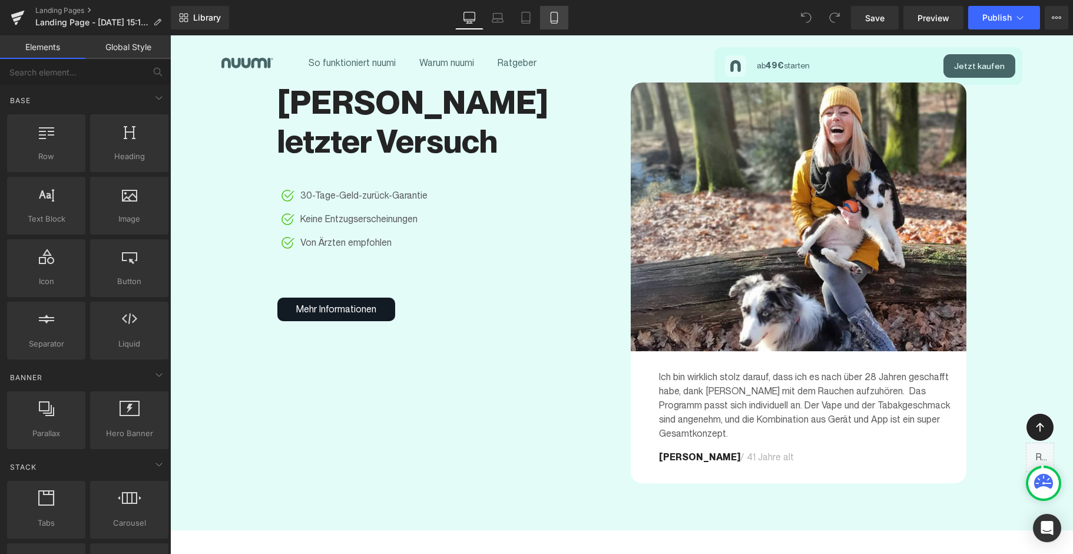
click at [557, 16] on icon at bounding box center [554, 18] width 12 height 12
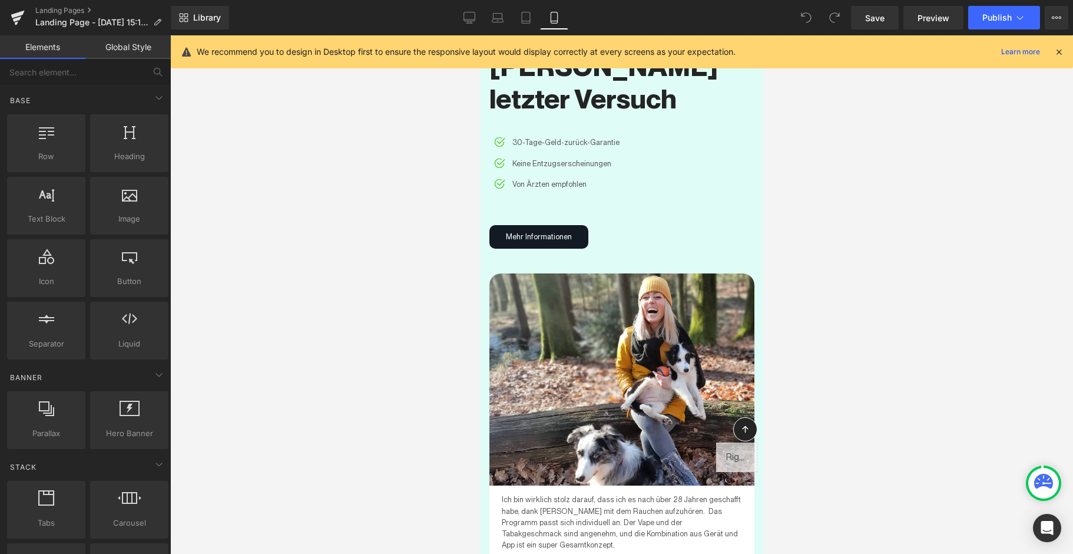
click at [751, 51] on icon at bounding box center [1059, 52] width 11 height 11
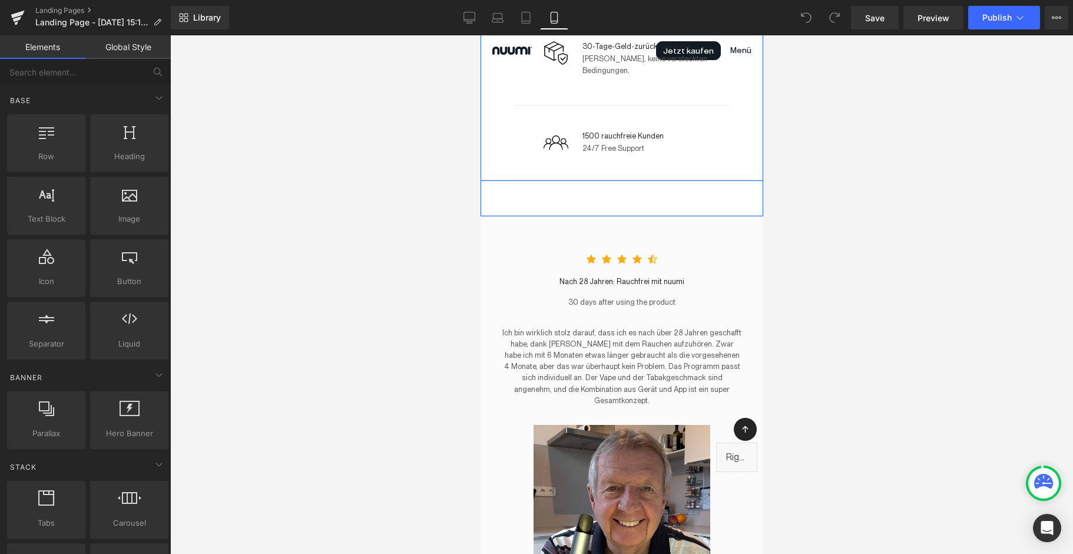
scroll to position [2318, 0]
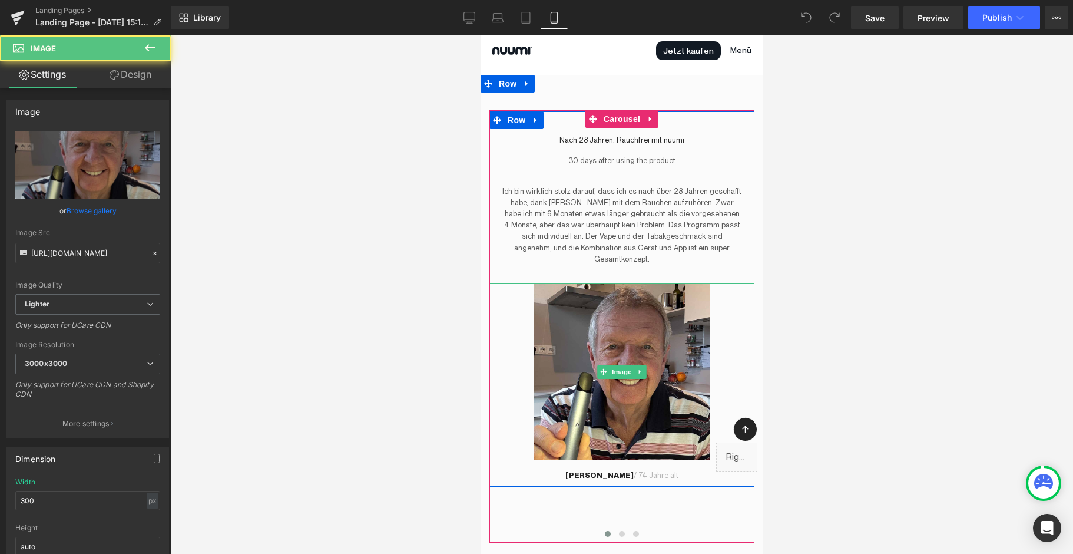
click at [736, 300] on div at bounding box center [621, 371] width 265 height 177
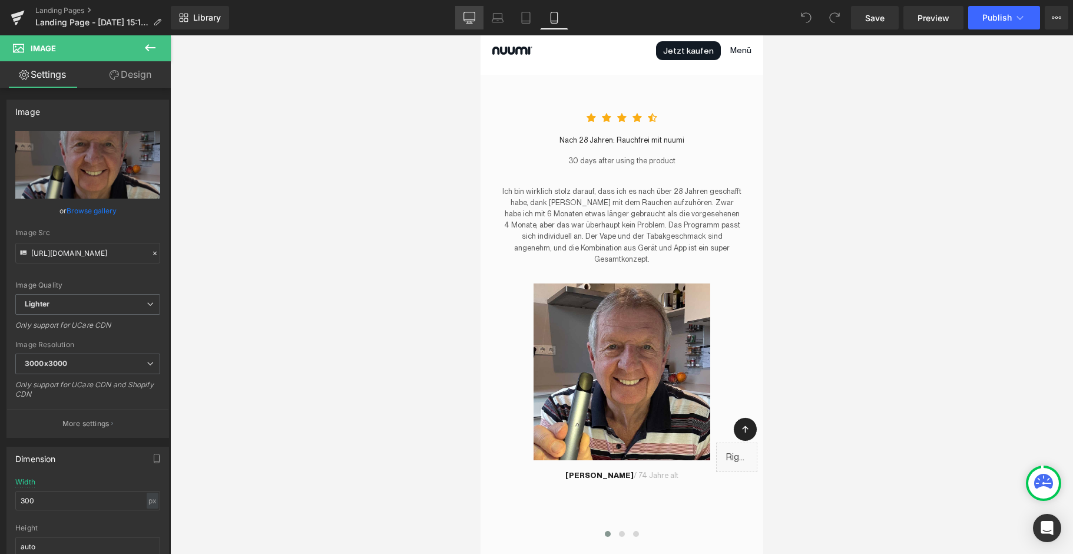
click at [466, 25] on link "Desktop" at bounding box center [469, 18] width 28 height 24
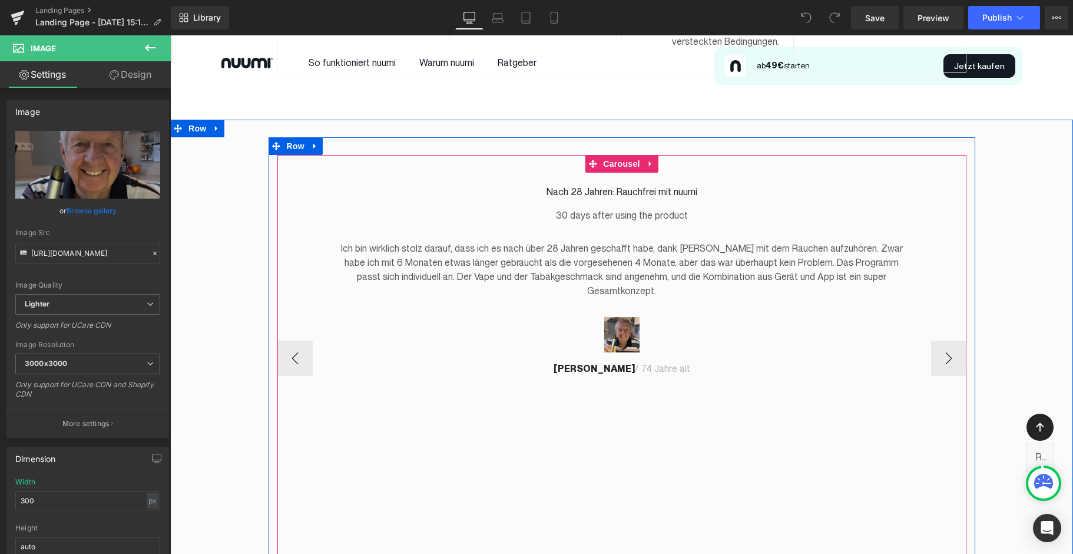
scroll to position [1407, 0]
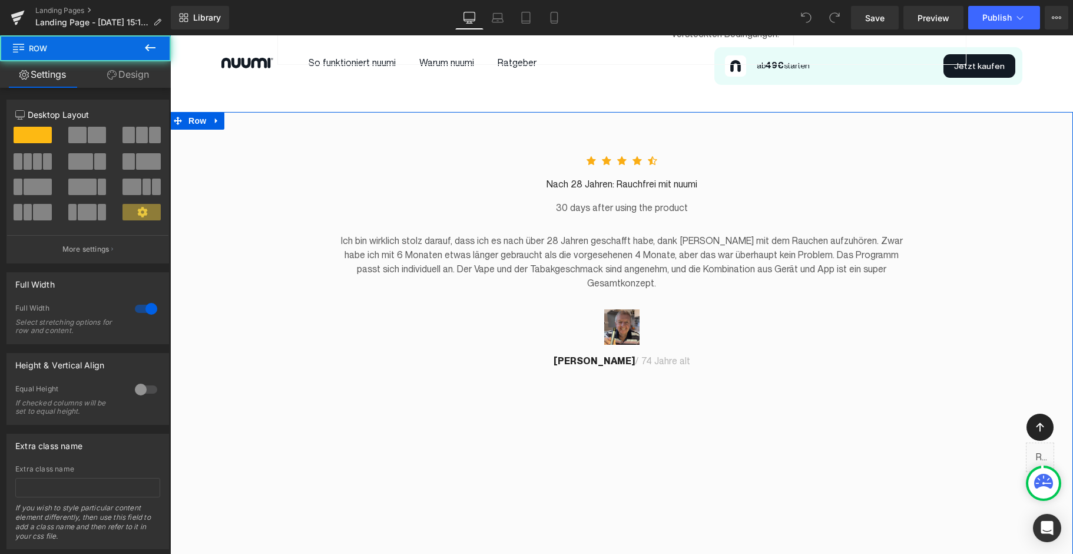
click at [217, 222] on div "Icon Icon Icon Icon Icon Icon List Hoz [DATE]: Rauchfrei mit nuumi Text Block 3…" at bounding box center [621, 341] width 903 height 423
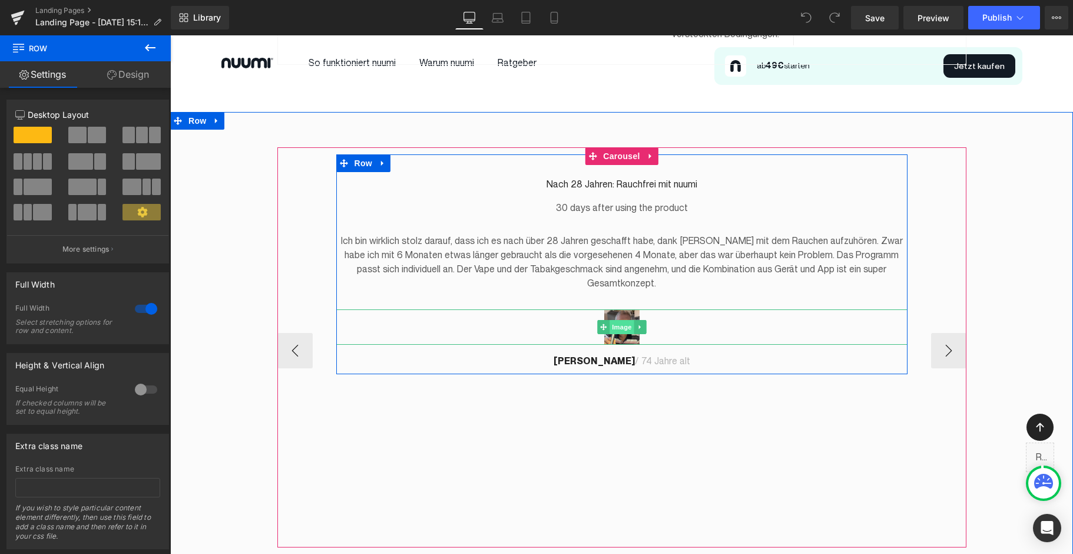
click at [617, 320] on span "Image" at bounding box center [622, 327] width 25 height 14
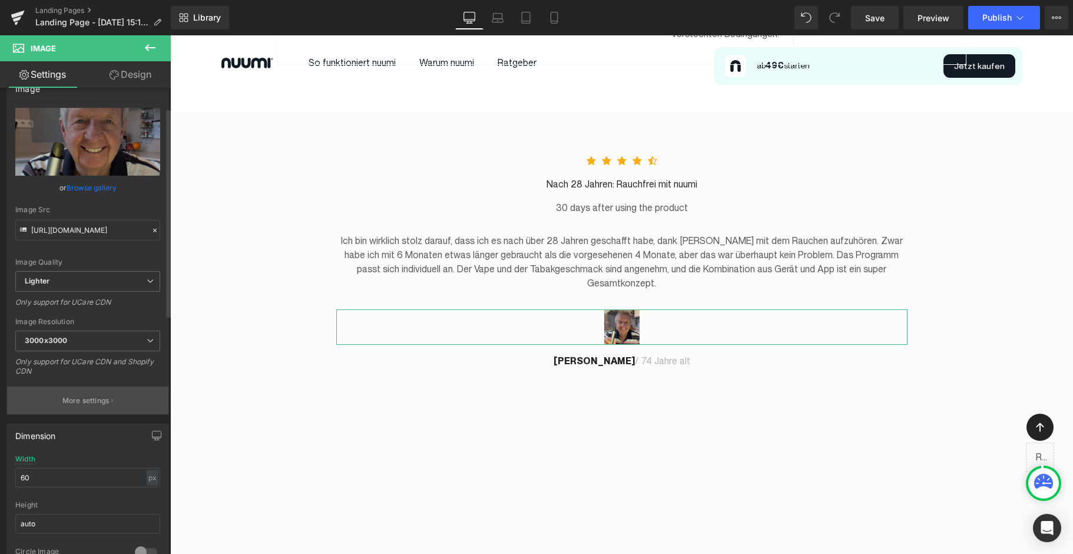
scroll to position [81, 0]
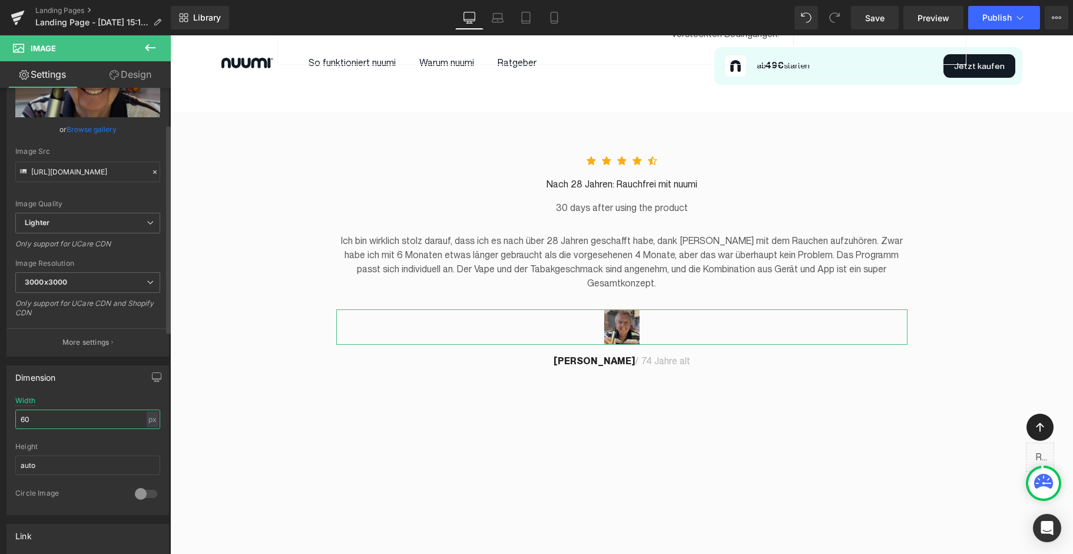
click at [61, 422] on input "60" at bounding box center [87, 418] width 145 height 19
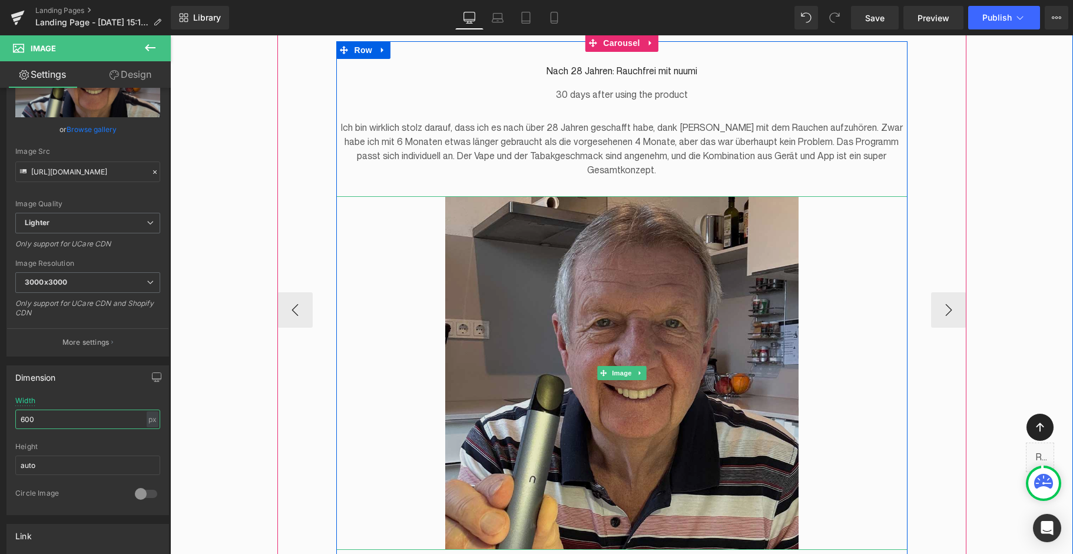
scroll to position [1505, 0]
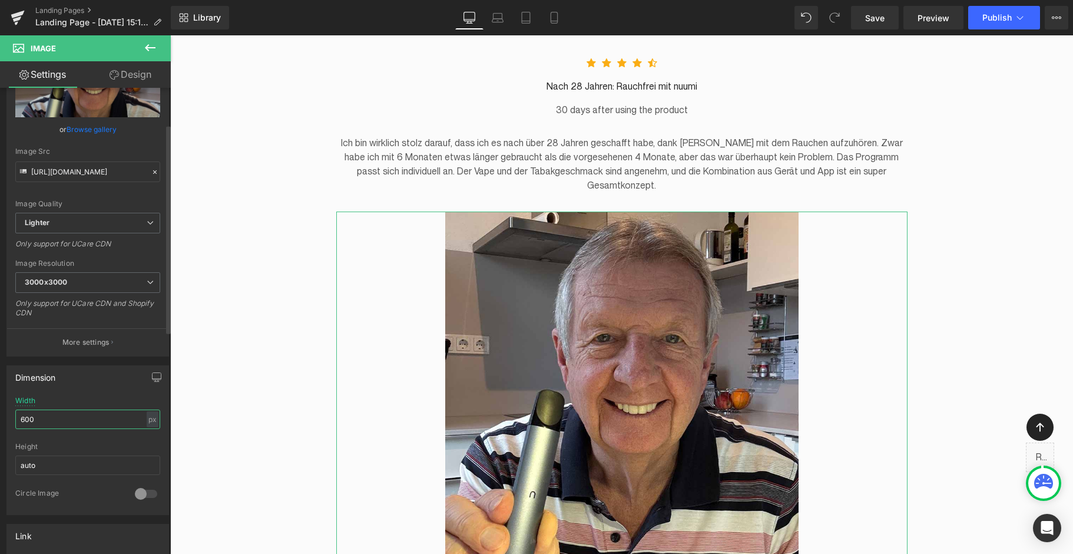
click at [44, 425] on input "600" at bounding box center [87, 418] width 145 height 19
type input "300"
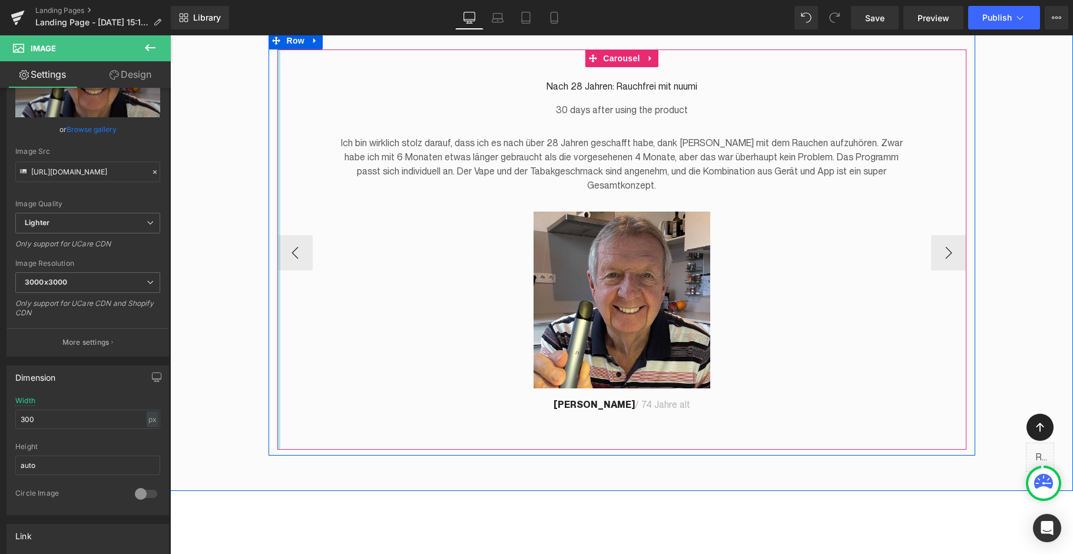
click at [277, 422] on div at bounding box center [278, 249] width 3 height 400
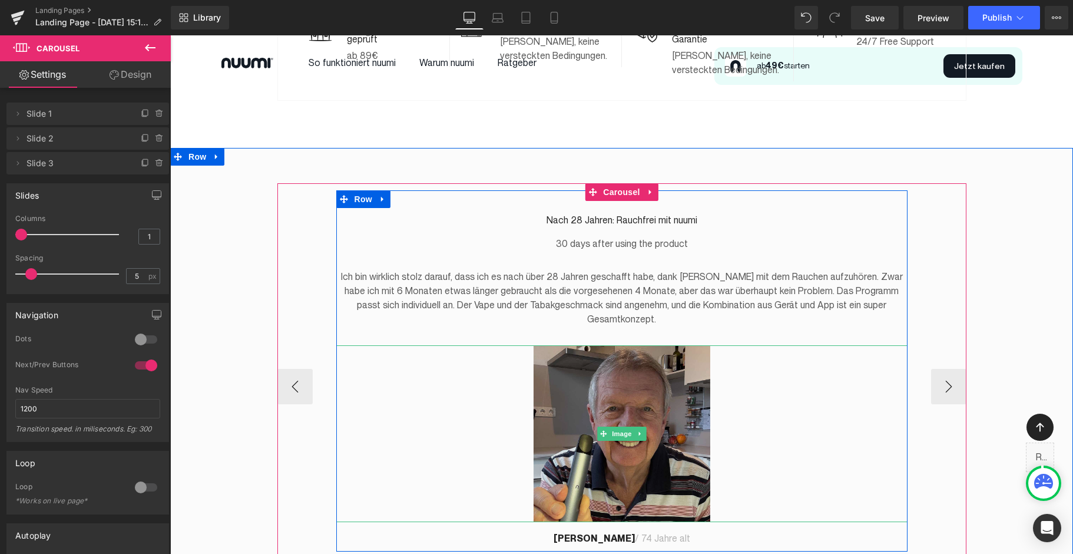
scroll to position [1379, 0]
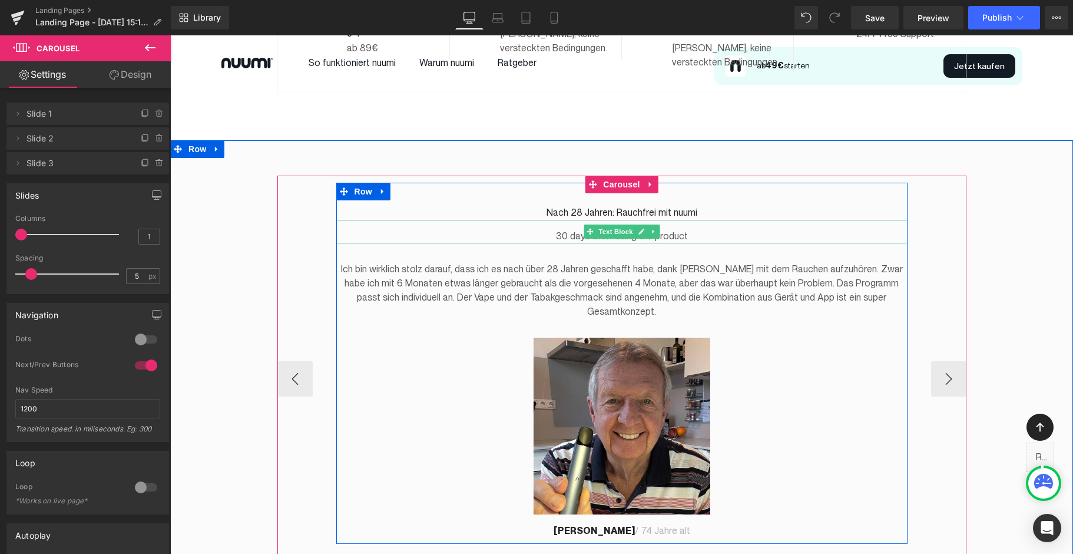
click at [676, 229] on p "30 days after using the product" at bounding box center [621, 236] width 571 height 14
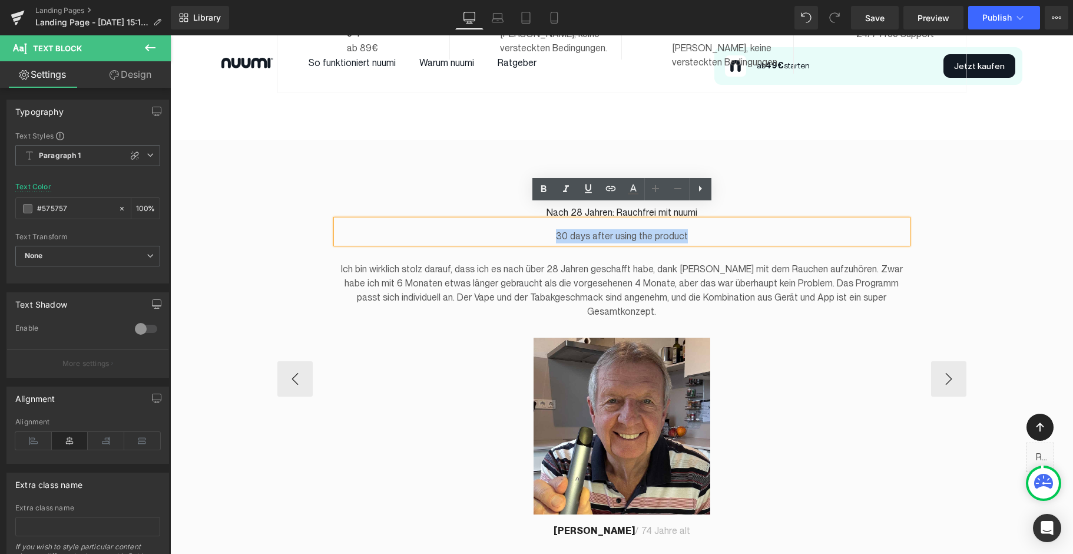
drag, startPoint x: 560, startPoint y: 221, endPoint x: 684, endPoint y: 226, distance: 124.4
click at [684, 229] on p "30 days after using the product" at bounding box center [621, 236] width 571 height 14
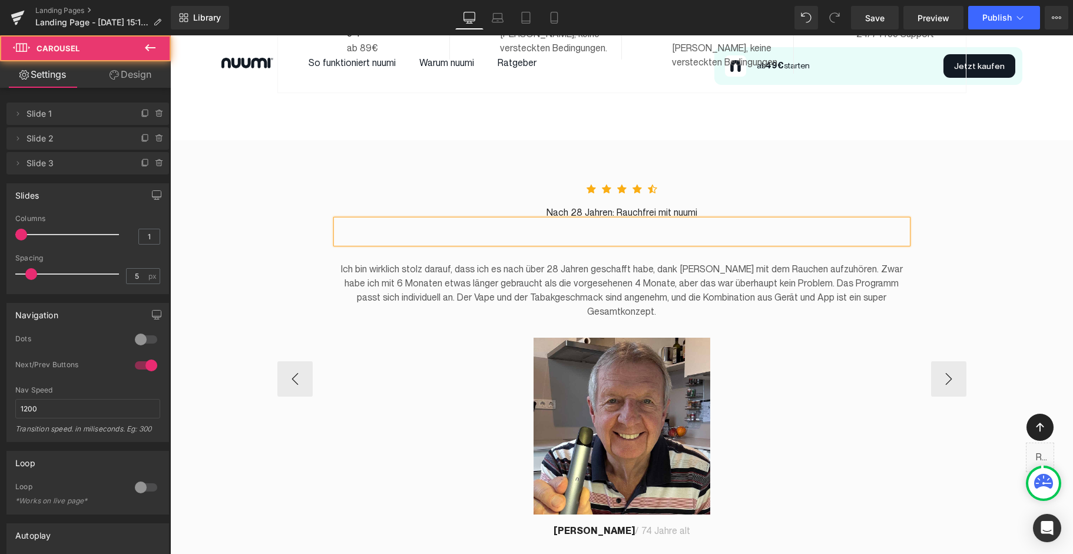
click at [366, 176] on div "Icon Icon Icon Icon Icon Icon List Hoz [DATE]: Rauchfrei mit nuumi Text Block T…" at bounding box center [621, 376] width 689 height 400
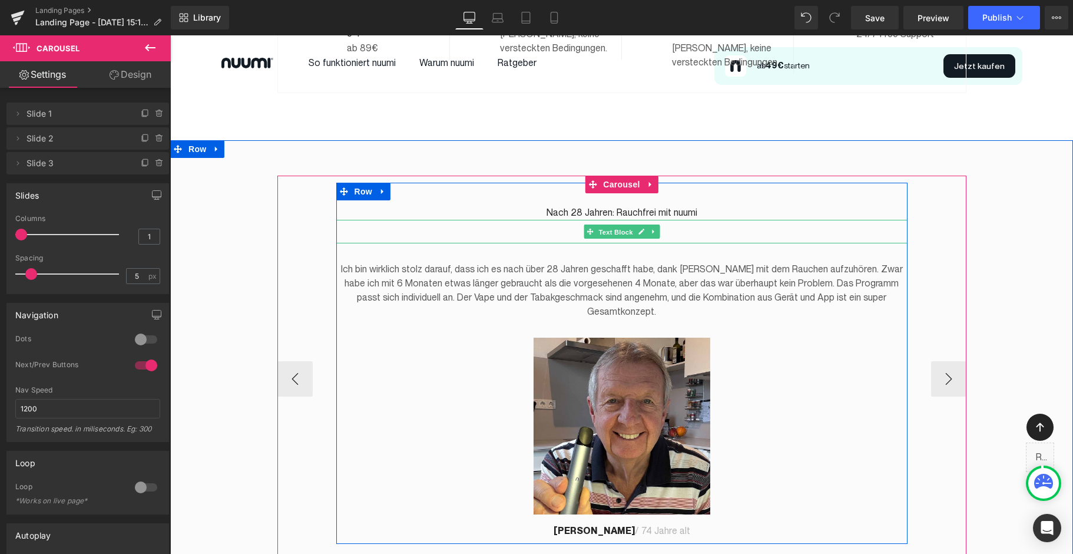
click at [627, 225] on span "Text Block" at bounding box center [615, 232] width 39 height 14
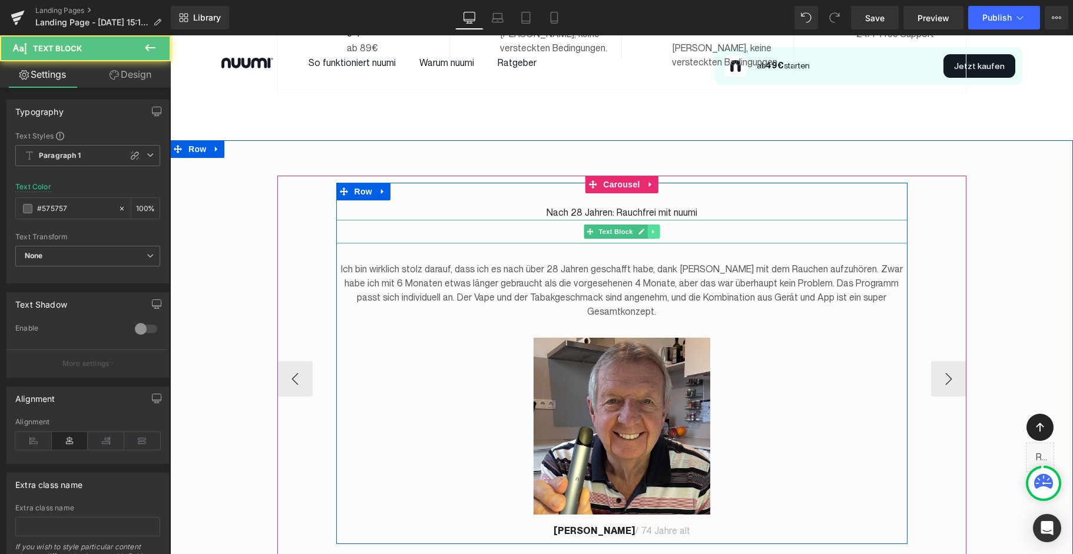
click at [654, 228] on icon at bounding box center [653, 231] width 6 height 7
click at [660, 228] on icon at bounding box center [659, 231] width 6 height 6
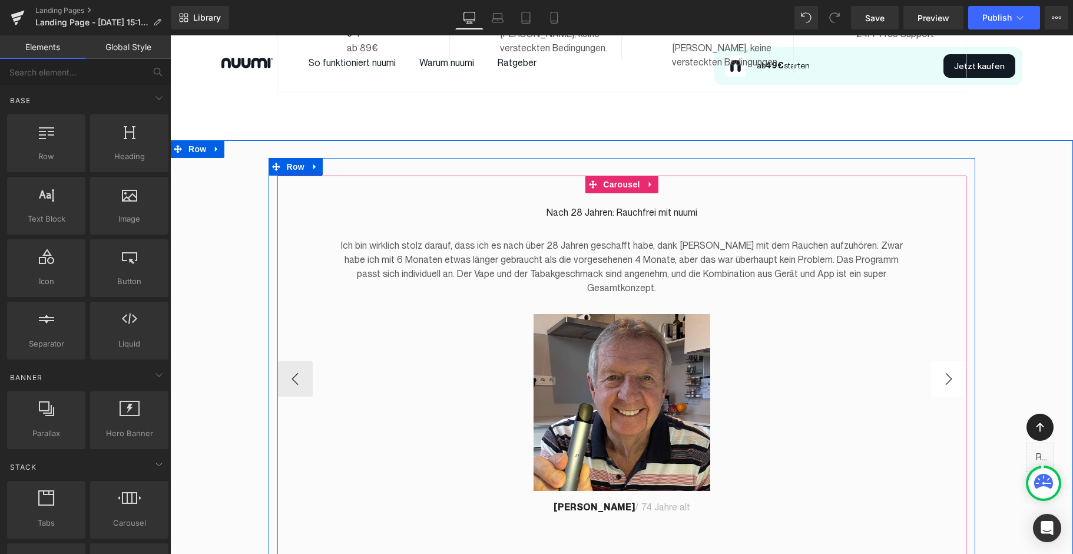
click at [751, 367] on button "›" at bounding box center [948, 378] width 35 height 35
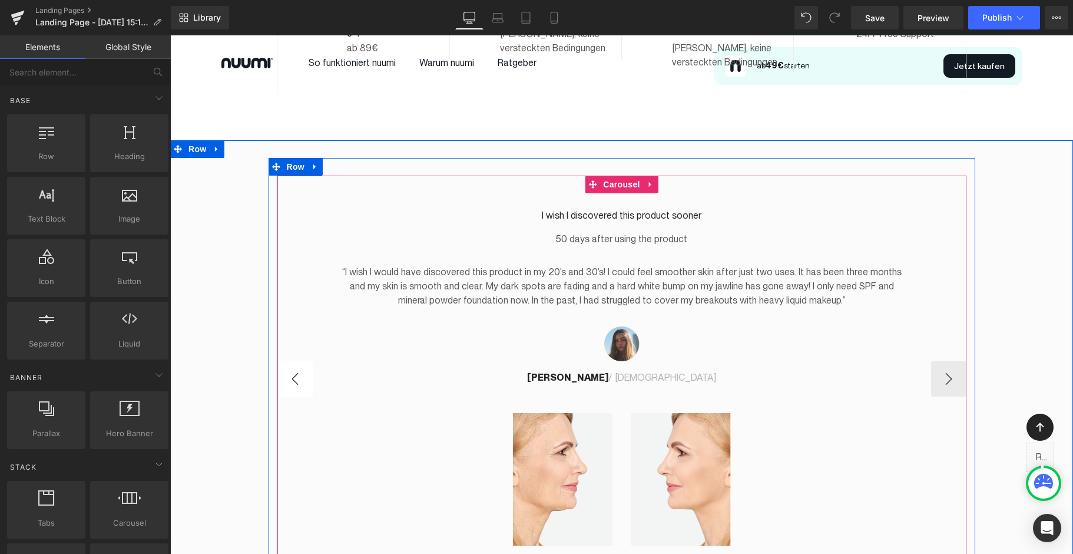
click at [299, 366] on button "‹" at bounding box center [294, 378] width 35 height 35
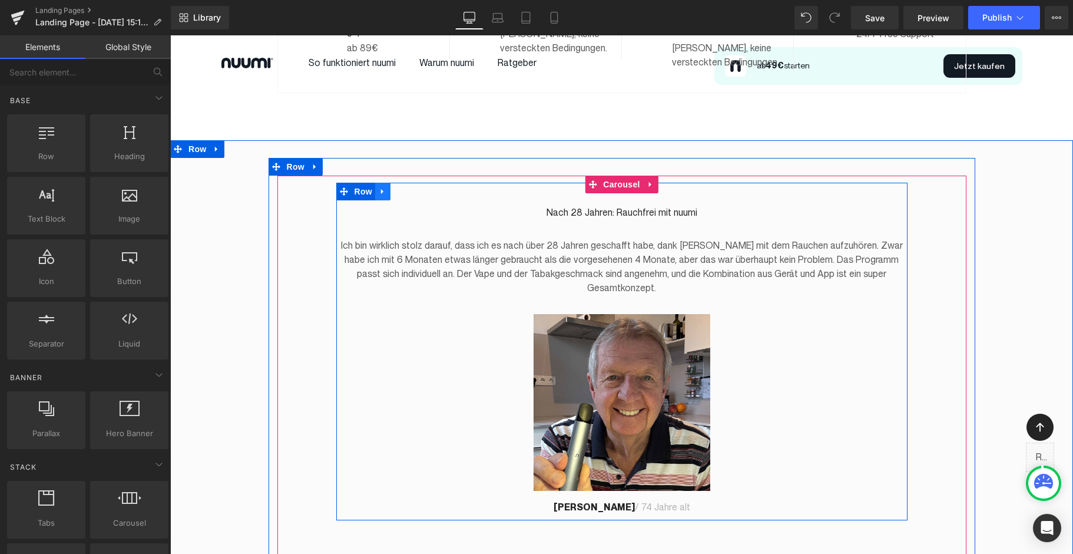
click at [385, 187] on icon at bounding box center [383, 191] width 8 height 9
click at [395, 187] on icon at bounding box center [398, 191] width 8 height 9
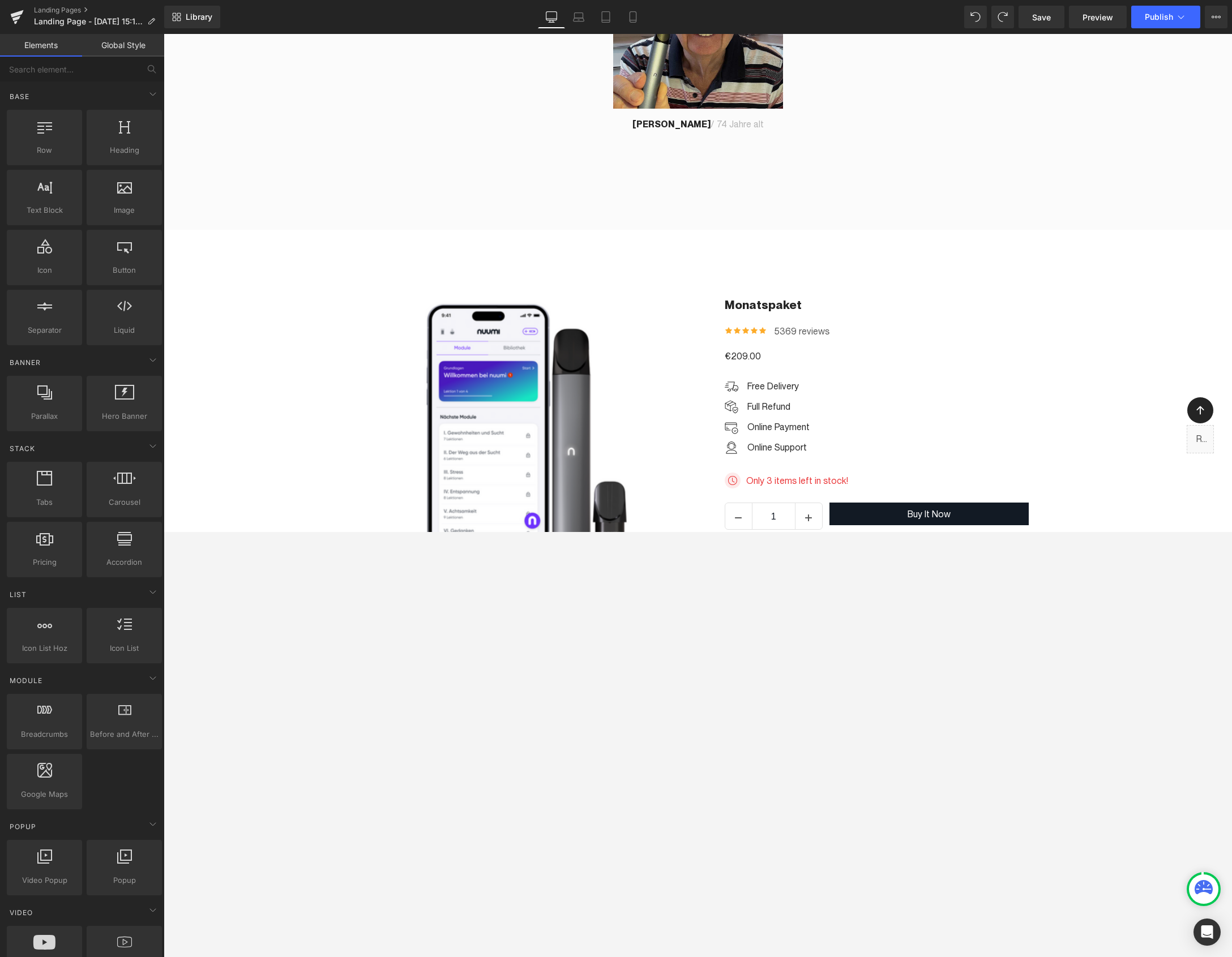
scroll to position [1735, 0]
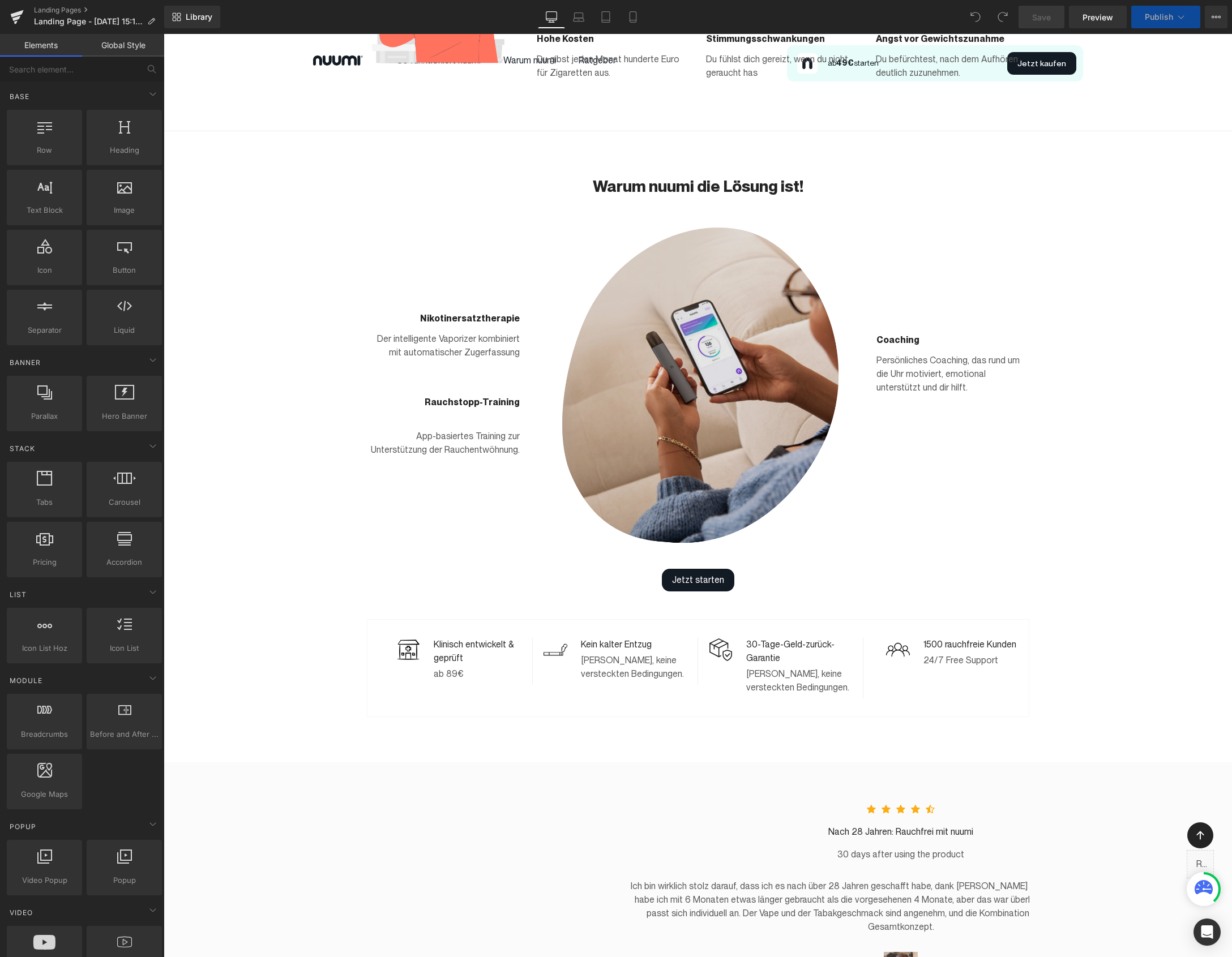
scroll to position [983, 0]
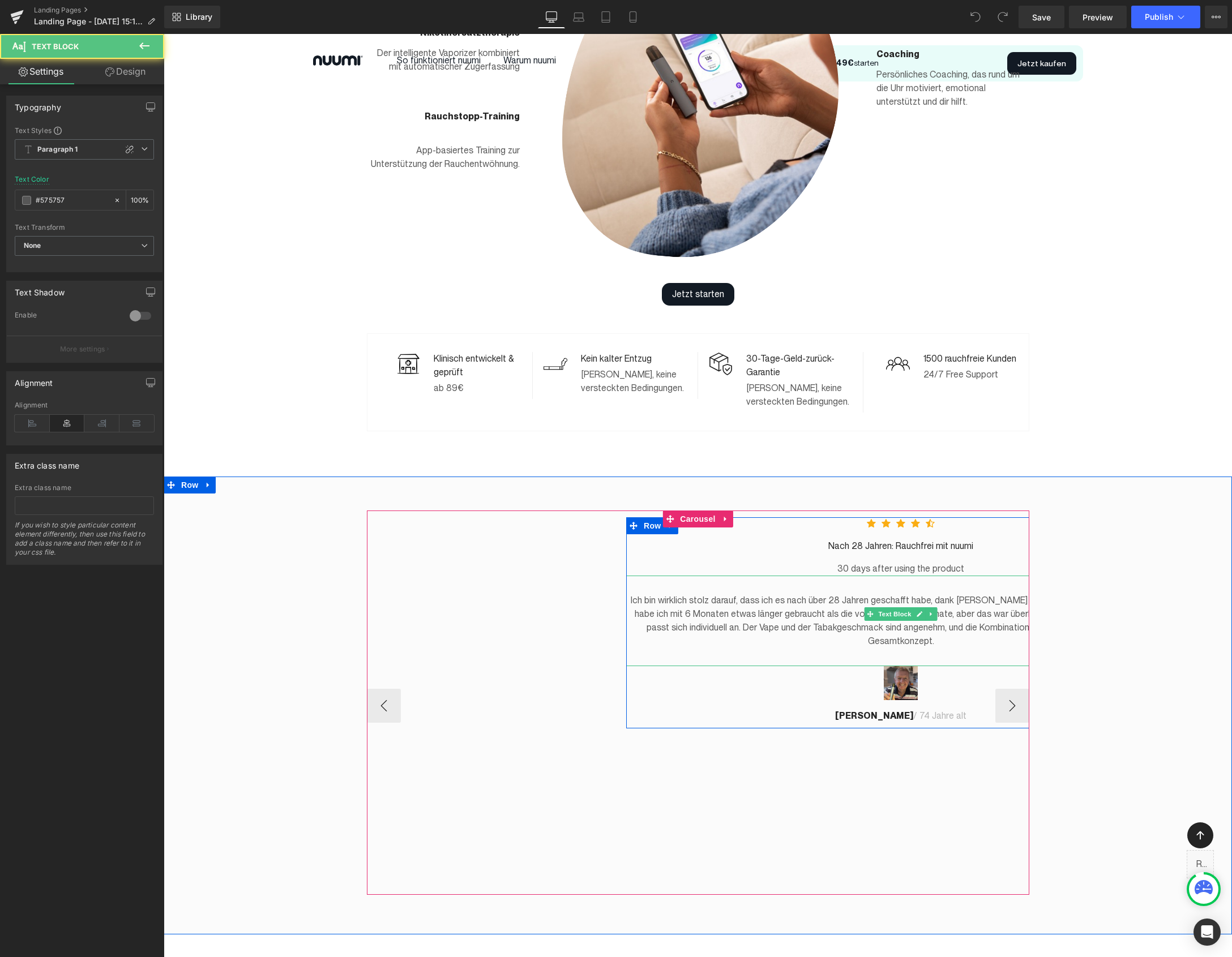
click at [800, 594] on p "Ich bin wirklich stolz darauf, dass ich es nach über 28 Jahren geschafft habe, …" at bounding box center [899, 621] width 549 height 55
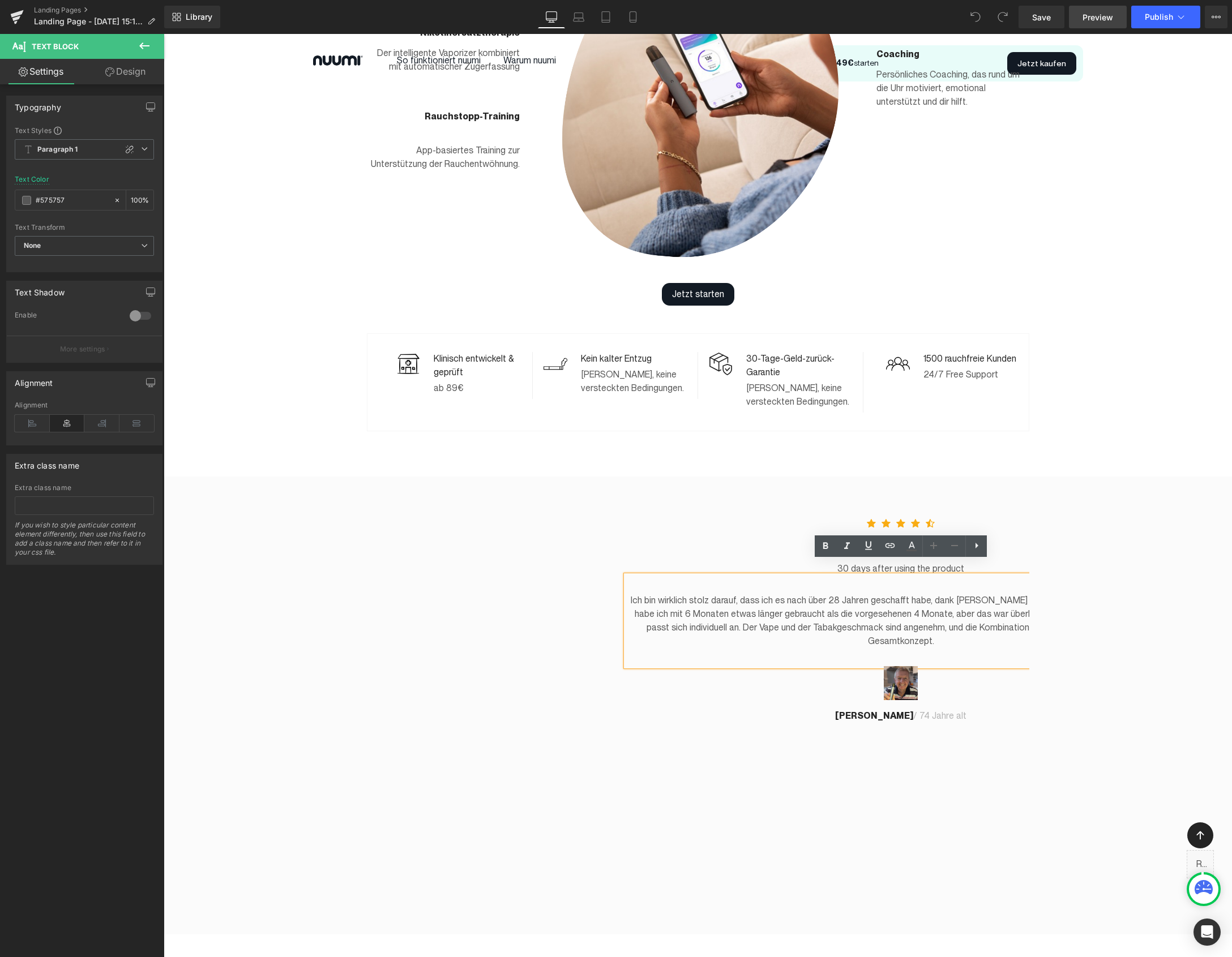
click at [1094, 17] on span "Preview" at bounding box center [1097, 17] width 31 height 12
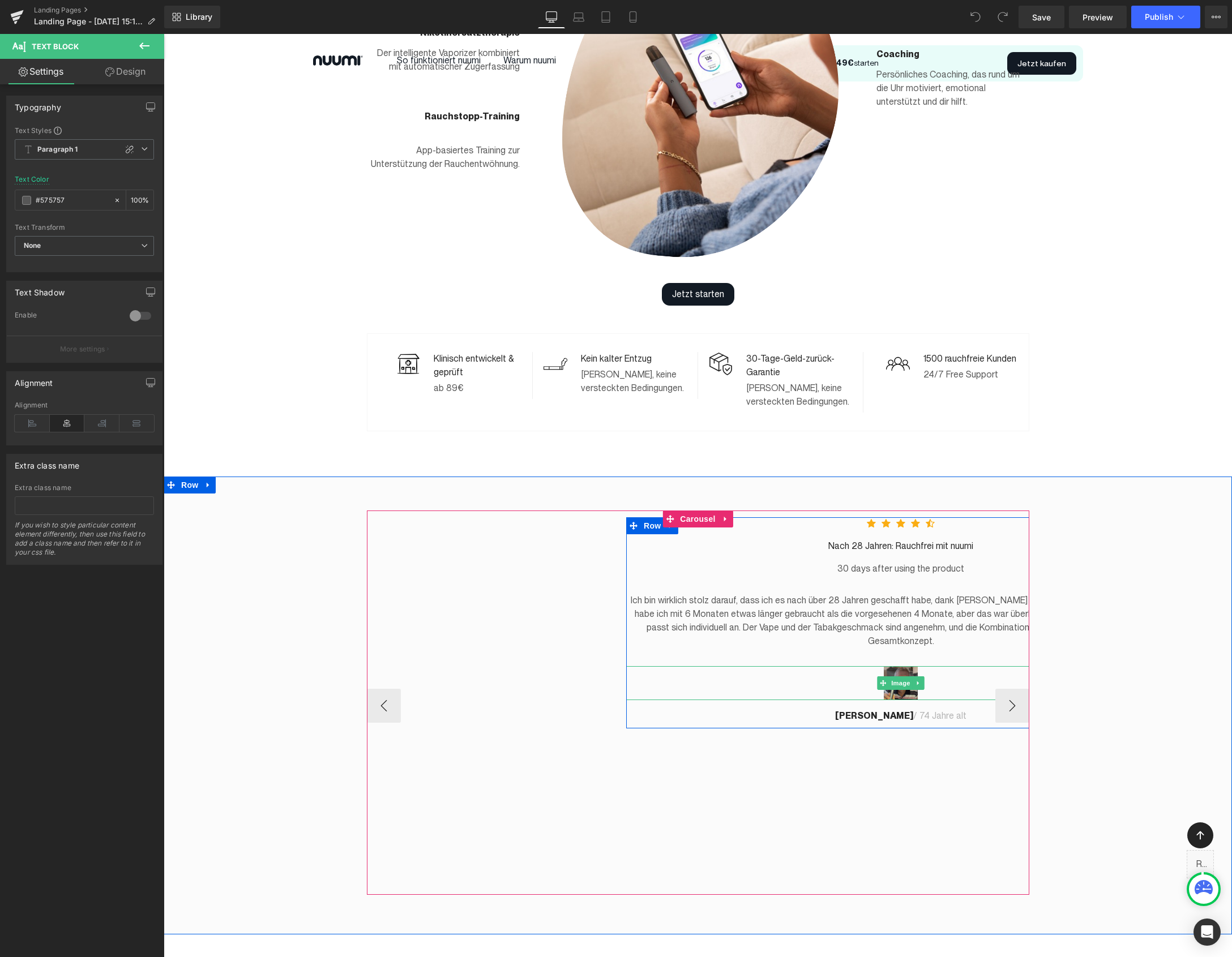
click at [899, 666] on img at bounding box center [899, 682] width 34 height 34
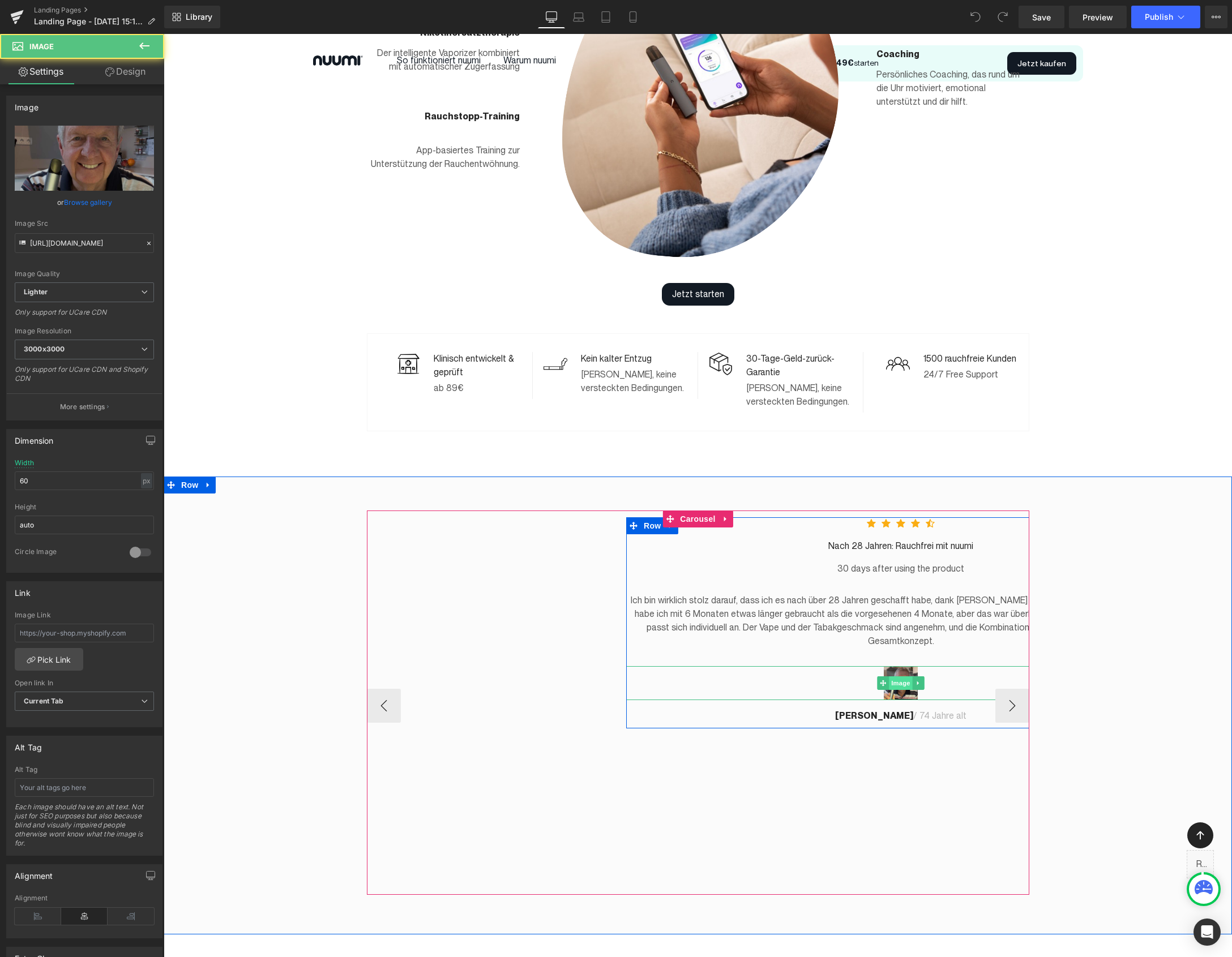
click at [897, 676] on span "Image" at bounding box center [900, 683] width 24 height 13
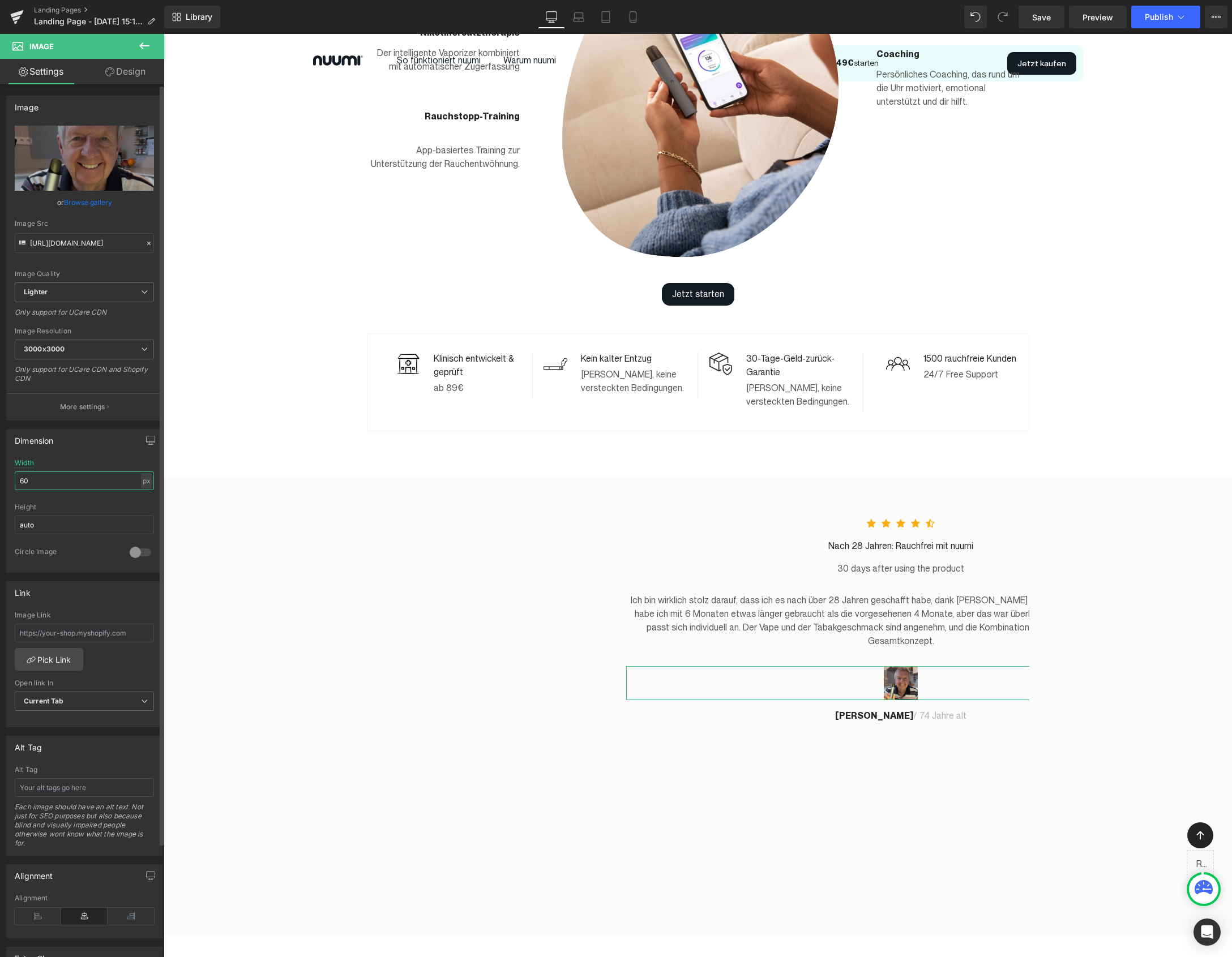
click at [25, 484] on input "60" at bounding box center [84, 480] width 139 height 18
type input "300"
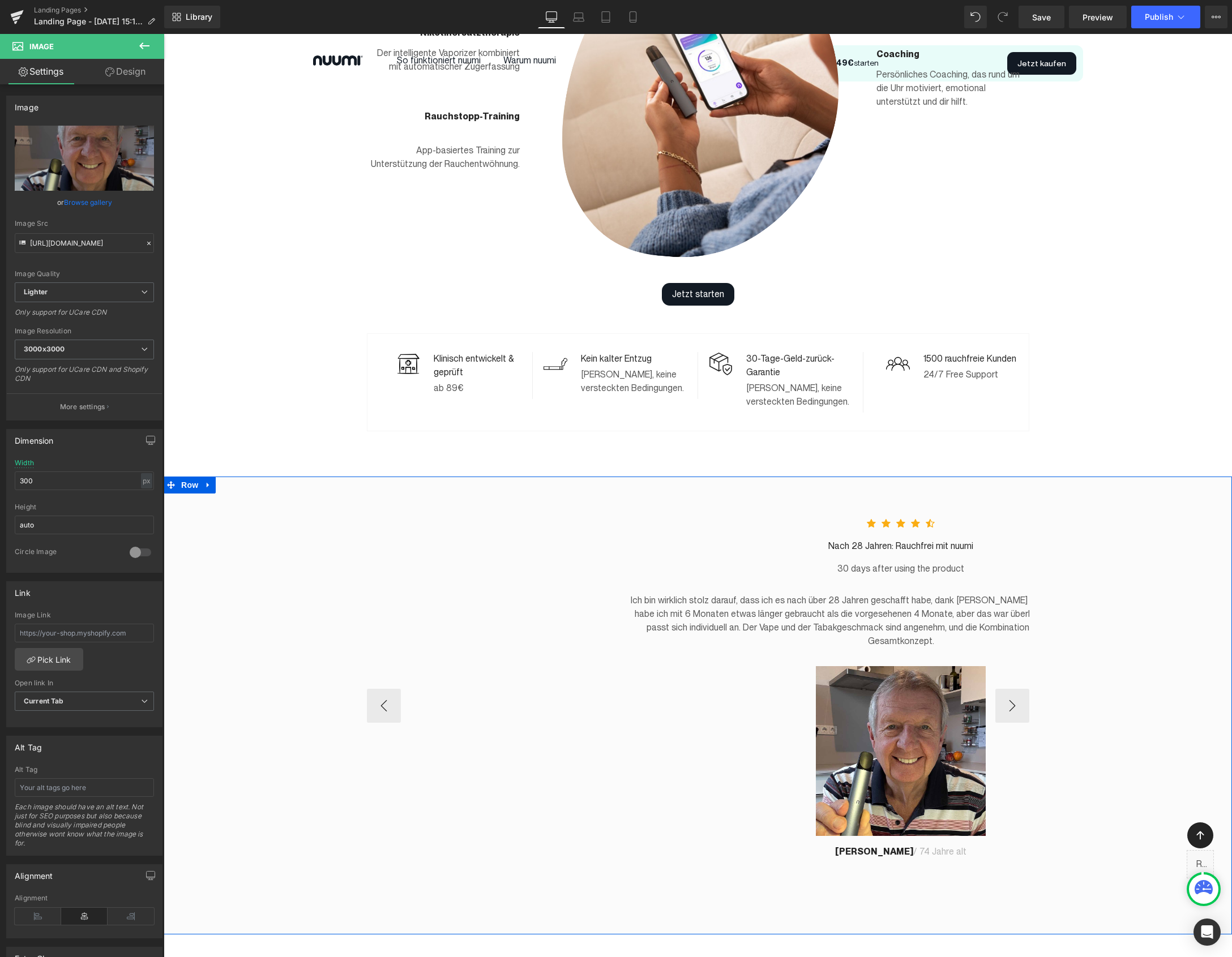
click at [796, 611] on p "Ich bin wirklich stolz darauf, dass ich es nach über 28 Jahren geschafft habe, …" at bounding box center [899, 621] width 549 height 55
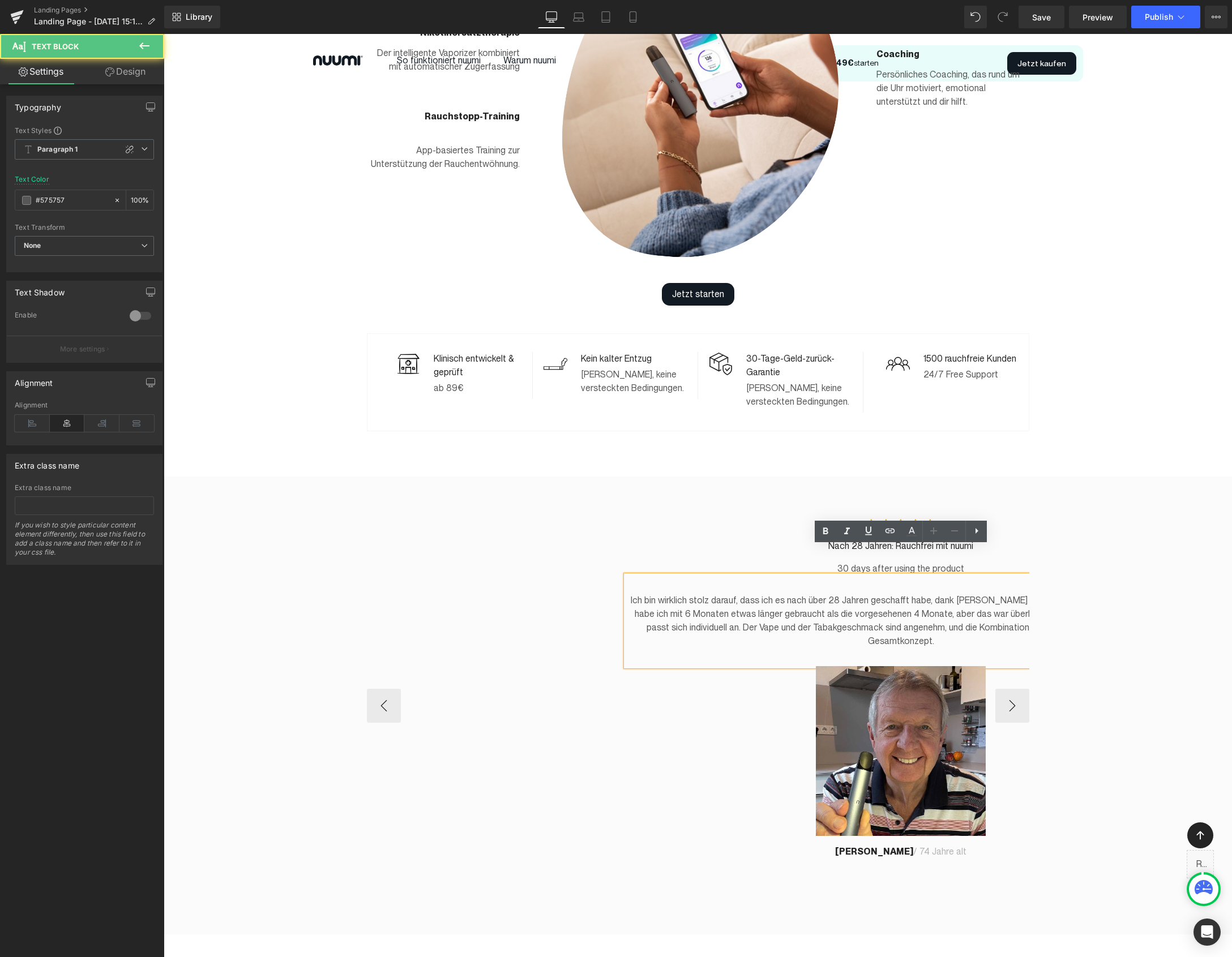
scroll to position [1020, 0]
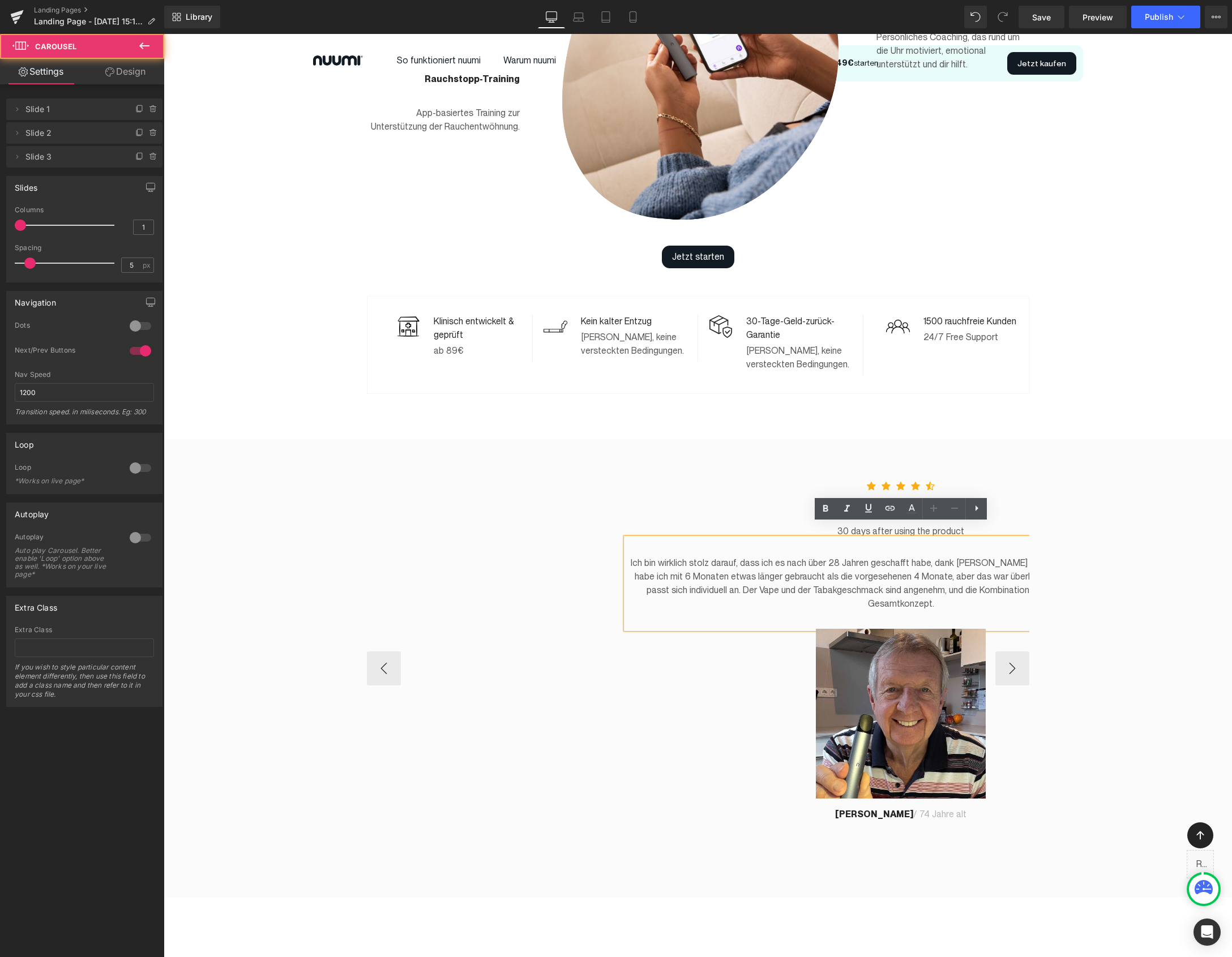
click at [574, 586] on div "Icon Icon Icon Icon Icon Icon List Hoz [DATE]: Rauchfrei mit nuumi Text Block 3…" at bounding box center [900, 652] width 1068 height 347
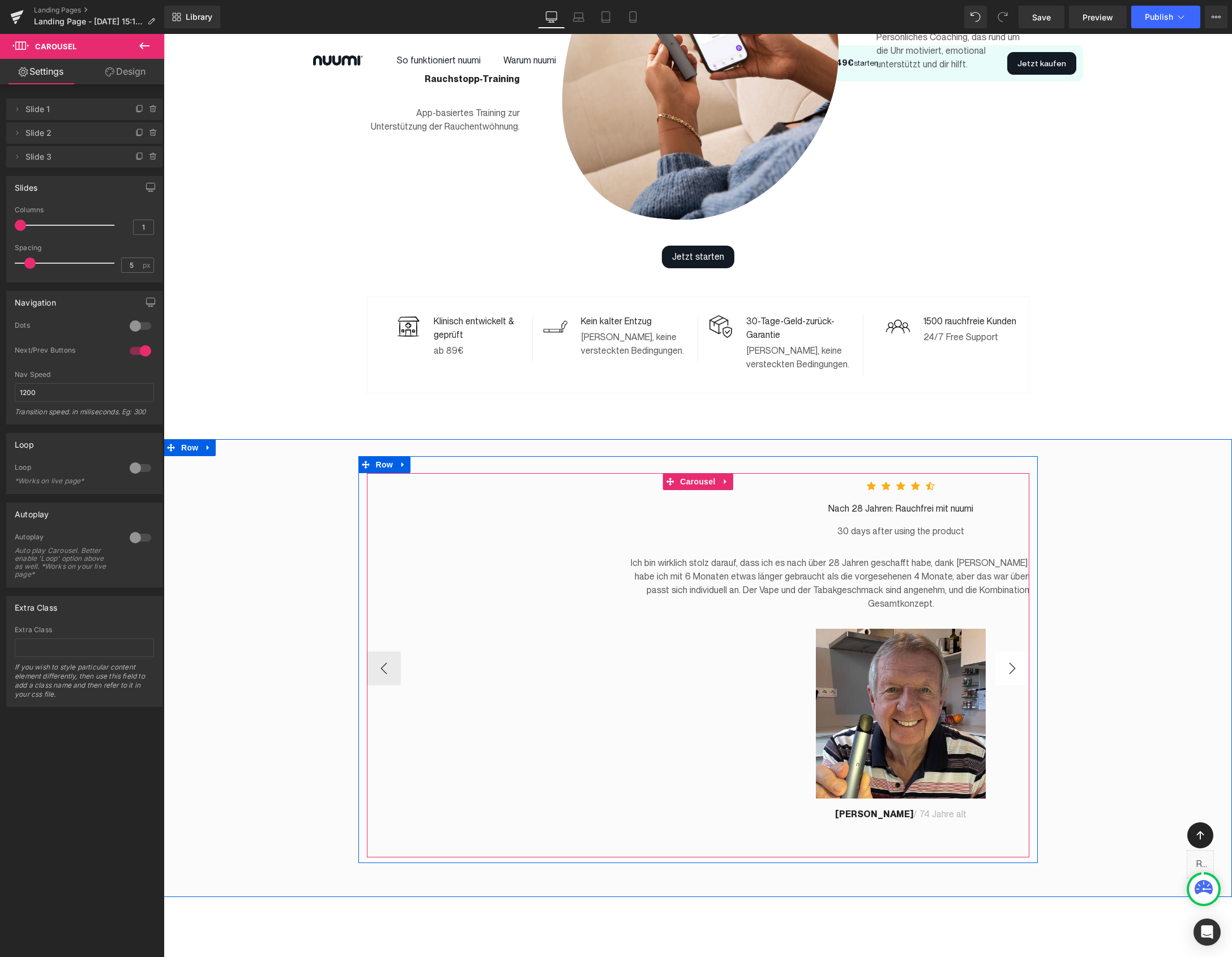
click at [1016, 651] on button "›" at bounding box center [1011, 668] width 34 height 34
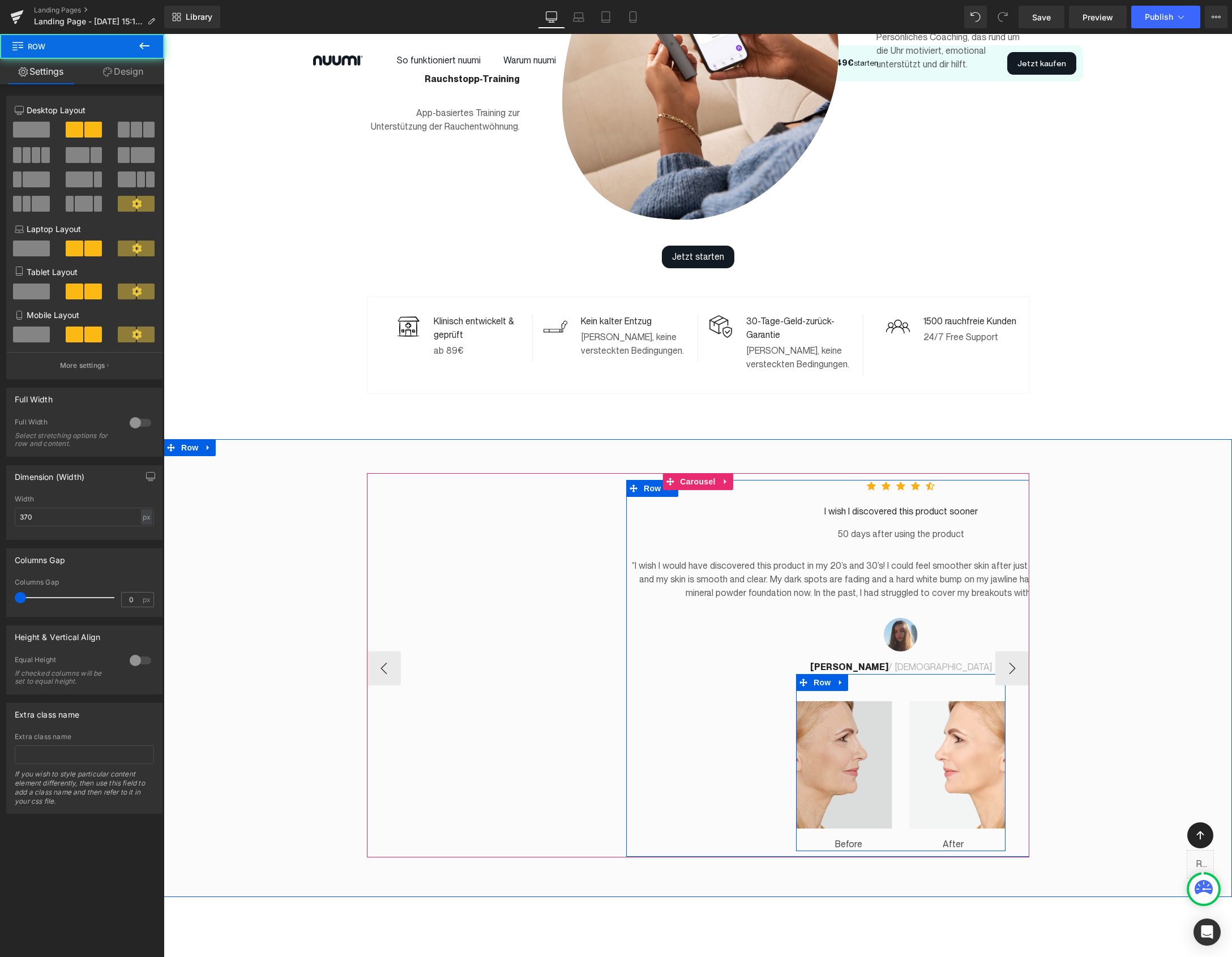
click at [892, 713] on div "Image Before Text Block" at bounding box center [848, 776] width 105 height 150
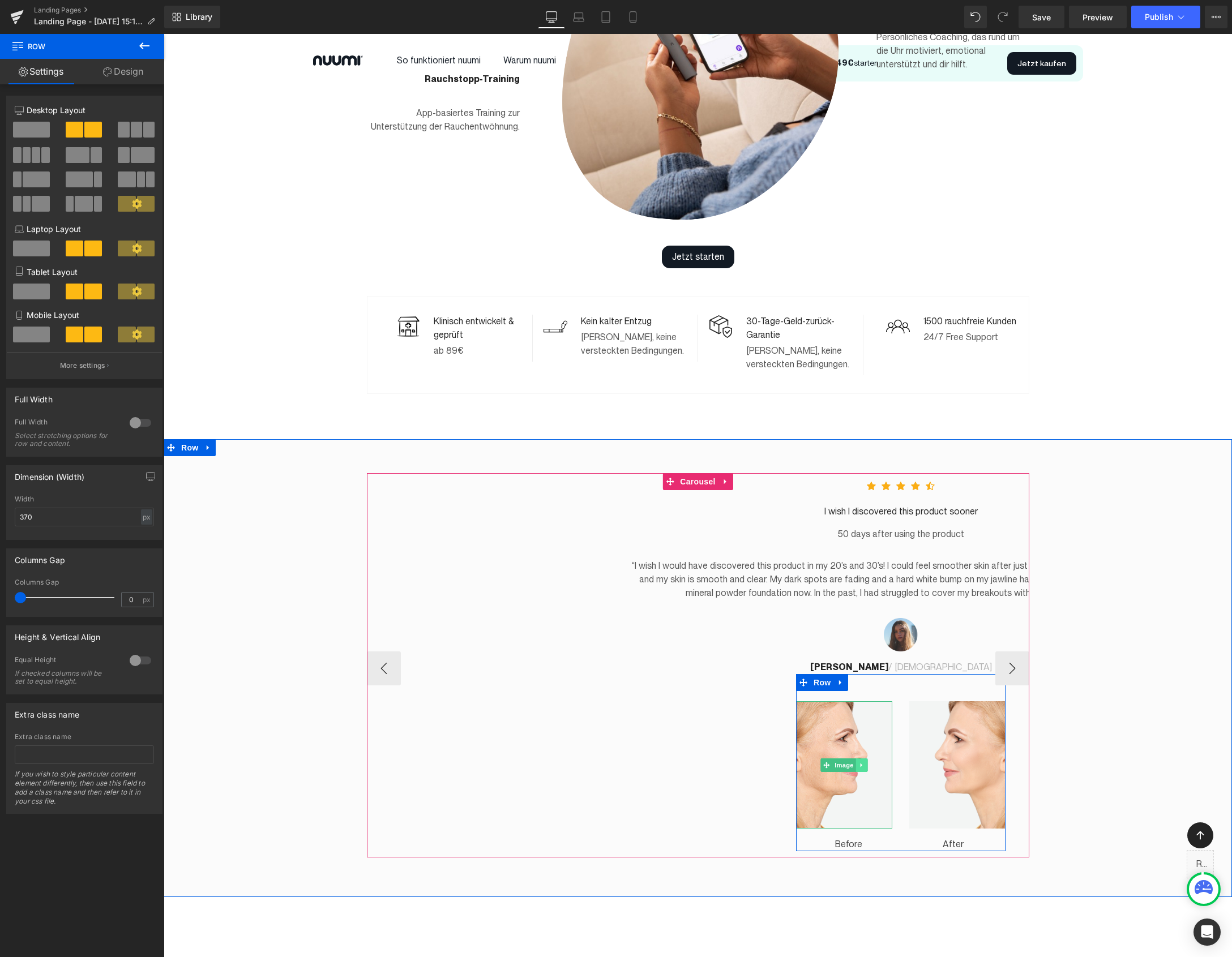
click at [863, 762] on icon at bounding box center [861, 765] width 6 height 7
click at [870, 762] on icon at bounding box center [867, 765] width 6 height 6
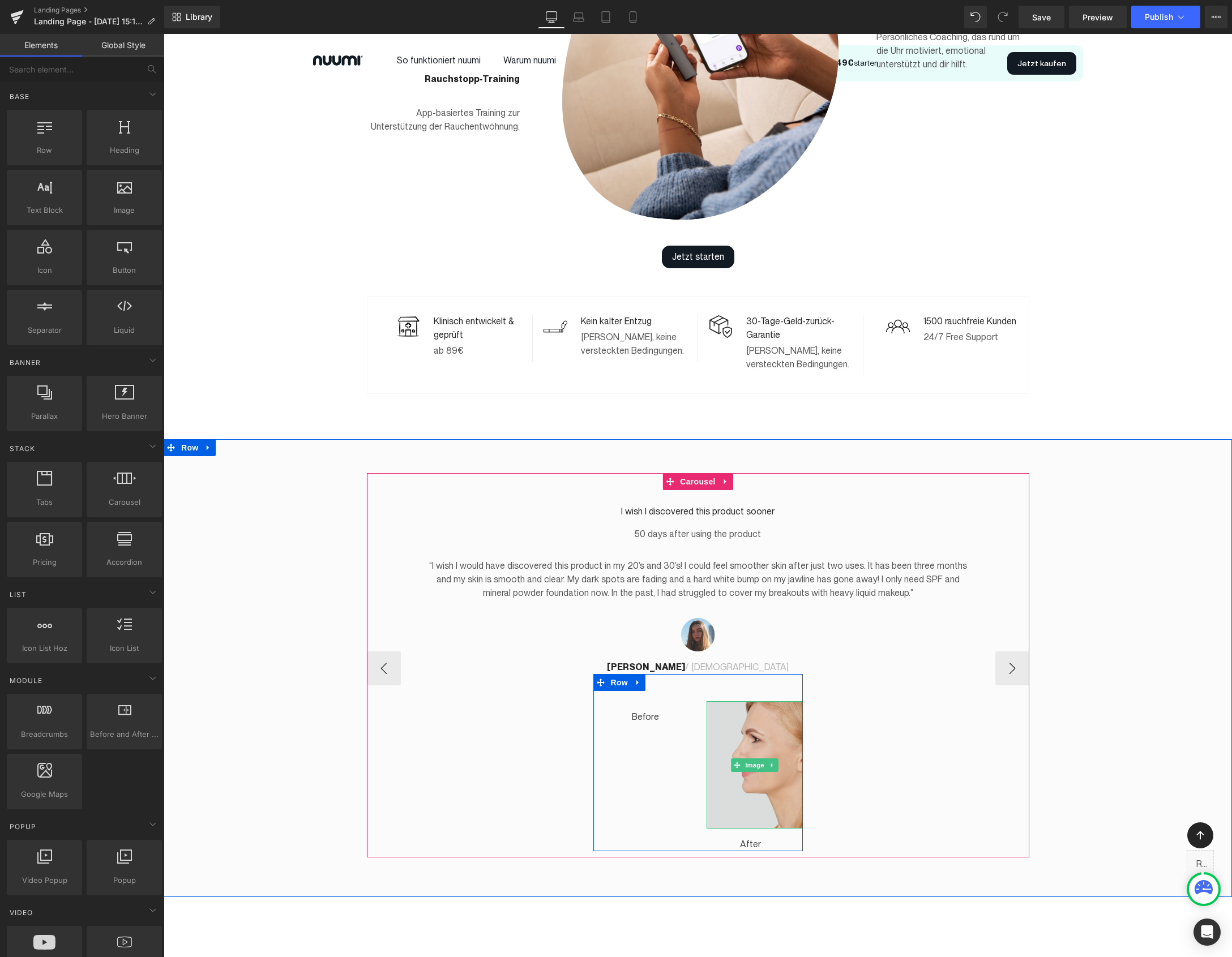
click at [787, 711] on img at bounding box center [754, 765] width 96 height 128
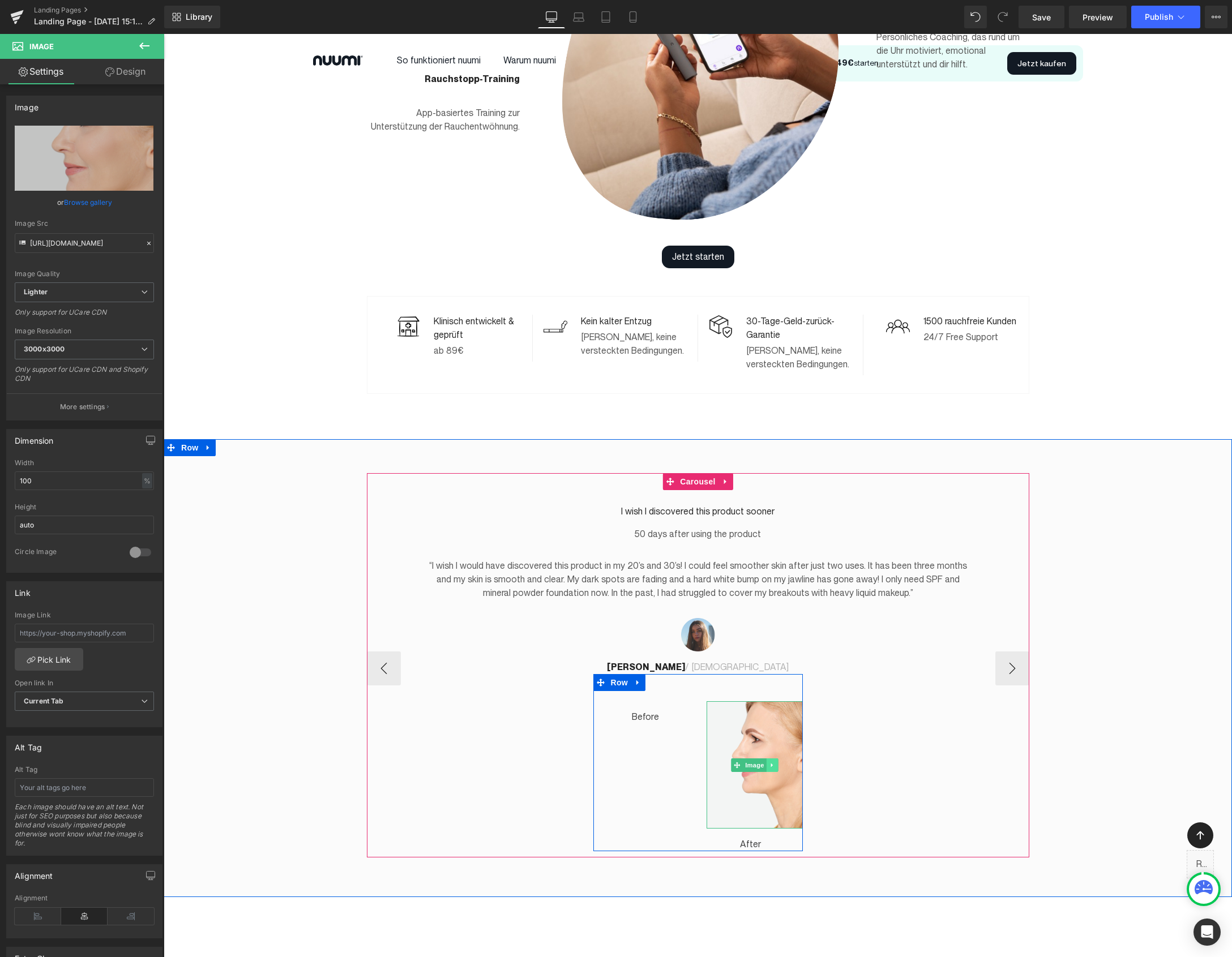
click at [774, 758] on link at bounding box center [772, 765] width 12 height 13
click at [775, 762] on icon at bounding box center [777, 765] width 6 height 7
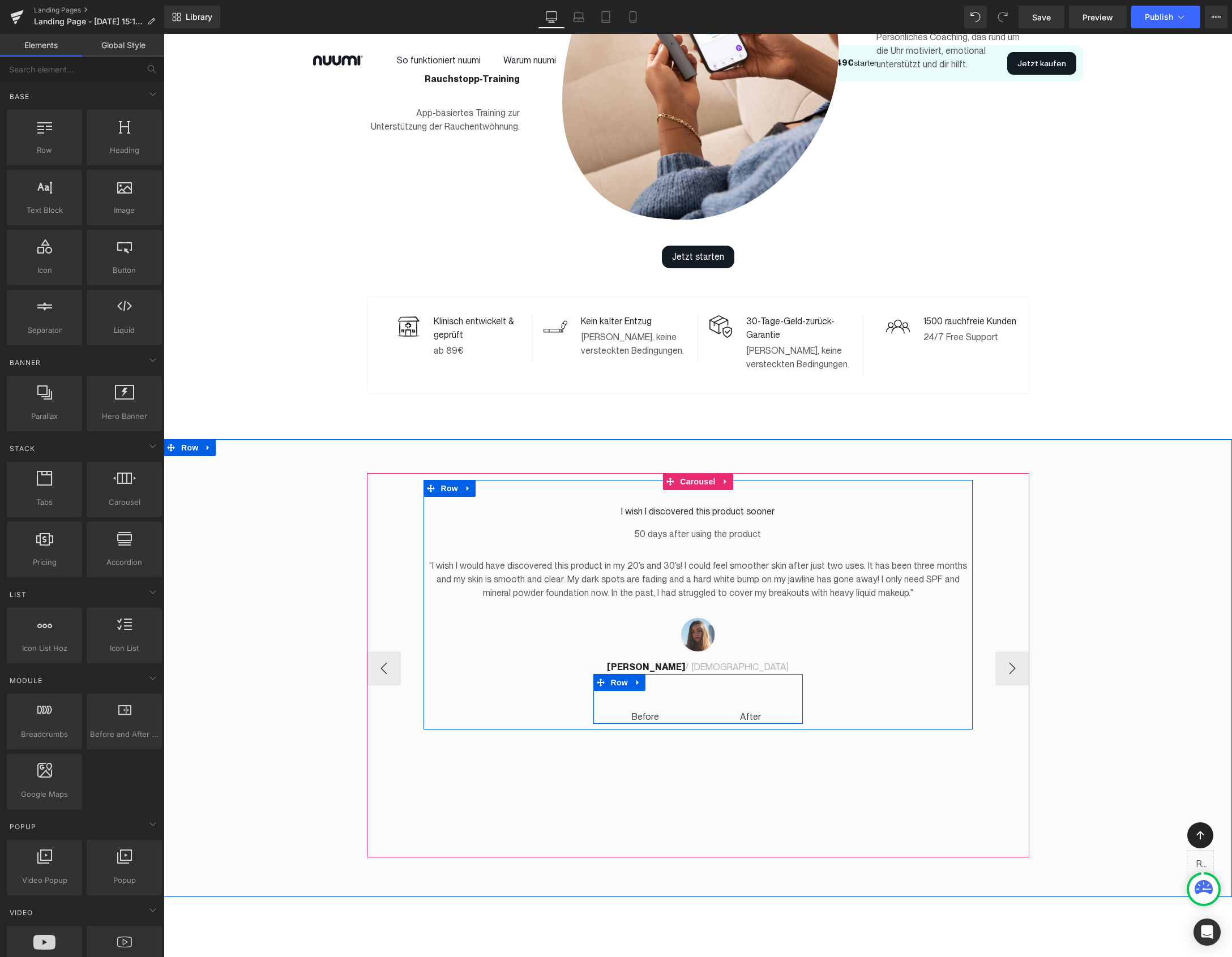
click at [641, 705] on span "Text Block" at bounding box center [639, 712] width 37 height 13
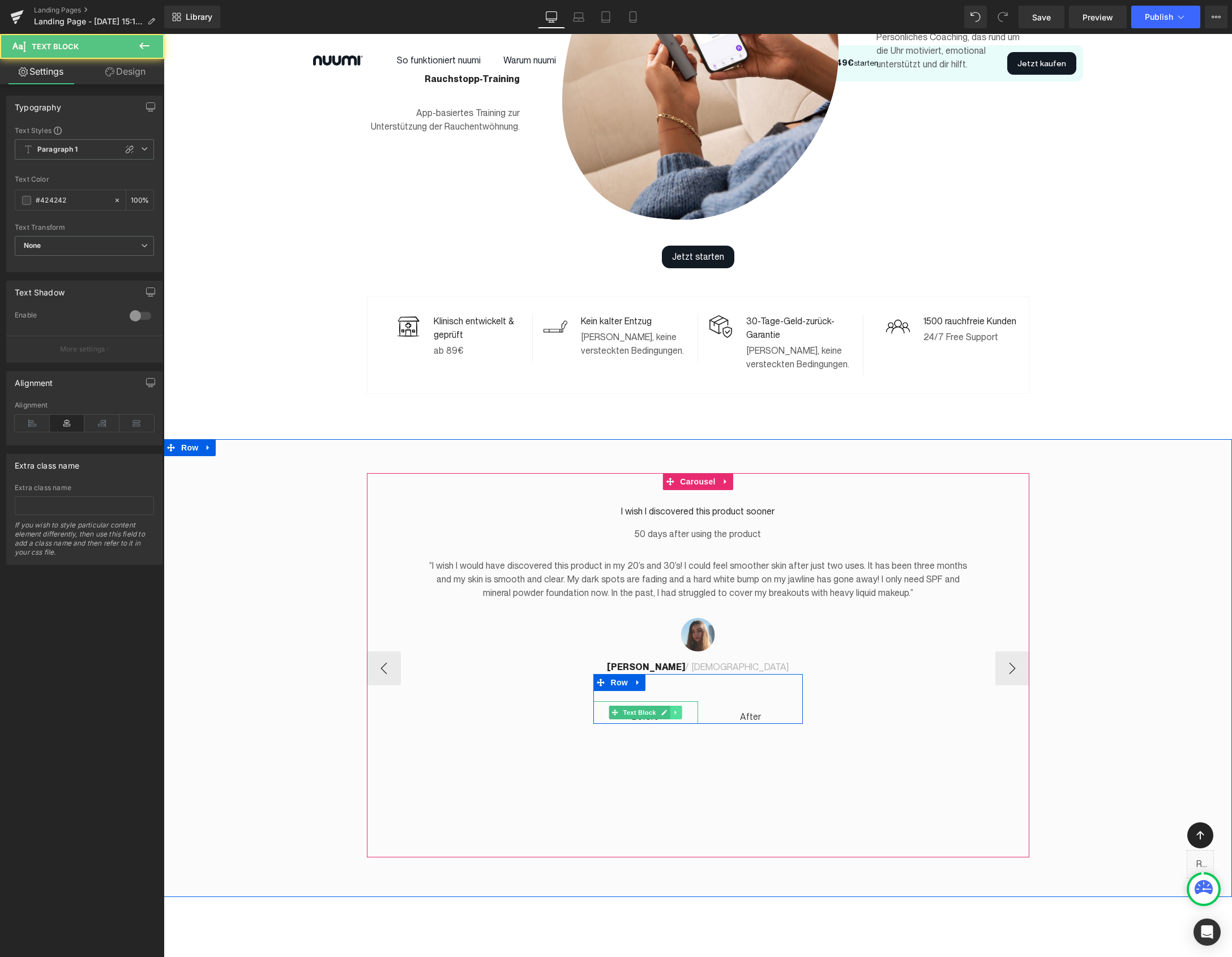
click at [674, 709] on icon at bounding box center [676, 712] width 6 height 7
click at [681, 710] on icon at bounding box center [681, 713] width 6 height 6
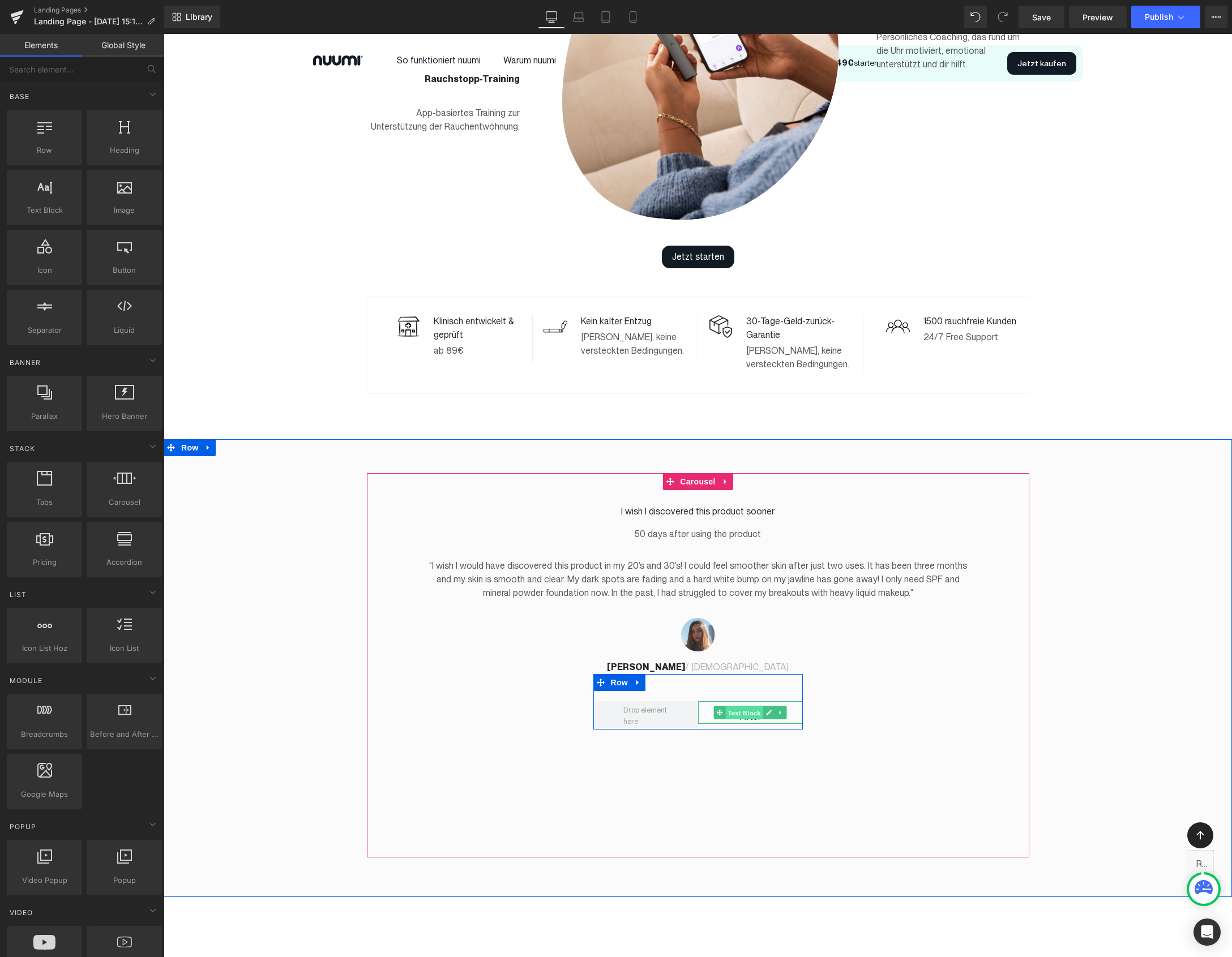
click at [744, 706] on span "Text Block" at bounding box center [743, 713] width 37 height 13
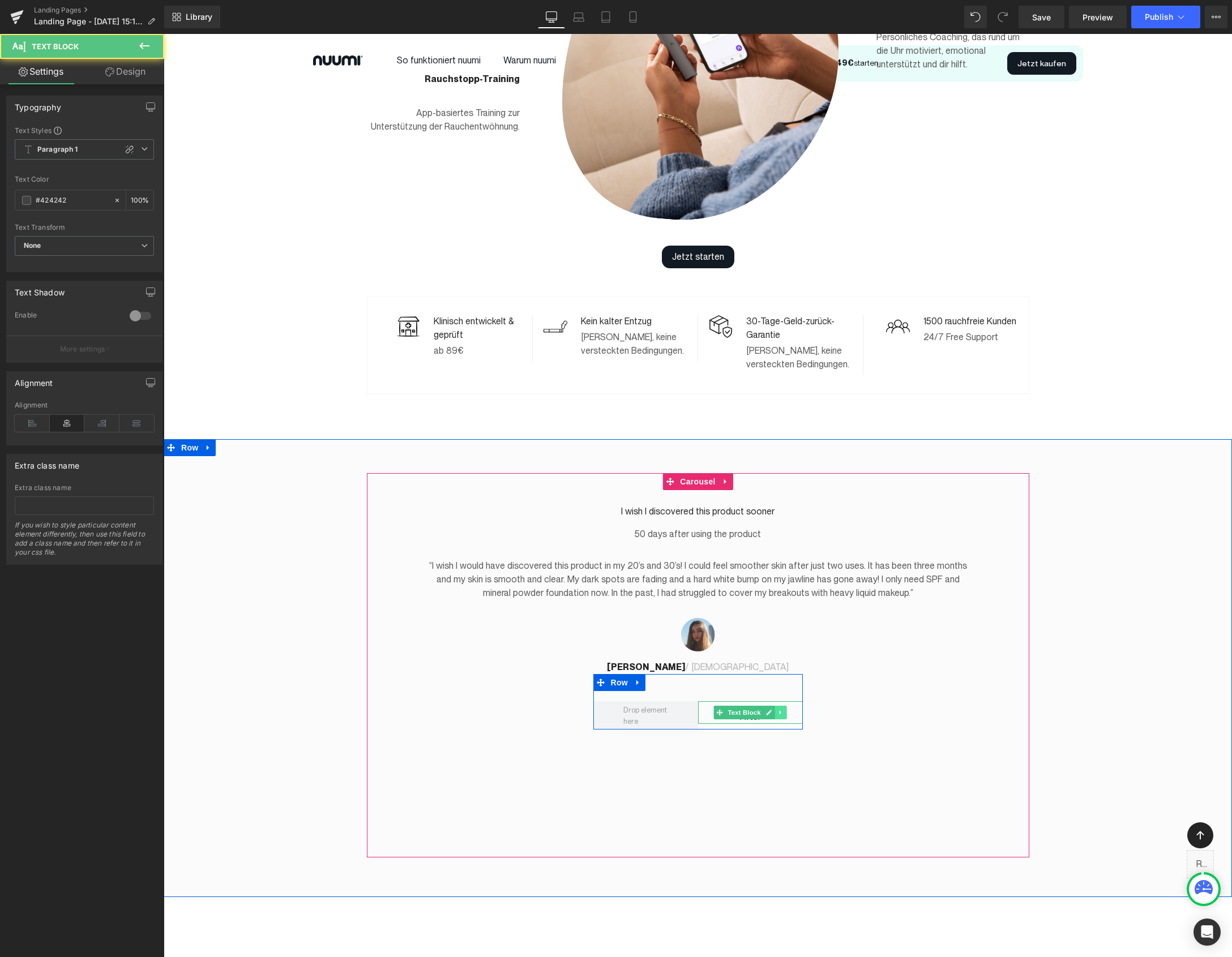
click at [780, 709] on icon at bounding box center [780, 712] width 6 height 7
click at [787, 710] on icon at bounding box center [786, 713] width 6 height 6
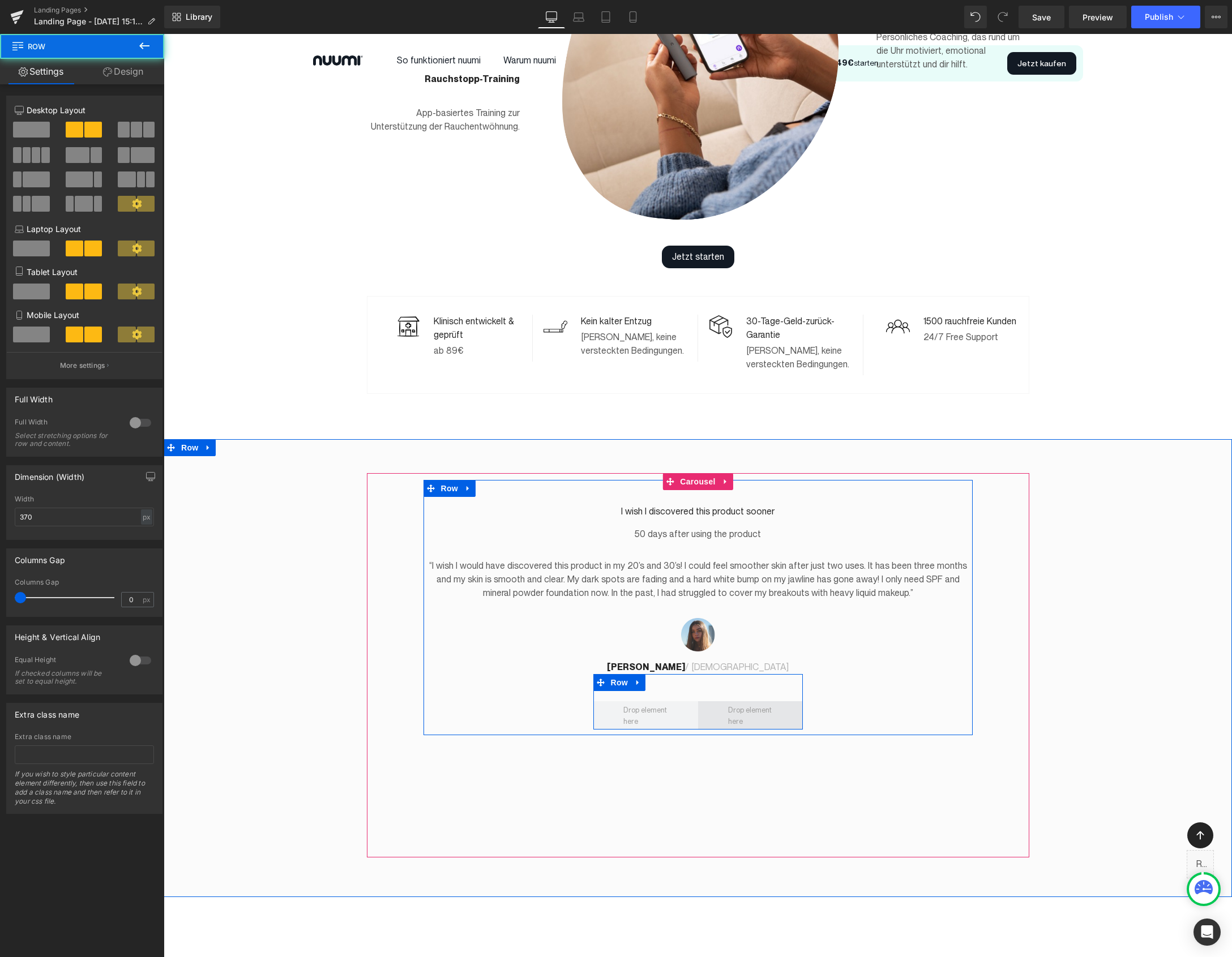
click at [714, 702] on span at bounding box center [750, 715] width 105 height 28
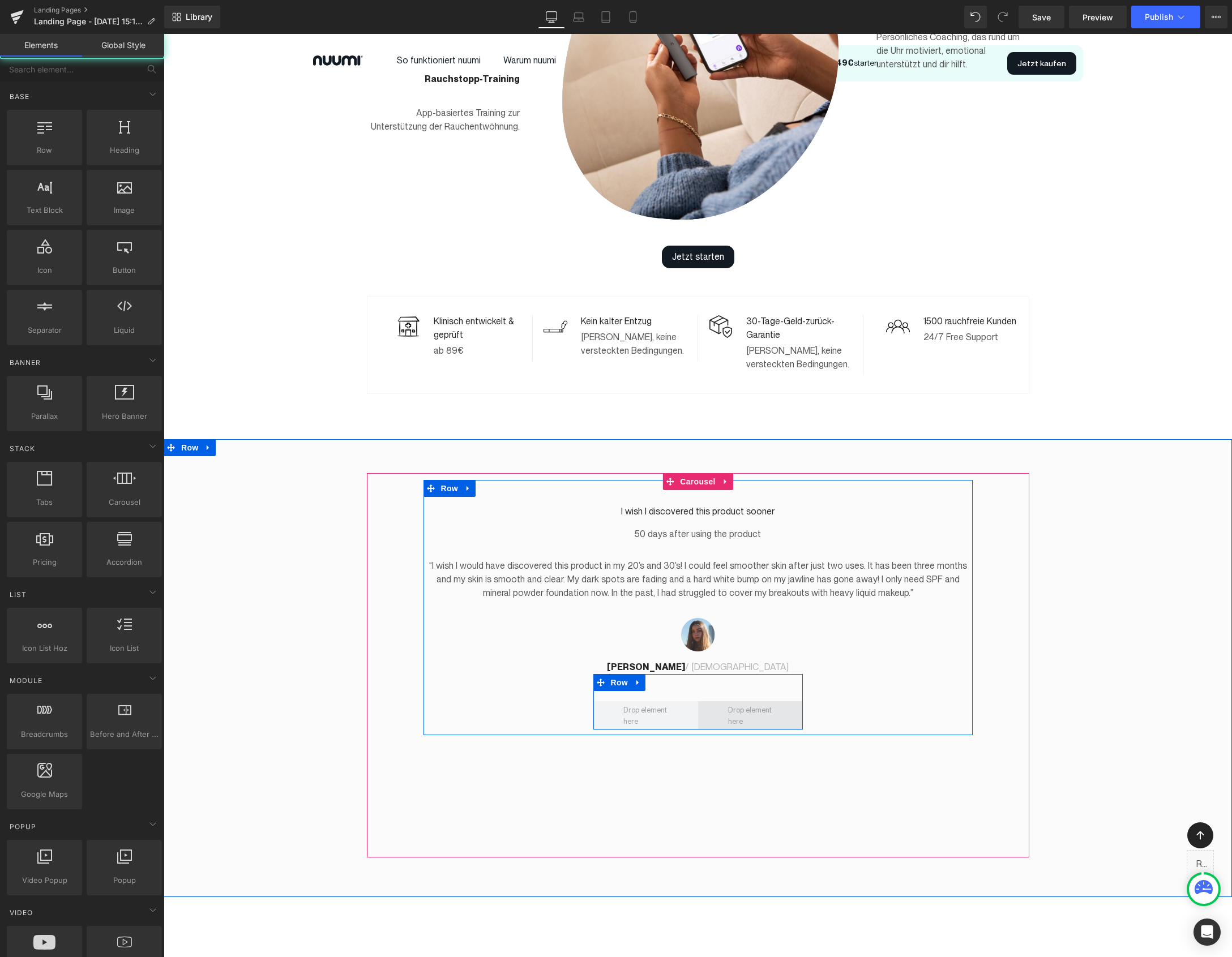
click at [745, 701] on span at bounding box center [750, 715] width 53 height 28
click at [648, 701] on span at bounding box center [645, 715] width 53 height 28
click at [635, 678] on icon at bounding box center [638, 682] width 8 height 9
click at [662, 674] on link at bounding box center [667, 682] width 14 height 17
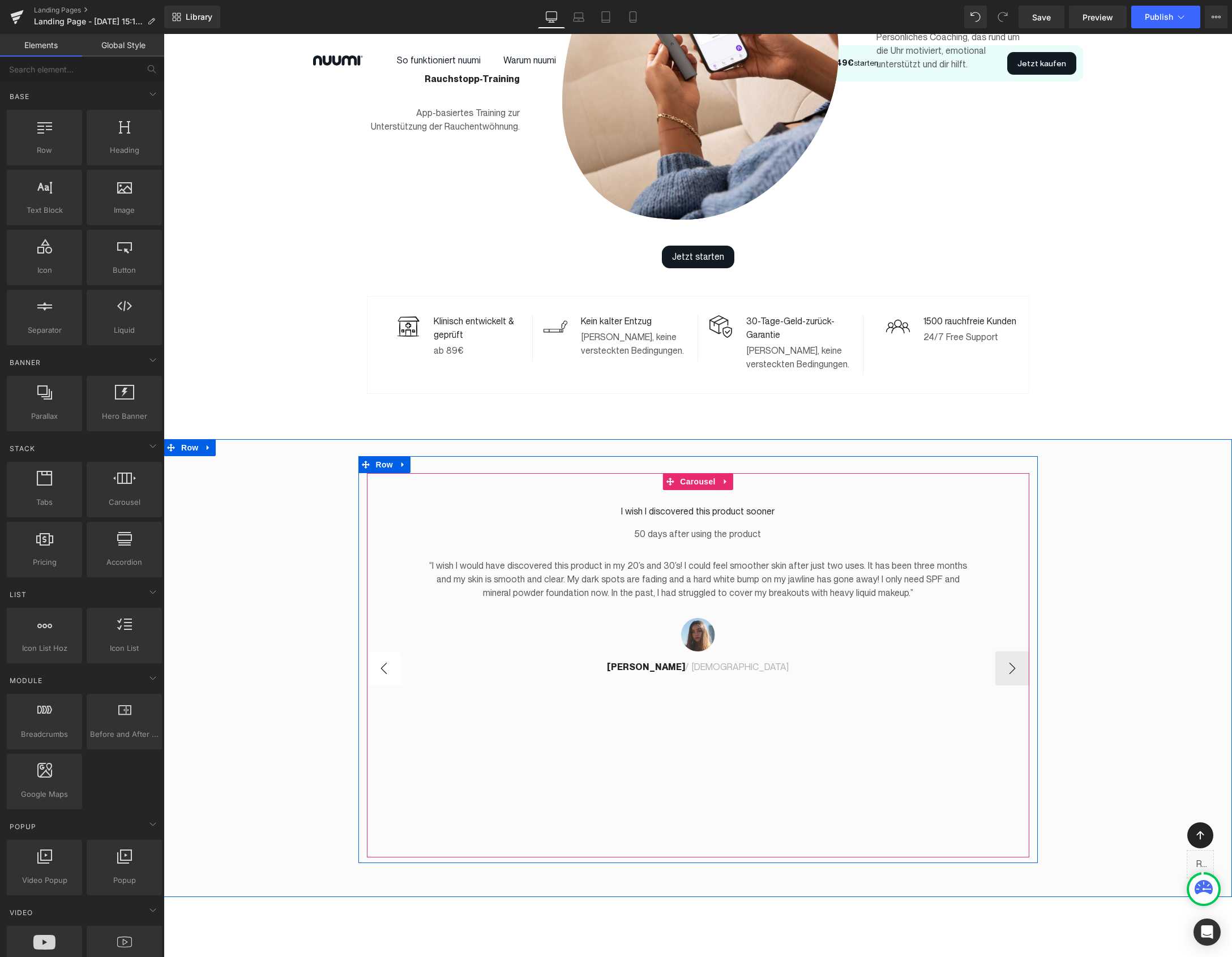
click at [392, 659] on button "‹" at bounding box center [383, 668] width 34 height 34
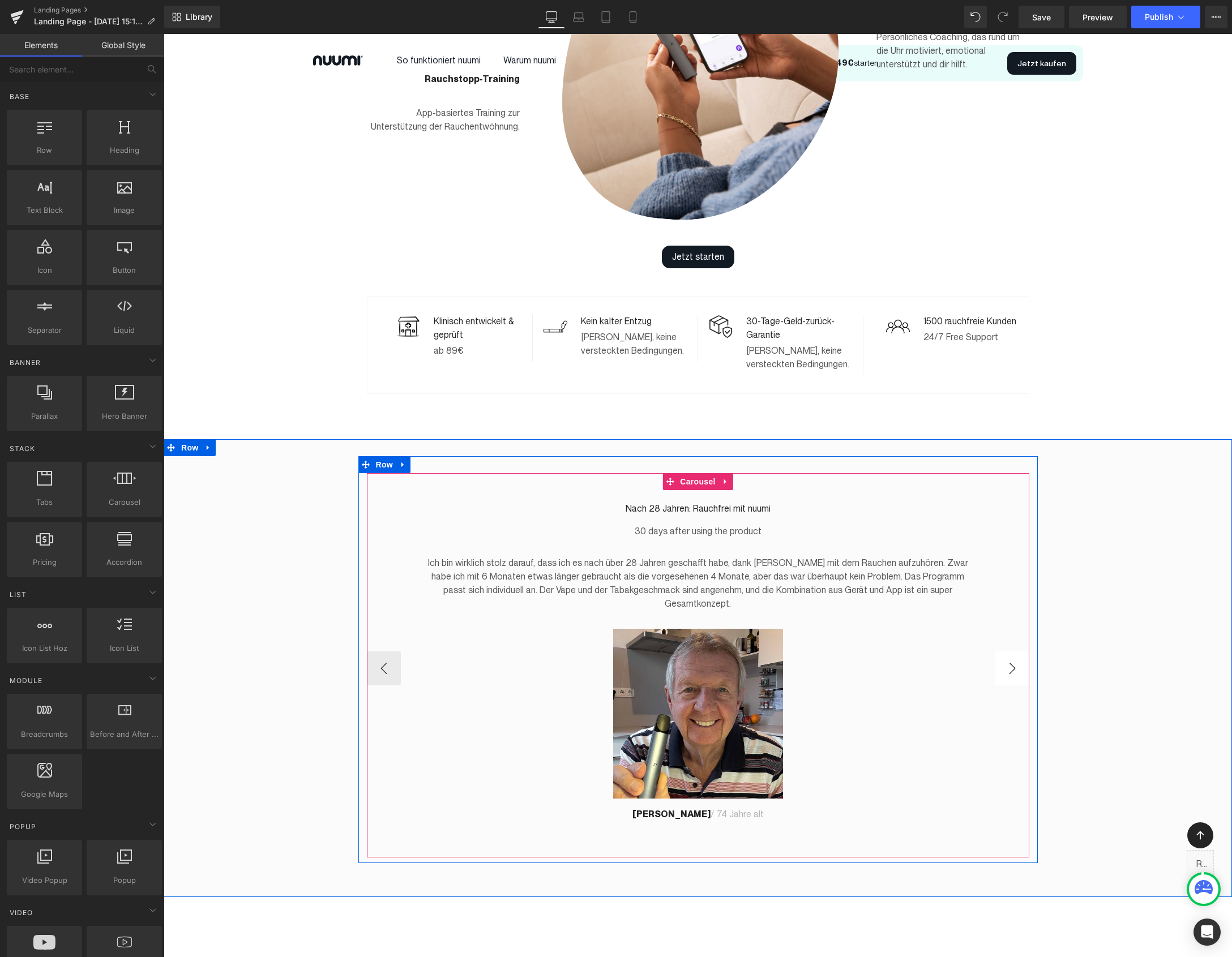
click at [1008, 654] on button "›" at bounding box center [1011, 668] width 34 height 34
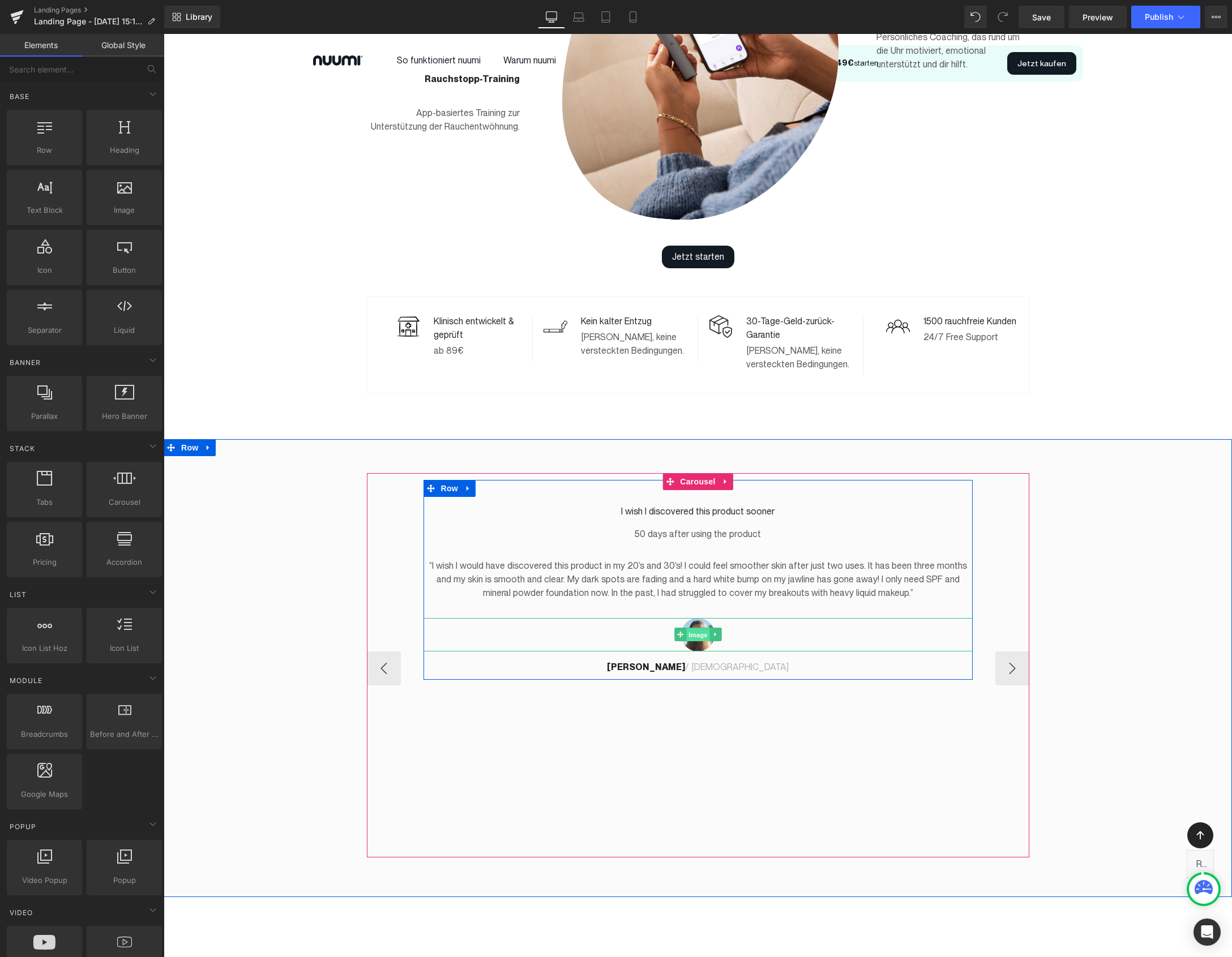
click at [694, 628] on span "Image" at bounding box center [698, 635] width 24 height 13
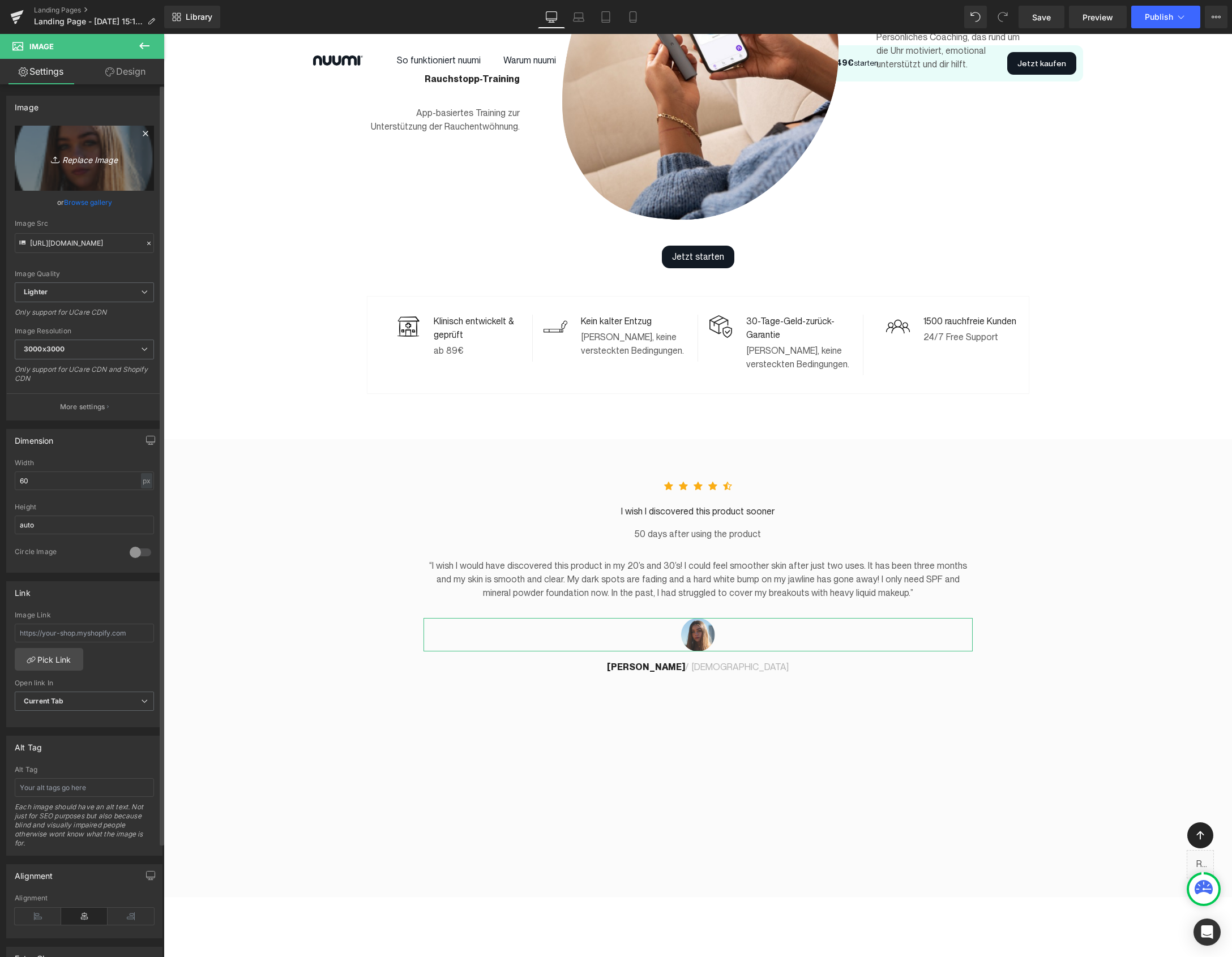
click at [72, 160] on icon "Replace Image" at bounding box center [85, 158] width 90 height 14
type input "C:\fakepath\Petra_Review.jpg"
click at [39, 479] on input "60" at bounding box center [84, 480] width 139 height 18
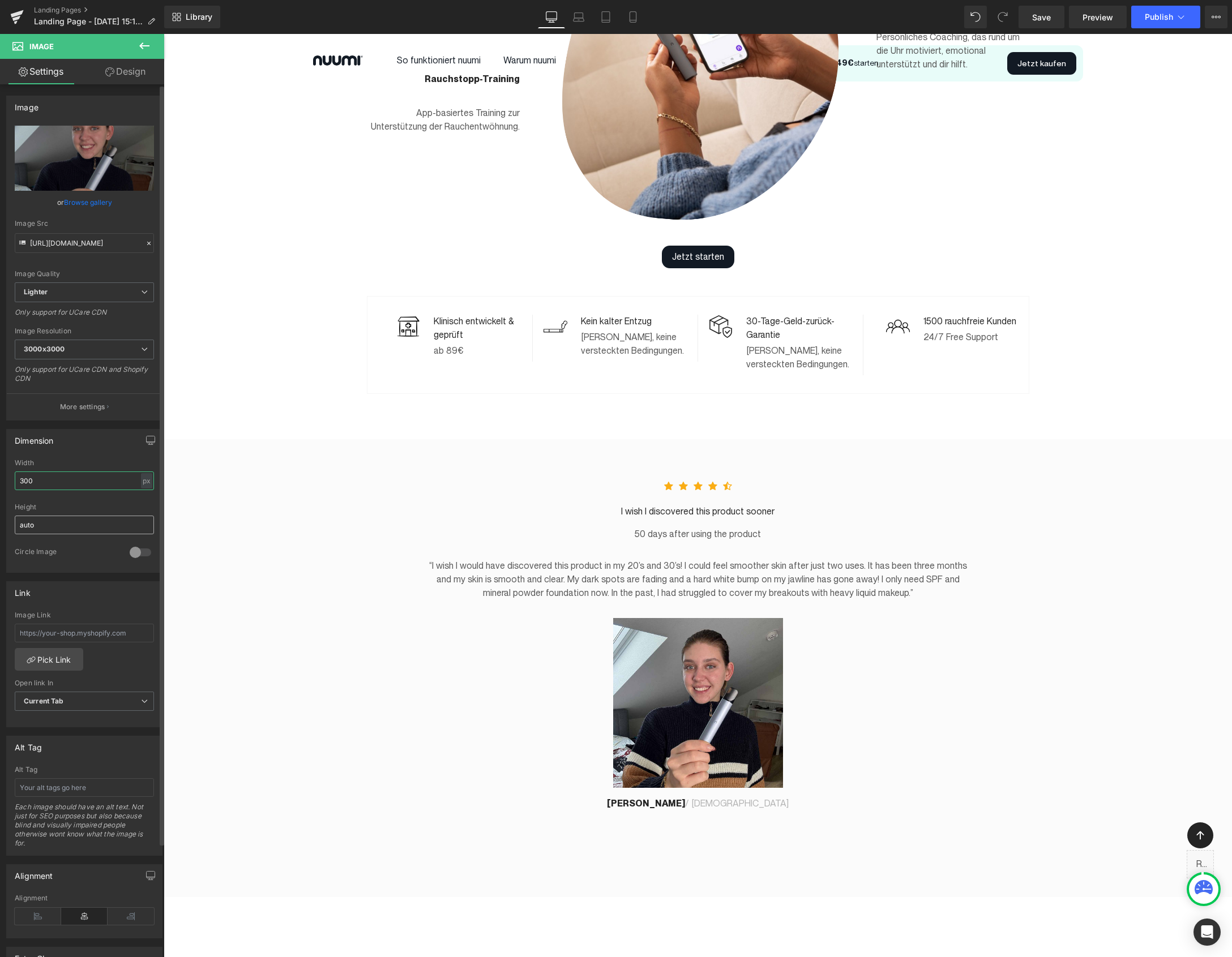
type input "300"
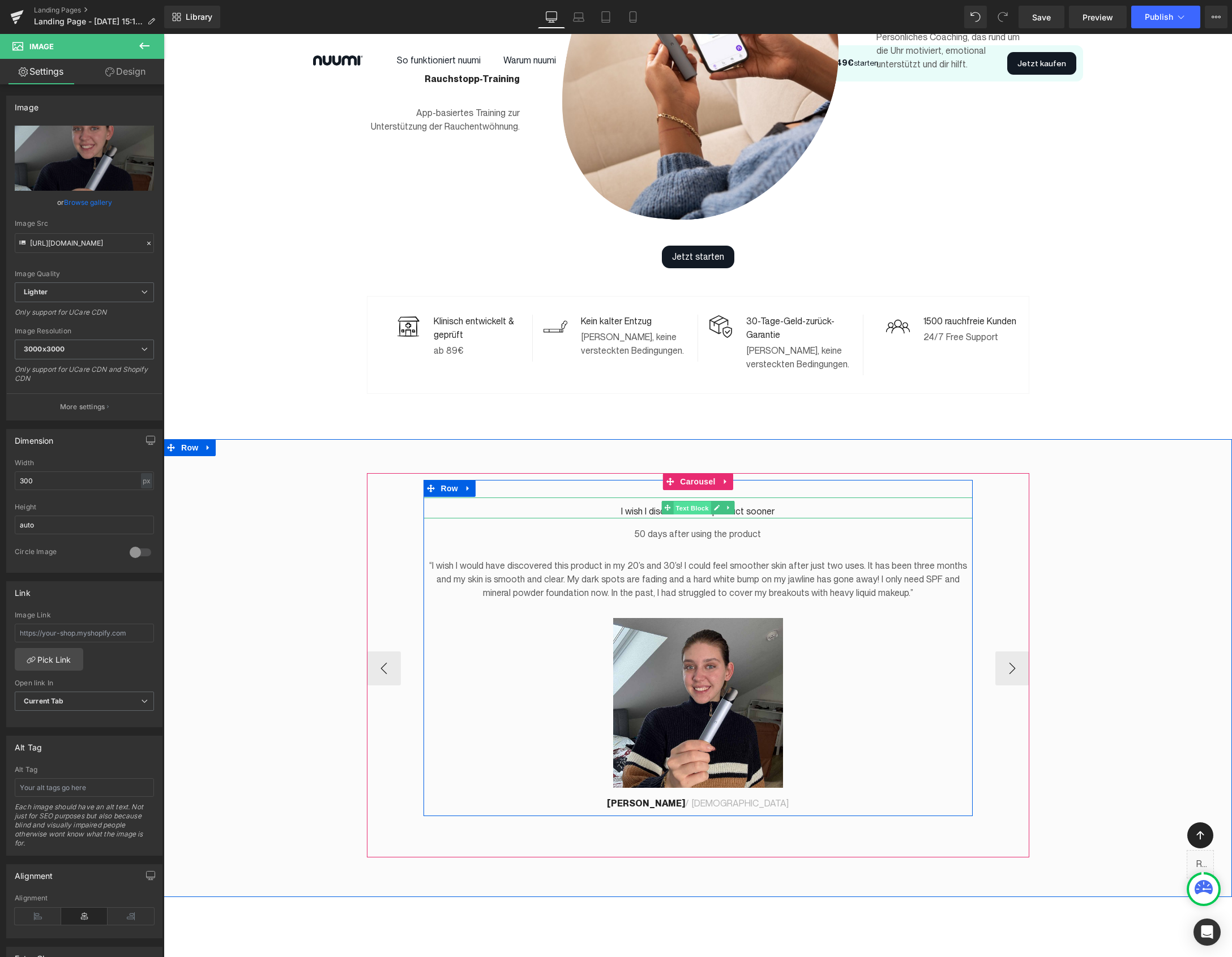
click at [702, 502] on span "Text Block" at bounding box center [691, 508] width 37 height 13
click at [702, 501] on span "Text Block" at bounding box center [691, 507] width 37 height 13
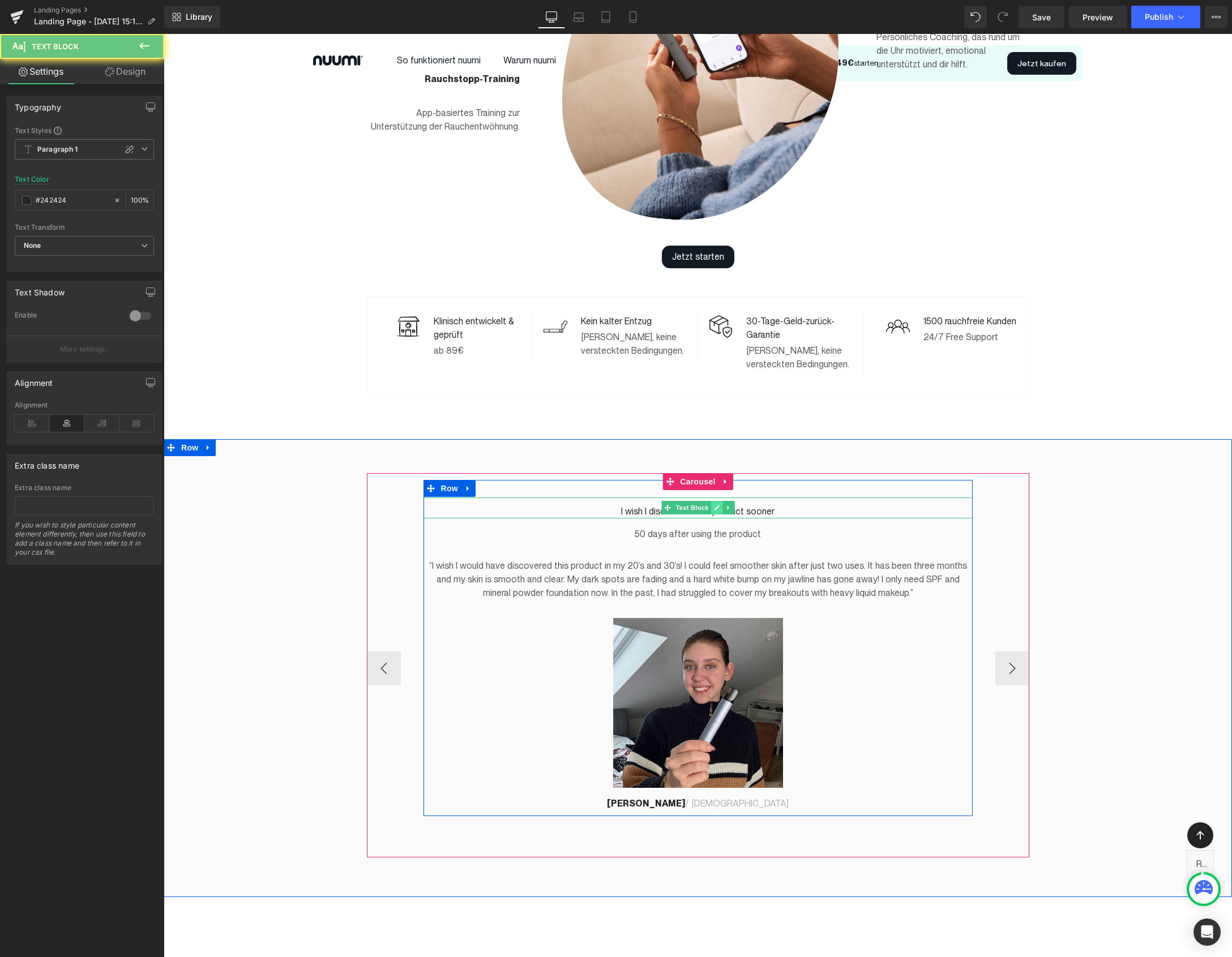
click at [718, 504] on icon at bounding box center [716, 507] width 6 height 7
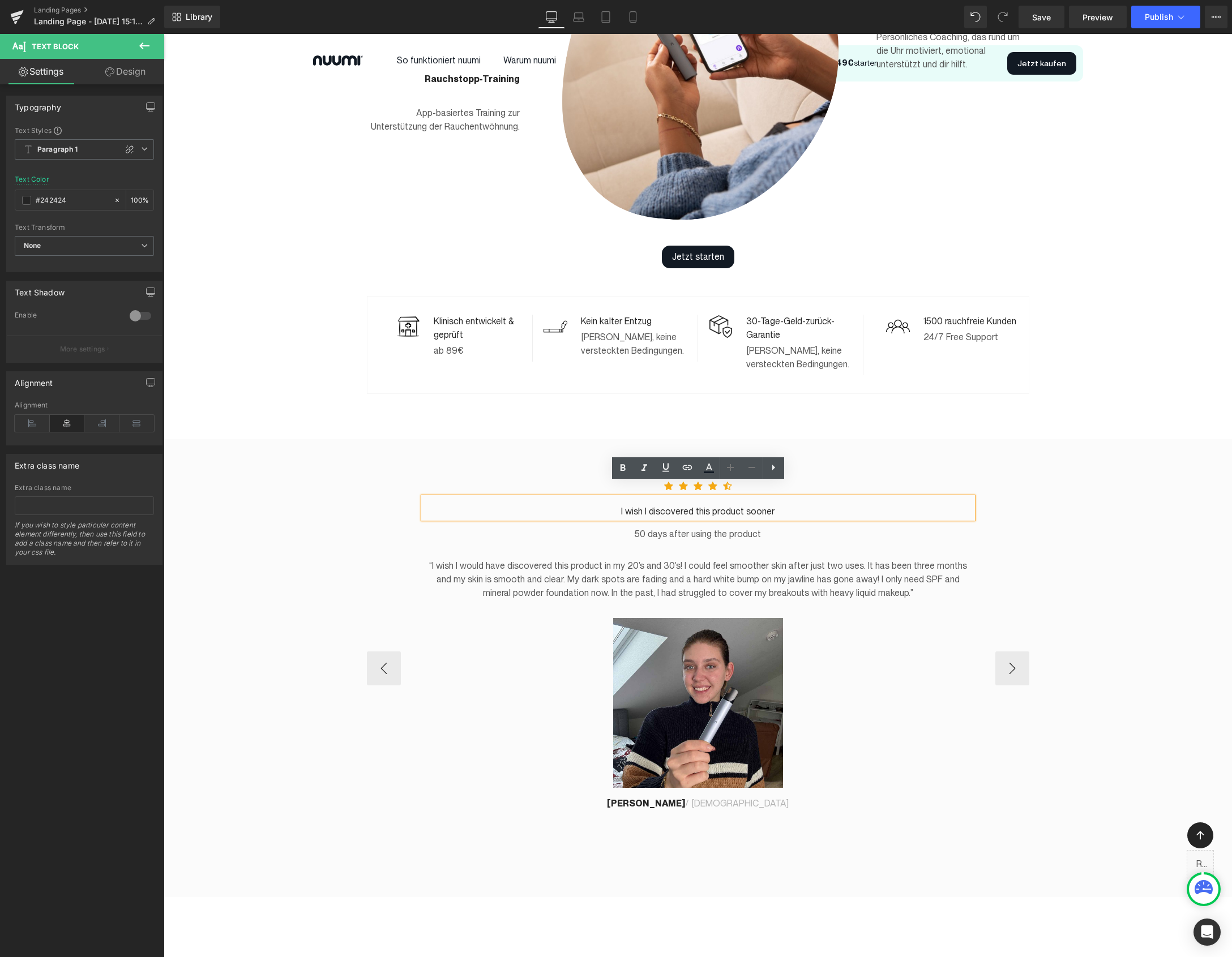
click at [704, 504] on p "I wish I discovered this product sooner" at bounding box center [698, 511] width 549 height 13
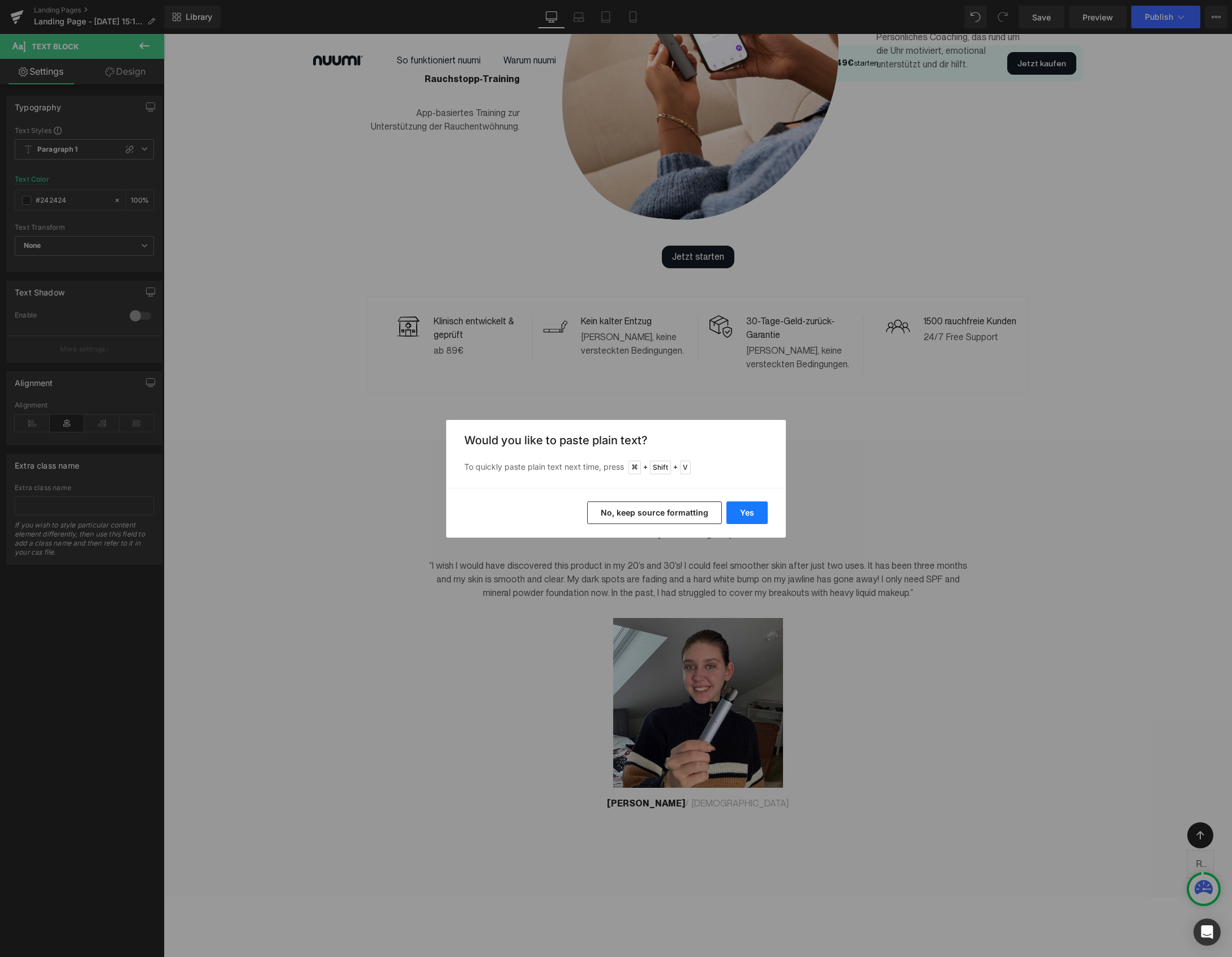
click at [739, 510] on button "Yes" at bounding box center [747, 513] width 41 height 23
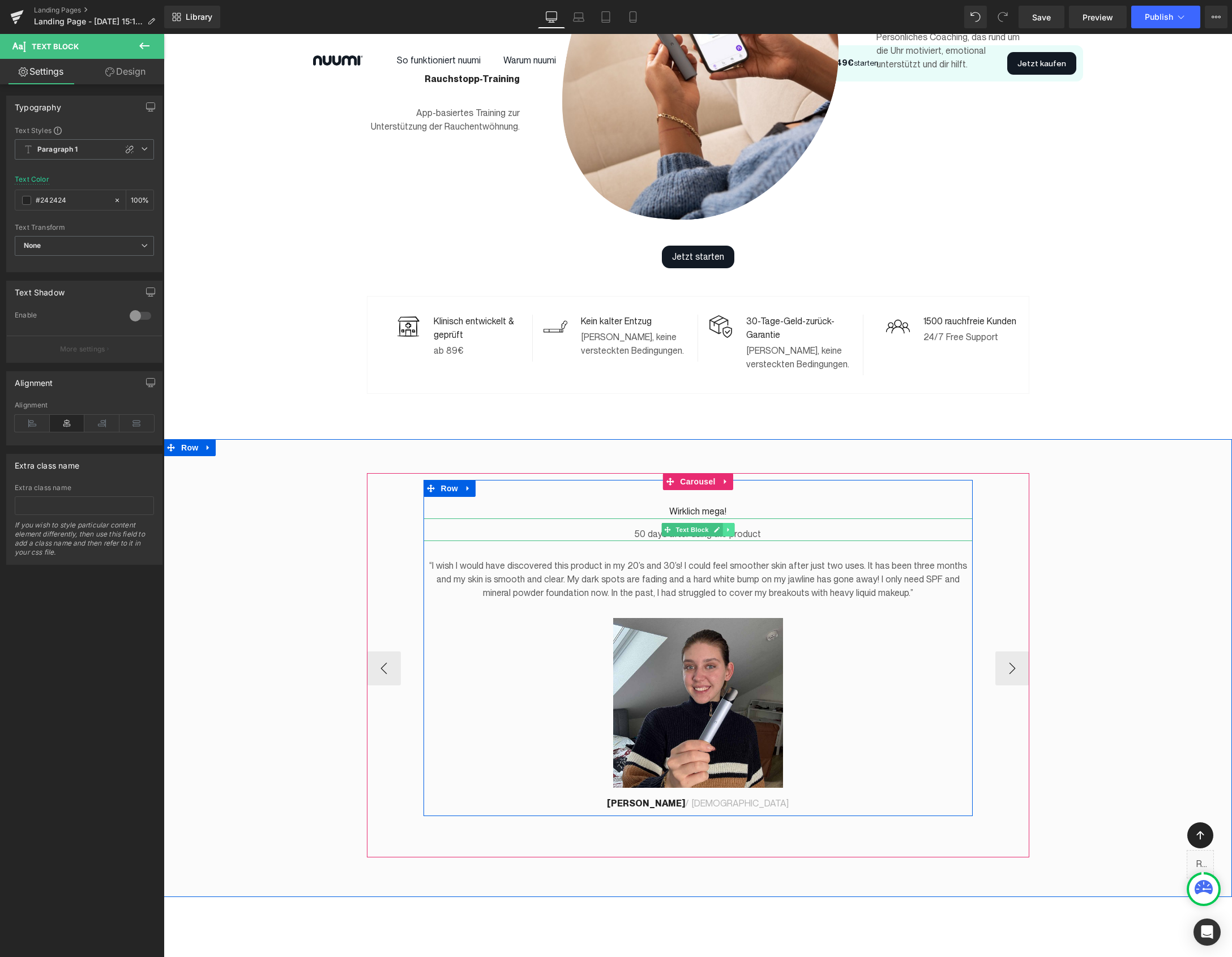
click at [732, 523] on link at bounding box center [728, 529] width 12 height 13
click at [733, 527] on icon at bounding box center [733, 529] width 6 height 6
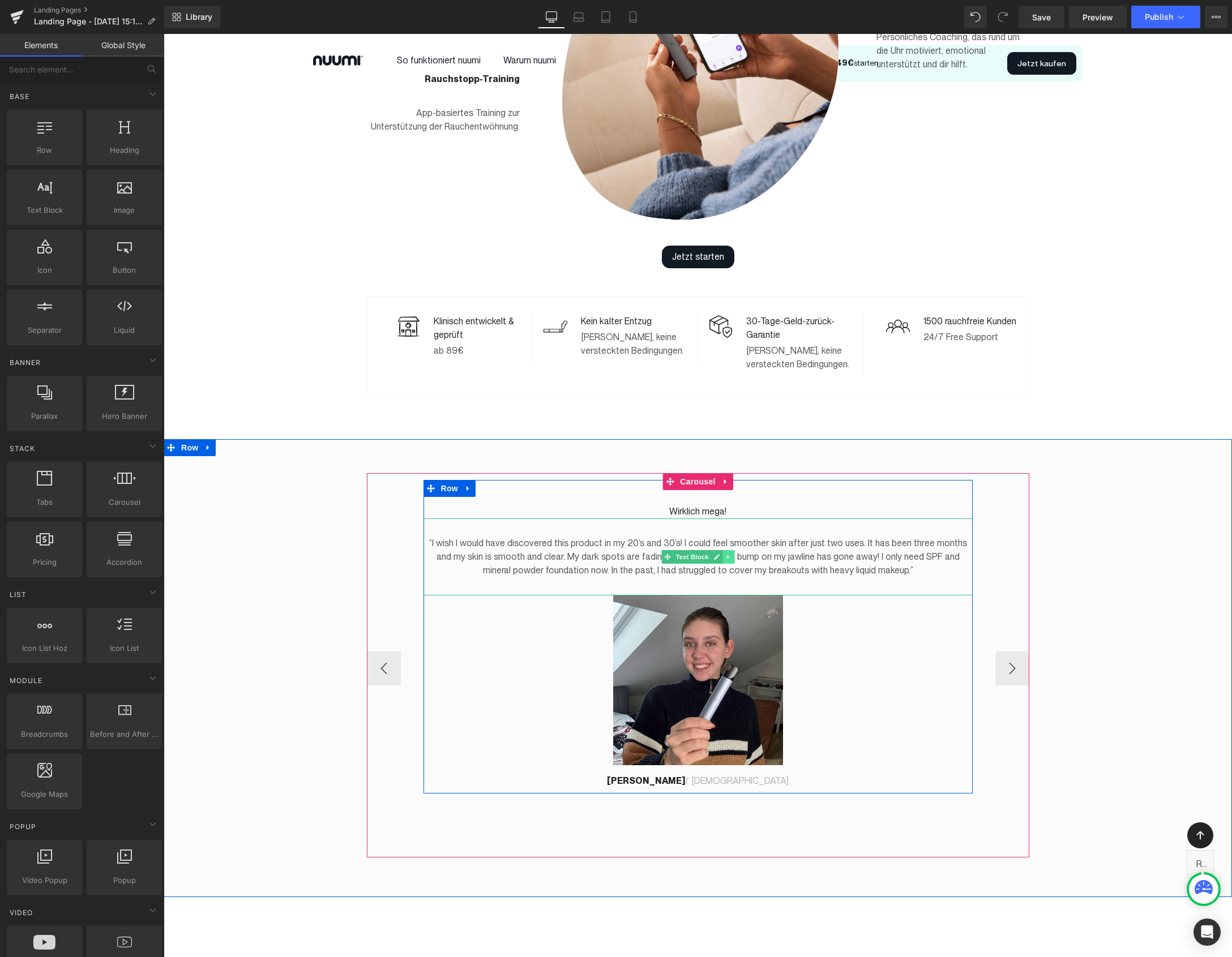
click at [727, 553] on icon at bounding box center [727, 556] width 6 height 7
click at [696, 553] on icon at bounding box center [699, 556] width 6 height 7
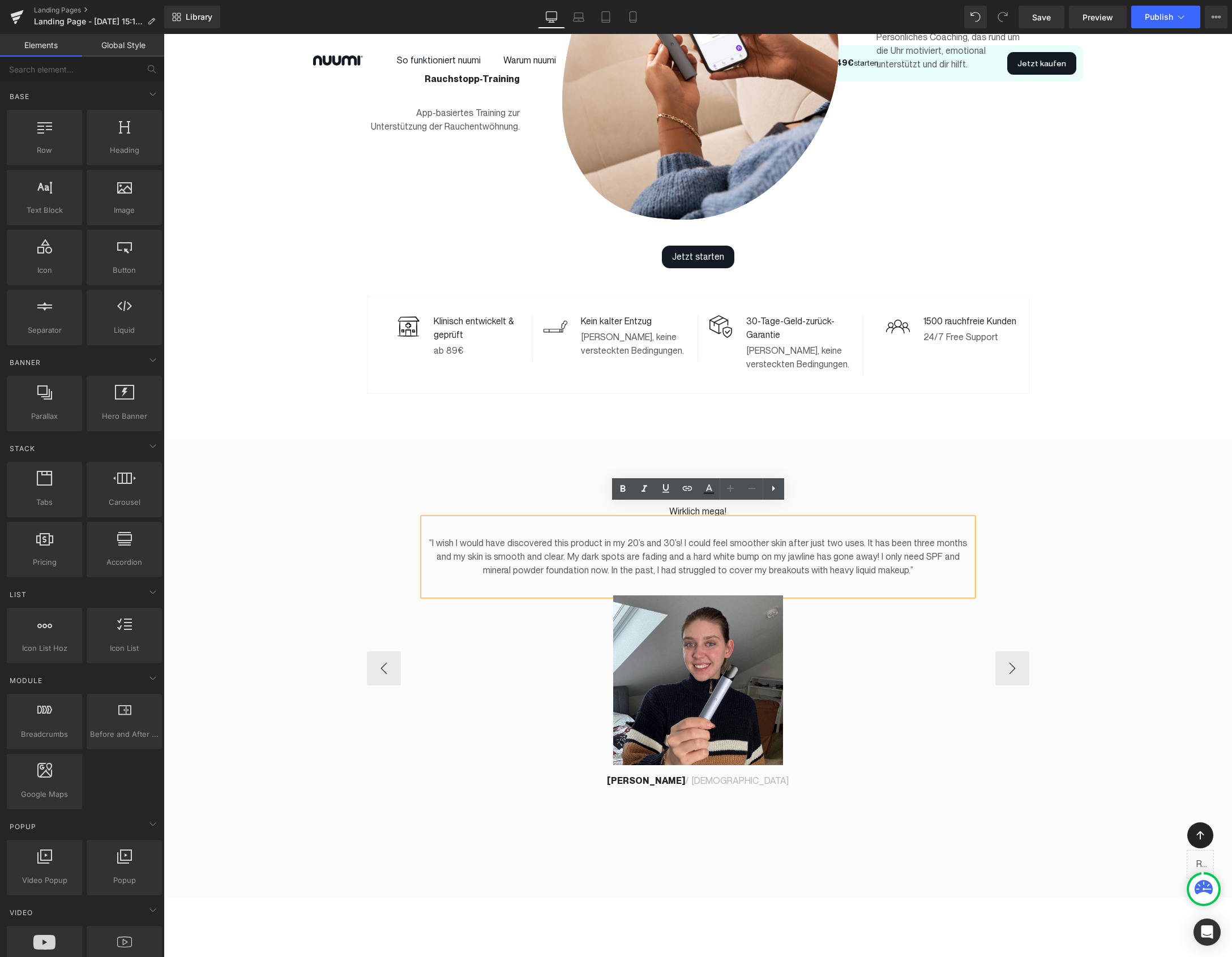
click at [696, 543] on p "“I wish I would have discovered this product in my 20’s and 30’s! I could feel …" at bounding box center [698, 556] width 549 height 40
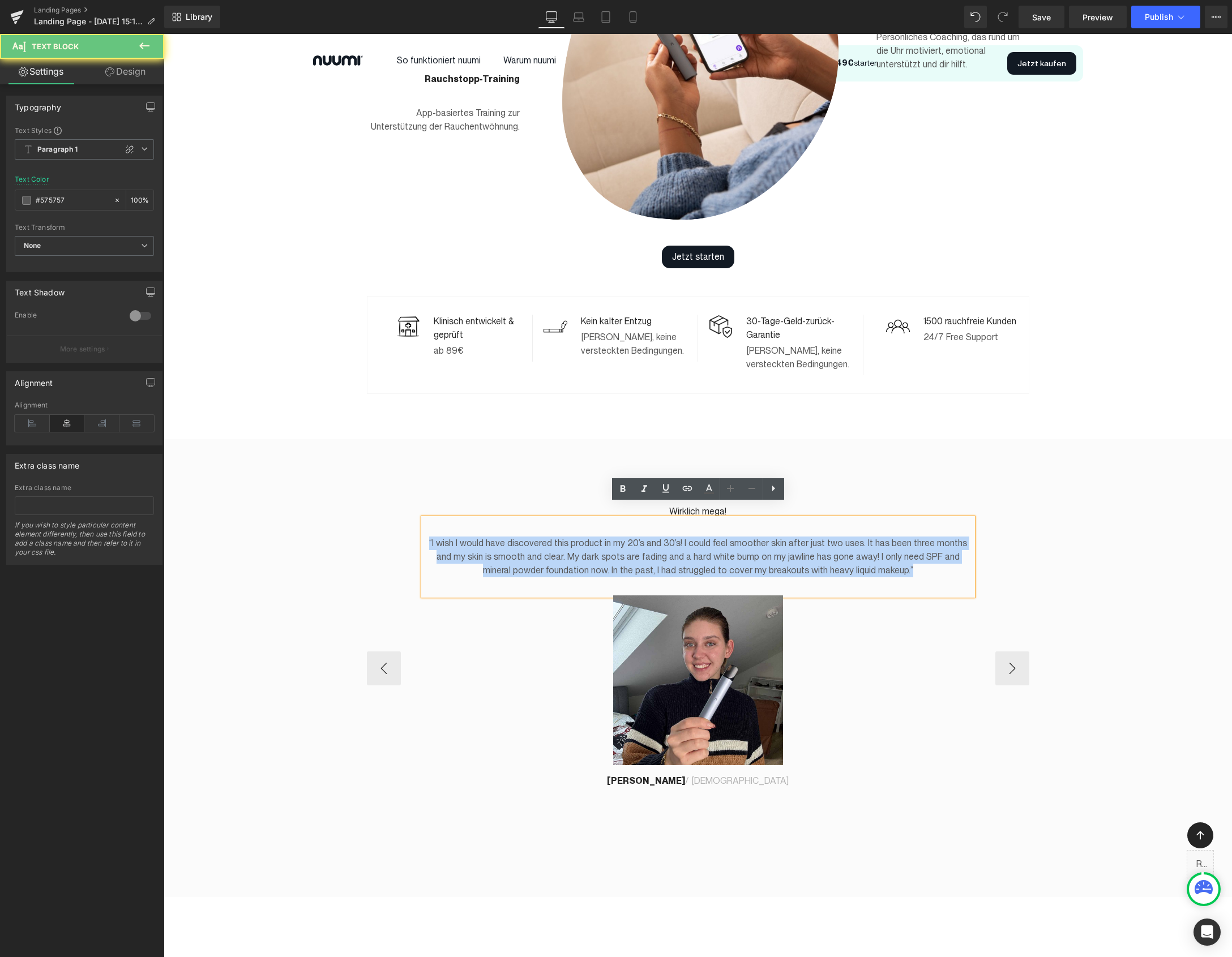
click at [696, 543] on p "“I wish I would have discovered this product in my 20’s and 30’s! I could feel …" at bounding box center [698, 556] width 549 height 40
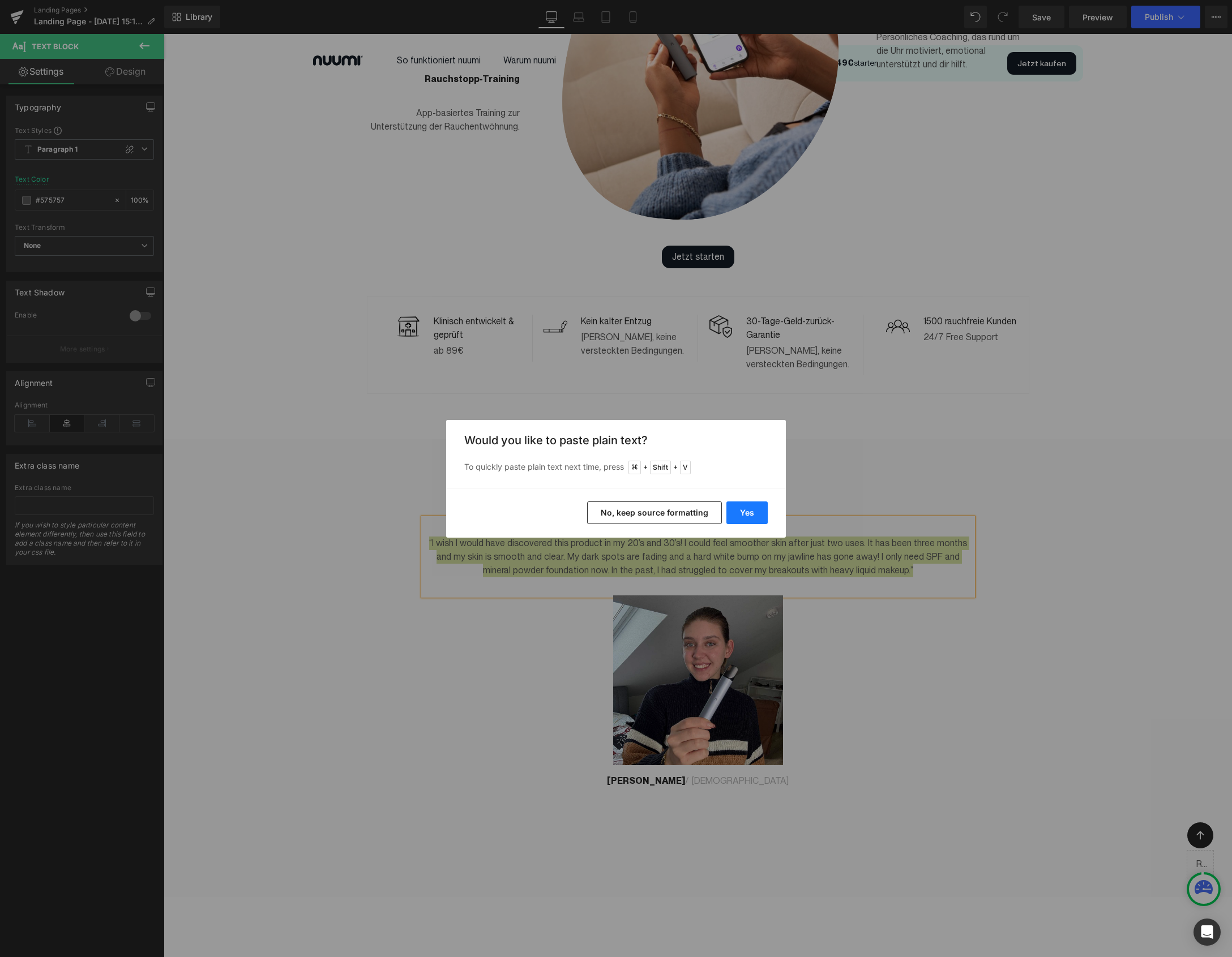
click at [743, 511] on button "Yes" at bounding box center [747, 513] width 41 height 23
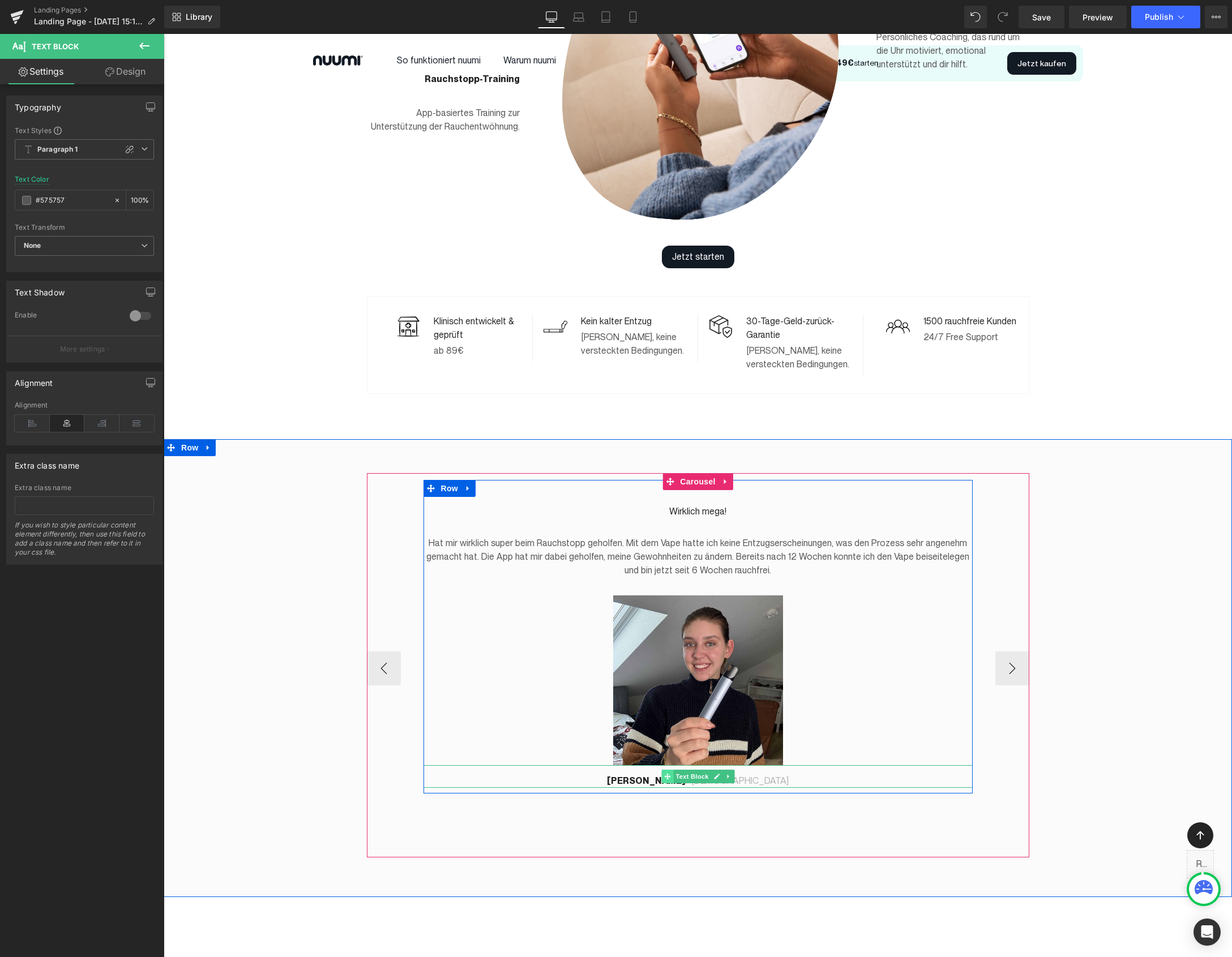
click at [663, 770] on span at bounding box center [667, 776] width 12 height 13
click at [717, 770] on link at bounding box center [716, 776] width 12 height 13
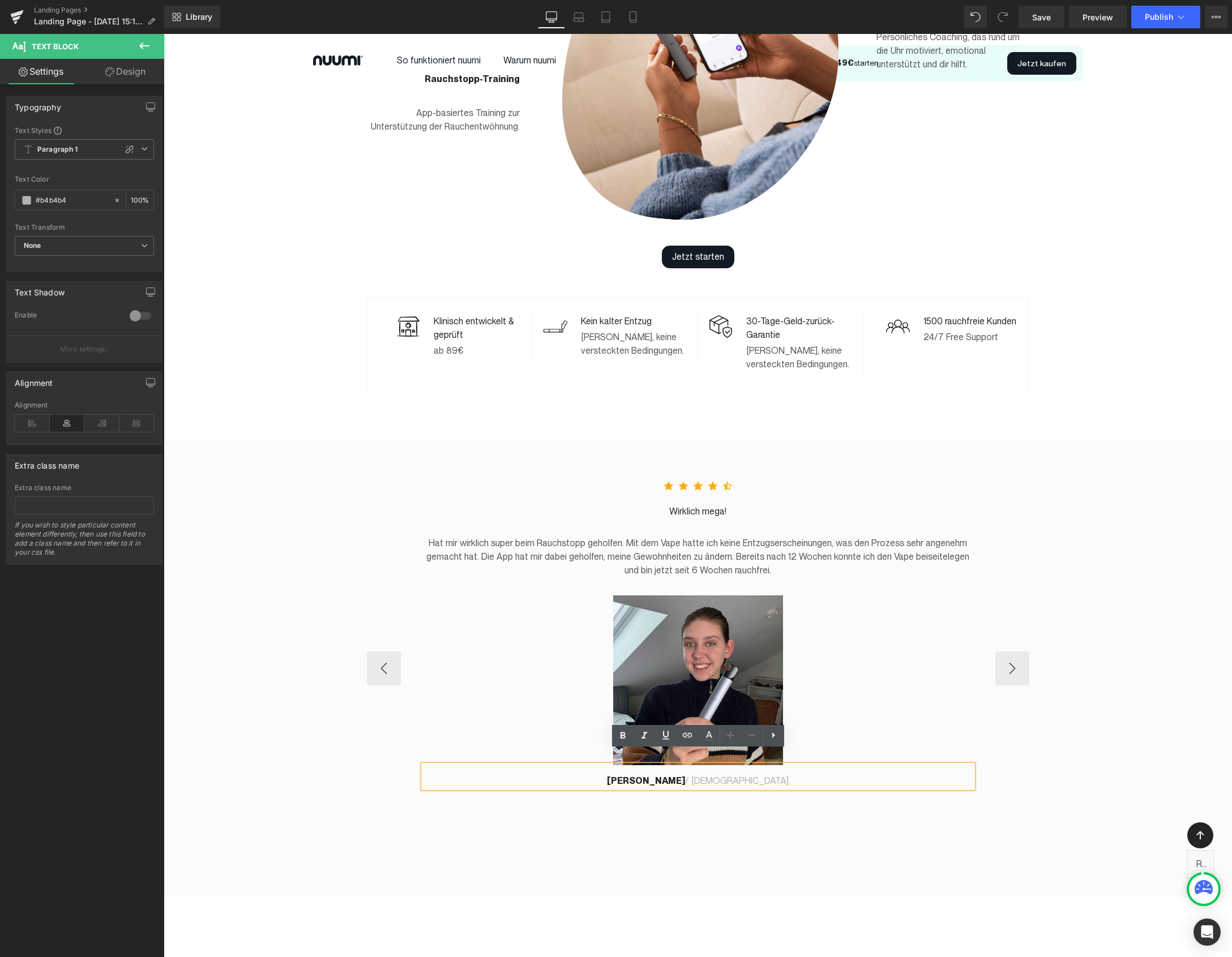
click at [676, 775] on strong "[PERSON_NAME]" at bounding box center [645, 780] width 78 height 11
click at [695, 774] on p "Petra / 52 years old" at bounding box center [698, 781] width 549 height 13
drag, startPoint x: 731, startPoint y: 767, endPoint x: 703, endPoint y: 764, distance: 28.2
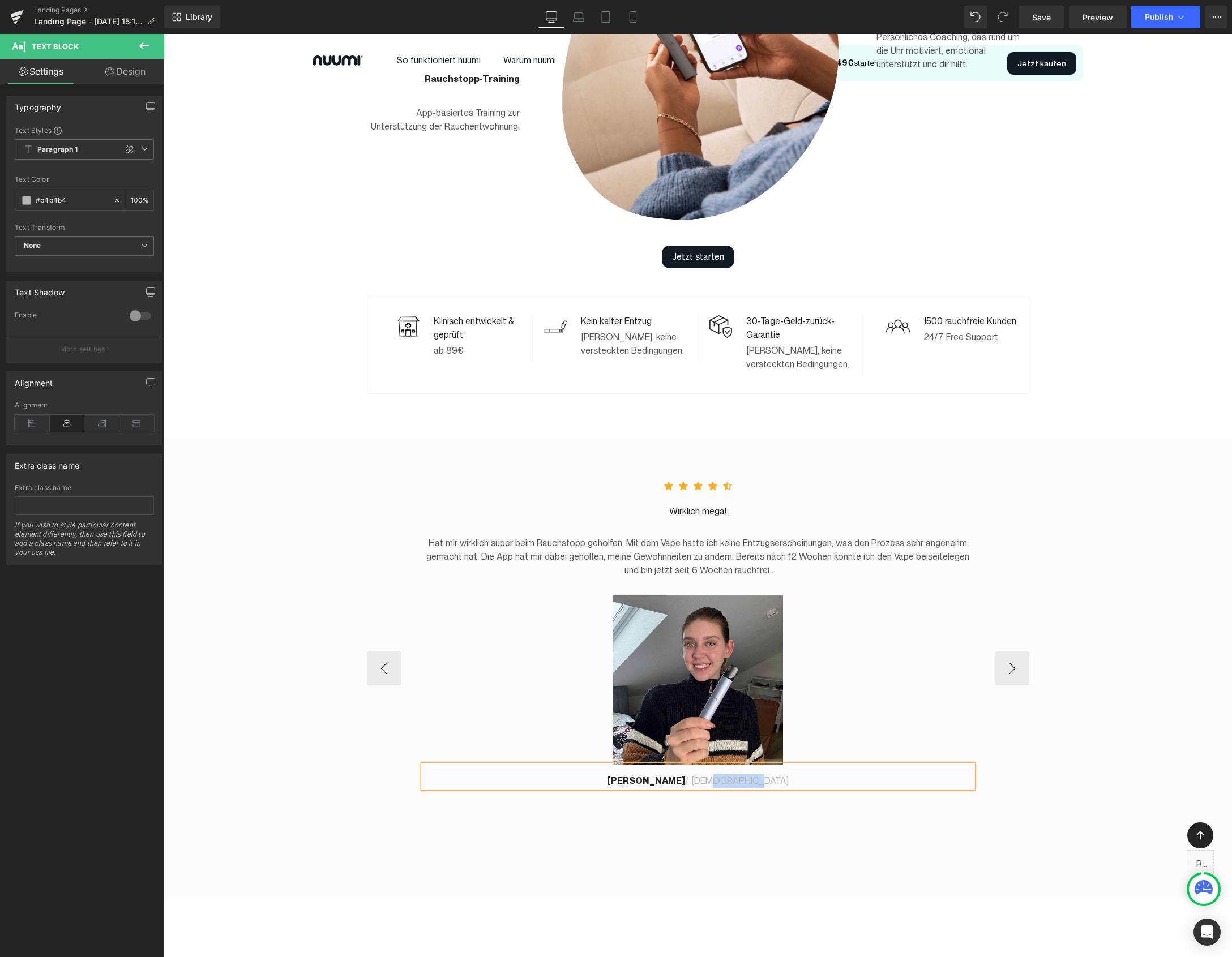
click at [703, 774] on p "Petra / 32 years old" at bounding box center [698, 781] width 549 height 13
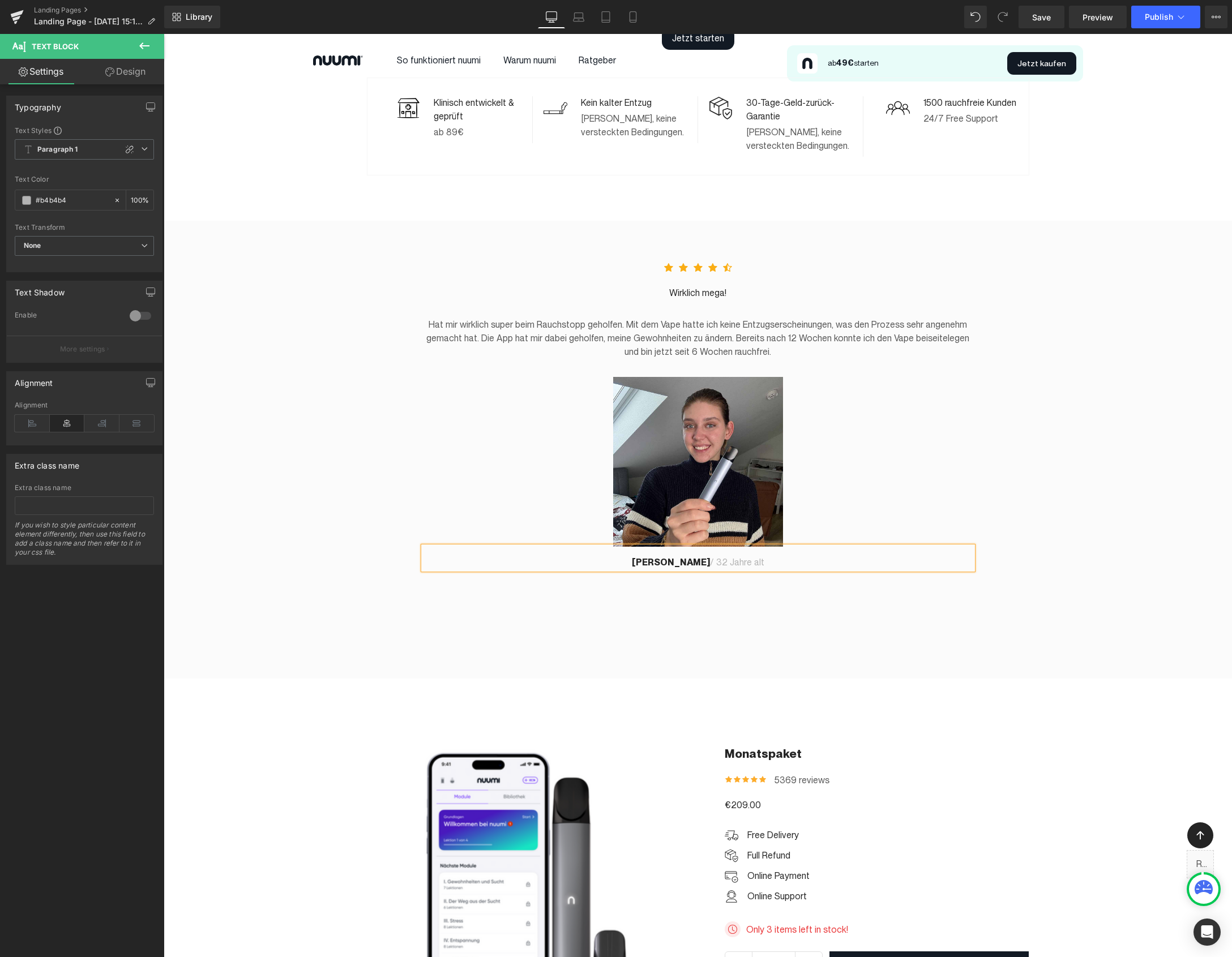
scroll to position [1232, 0]
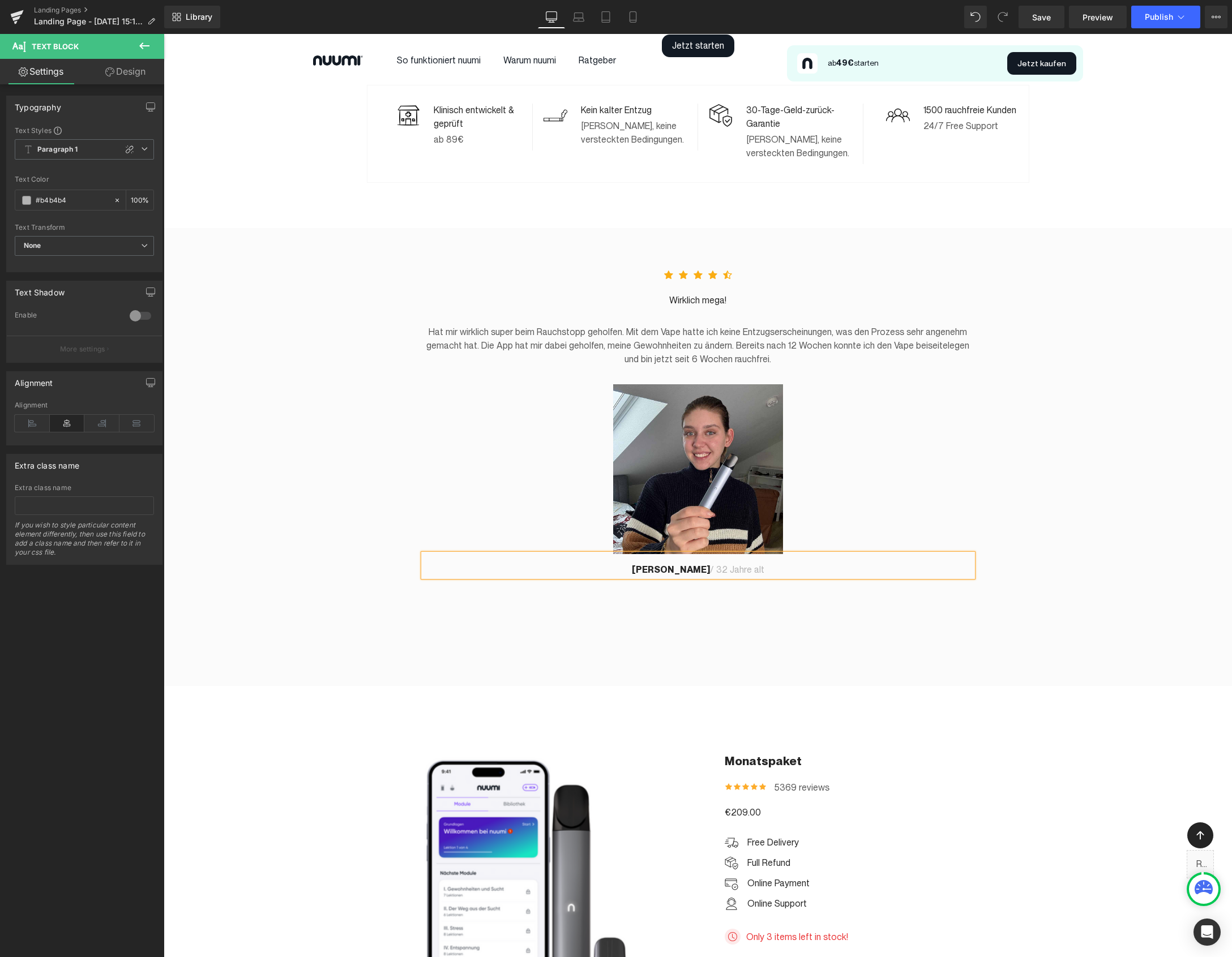
click at [720, 228] on div "Icon Icon Icon Icon Icon Icon List Hoz [DATE]: Rauchfrei mit nuumi Text Block 3…" at bounding box center [697, 456] width 1068 height 457
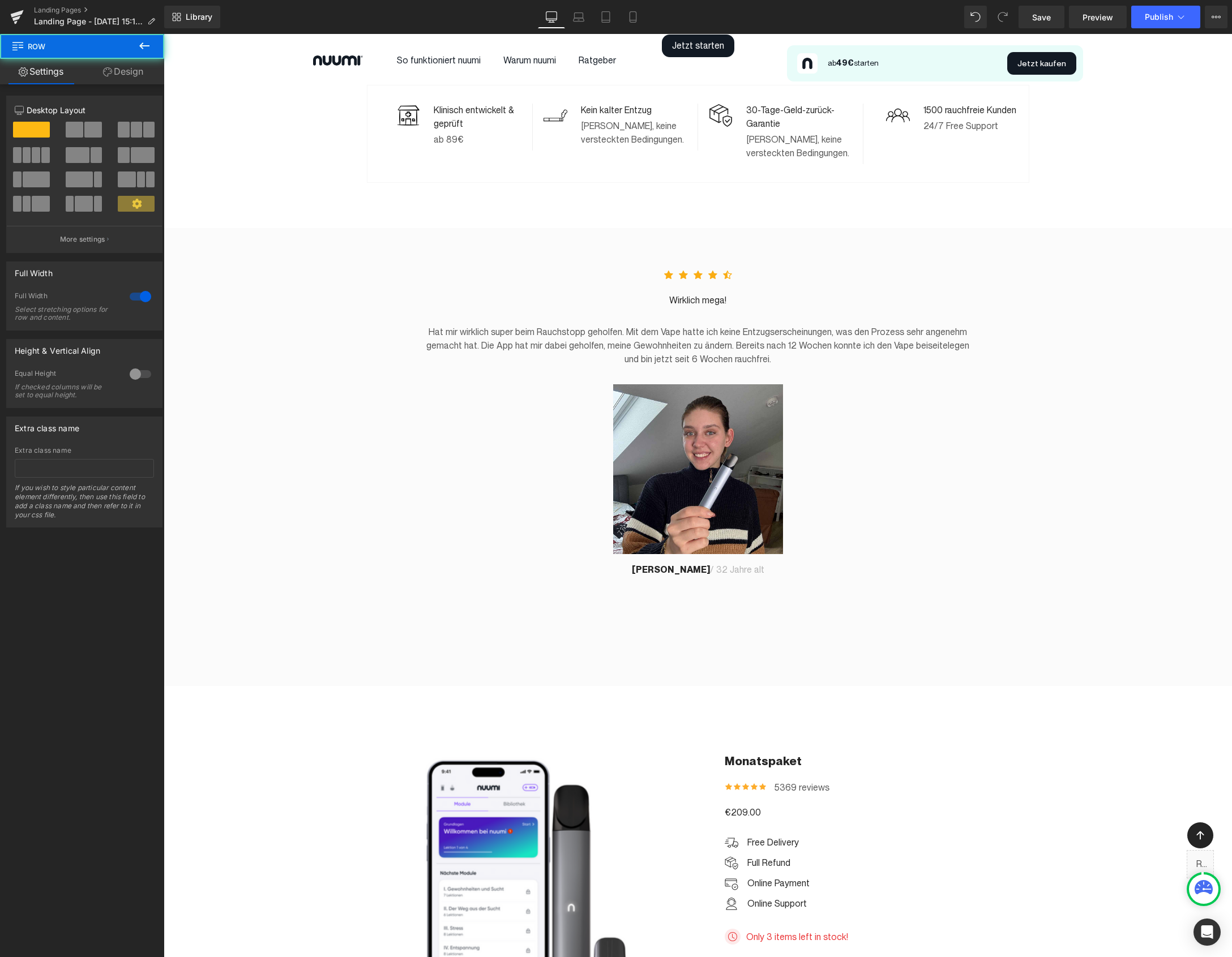
scroll to position [1121, 0]
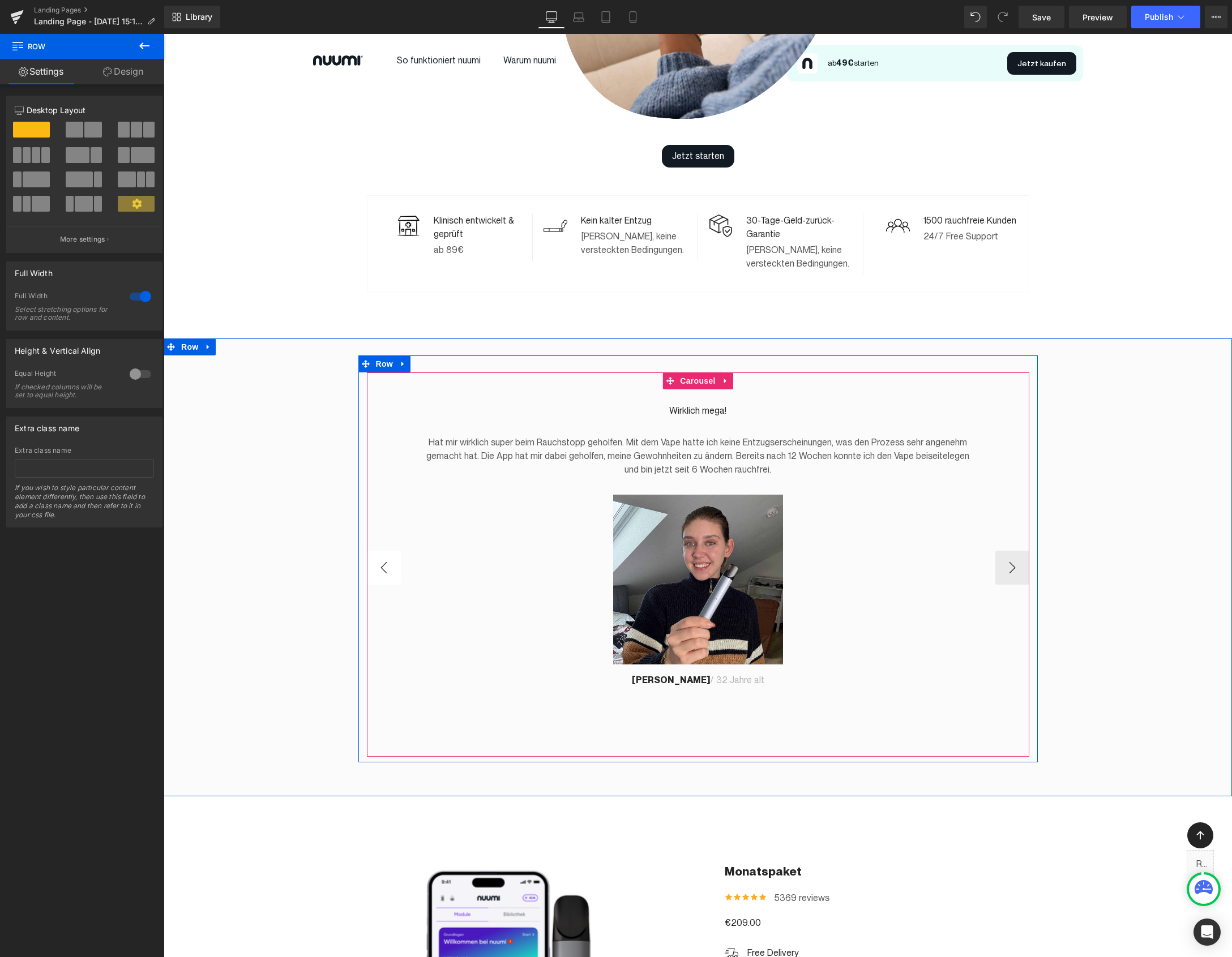
click at [370, 558] on button "‹" at bounding box center [383, 567] width 34 height 34
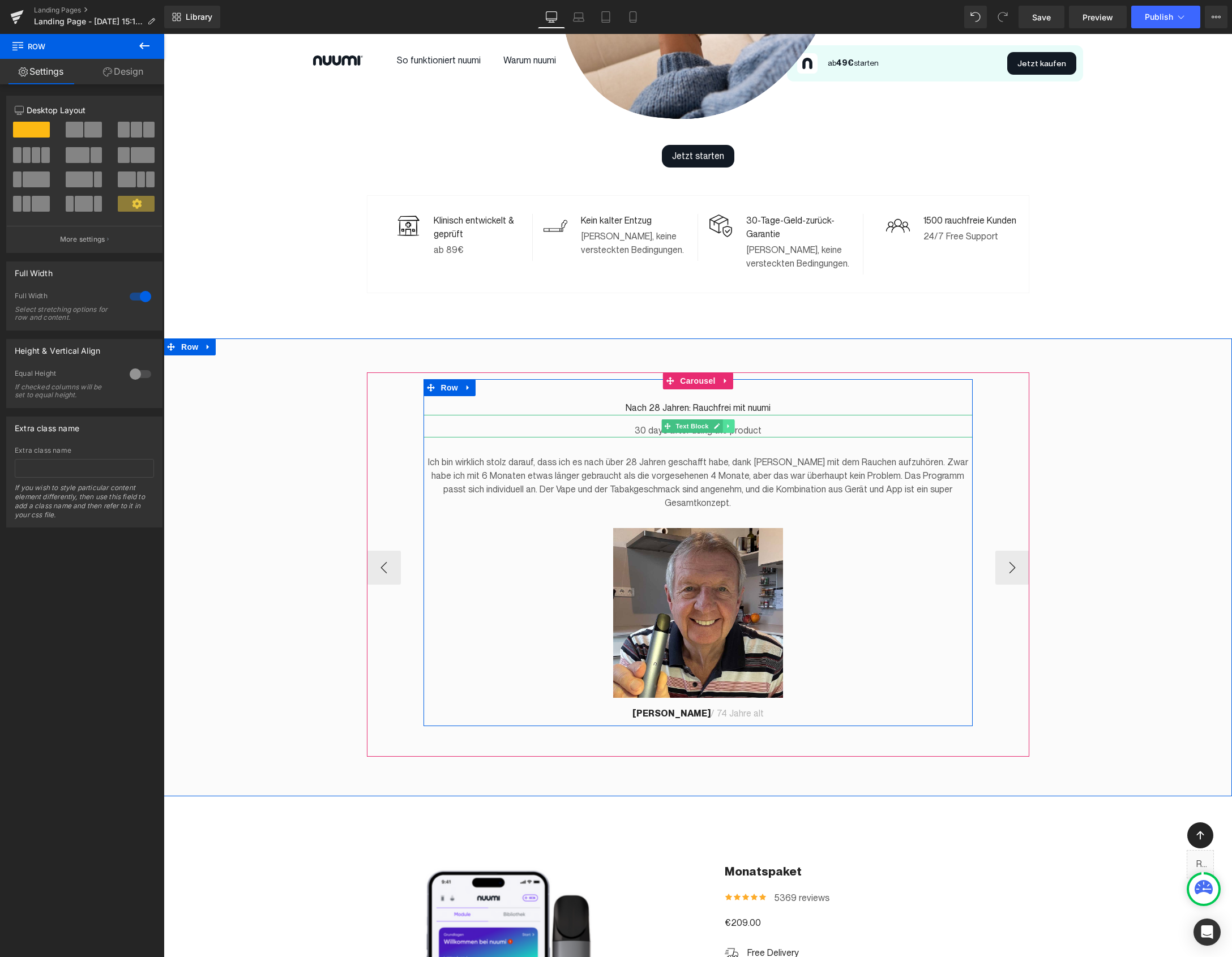
click at [727, 423] on icon at bounding box center [727, 426] width 6 height 7
click at [734, 423] on icon at bounding box center [733, 426] width 6 height 6
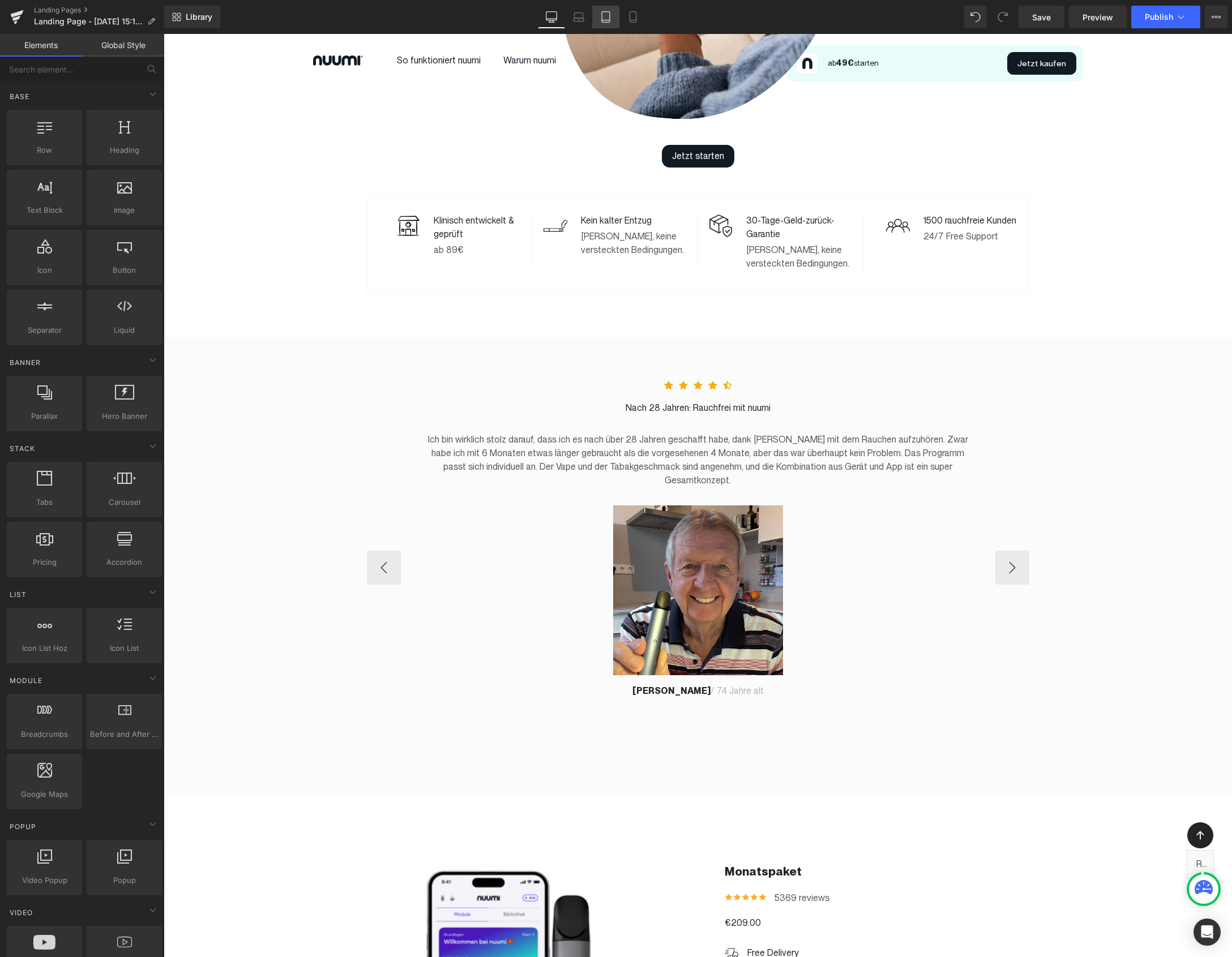
click at [611, 17] on icon at bounding box center [605, 17] width 12 height 12
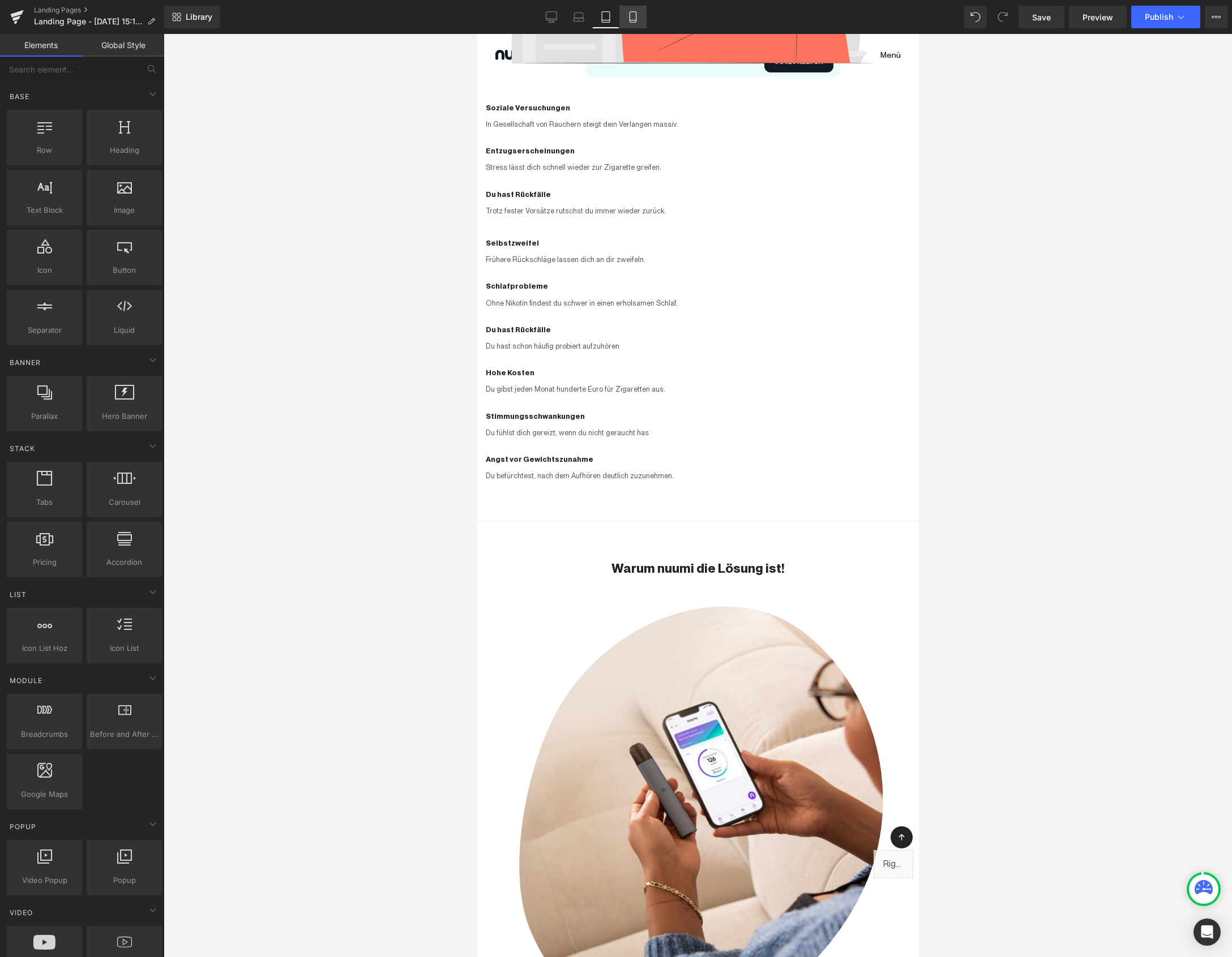
click at [628, 18] on icon at bounding box center [633, 17] width 12 height 12
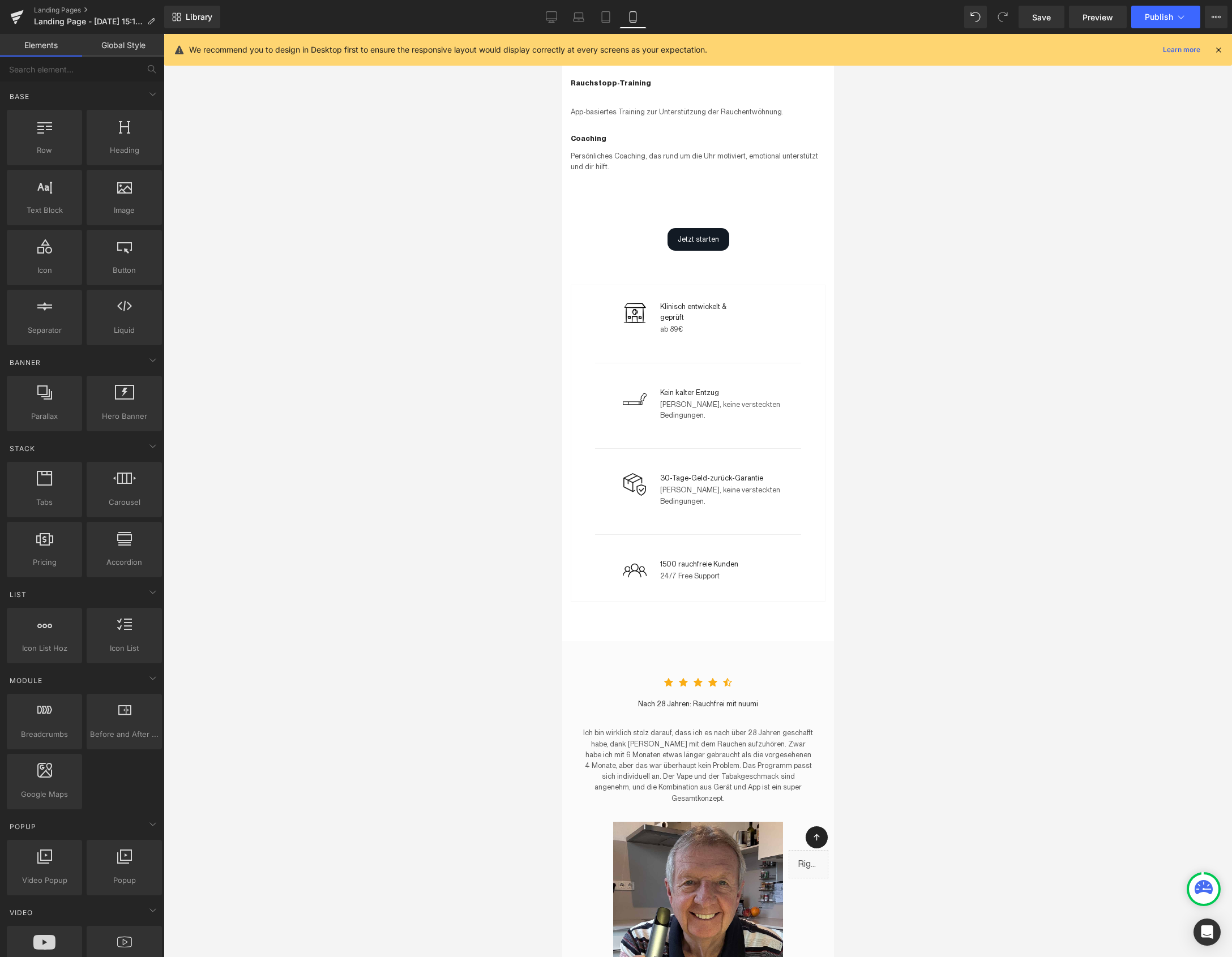
scroll to position [1884, 0]
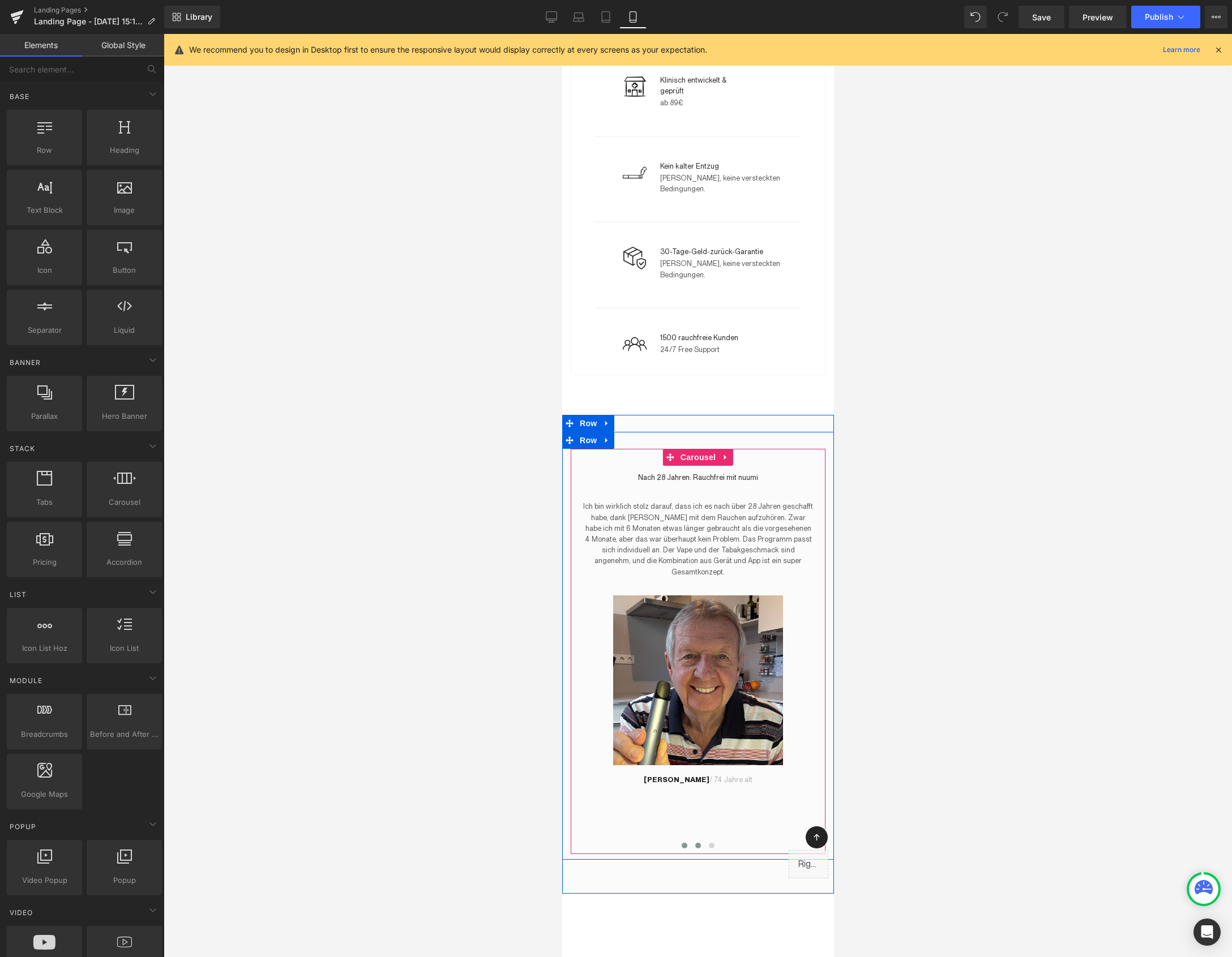
click at [698, 843] on span at bounding box center [698, 846] width 6 height 6
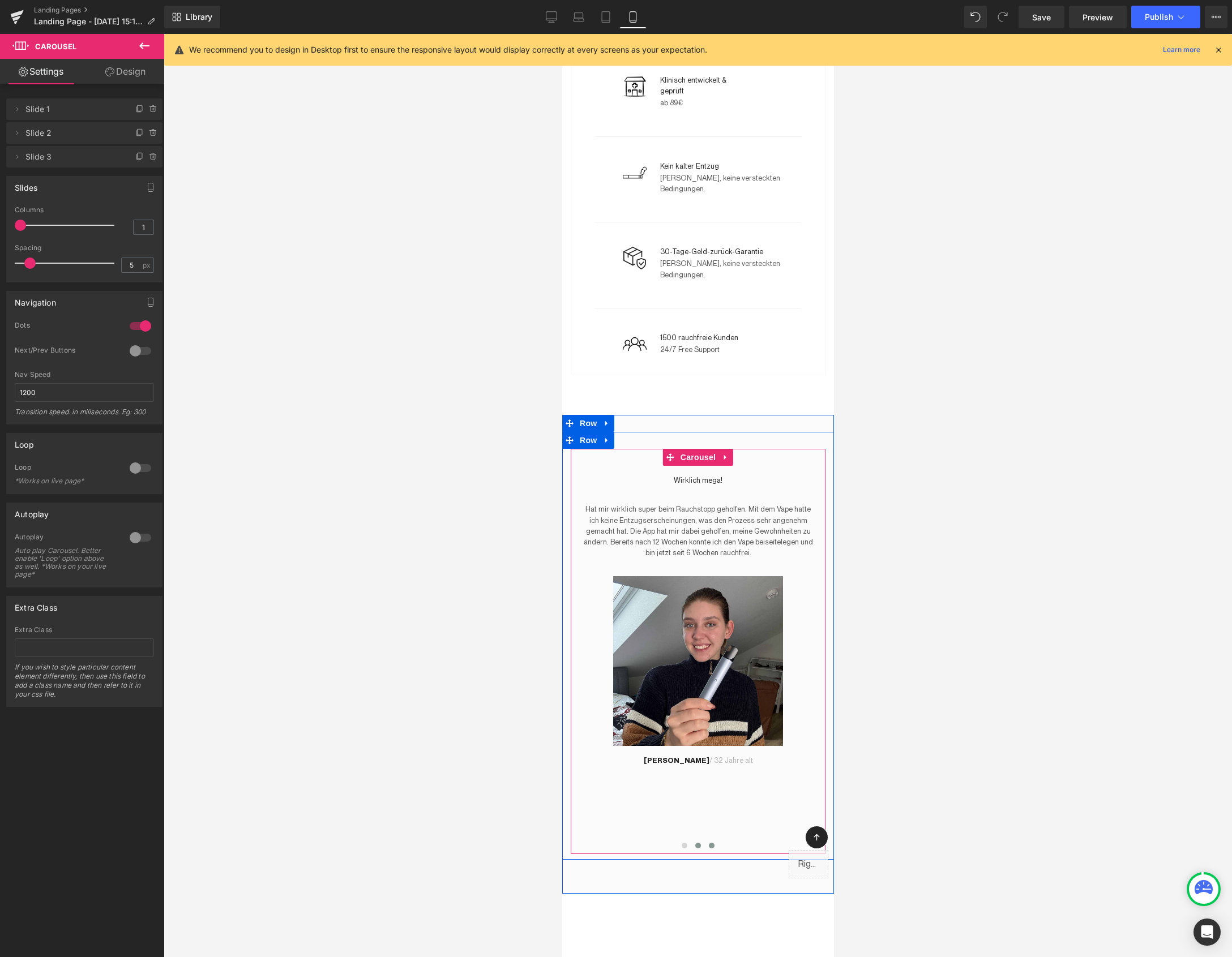
click at [712, 843] on span at bounding box center [711, 846] width 6 height 6
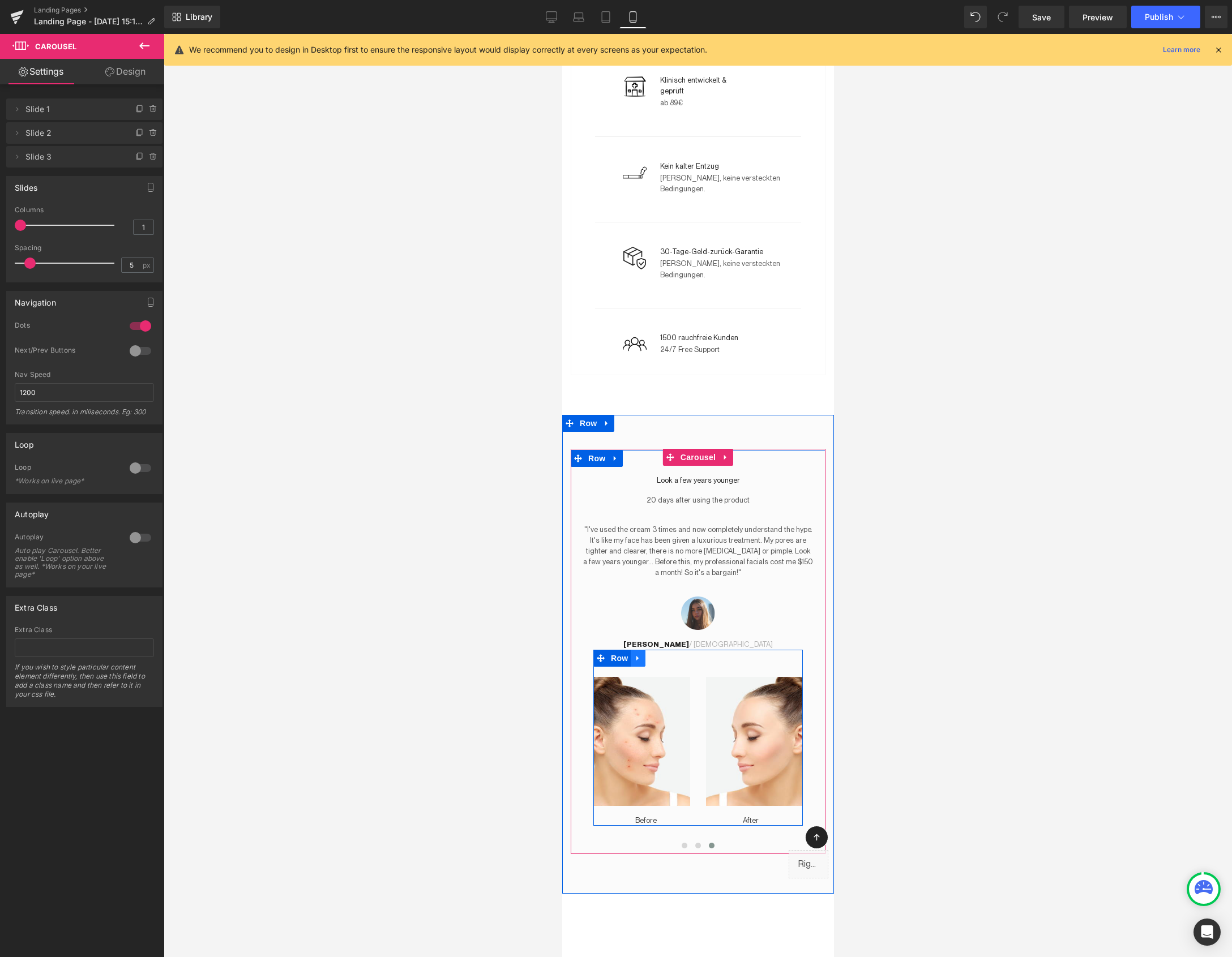
click at [632, 650] on link at bounding box center [637, 658] width 14 height 17
click at [663, 654] on icon at bounding box center [667, 658] width 8 height 8
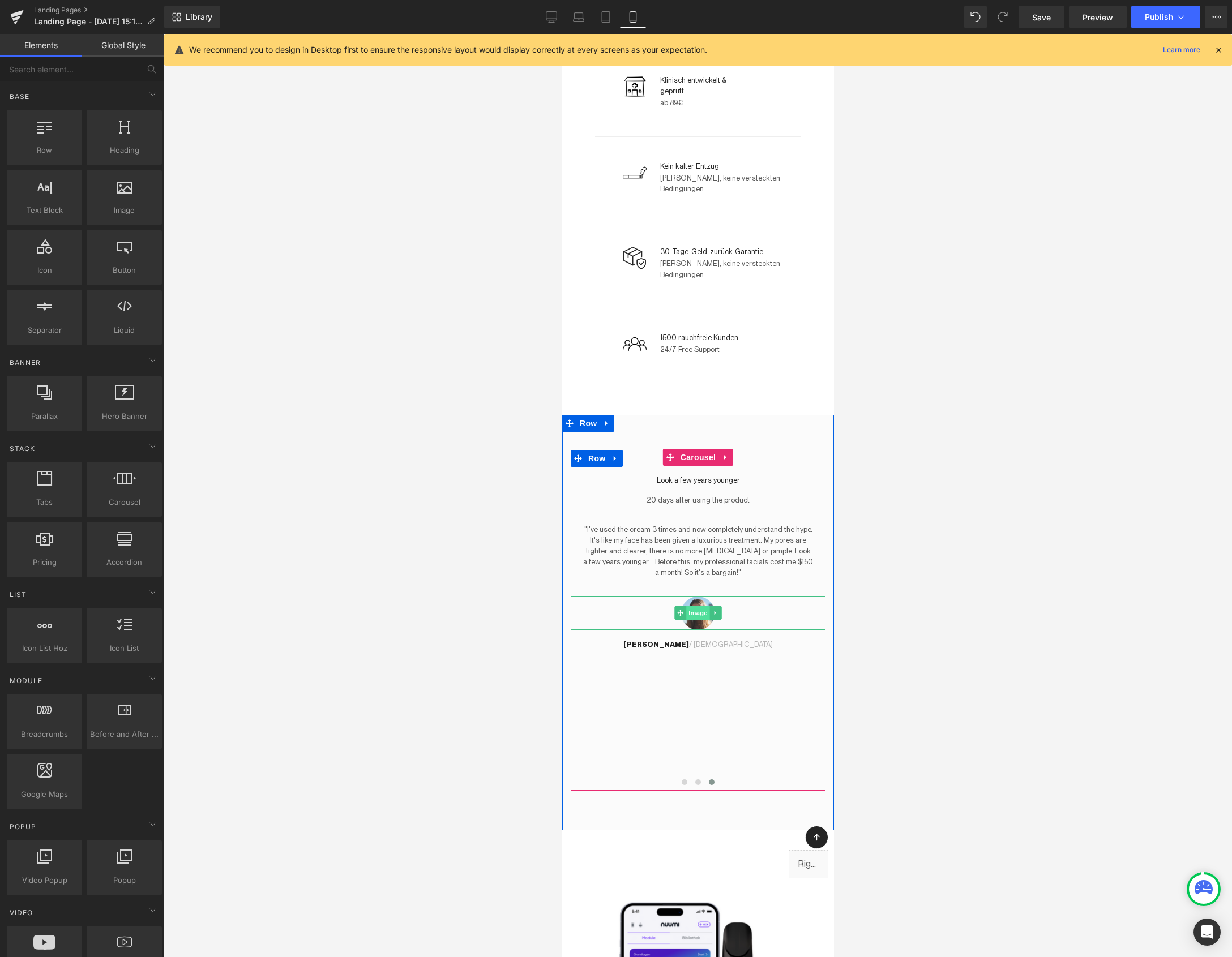
click at [693, 606] on span "Image" at bounding box center [697, 613] width 24 height 13
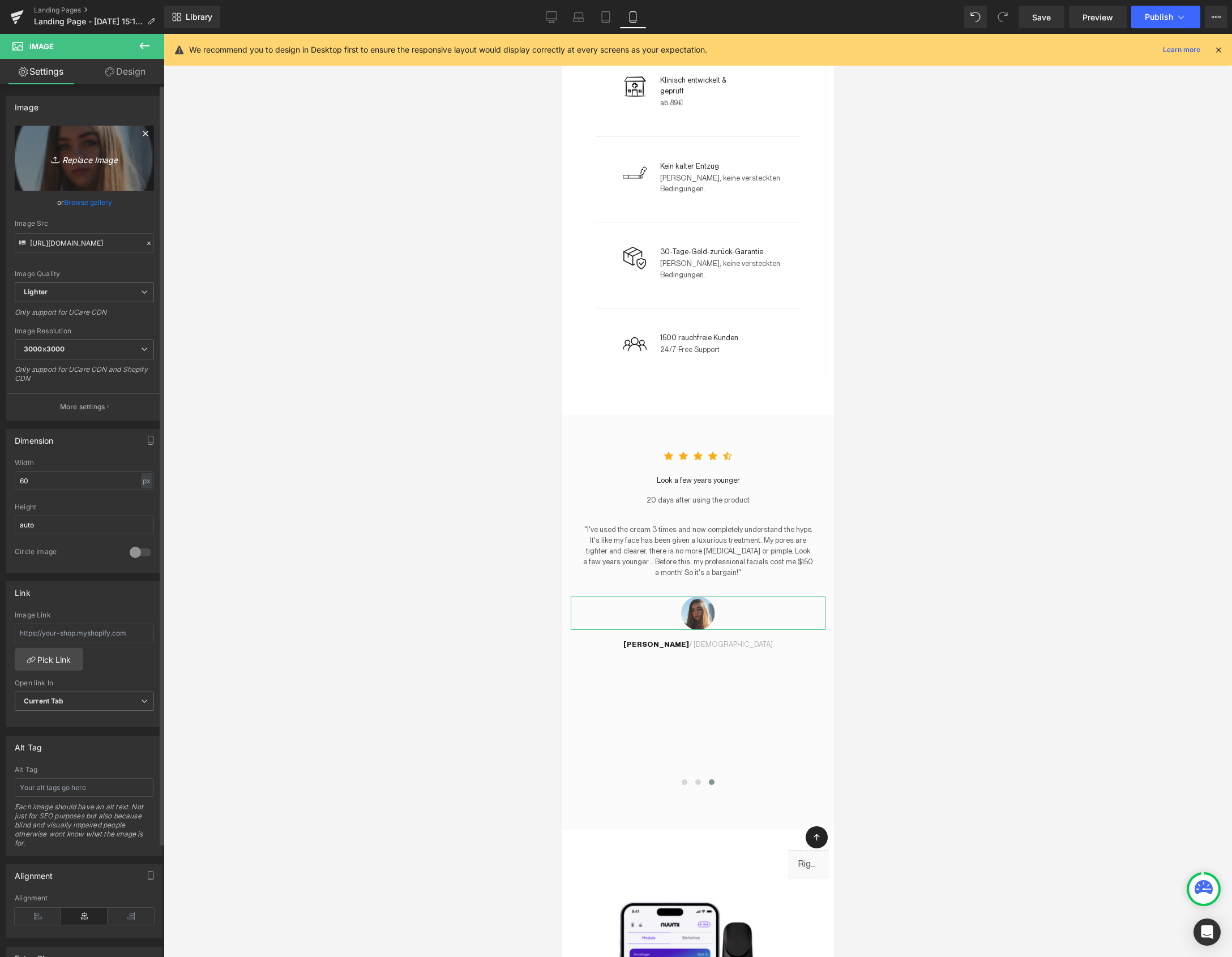
click at [84, 156] on icon "Replace Image" at bounding box center [85, 158] width 90 height 14
type input "C:\fakepath\Magdalene_Review.jpg"
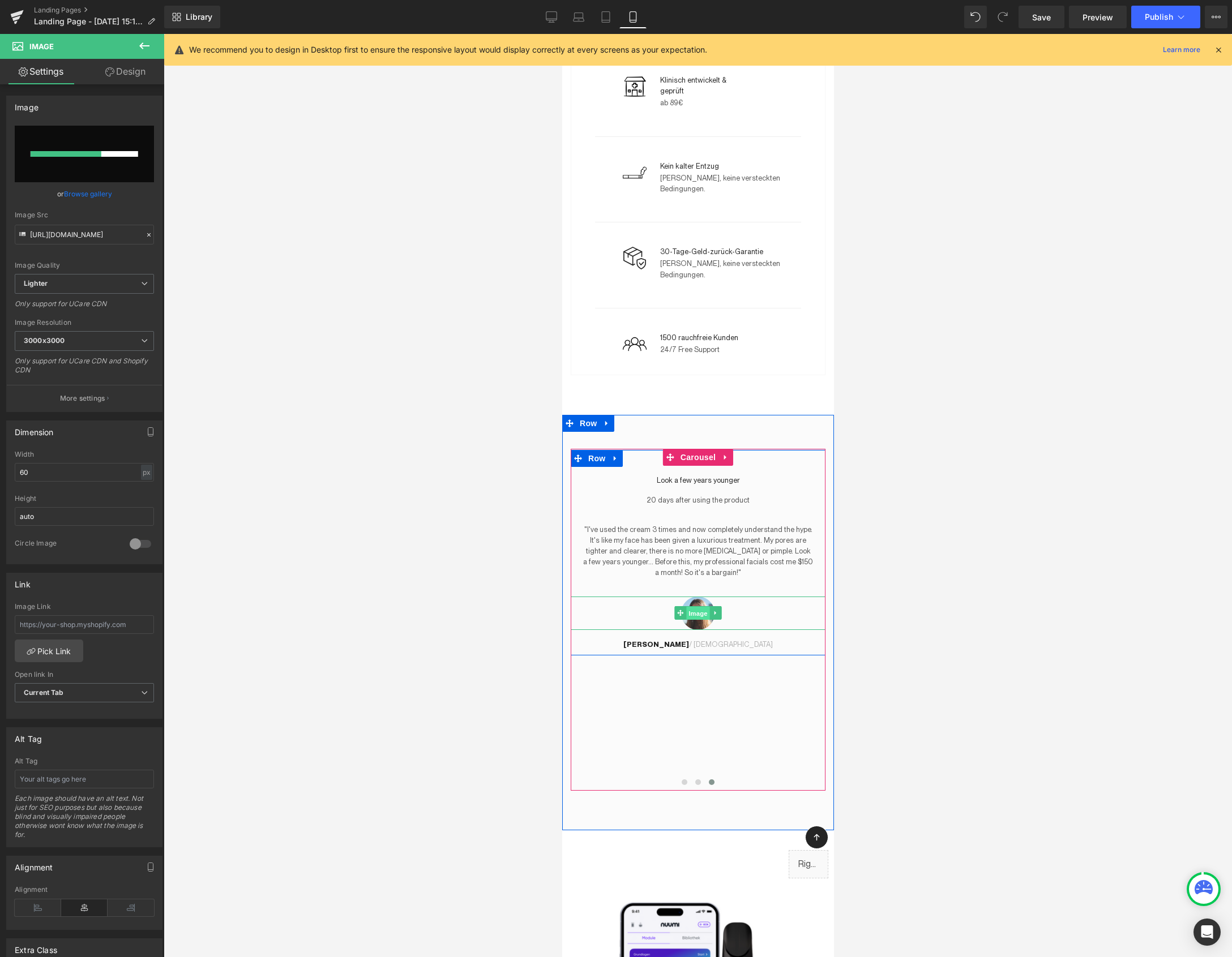
click at [699, 606] on span "Image" at bounding box center [697, 613] width 24 height 13
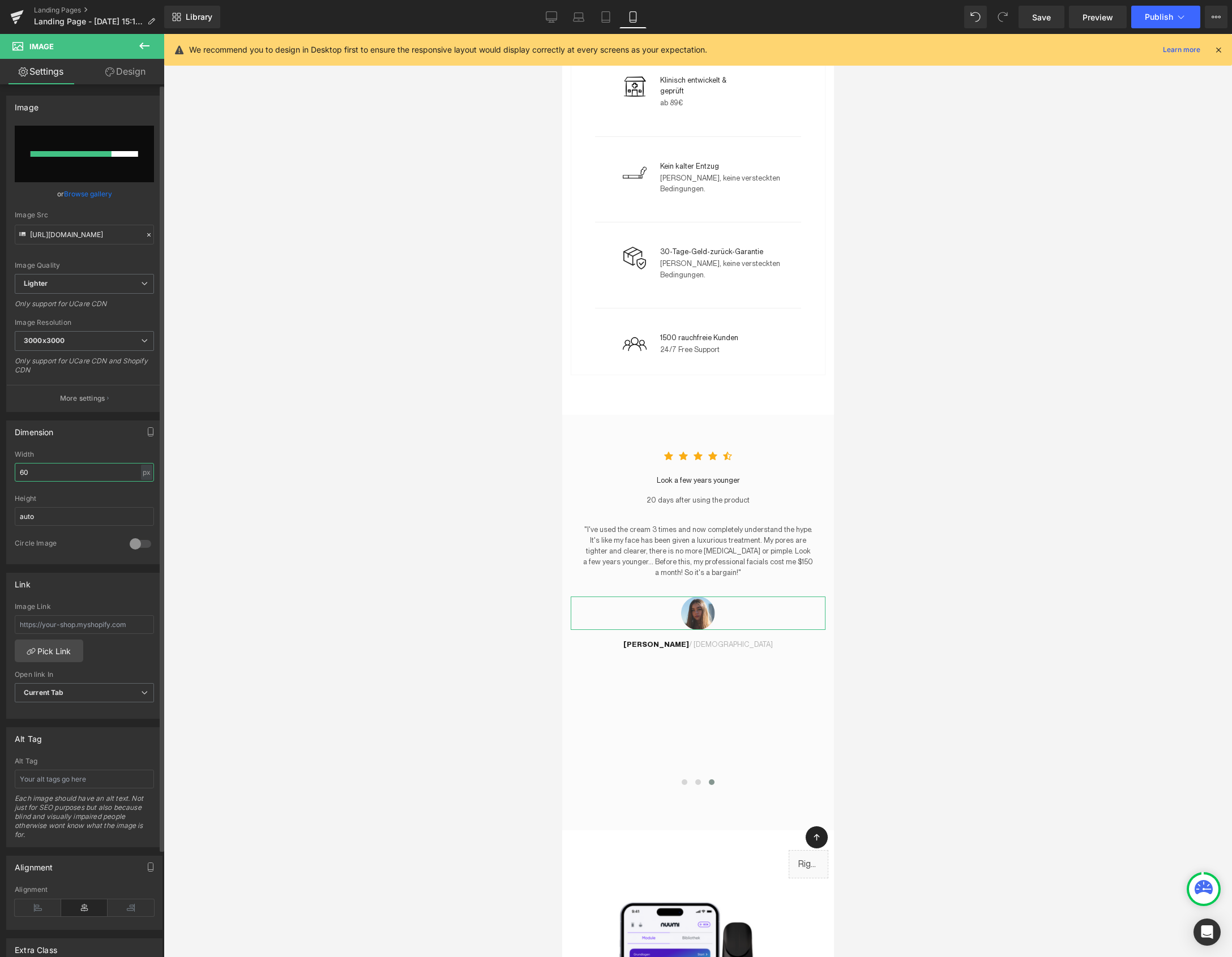
click at [27, 475] on input "60" at bounding box center [84, 472] width 139 height 18
type input "300"
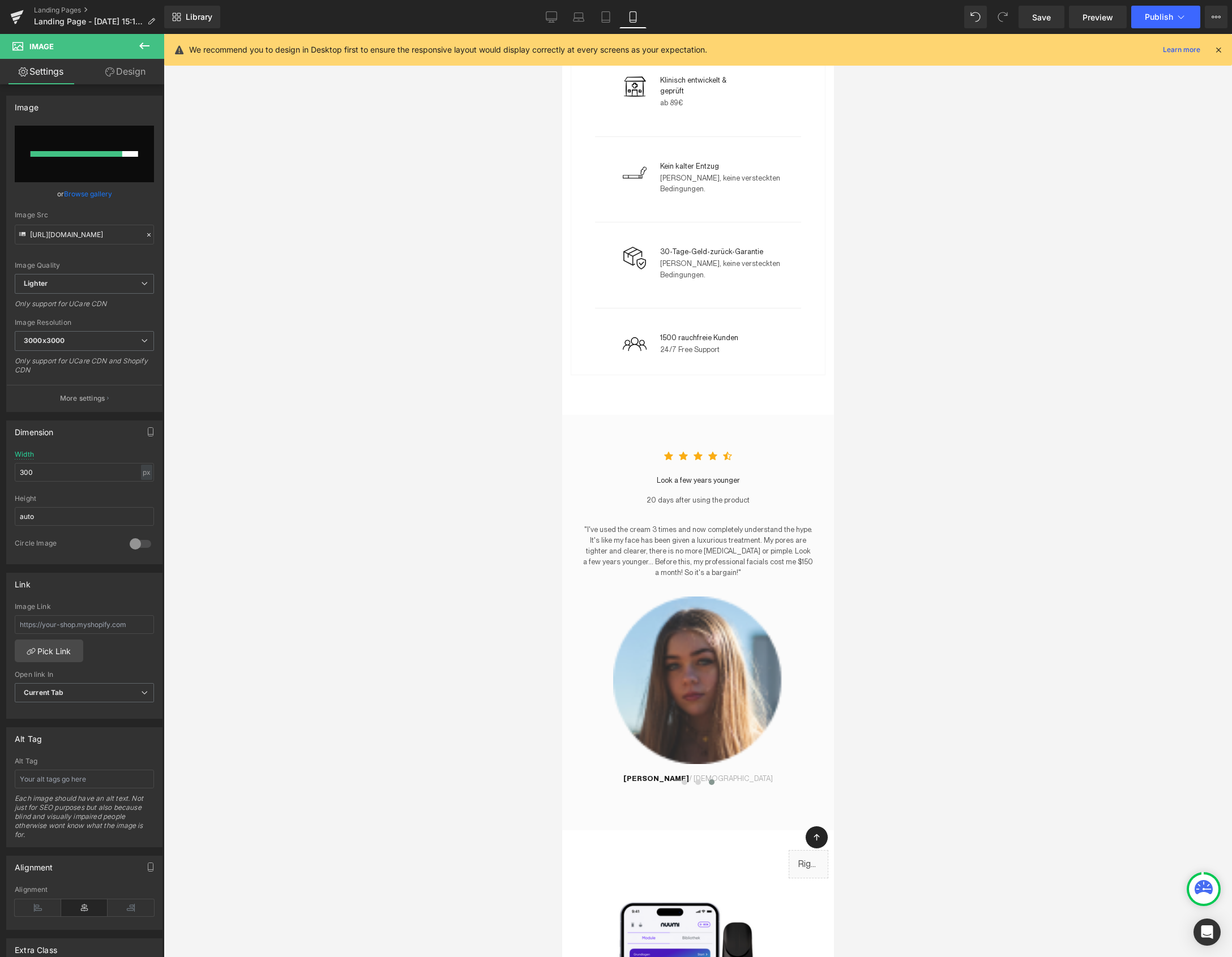
click at [288, 472] on div at bounding box center [697, 495] width 1068 height 923
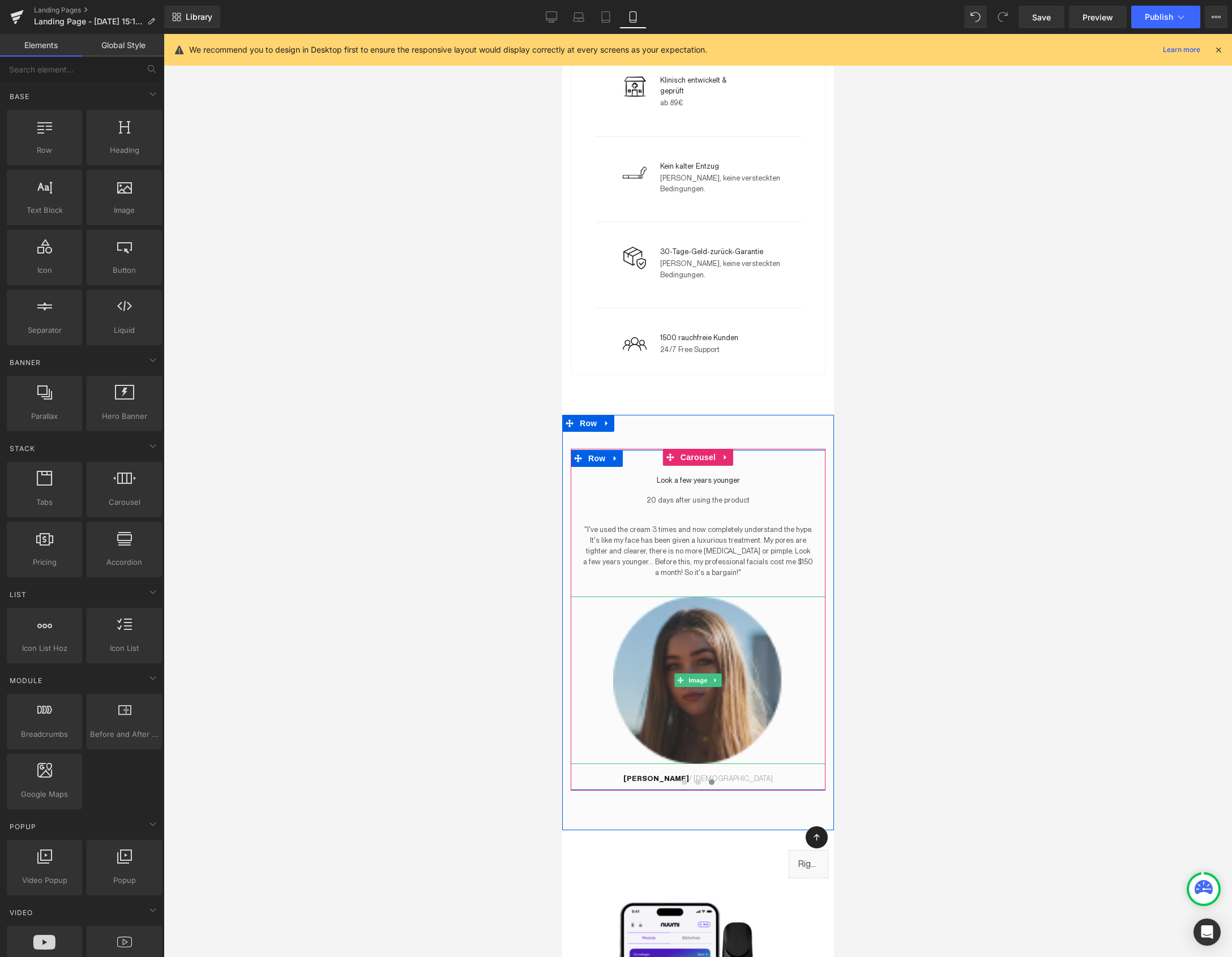
click at [749, 620] on img at bounding box center [697, 680] width 170 height 168
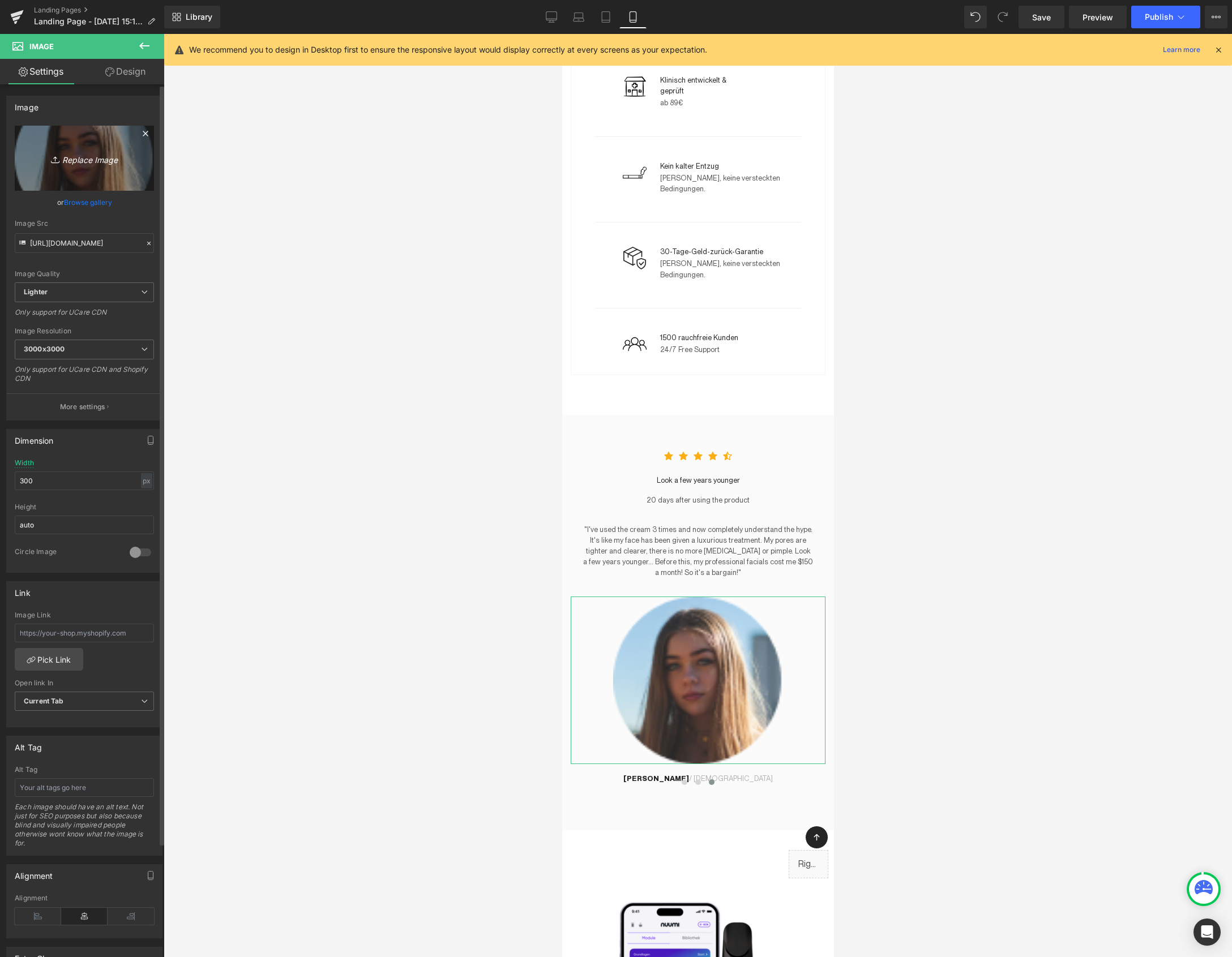
click at [78, 161] on icon "Replace Image" at bounding box center [85, 158] width 90 height 14
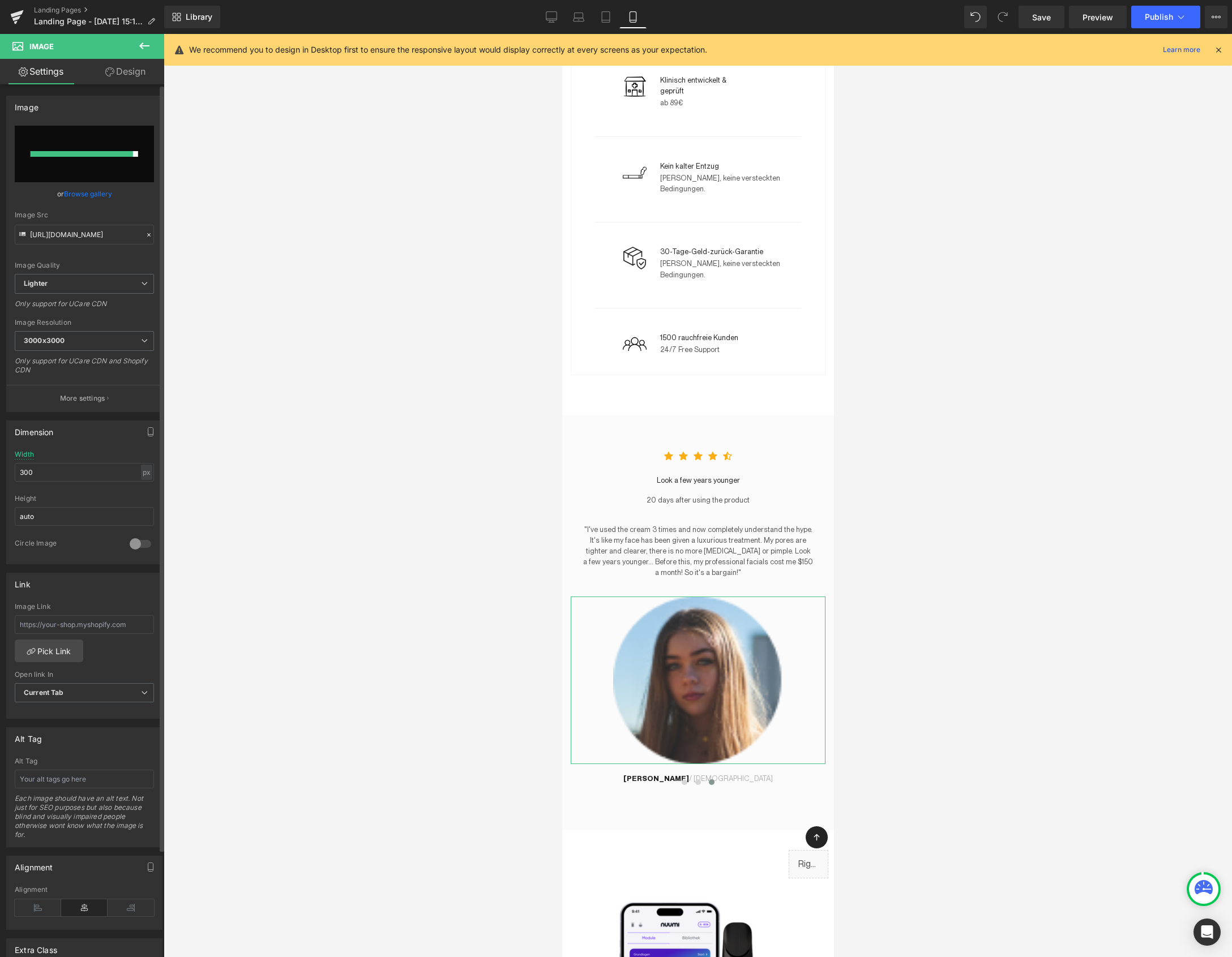
click at [86, 160] on input "file" at bounding box center [84, 154] width 139 height 57
type input "C:\fakepath\Magdalene_Review (1).jpg"
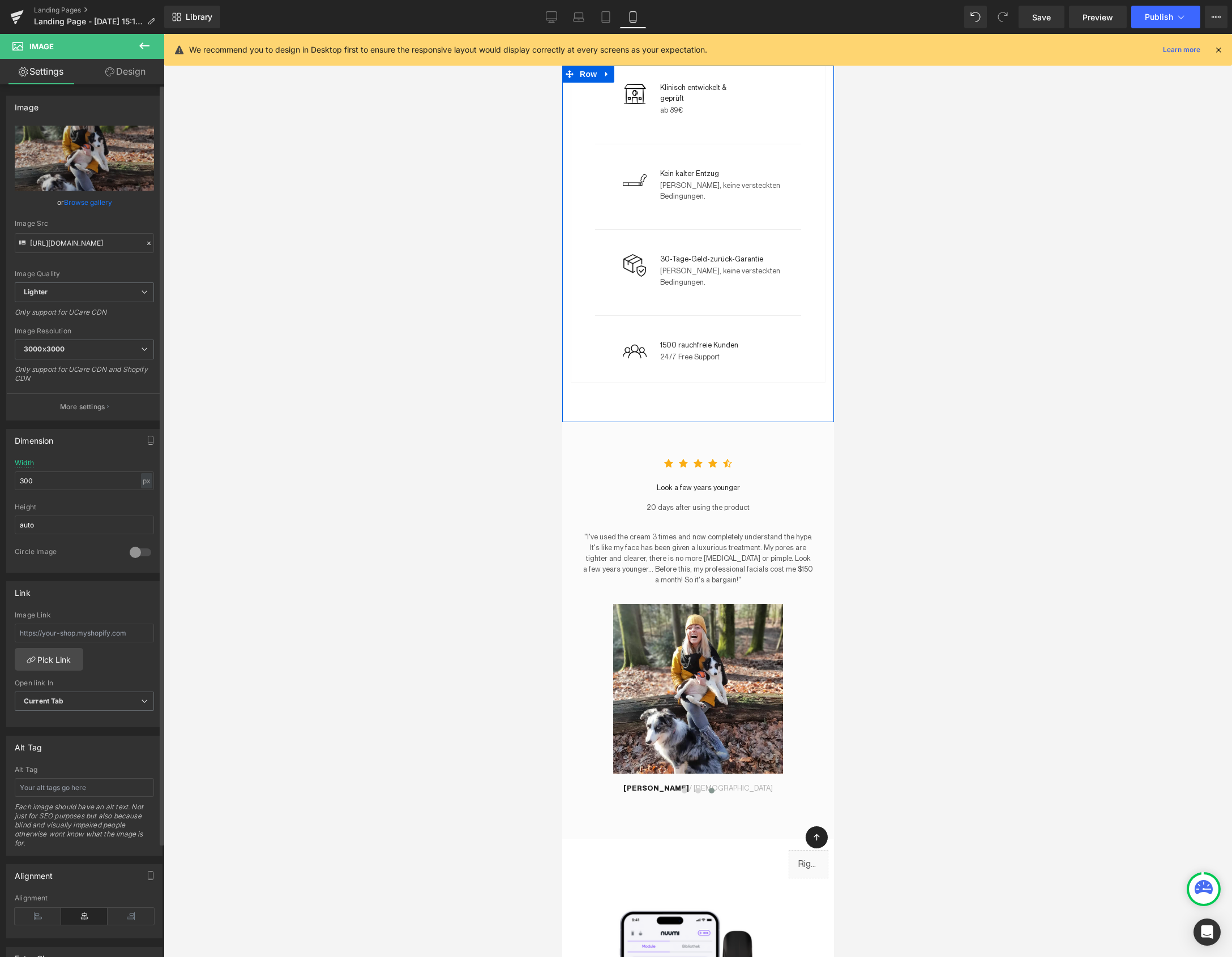
scroll to position [1862, 0]
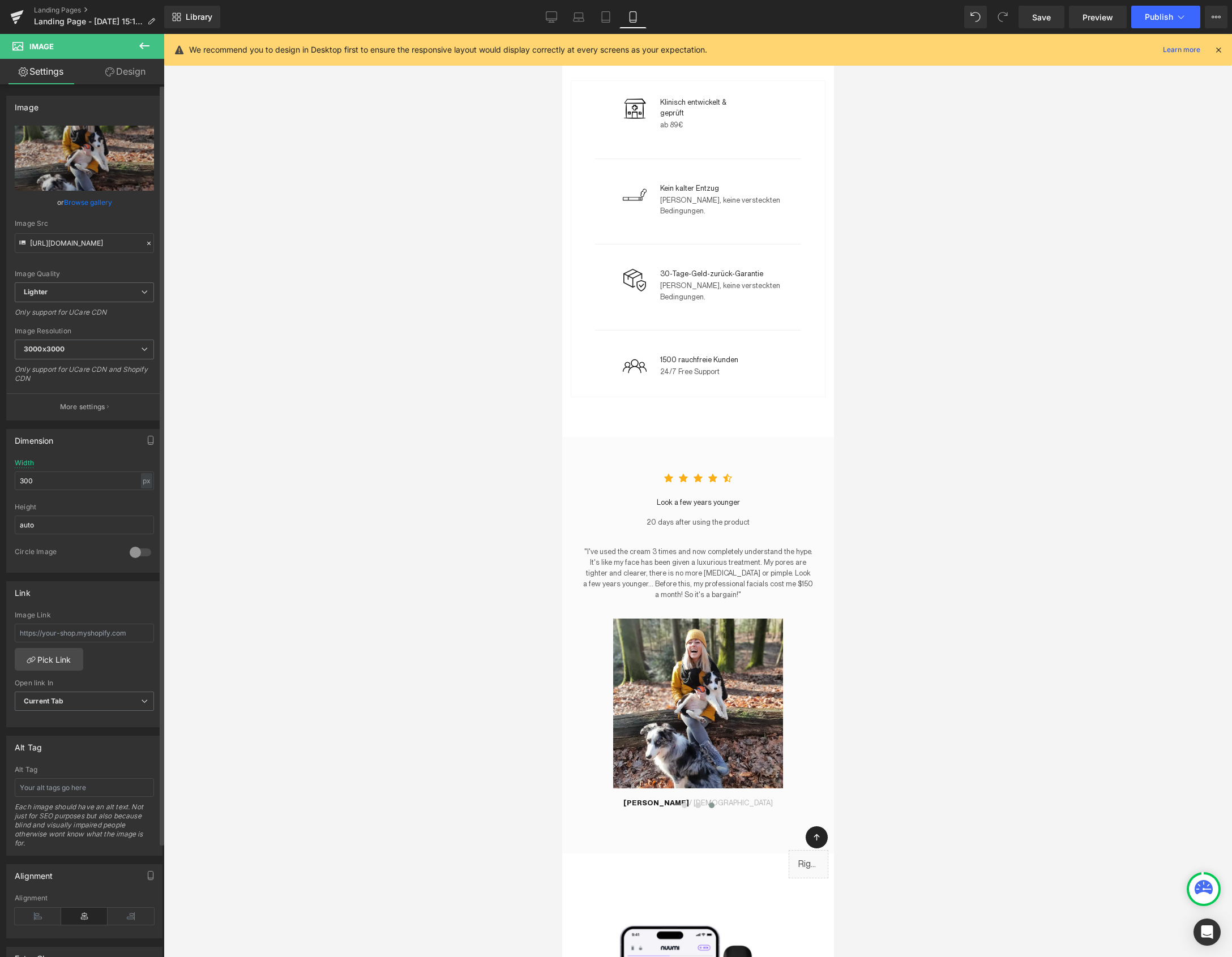
click at [1219, 50] on icon at bounding box center [1218, 50] width 11 height 11
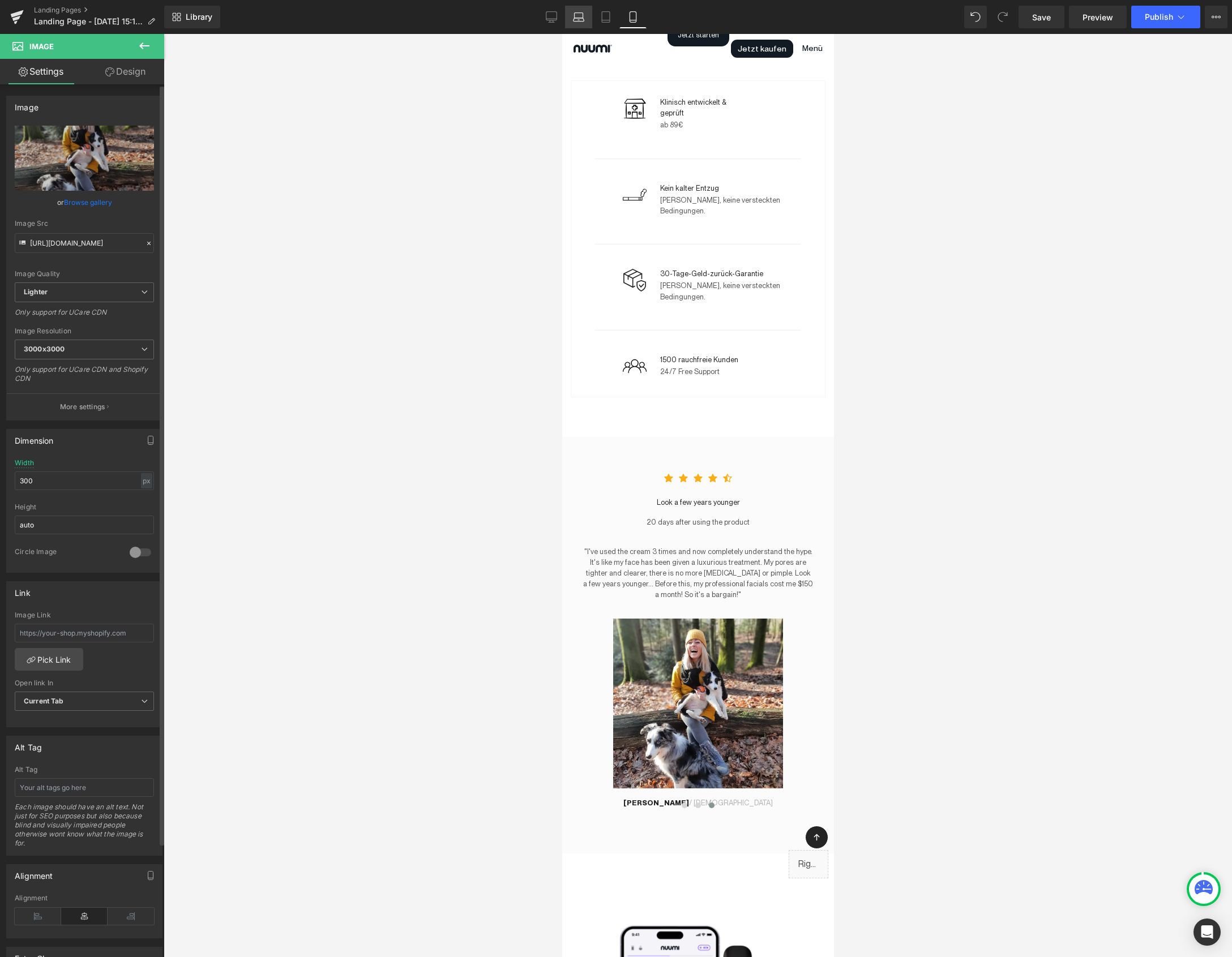
click at [572, 20] on link "Laptop" at bounding box center [579, 17] width 27 height 23
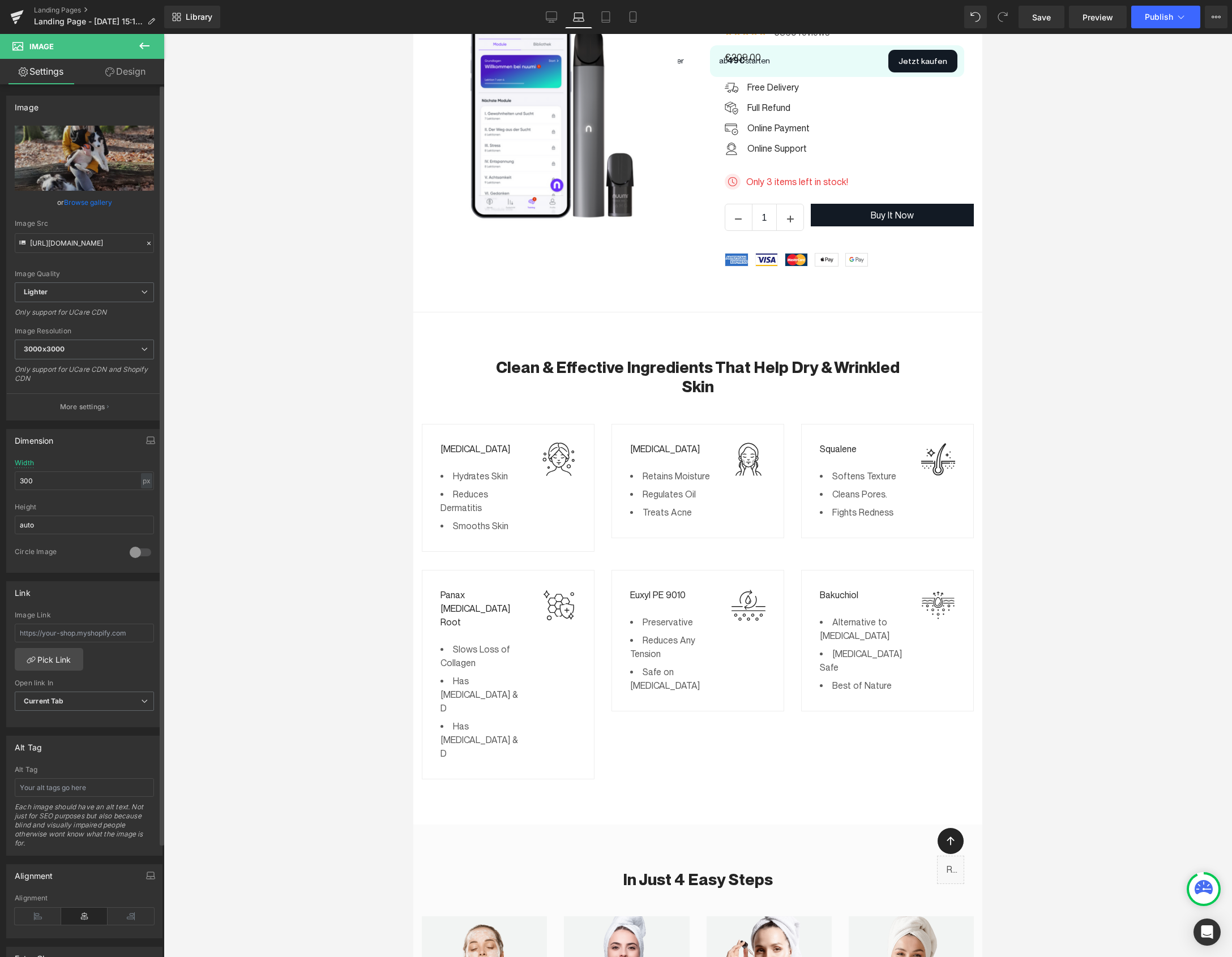
scroll to position [996, 0]
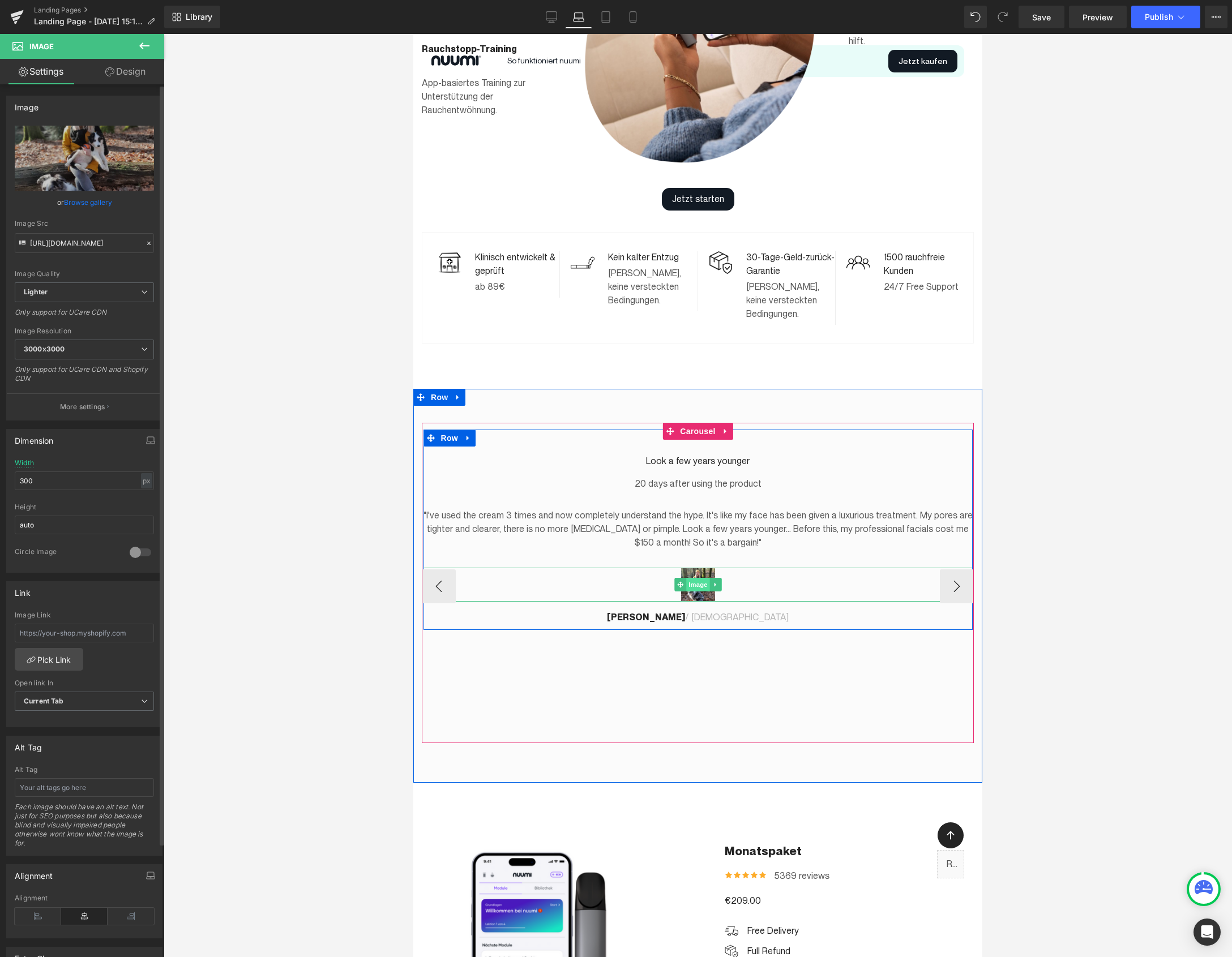
click at [701, 577] on span "Image" at bounding box center [698, 584] width 24 height 13
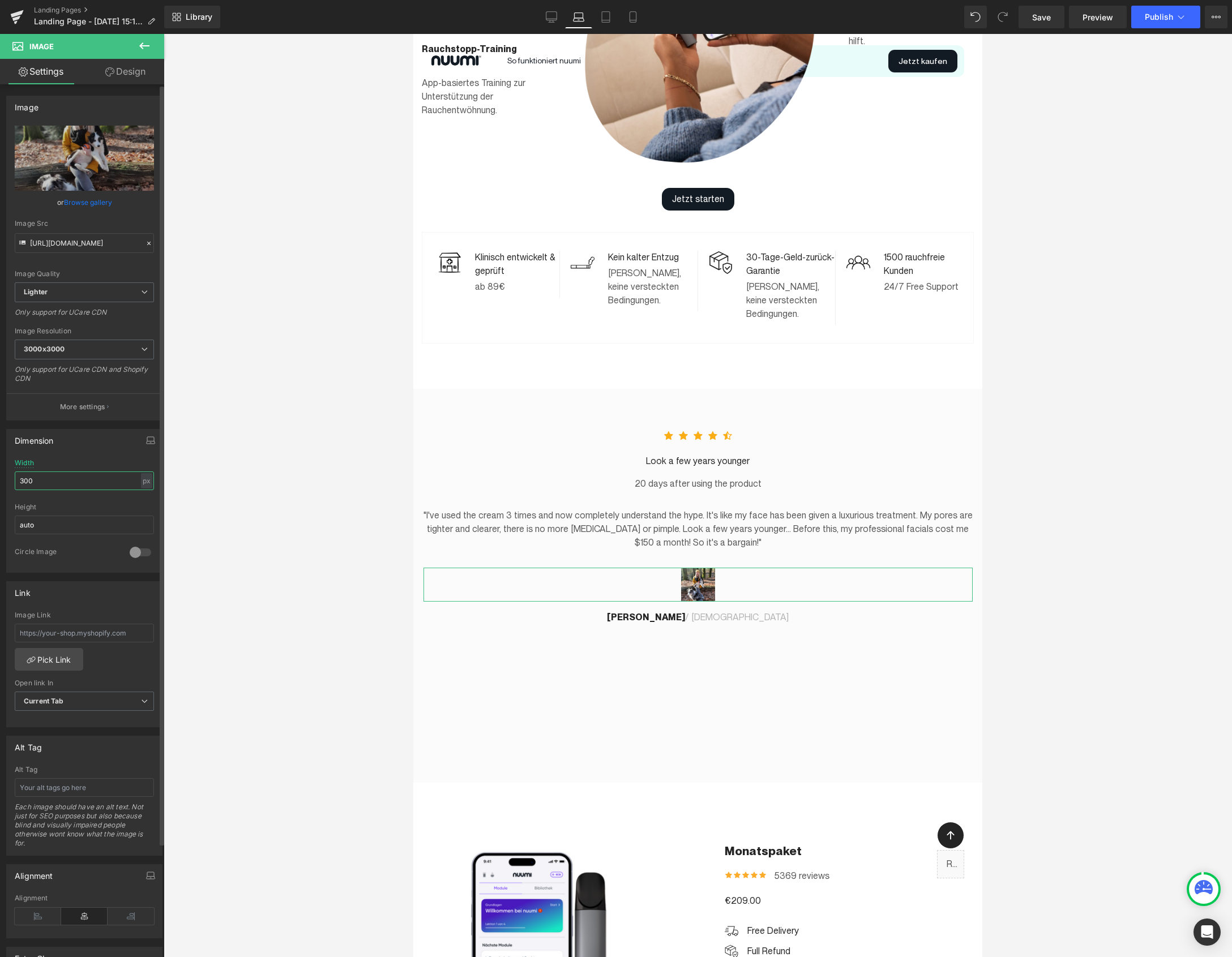
click at [43, 480] on input "300" at bounding box center [84, 480] width 139 height 18
type input "300"
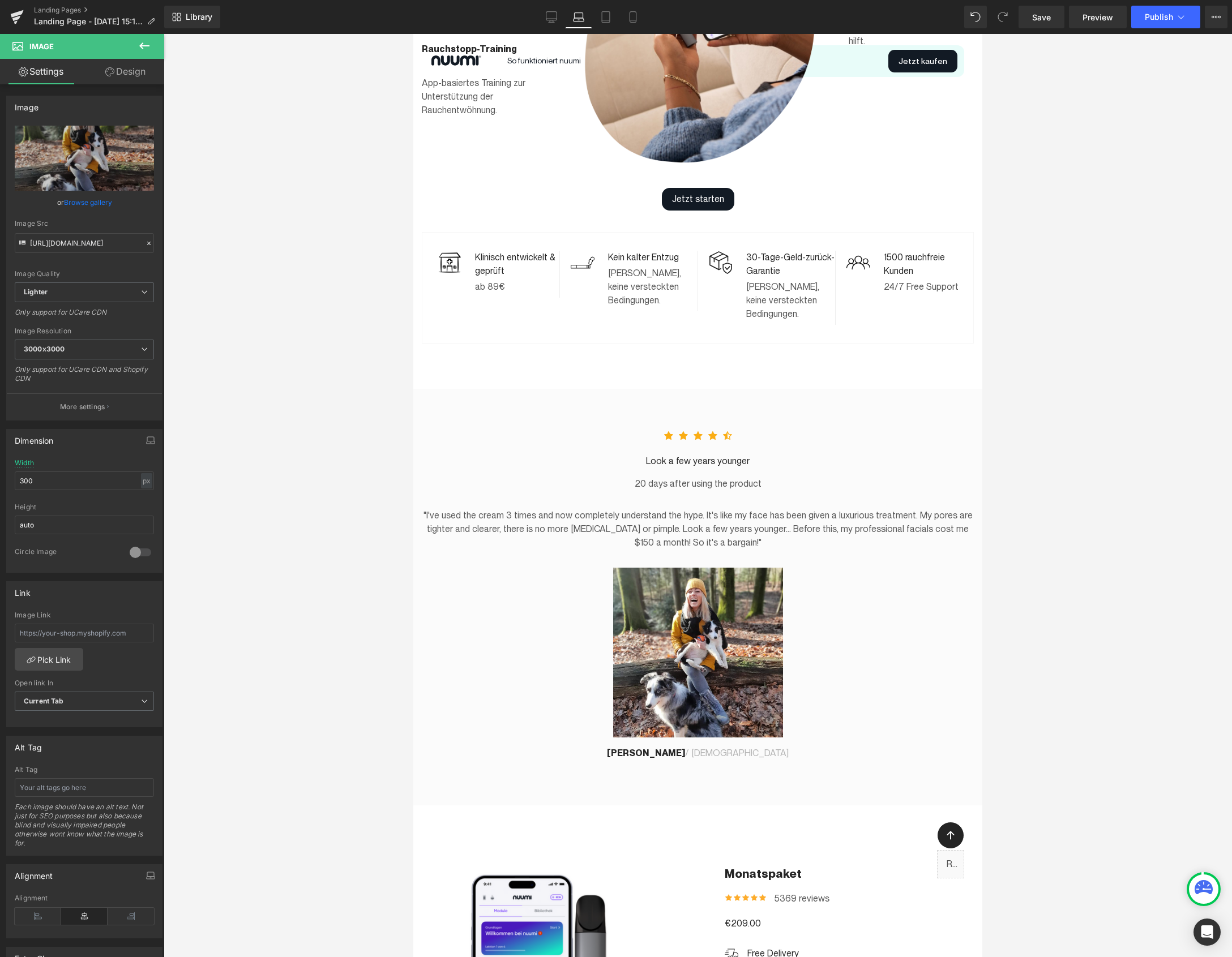
click at [216, 510] on div at bounding box center [697, 495] width 1068 height 923
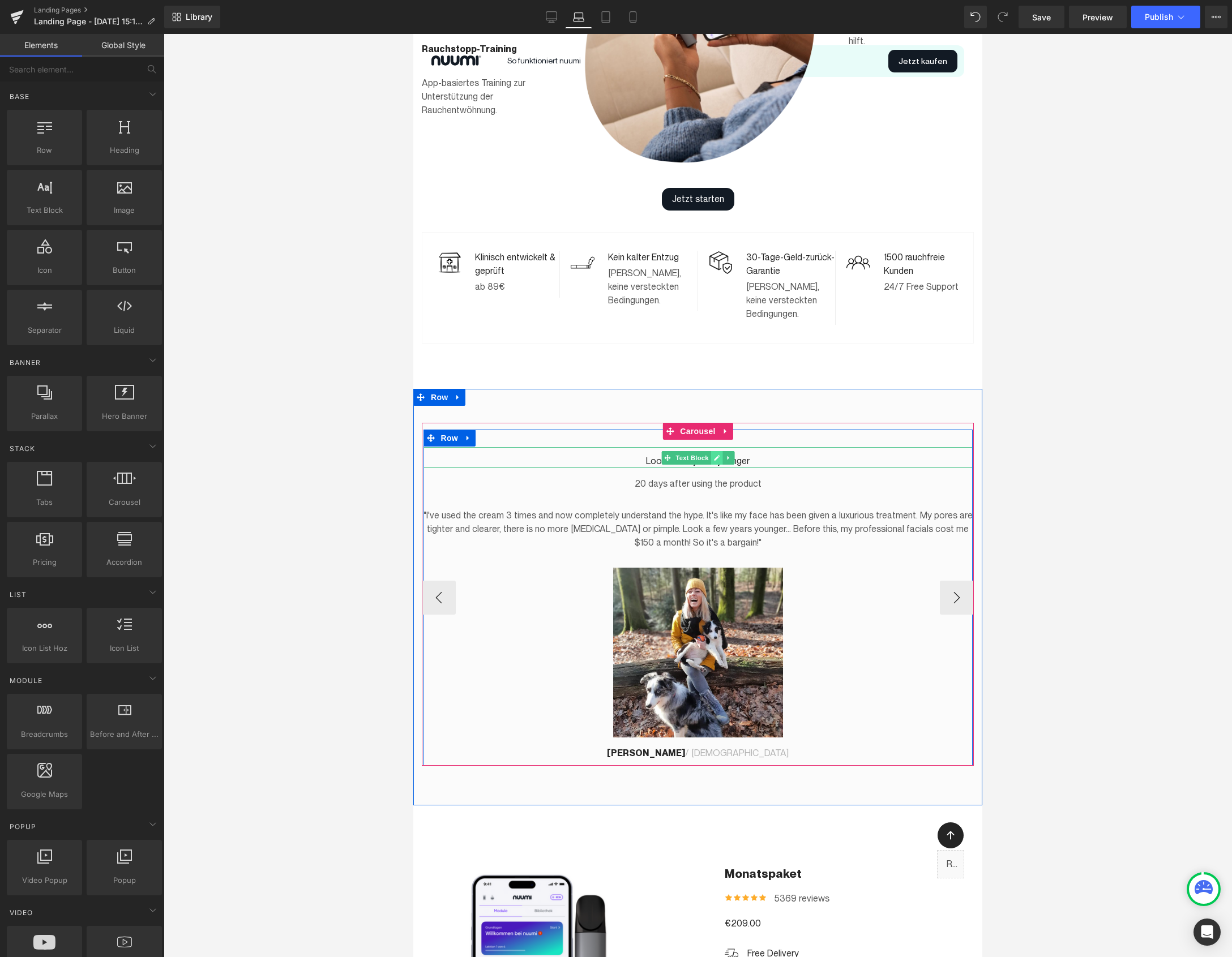
click at [718, 455] on icon at bounding box center [717, 458] width 6 height 6
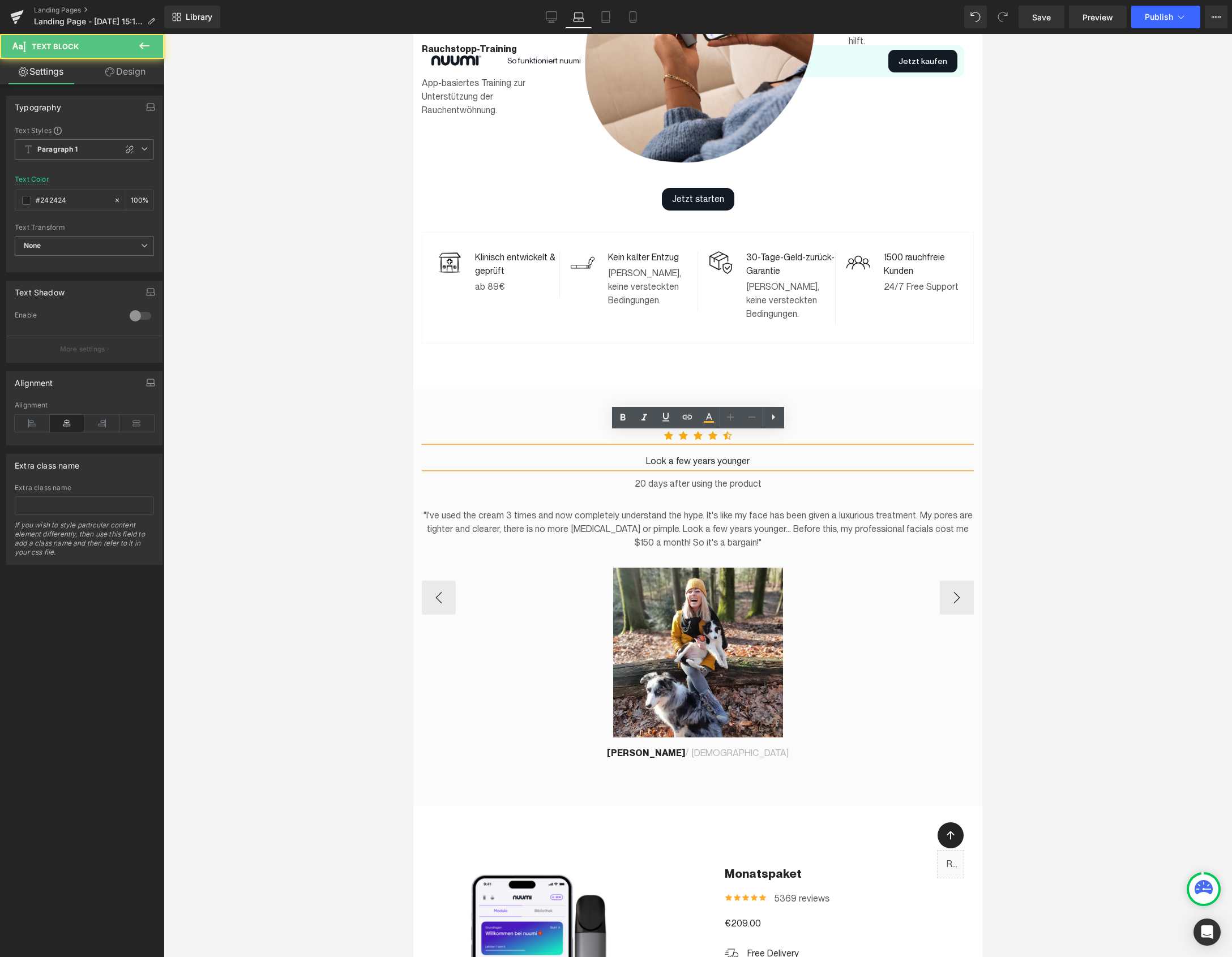
click at [703, 454] on p "Look a few years younger" at bounding box center [698, 461] width 549 height 13
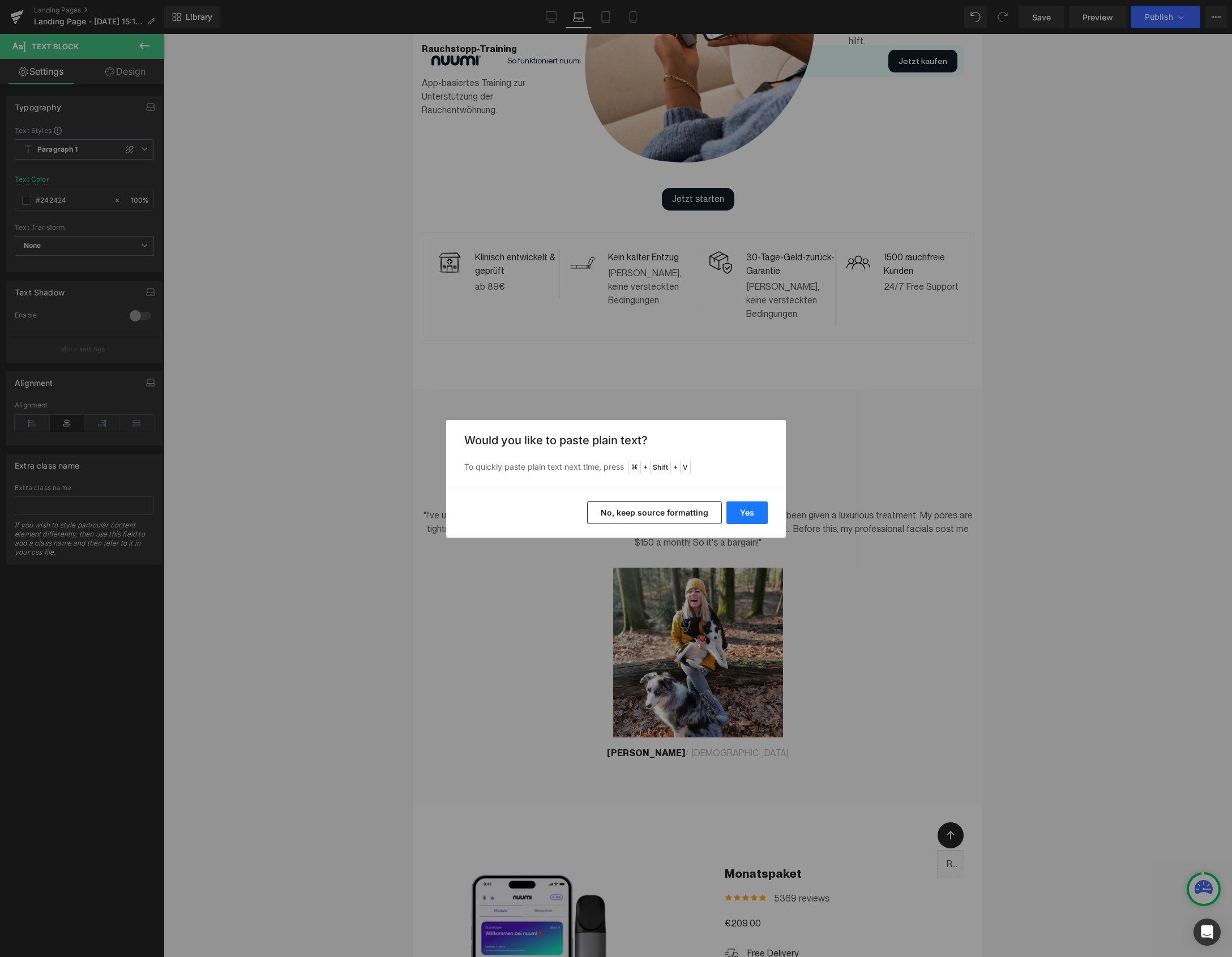
click at [739, 508] on button "Yes" at bounding box center [747, 513] width 41 height 23
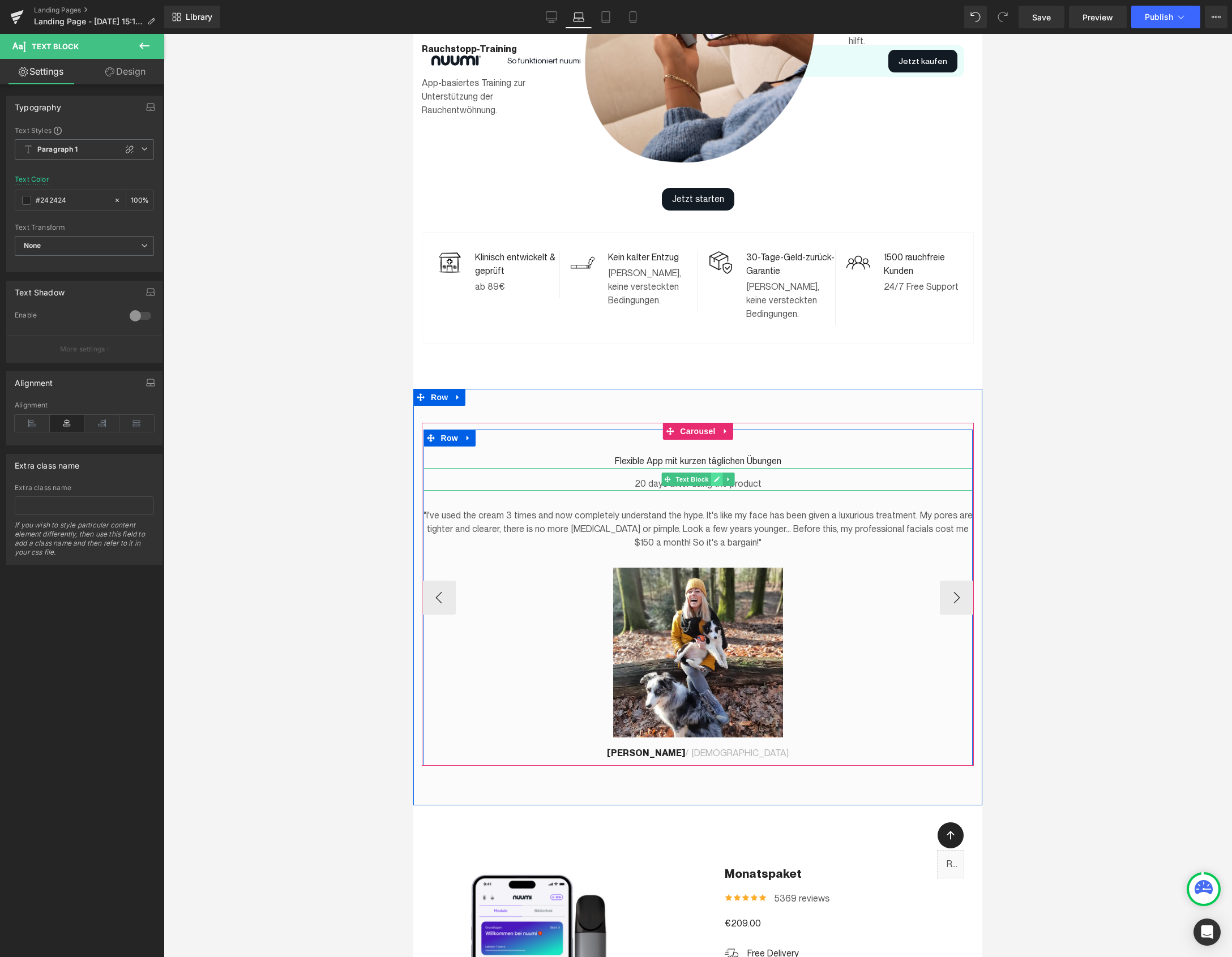
click at [715, 477] on icon at bounding box center [717, 479] width 6 height 6
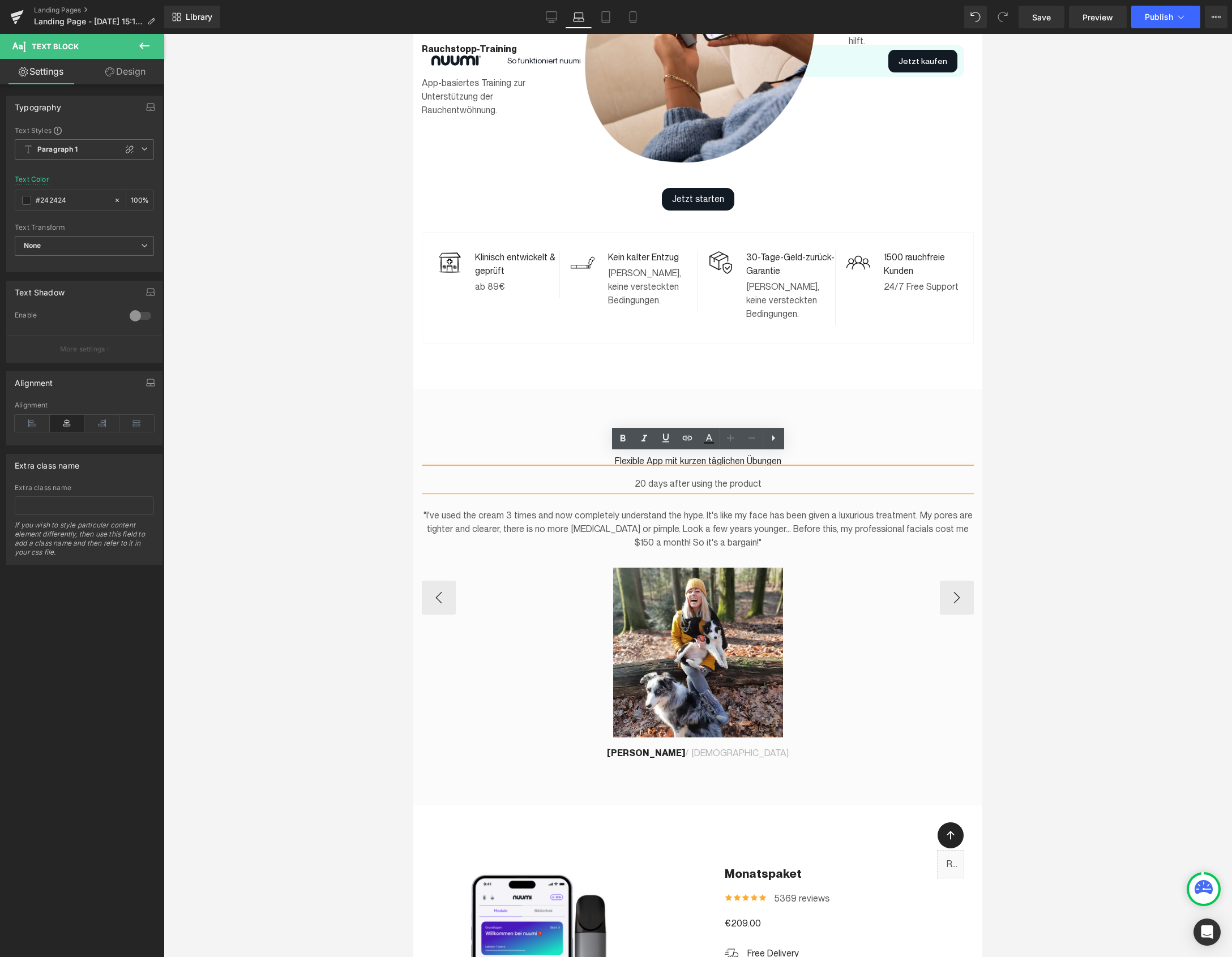
click at [729, 478] on p "20 days after using the product" at bounding box center [698, 484] width 549 height 13
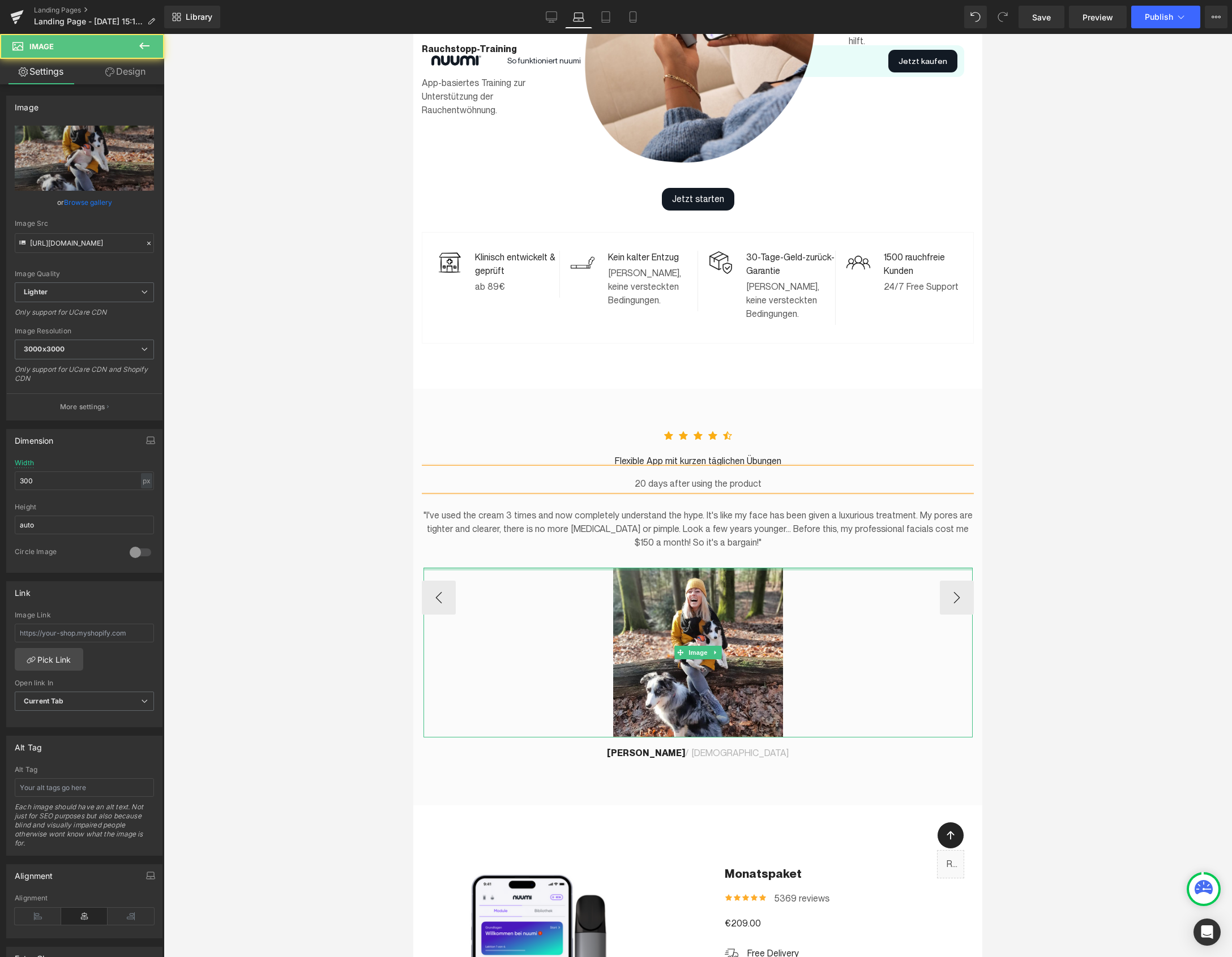
click at [816, 568] on div "Image" at bounding box center [698, 652] width 549 height 170
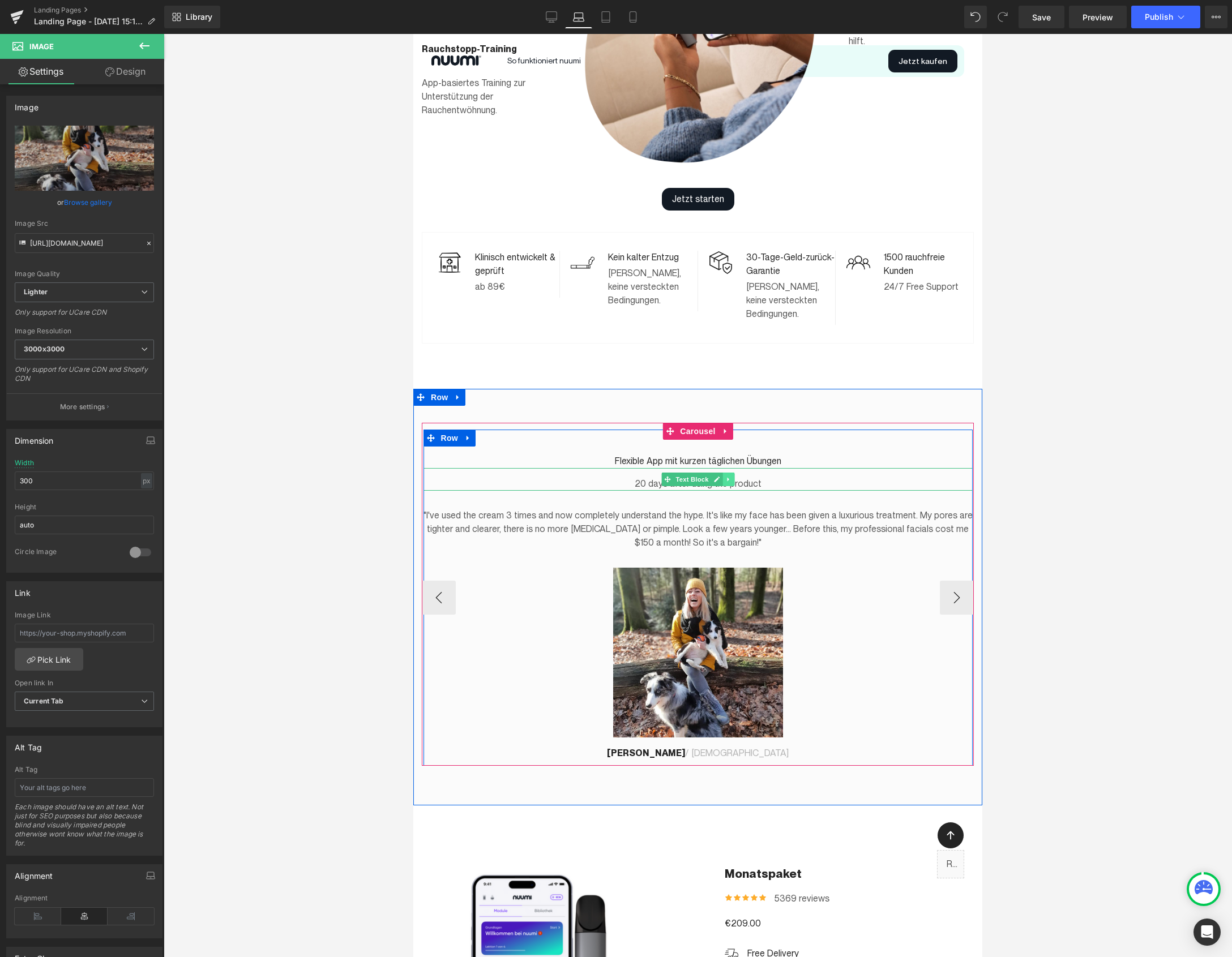
click at [729, 476] on icon at bounding box center [727, 478] width 6 height 7
click at [742, 473] on link at bounding box center [746, 479] width 12 height 13
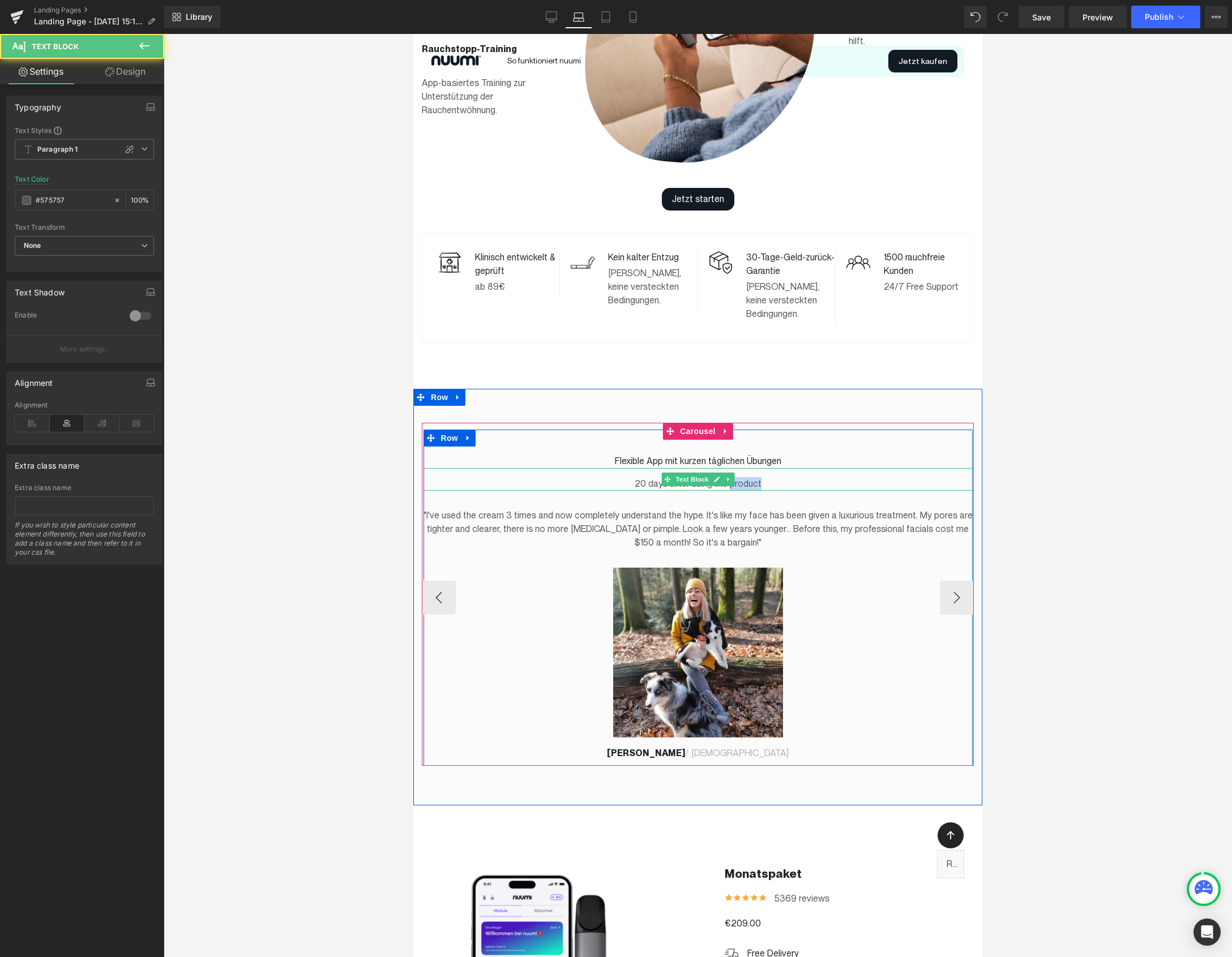
drag, startPoint x: 742, startPoint y: 467, endPoint x: 735, endPoint y: 467, distance: 7.0
click at [735, 478] on p "20 days after using the product" at bounding box center [698, 484] width 549 height 13
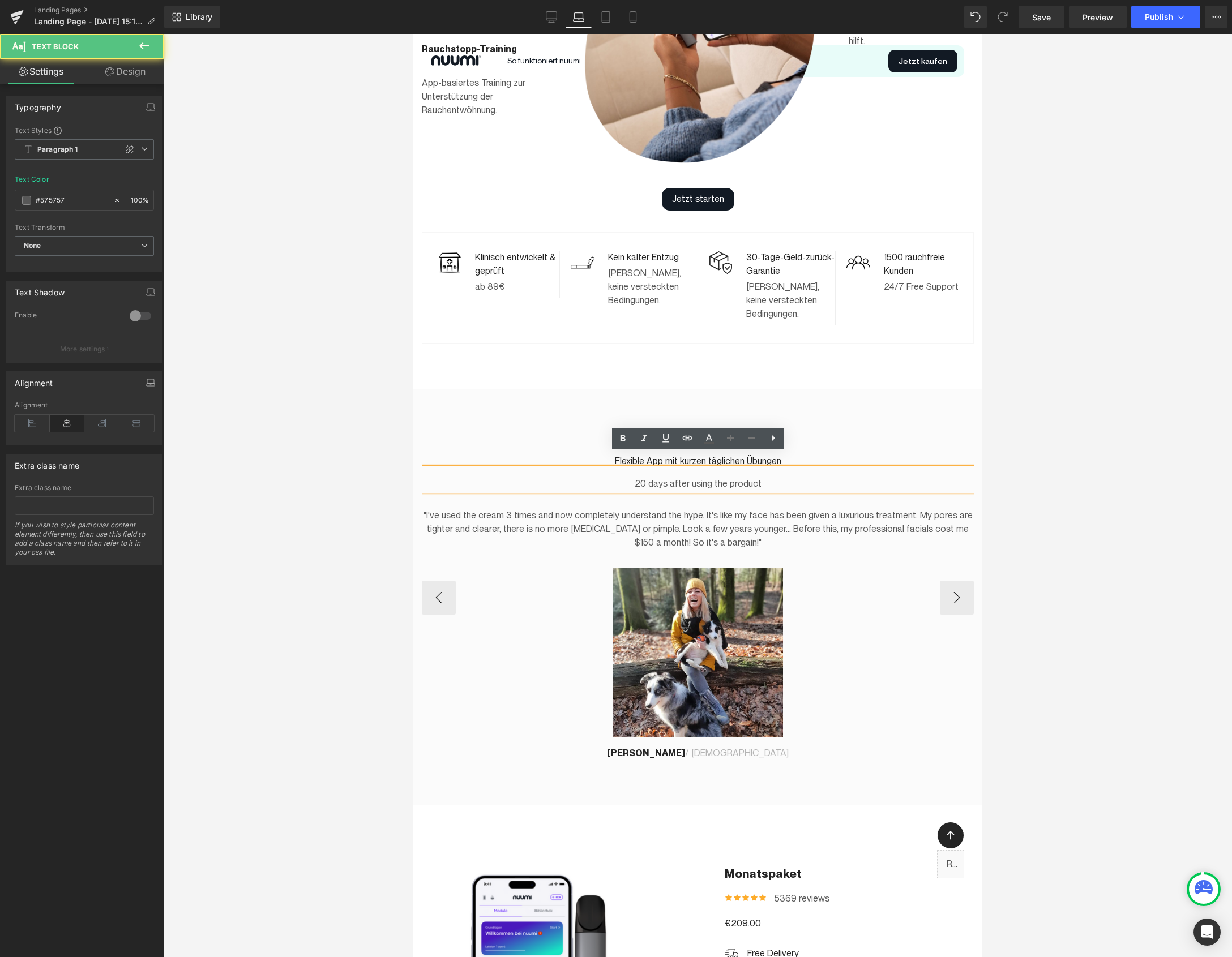
drag, startPoint x: 798, startPoint y: 478, endPoint x: 800, endPoint y: 488, distance: 10.2
click at [798, 481] on div "Icon Icon Icon Icon Icon Icon List Hoz Flexible App mit kurzen täglichen Übunge…" at bounding box center [698, 595] width 549 height 331
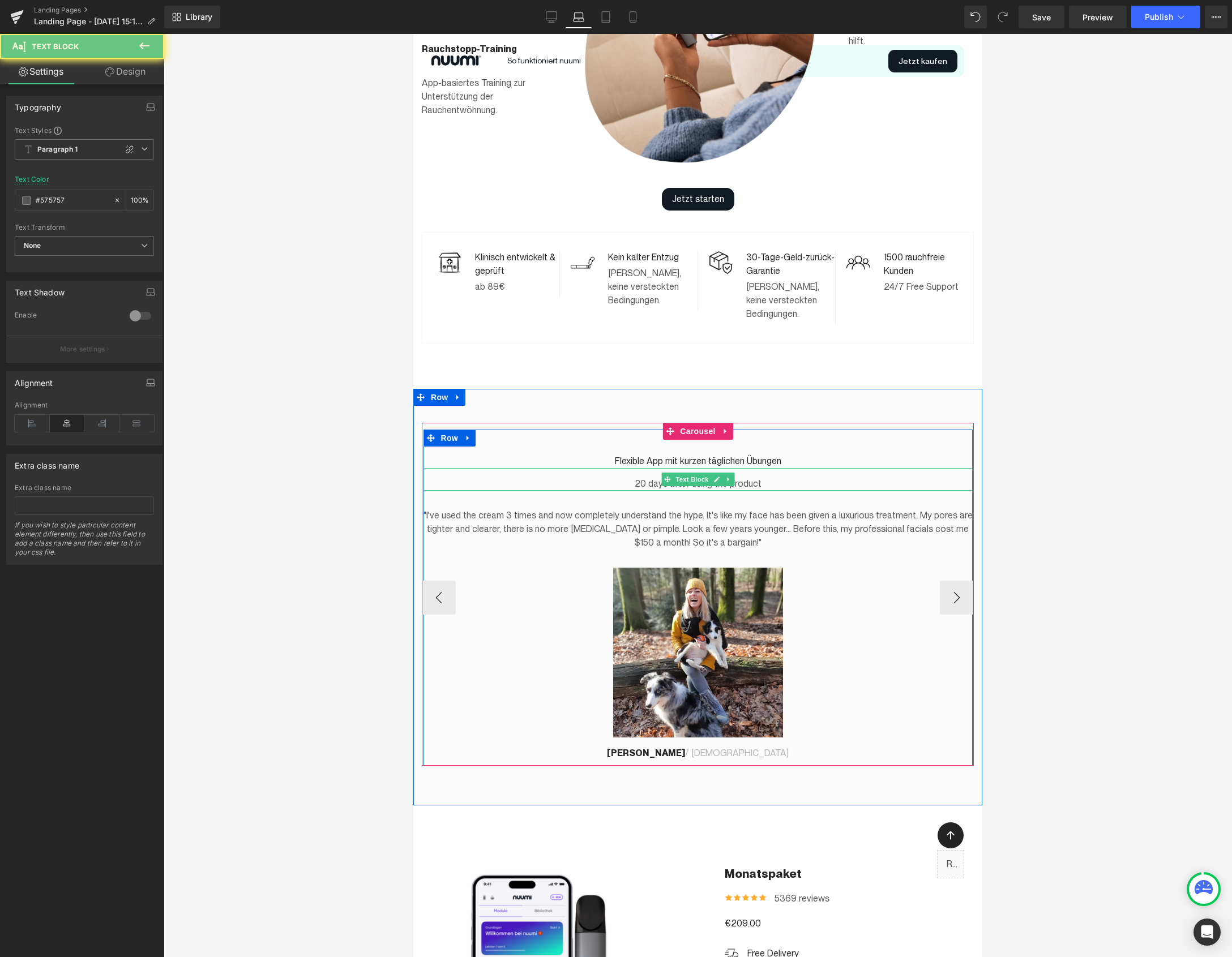
click at [759, 478] on p "20 days after using the product" at bounding box center [698, 484] width 549 height 13
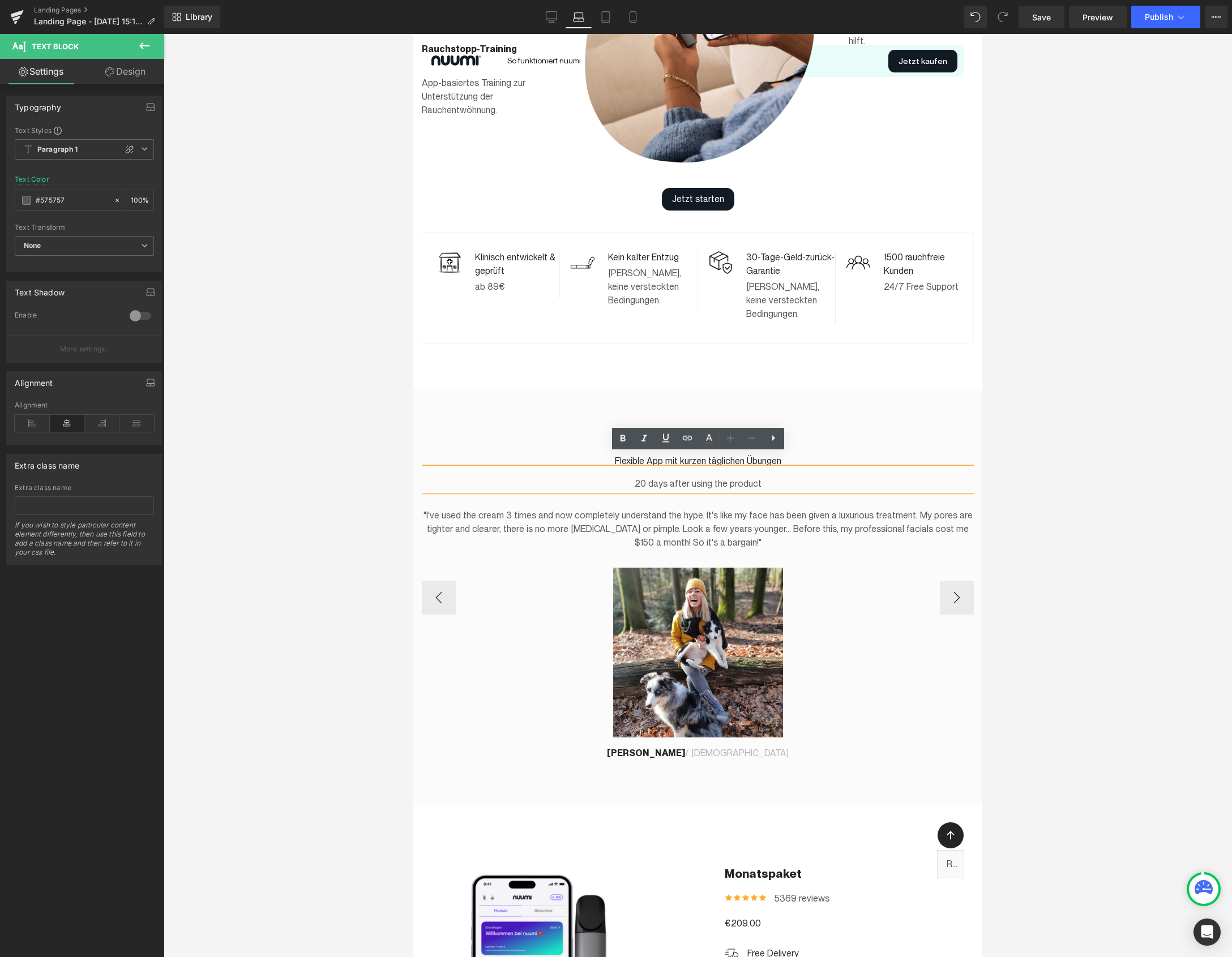
click at [760, 513] on p ""I've used the cream 3 times and now completely understand the hype. It's like …" at bounding box center [698, 528] width 549 height 40
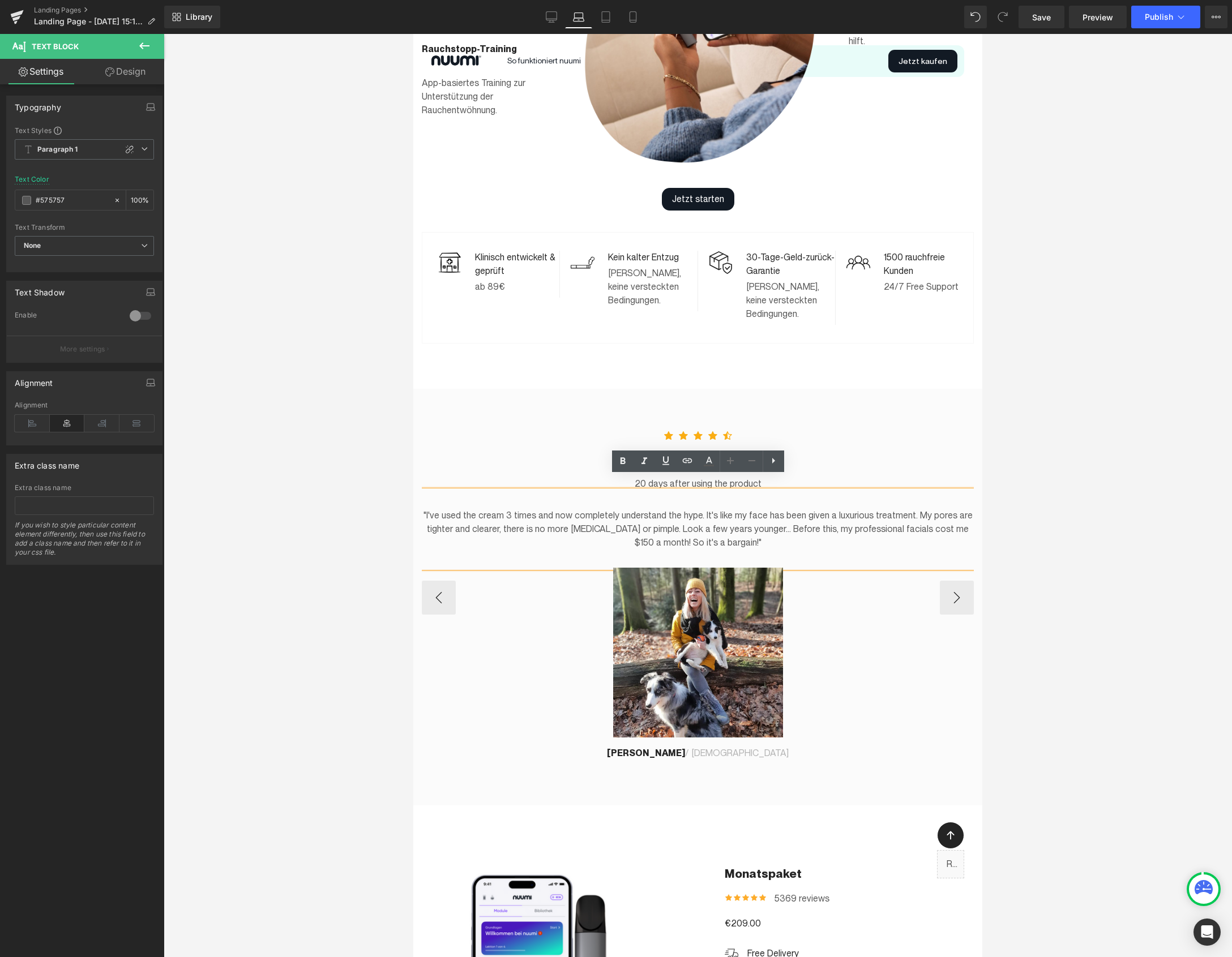
click at [905, 508] on p ""I've used the cream 3 times and now completely understand the hype. It's like …" at bounding box center [698, 528] width 549 height 40
click at [880, 468] on div "20 days after using the product" at bounding box center [698, 479] width 549 height 23
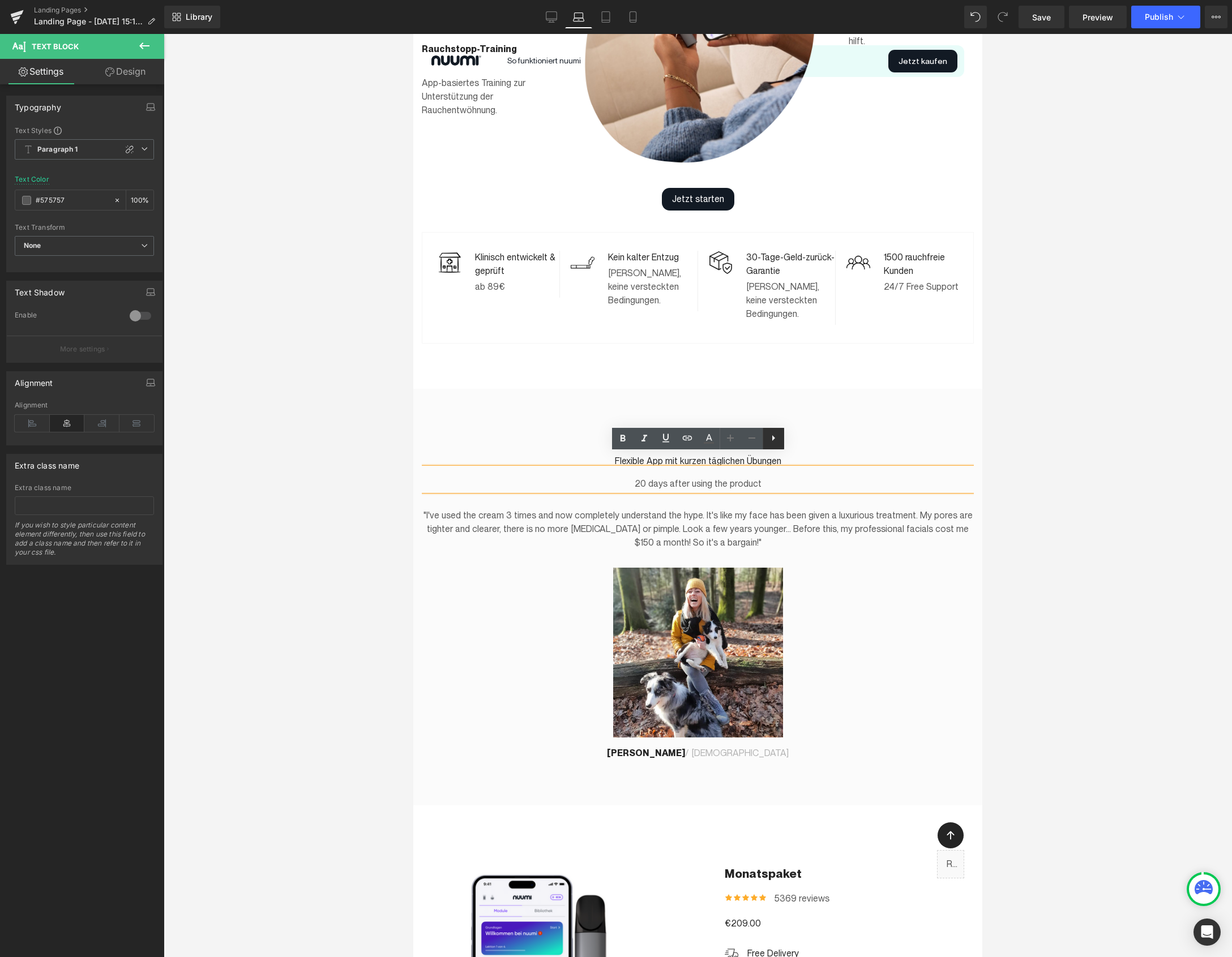
click at [774, 441] on icon at bounding box center [773, 438] width 13 height 13
click at [685, 478] on p "20 days after using the product" at bounding box center [698, 484] width 549 height 13
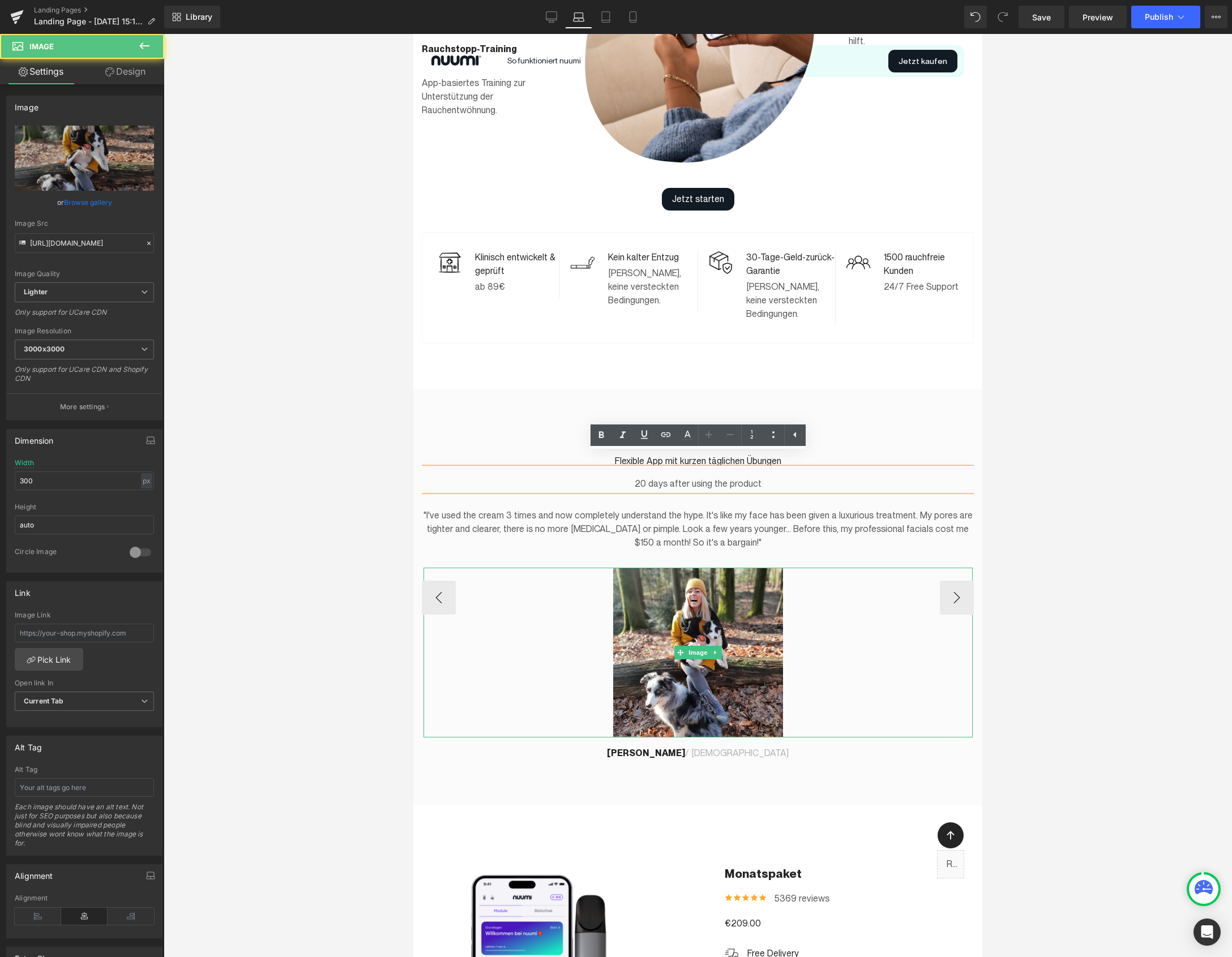
drag, startPoint x: 880, startPoint y: 574, endPoint x: 888, endPoint y: 579, distance: 9.4
click at [880, 574] on div at bounding box center [698, 652] width 549 height 170
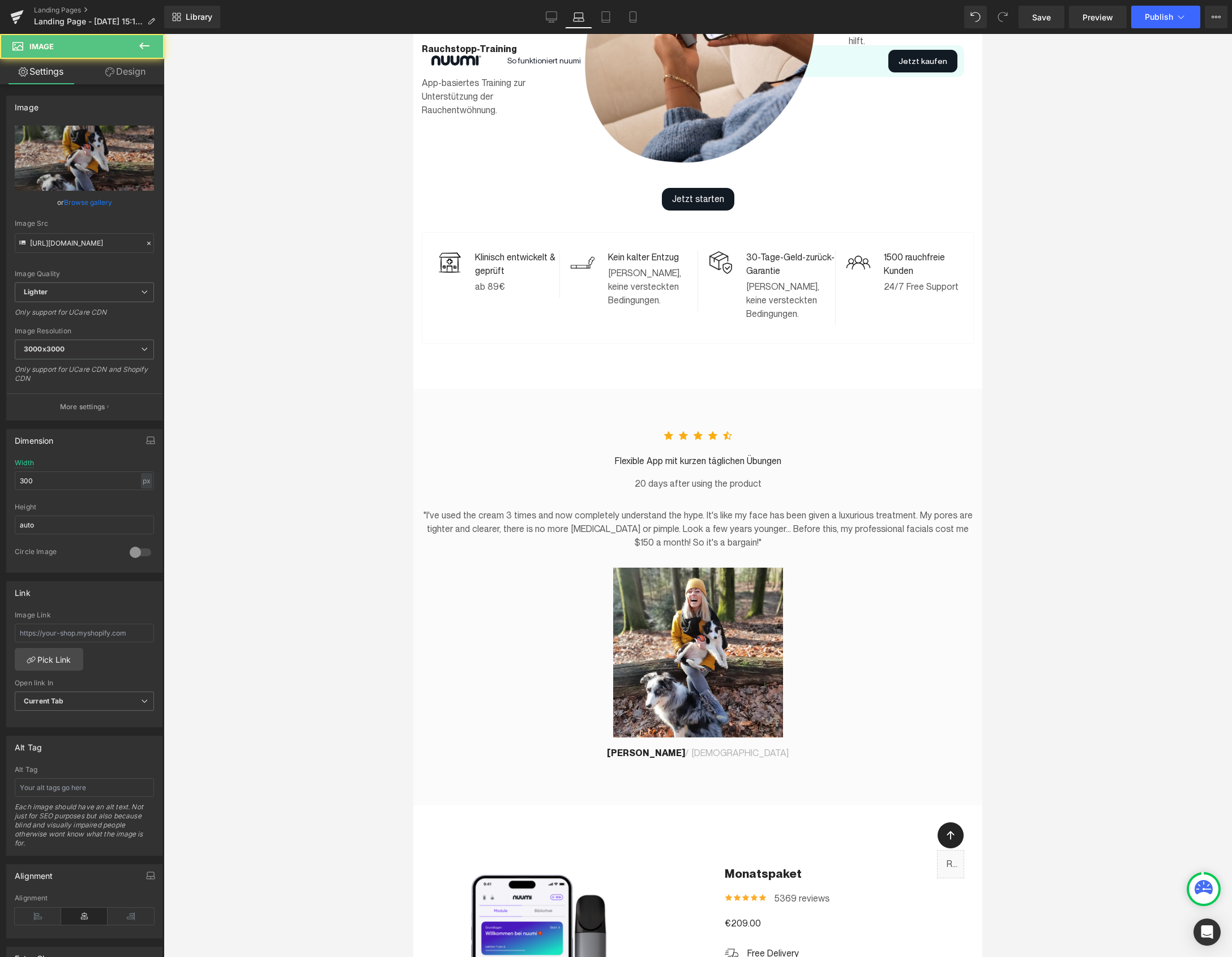
click at [869, 787] on div "Icon Icon Icon Icon Icon Icon List Hoz Nach 28 Jahren: Rauchfrei mit nuumi Text…" at bounding box center [698, 597] width 569 height 416
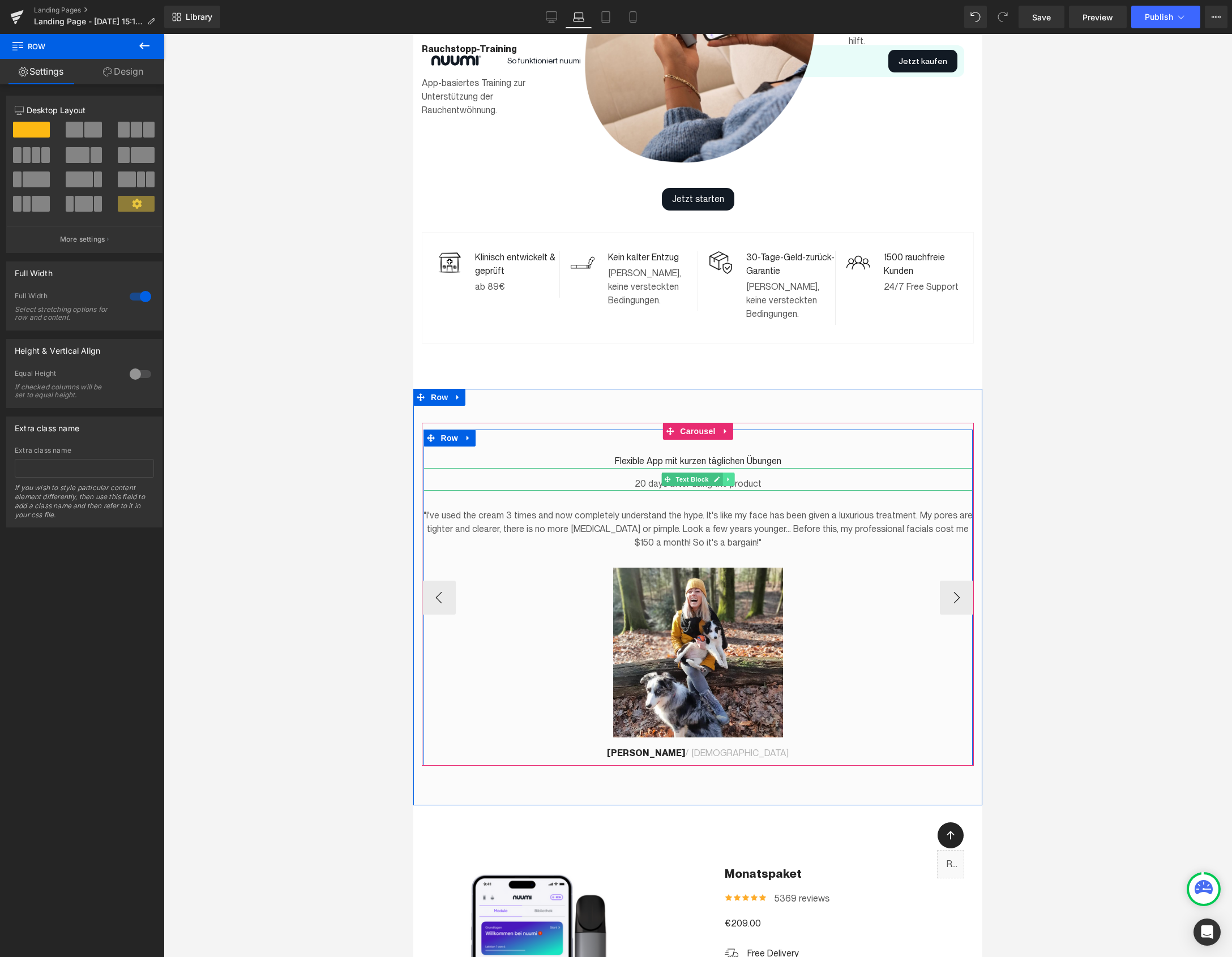
click at [733, 473] on link at bounding box center [728, 479] width 12 height 13
click at [734, 476] on icon at bounding box center [733, 478] width 6 height 7
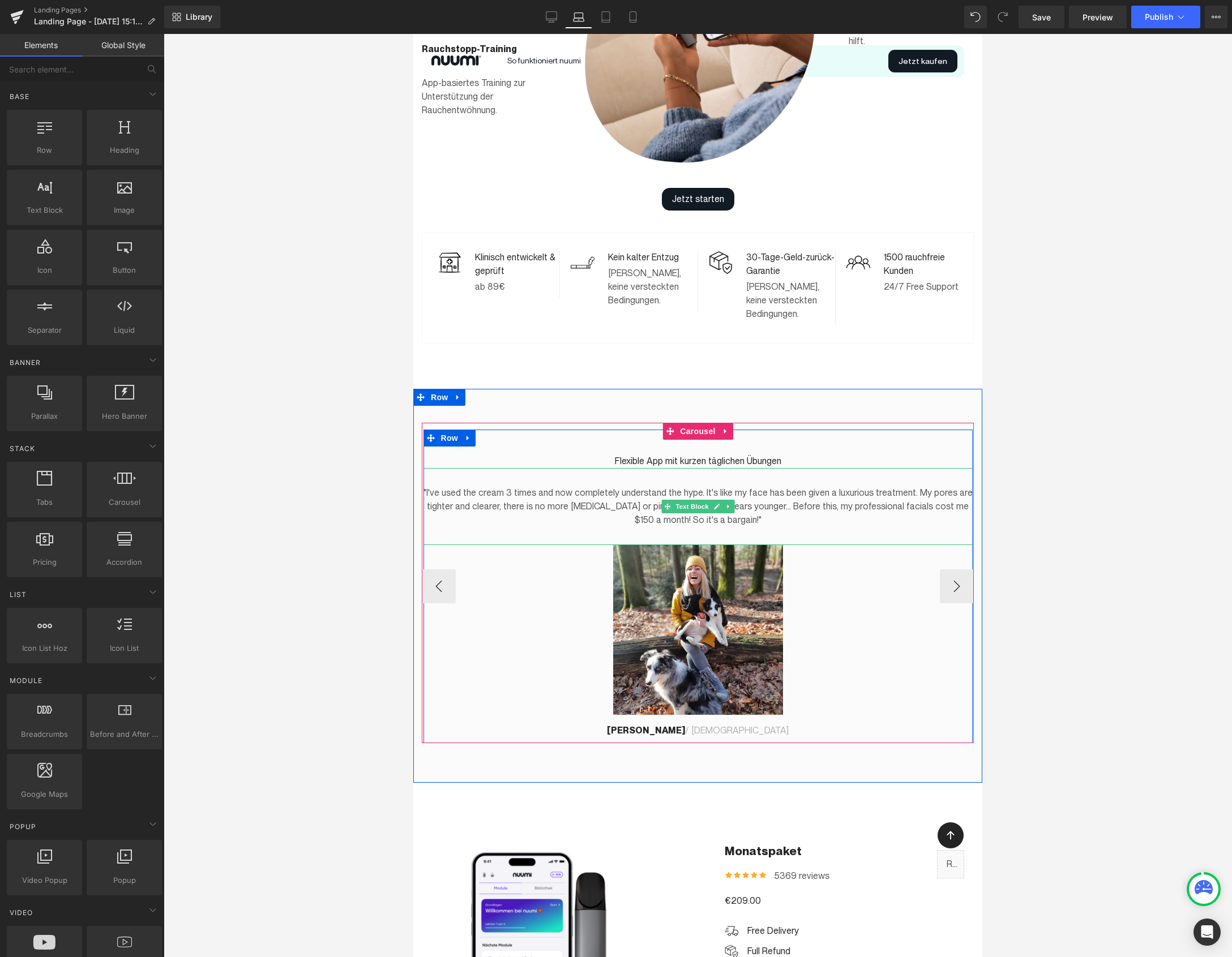
click at [643, 486] on p ""I've used the cream 3 times and now completely understand the hype. It's like …" at bounding box center [698, 506] width 549 height 40
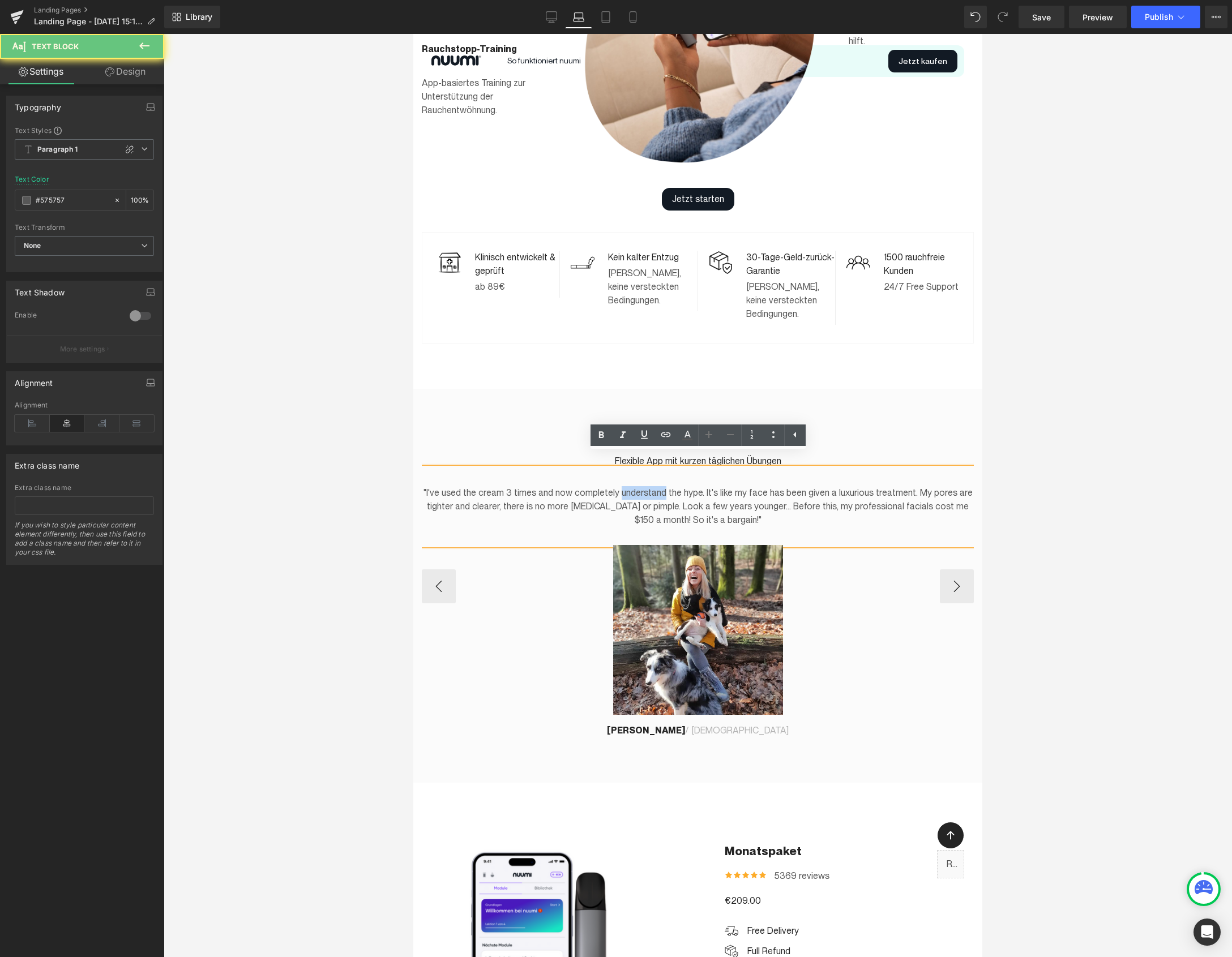
click at [643, 486] on p ""I've used the cream 3 times and now completely understand the hype. It's like …" at bounding box center [698, 506] width 549 height 40
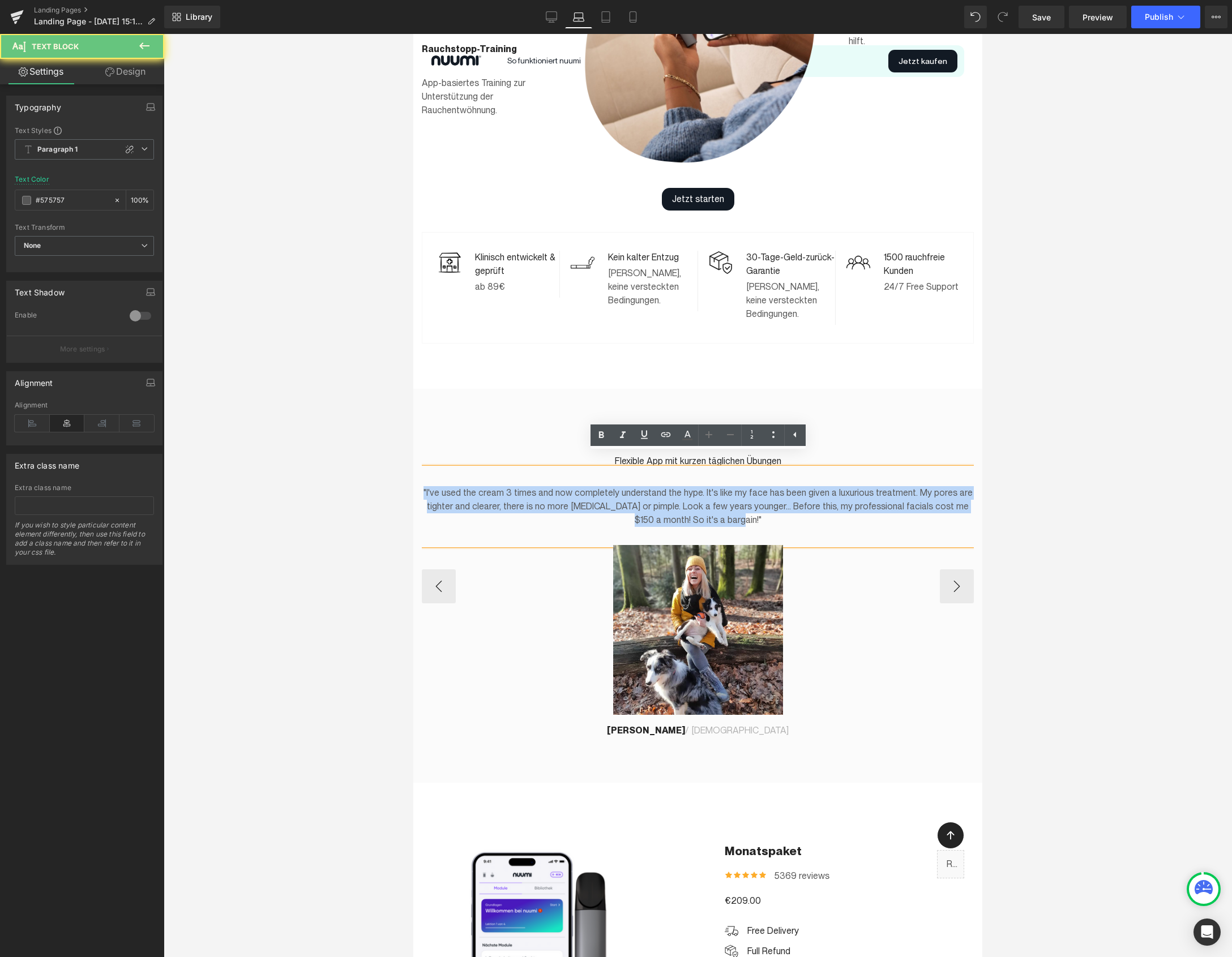
click at [643, 486] on p ""I've used the cream 3 times and now completely understand the hype. It's like …" at bounding box center [698, 506] width 549 height 40
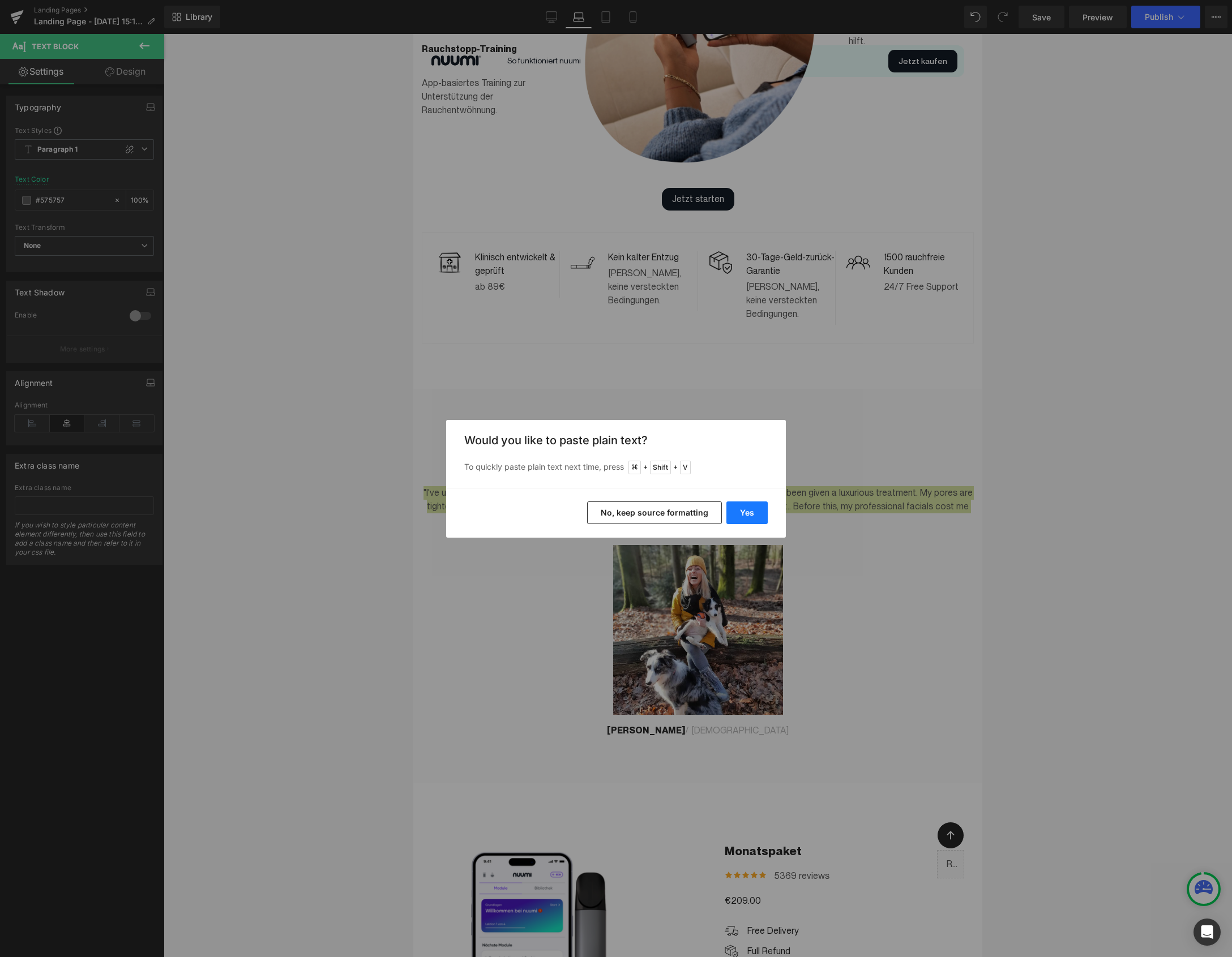
click at [737, 518] on button "Yes" at bounding box center [747, 513] width 41 height 23
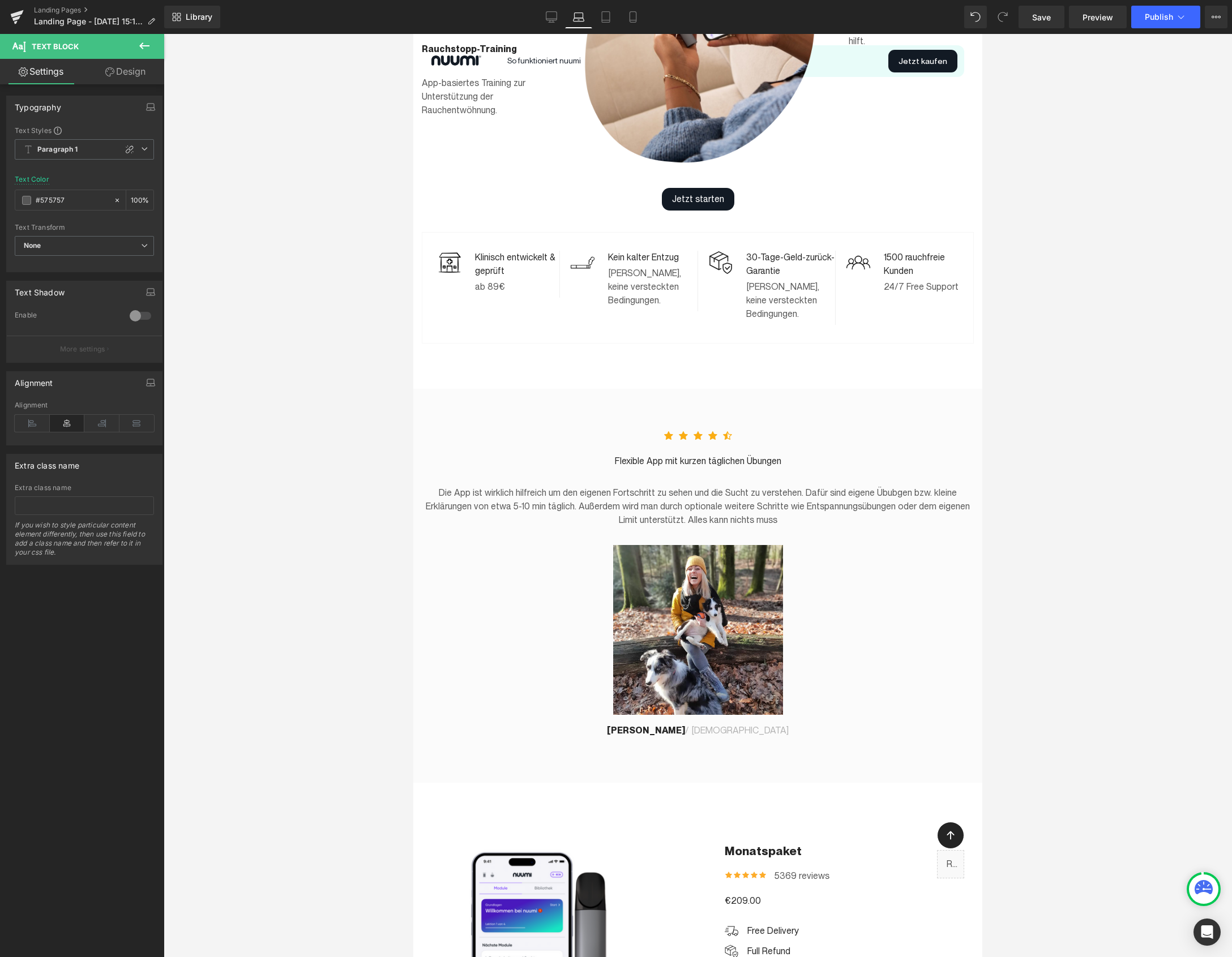
click at [1097, 542] on div at bounding box center [697, 495] width 1068 height 923
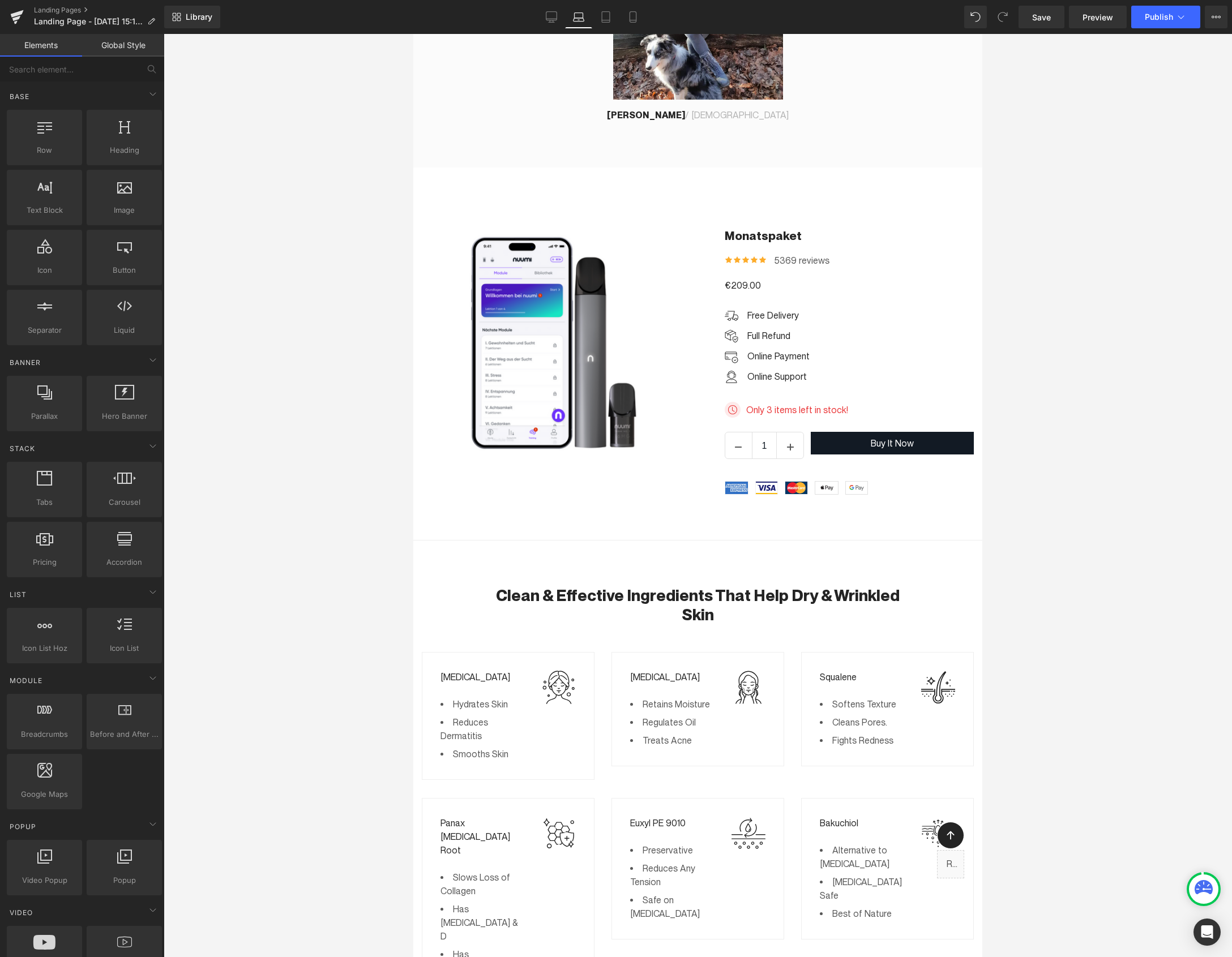
scroll to position [1619, 0]
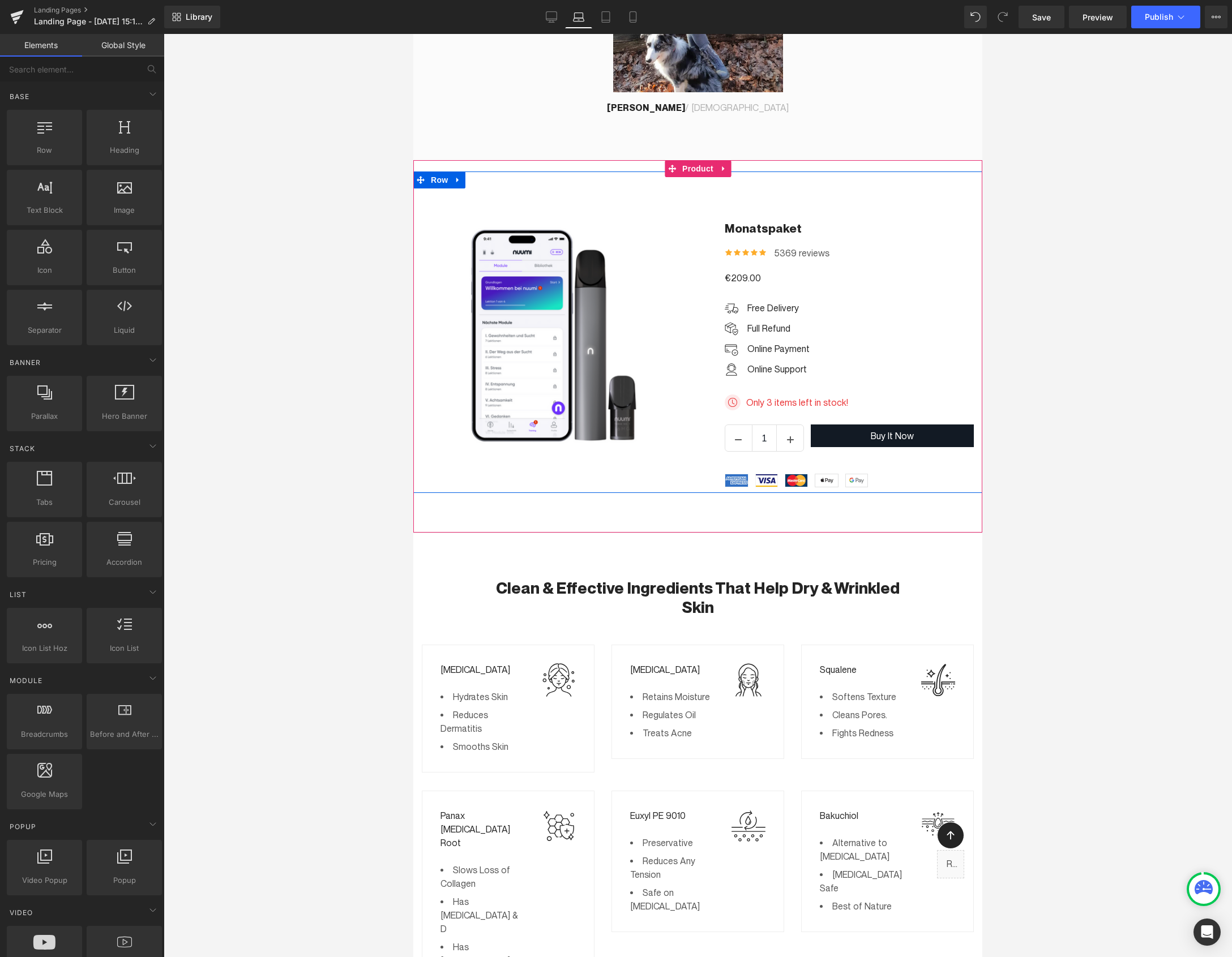
click at [644, 455] on div "‹ › (P) Image List Row Monatspaket (P) Title Icon Icon Icon Icon Icon Icon List…" at bounding box center [698, 331] width 569 height 322
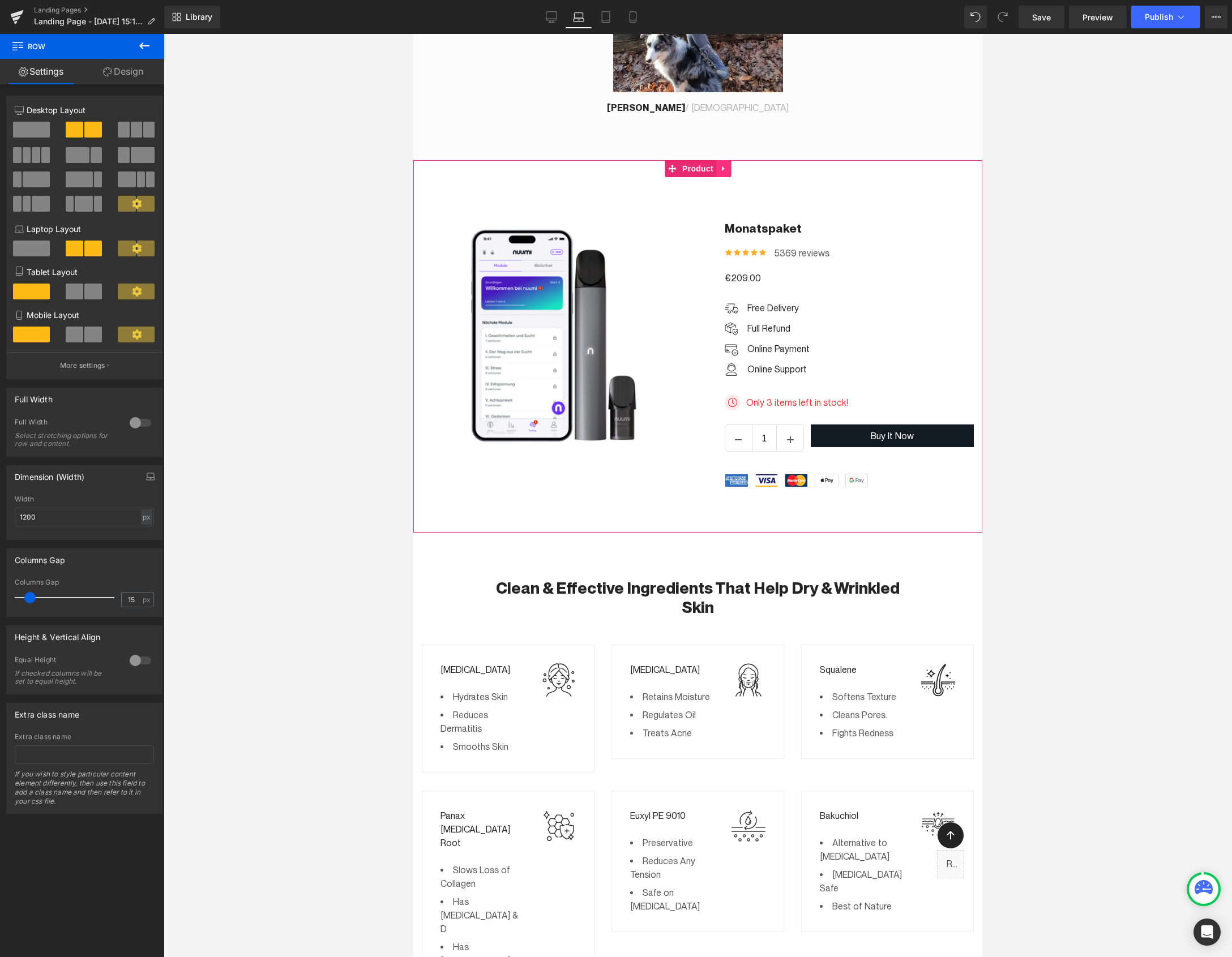
click at [727, 164] on icon at bounding box center [724, 168] width 8 height 9
click at [729, 164] on icon at bounding box center [730, 168] width 8 height 9
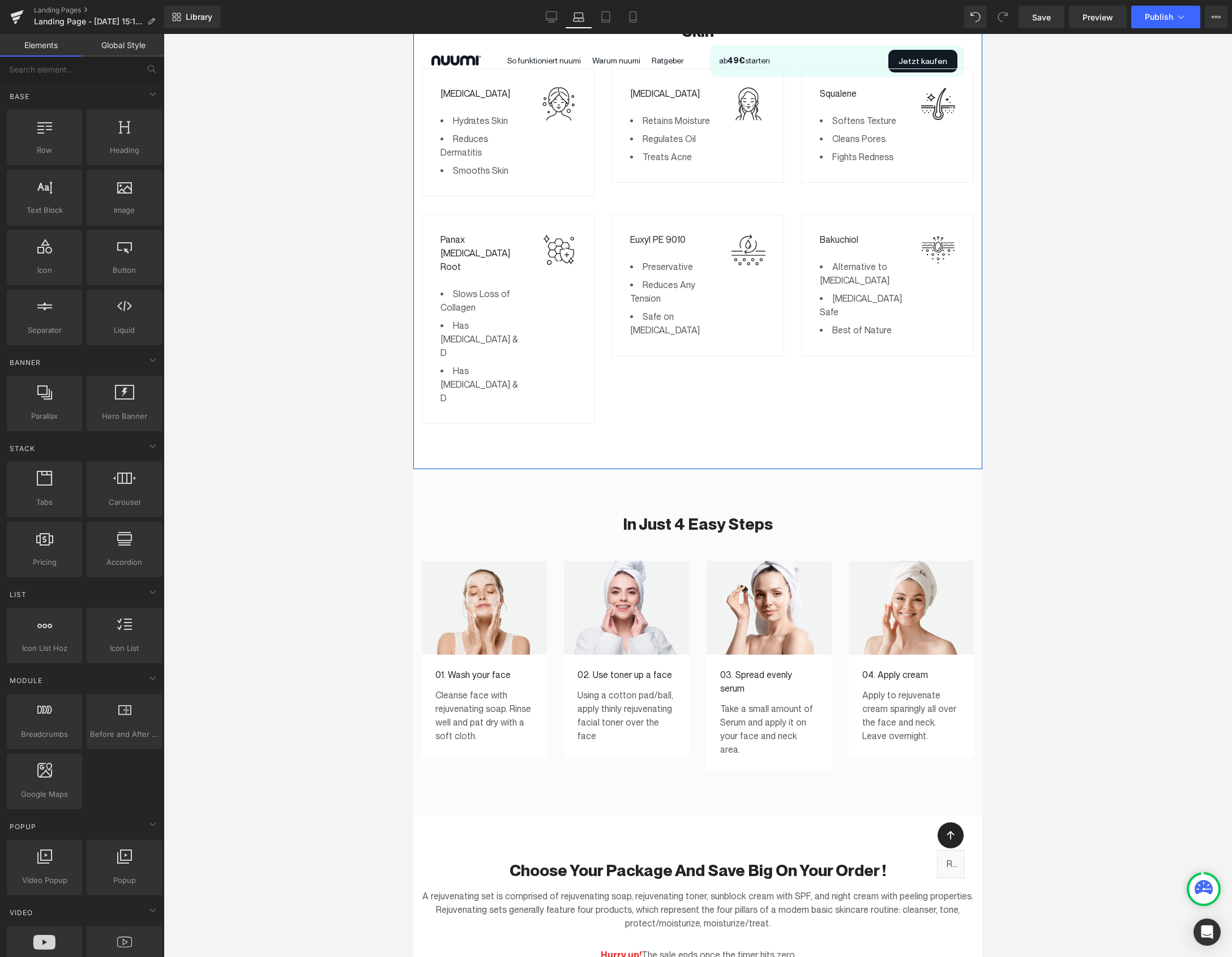
scroll to position [1868, 0]
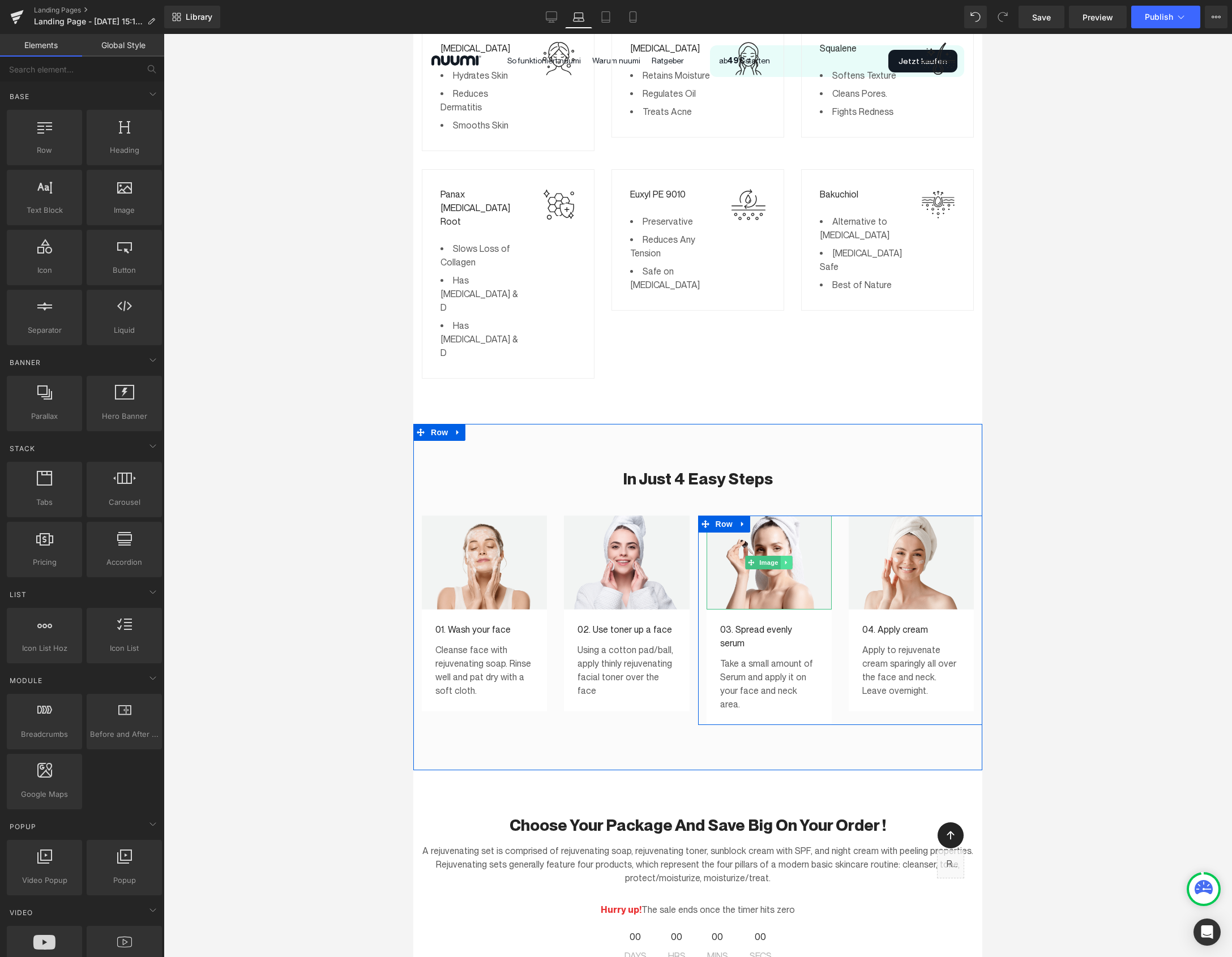
click at [791, 555] on link at bounding box center [786, 562] width 12 height 13
click at [793, 559] on icon at bounding box center [792, 562] width 6 height 6
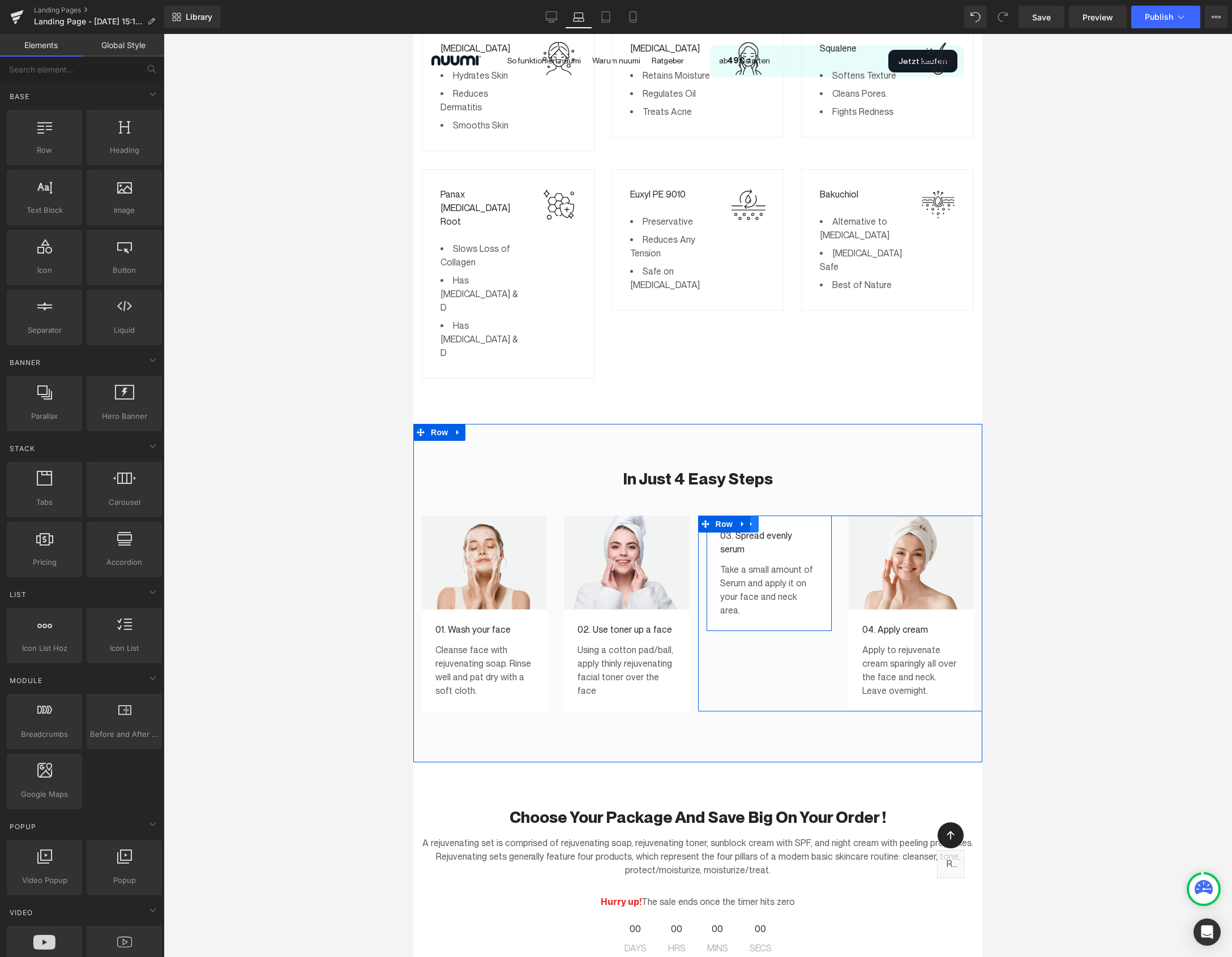
click at [750, 521] on icon at bounding box center [751, 523] width 2 height 5
click at [780, 520] on icon at bounding box center [780, 524] width 8 height 9
click at [767, 516] on span at bounding box center [768, 529] width 62 height 28
click at [724, 516] on span "Row" at bounding box center [725, 525] width 23 height 17
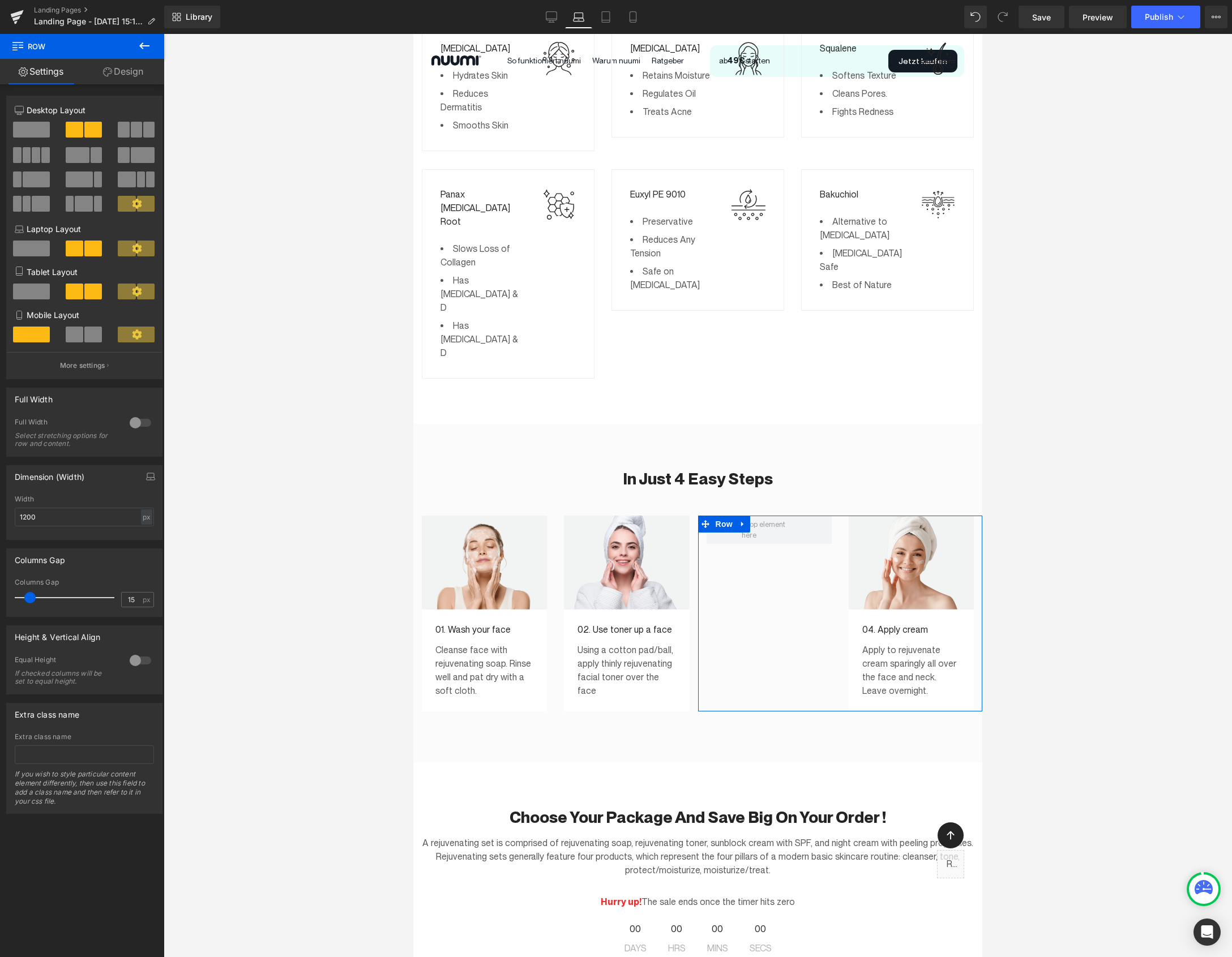
click at [131, 126] on span at bounding box center [136, 130] width 12 height 15
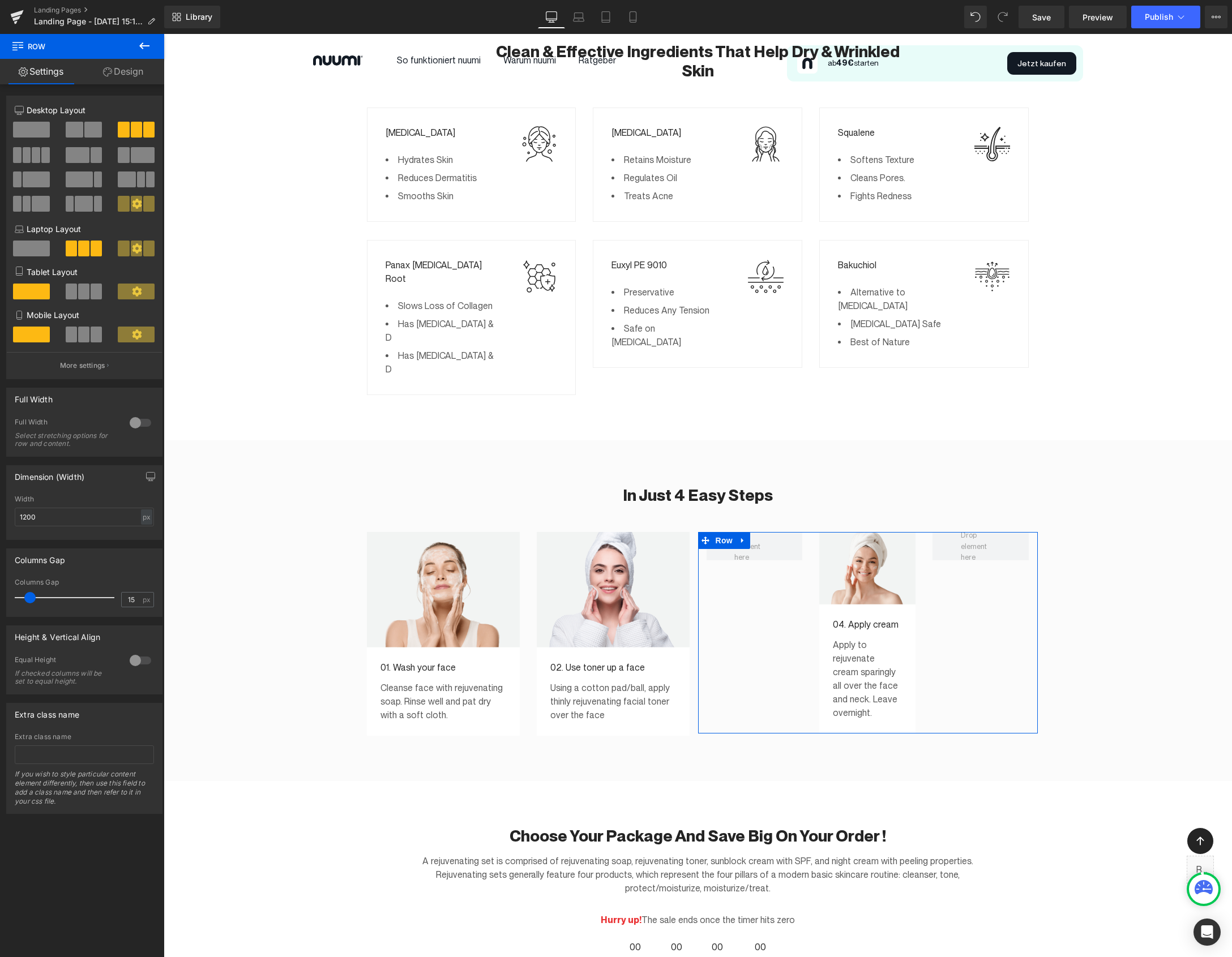
scroll to position [1888, 0]
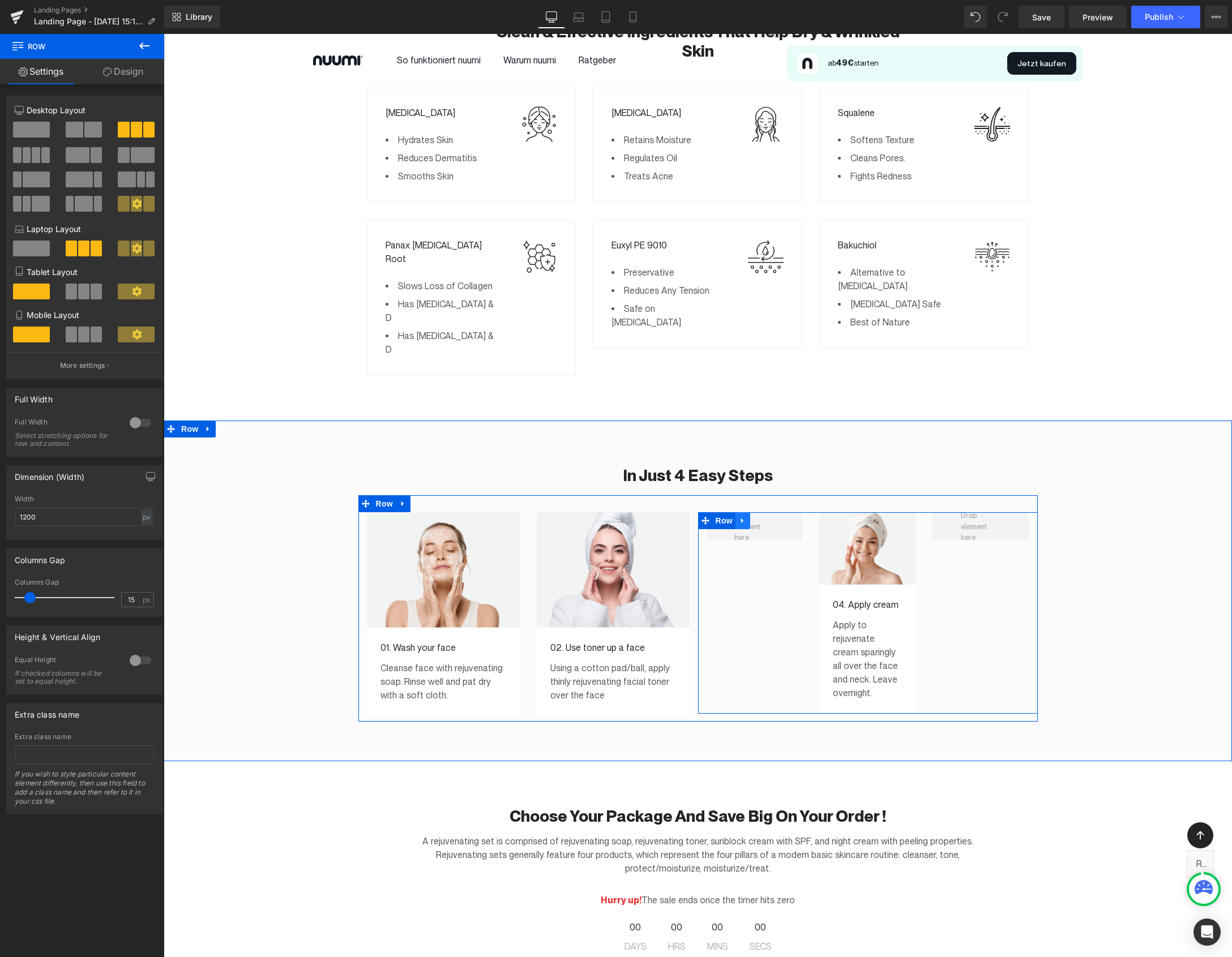
click at [742, 519] on icon at bounding box center [742, 521] width 2 height 5
click at [769, 517] on icon at bounding box center [772, 521] width 8 height 8
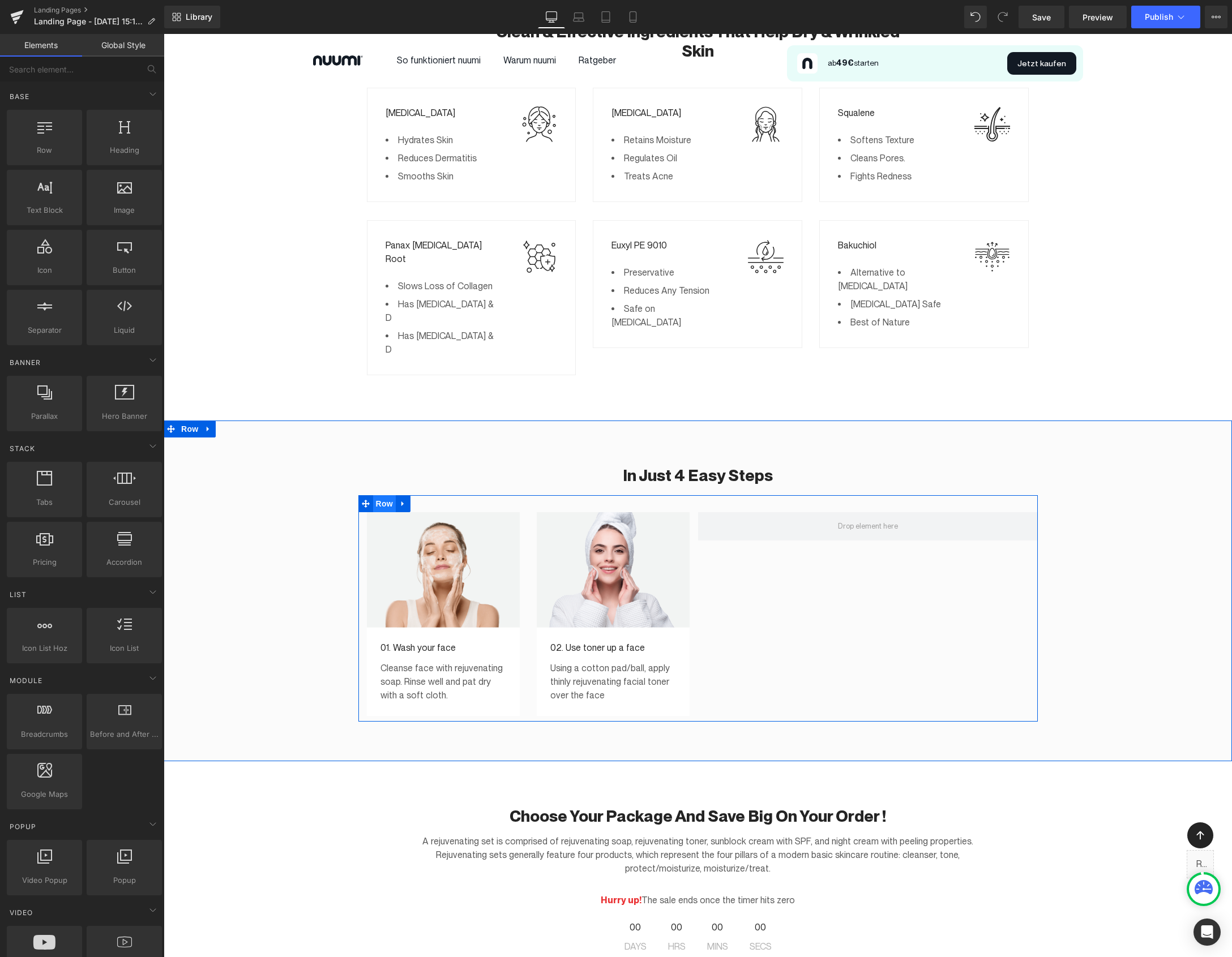
click at [382, 495] on span "Row" at bounding box center [384, 503] width 23 height 17
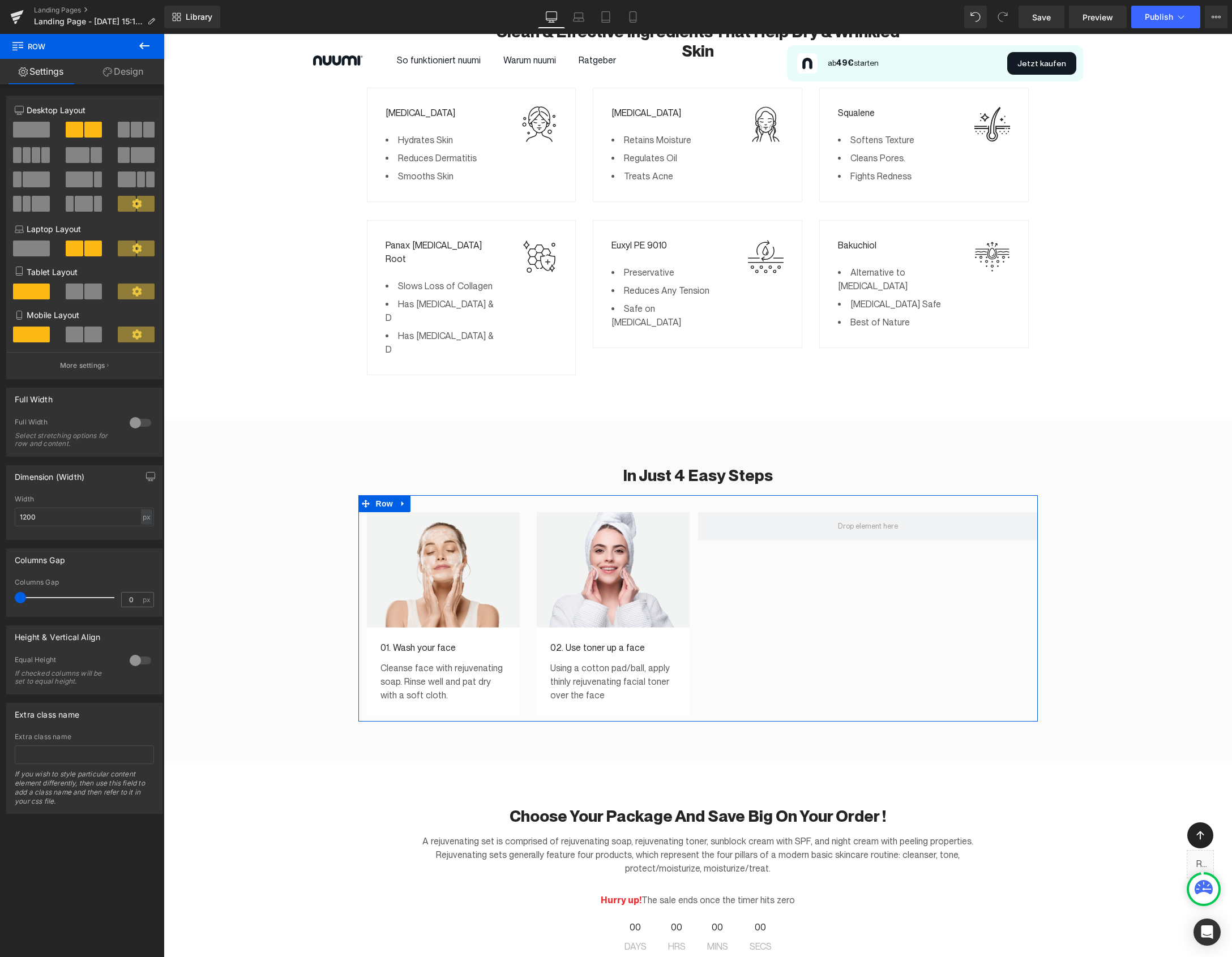
click at [131, 132] on span at bounding box center [136, 130] width 12 height 15
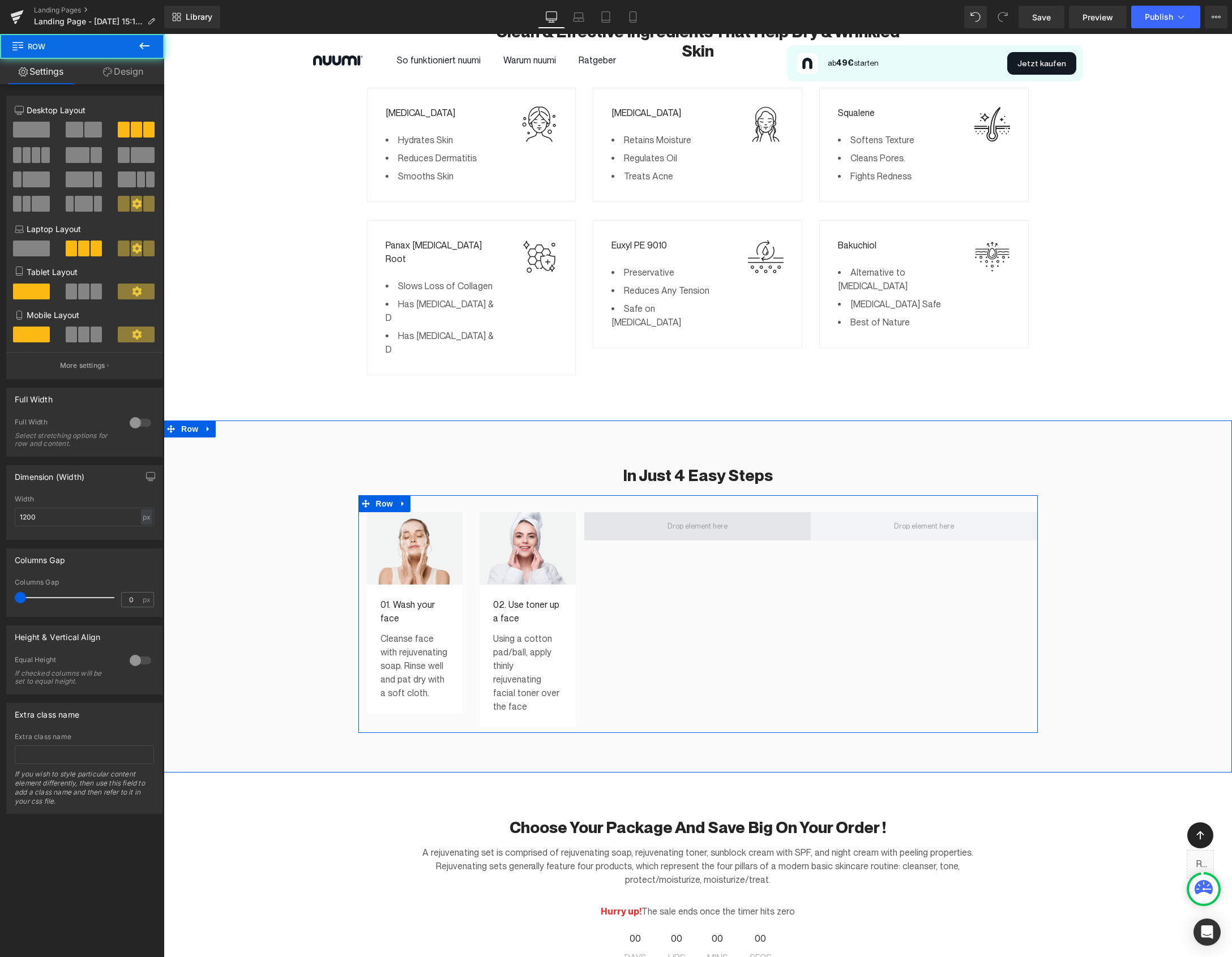
click at [659, 512] on span at bounding box center [698, 526] width 227 height 28
click at [800, 512] on span at bounding box center [698, 526] width 227 height 28
click at [402, 502] on icon at bounding box center [403, 503] width 2 height 5
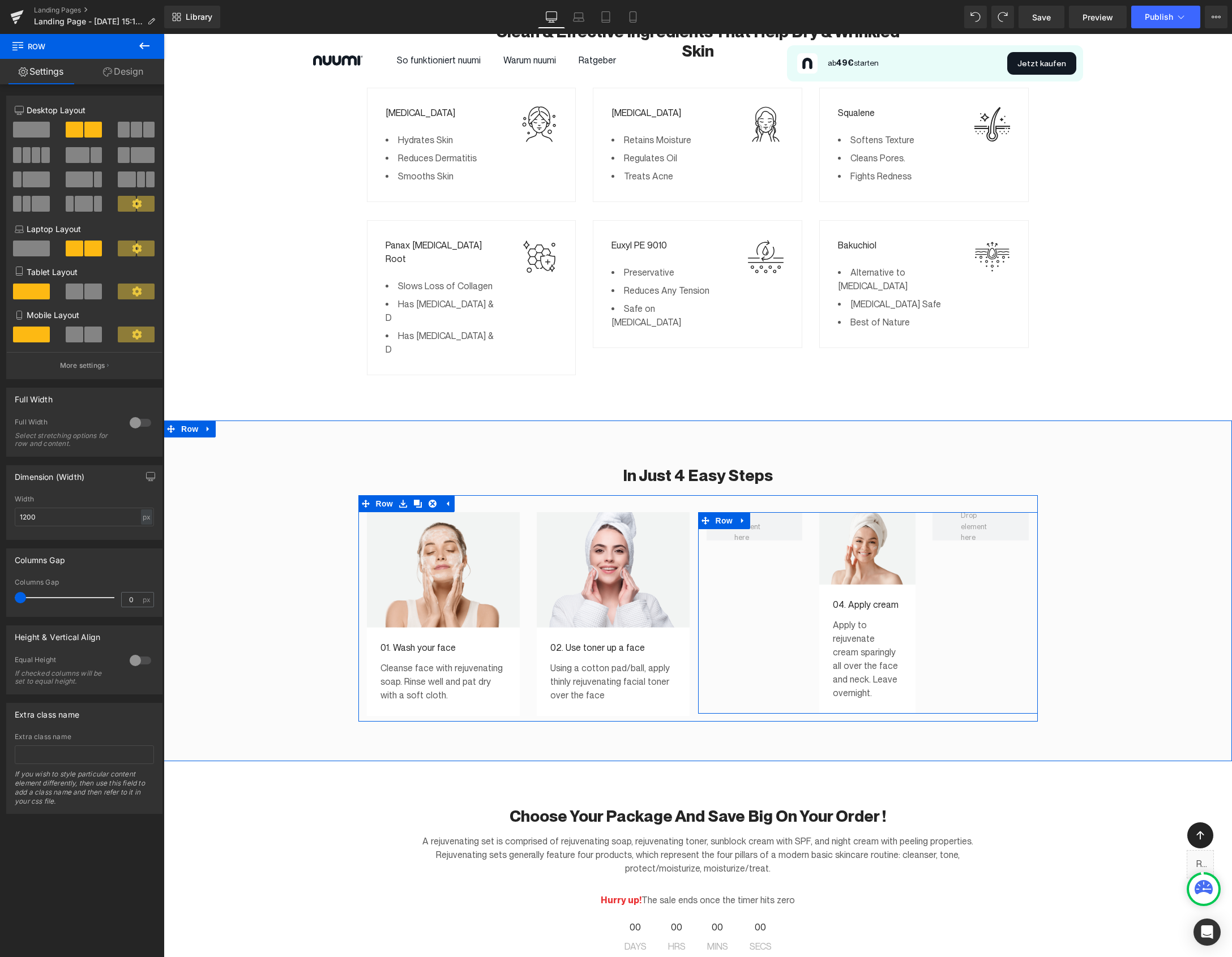
click at [744, 512] on div "Image 04. Apply cream Text Block Apply to rejuvenate cream sparingly all over t…" at bounding box center [867, 613] width 339 height 202
click at [746, 517] on icon at bounding box center [743, 521] width 8 height 9
click at [772, 517] on icon at bounding box center [772, 521] width 8 height 9
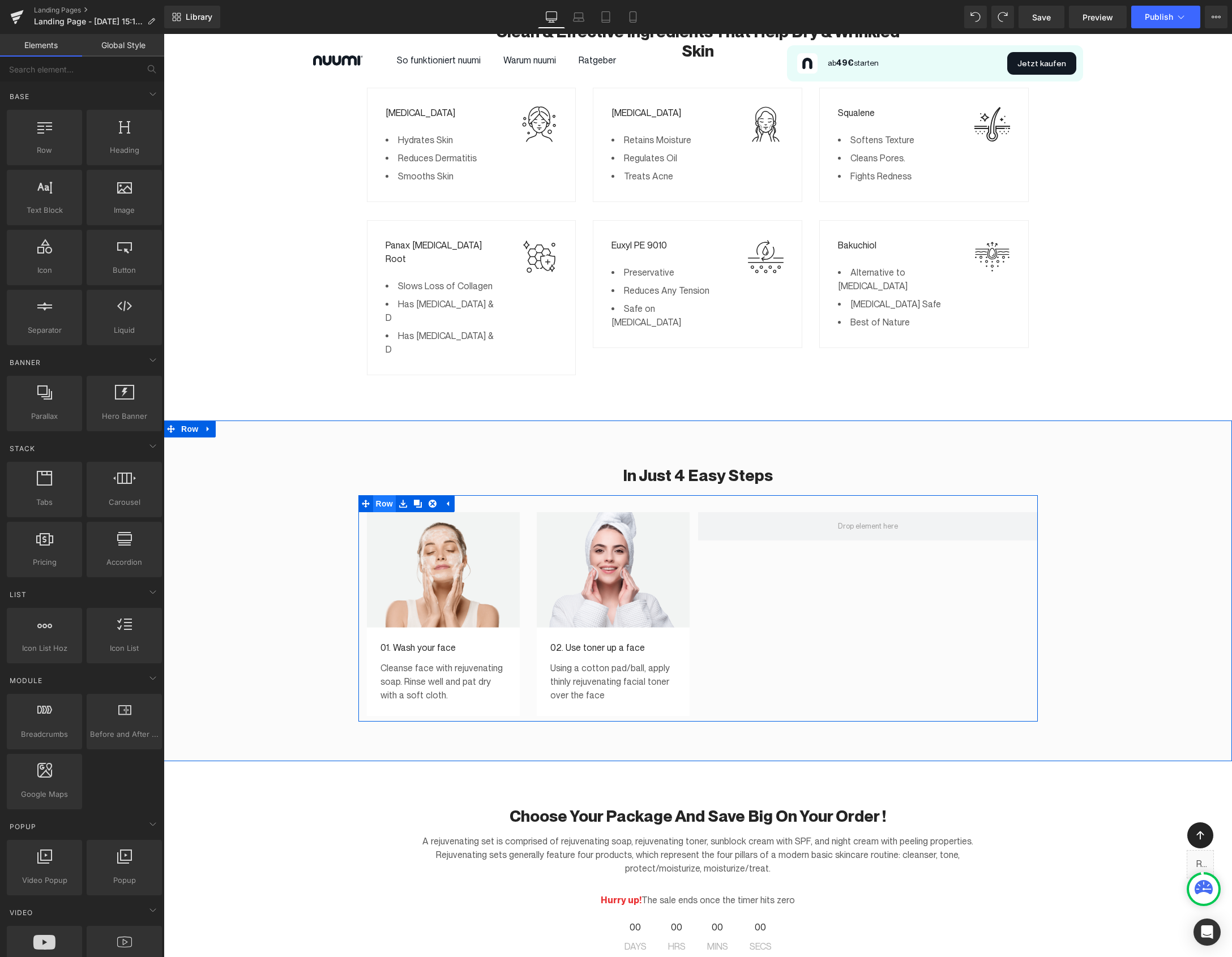
click at [381, 495] on span "Row" at bounding box center [384, 503] width 23 height 17
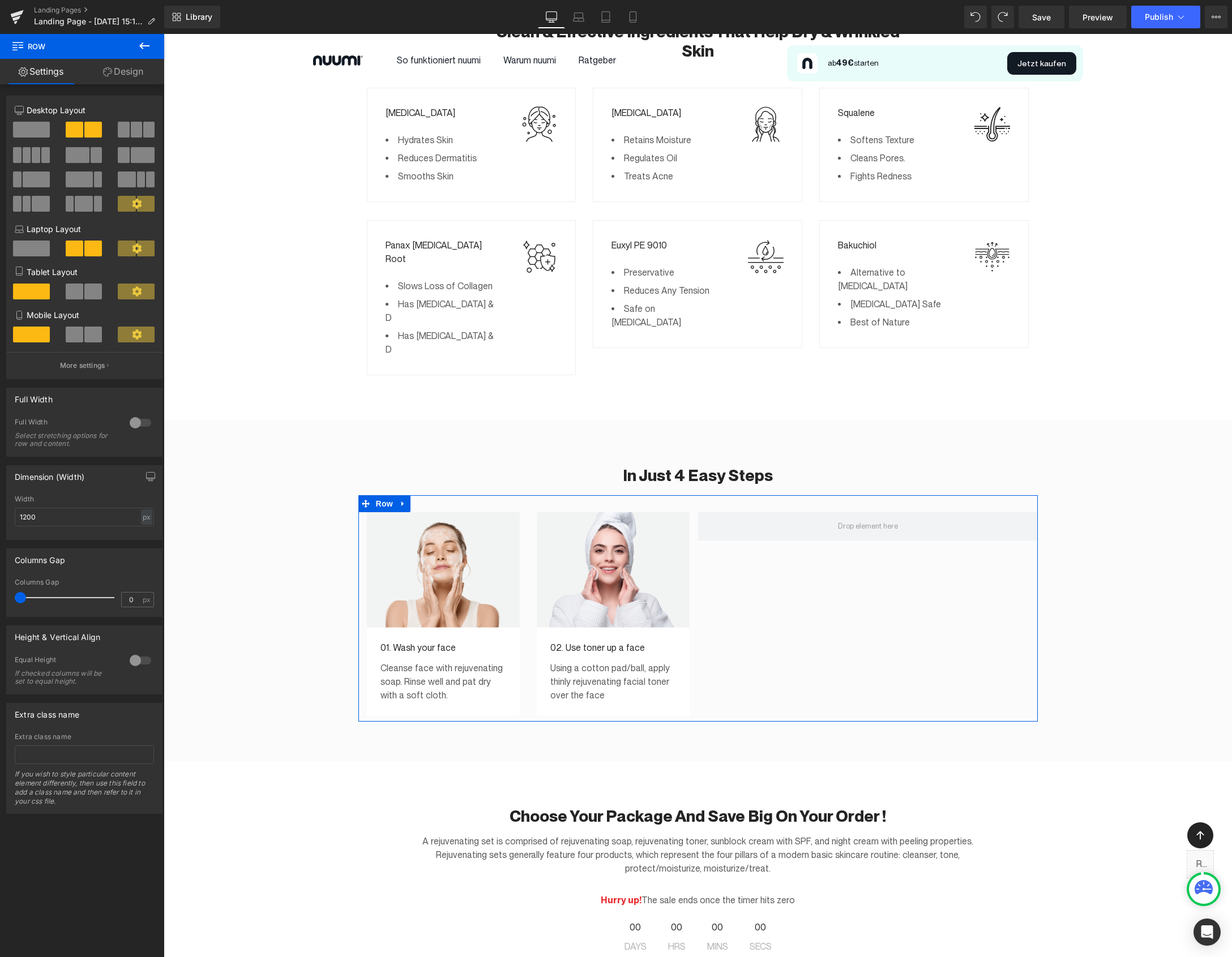
click at [37, 132] on span at bounding box center [32, 130] width 37 height 15
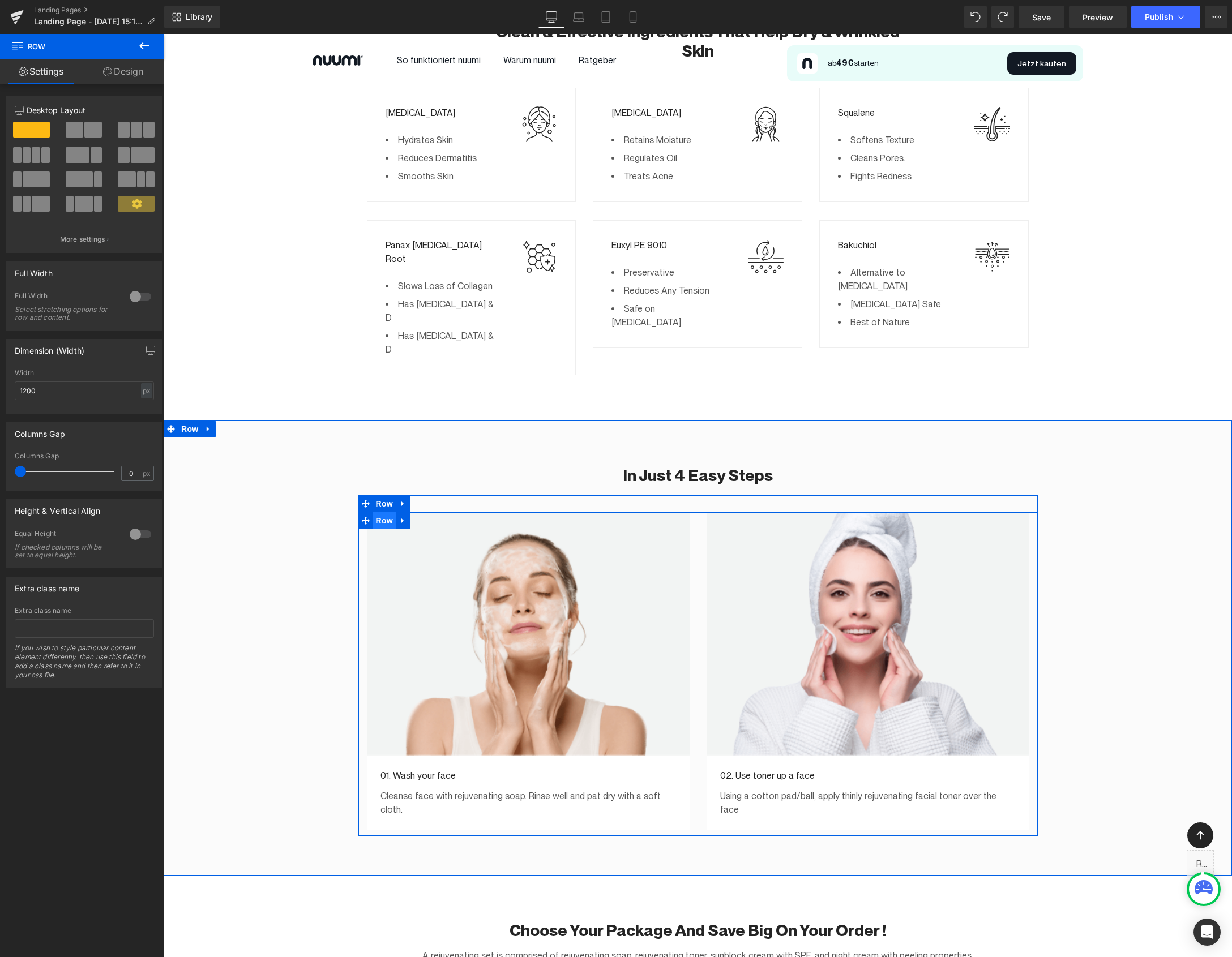
click at [382, 512] on span "Row" at bounding box center [384, 521] width 23 height 17
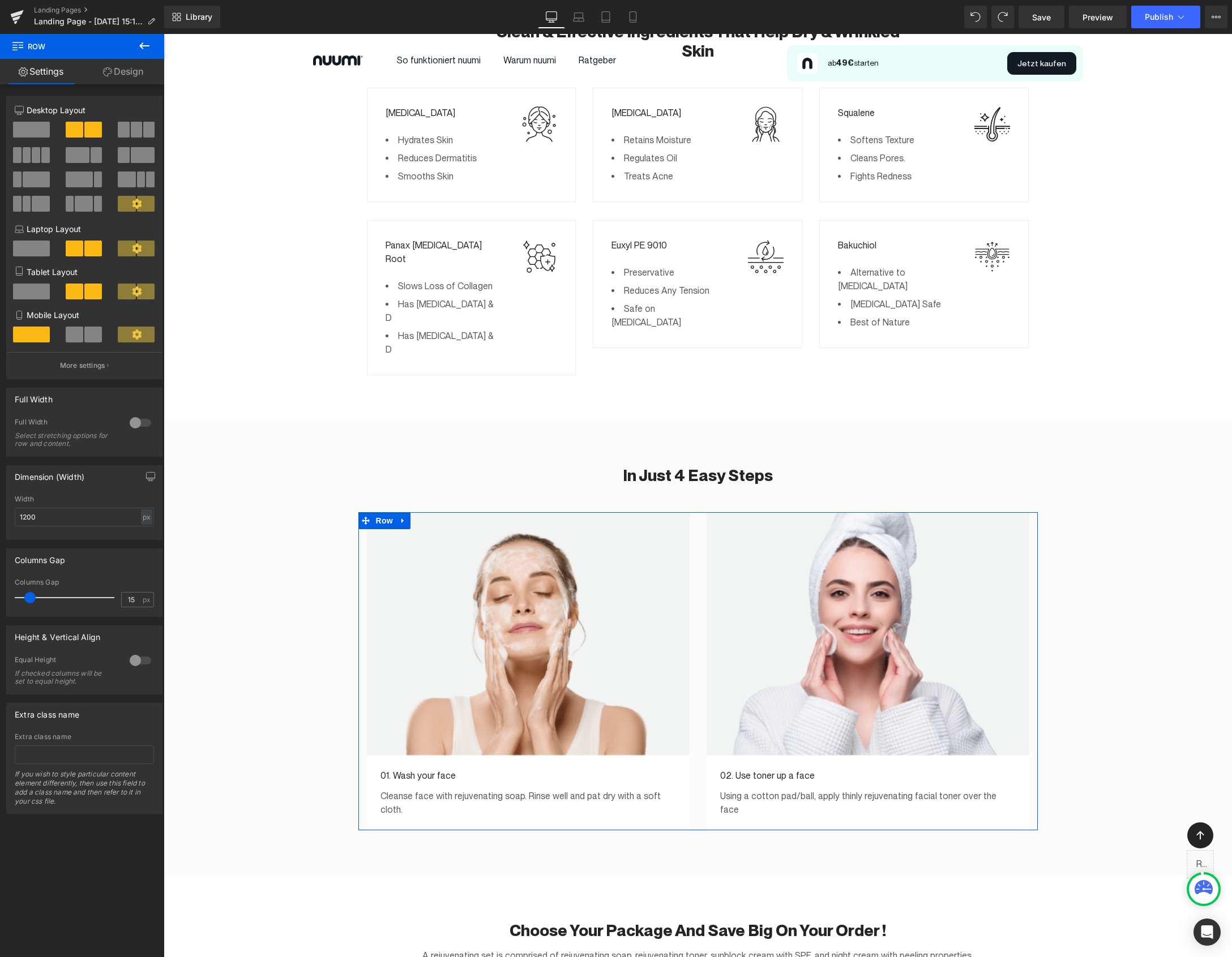
click at [124, 130] on span at bounding box center [124, 130] width 12 height 15
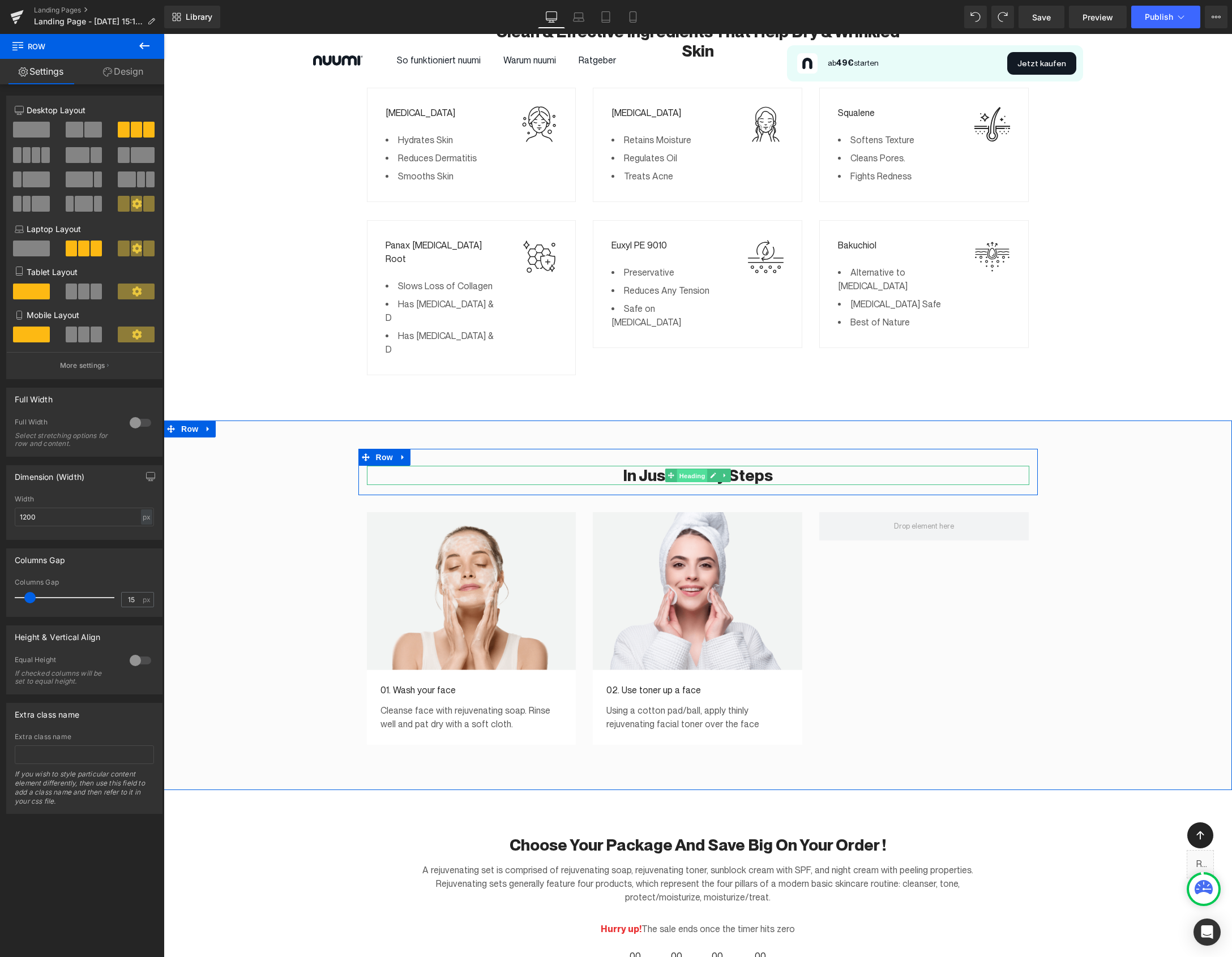
click at [705, 469] on span "Heading" at bounding box center [692, 476] width 31 height 13
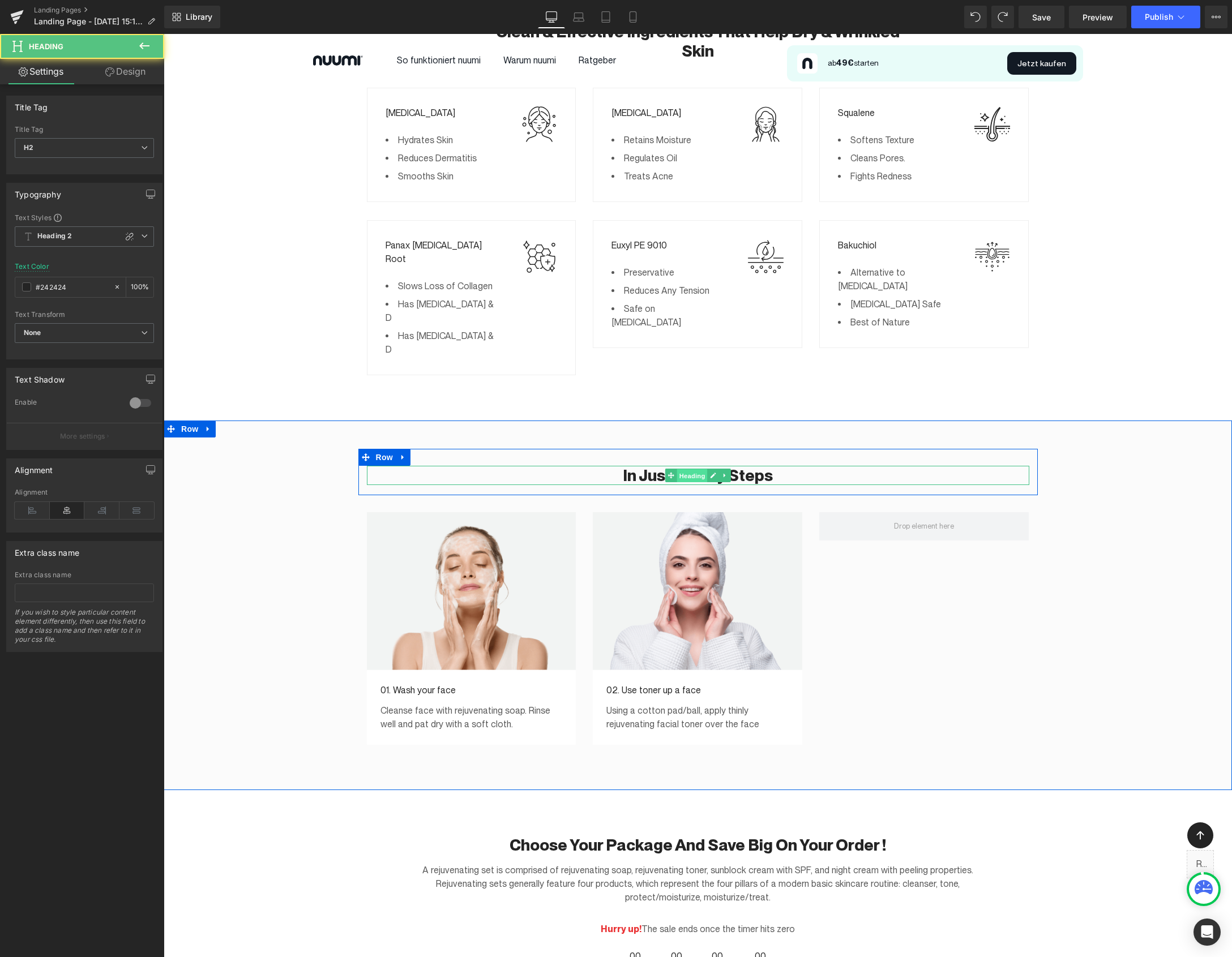
click at [705, 469] on span "Heading" at bounding box center [692, 476] width 31 height 13
click at [715, 472] on icon at bounding box center [713, 475] width 6 height 7
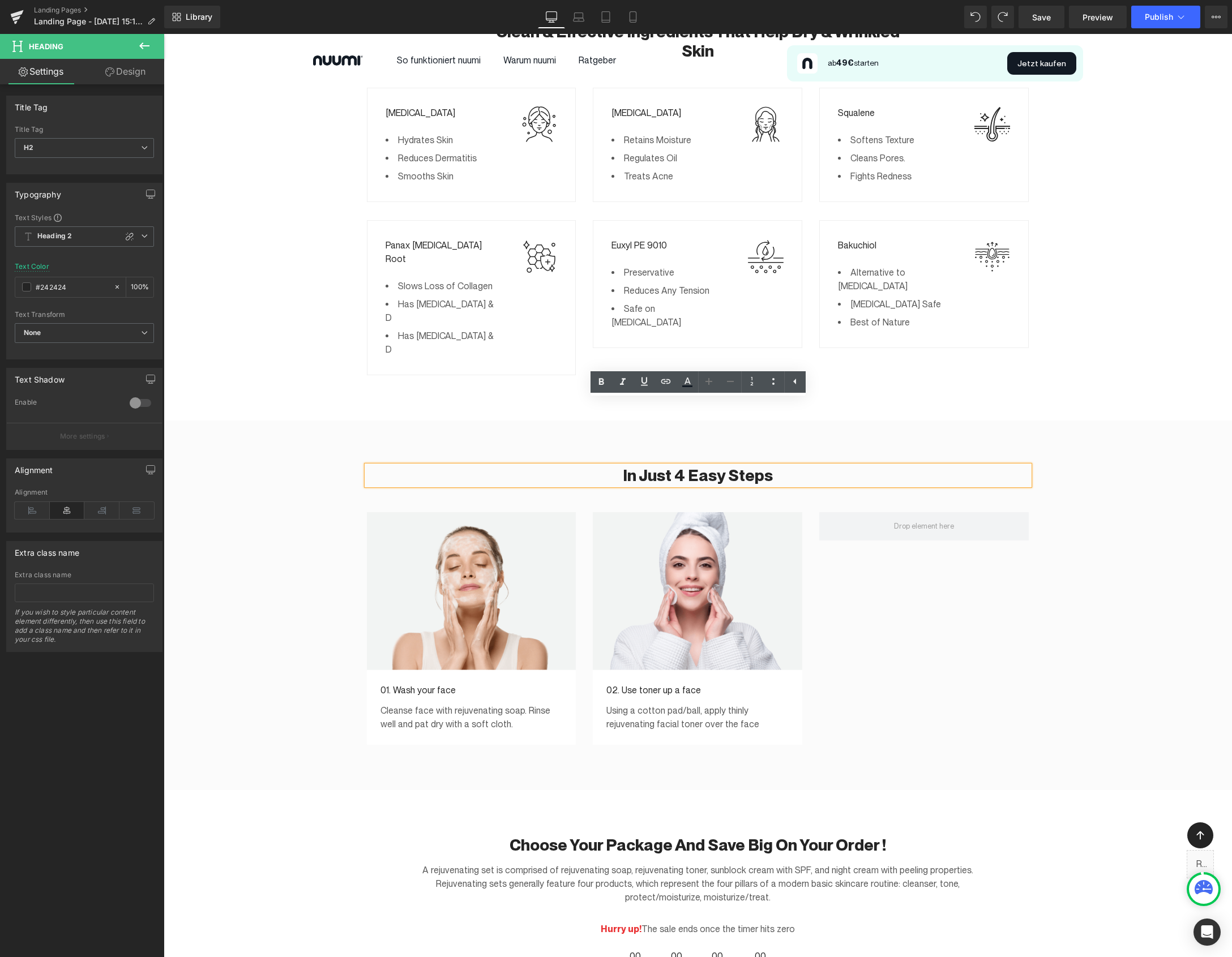
click at [689, 466] on h2 "In Just 4 Easy Steps" at bounding box center [698, 476] width 662 height 19
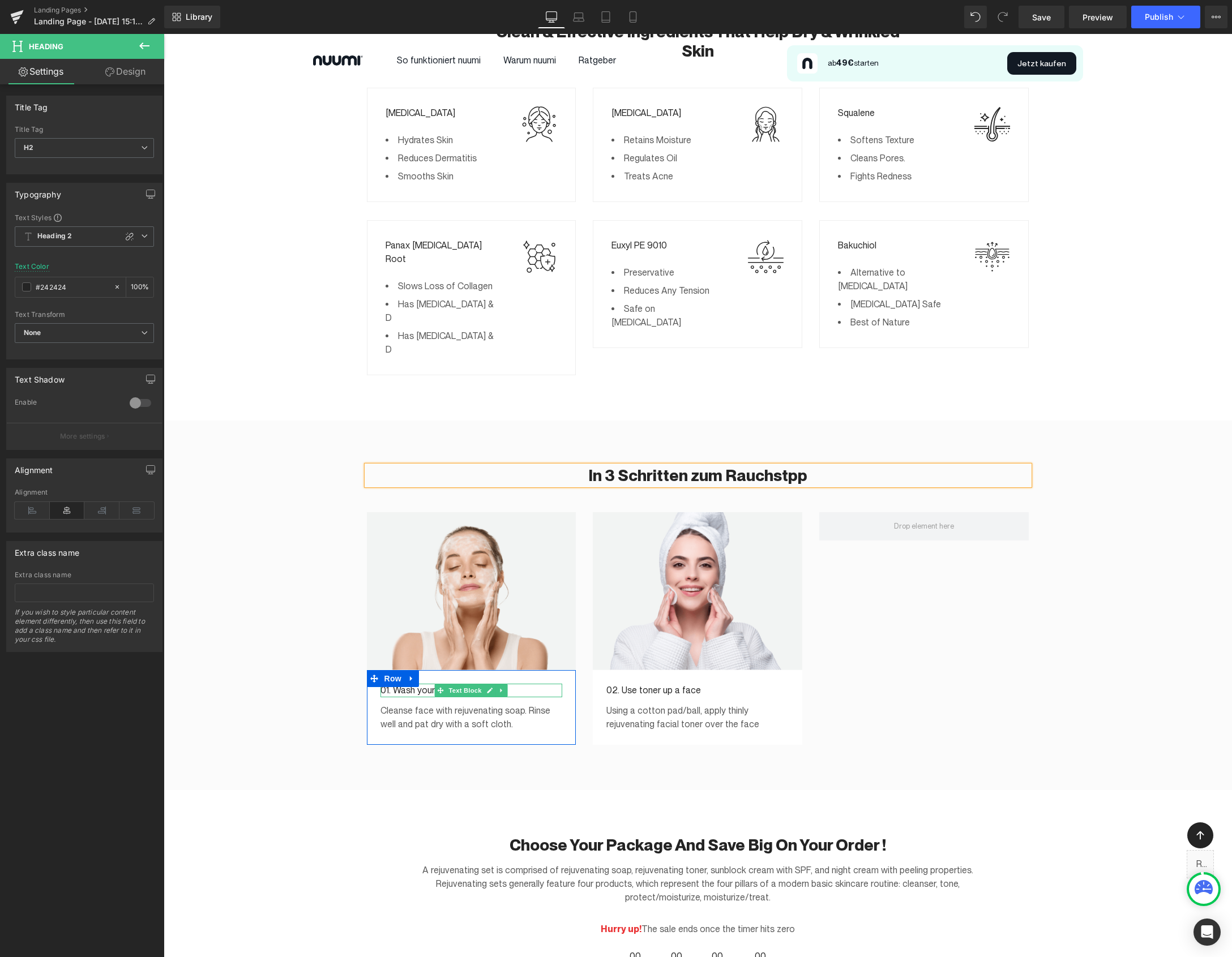
click at [407, 683] on p "01. Wash your face" at bounding box center [472, 690] width 183 height 13
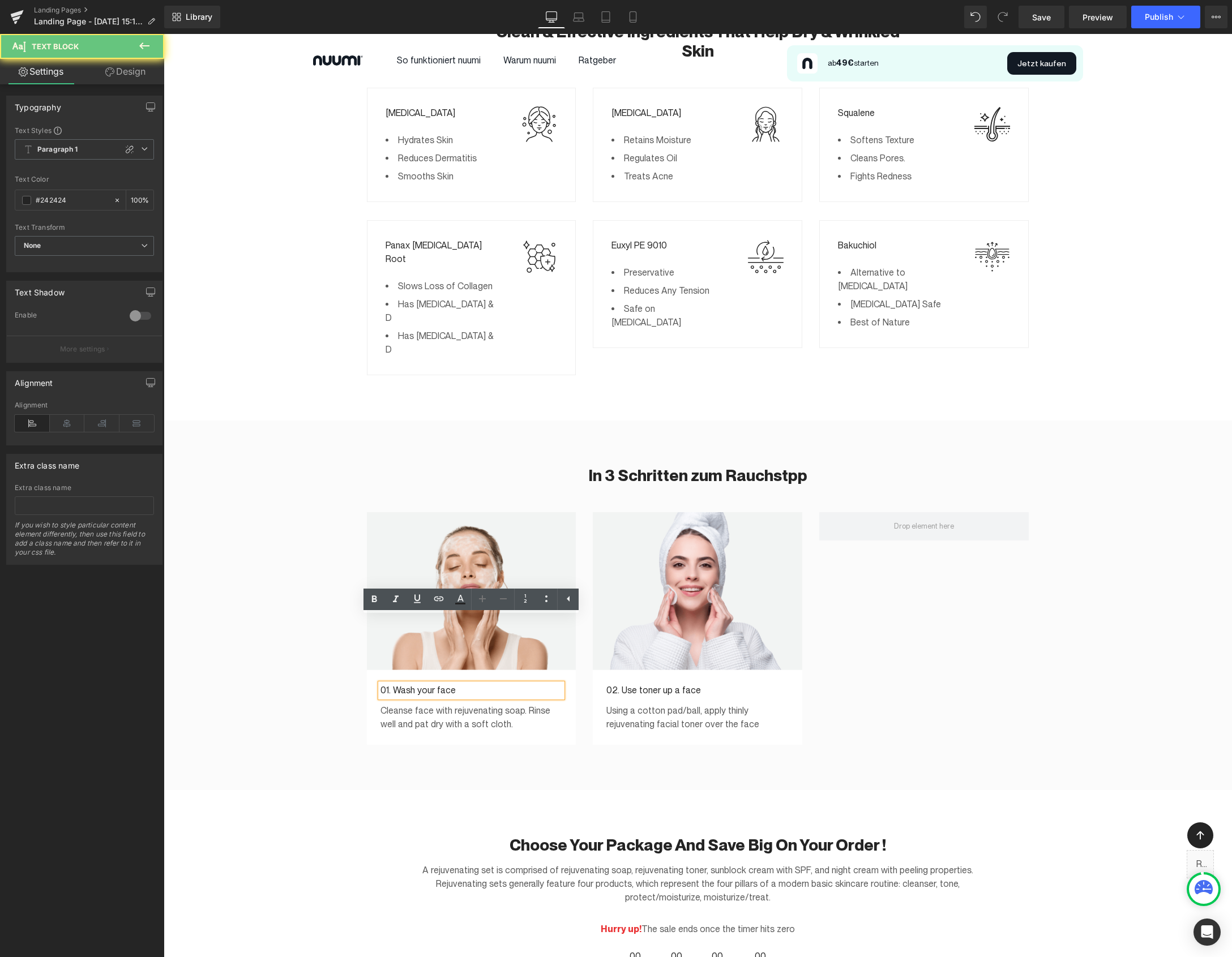
click at [407, 683] on p "01. Wash your face" at bounding box center [472, 690] width 183 height 13
click at [446, 683] on p "01. Wash your face" at bounding box center [472, 690] width 183 height 13
drag, startPoint x: 462, startPoint y: 626, endPoint x: 392, endPoint y: 626, distance: 70.0
click at [390, 683] on p "01. Wash your face" at bounding box center [472, 690] width 183 height 13
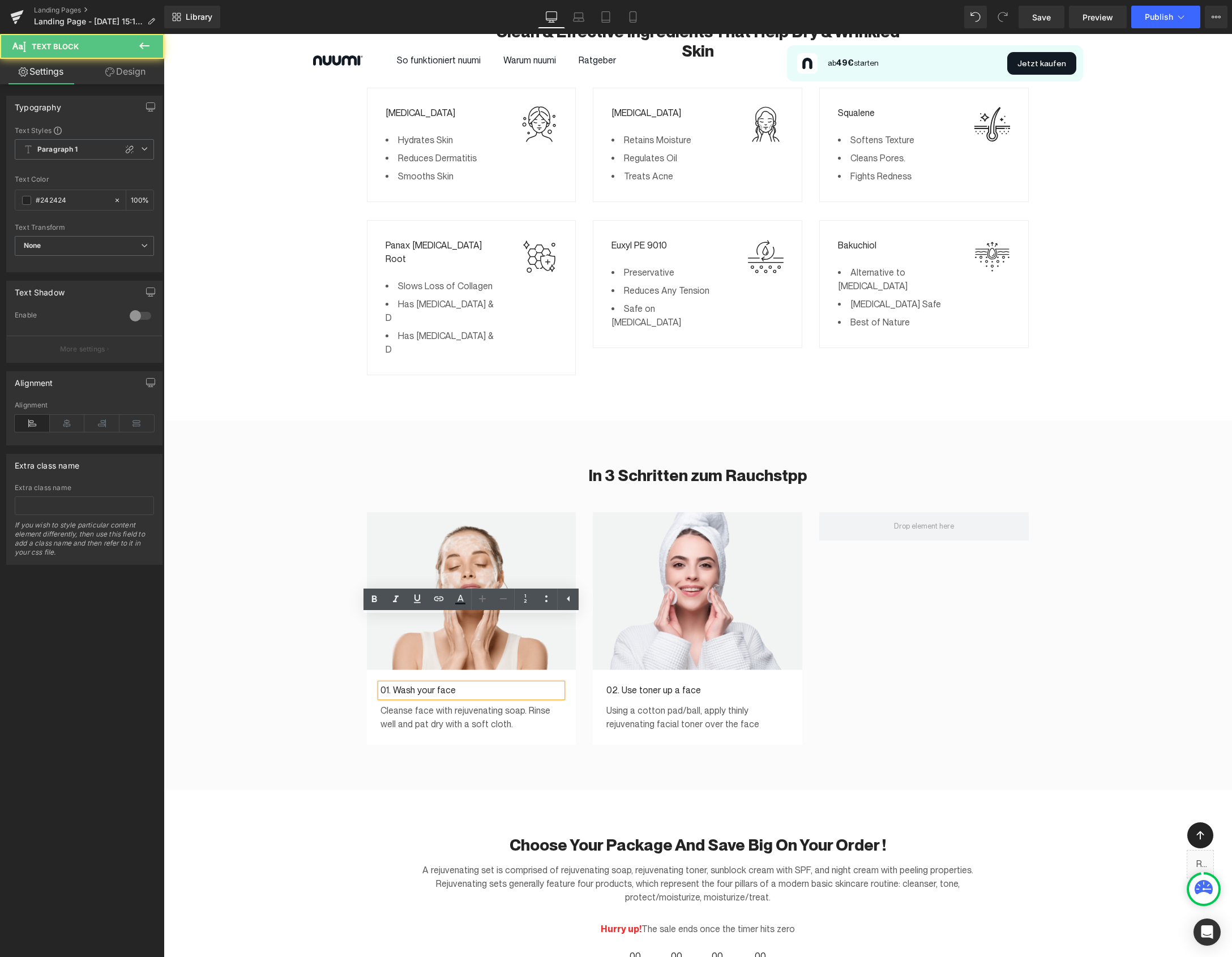
click at [394, 683] on p "01. Wash your face" at bounding box center [472, 690] width 183 height 13
drag, startPoint x: 393, startPoint y: 625, endPoint x: 459, endPoint y: 621, distance: 66.1
click at [452, 683] on p "01. Wash your face" at bounding box center [472, 690] width 183 height 13
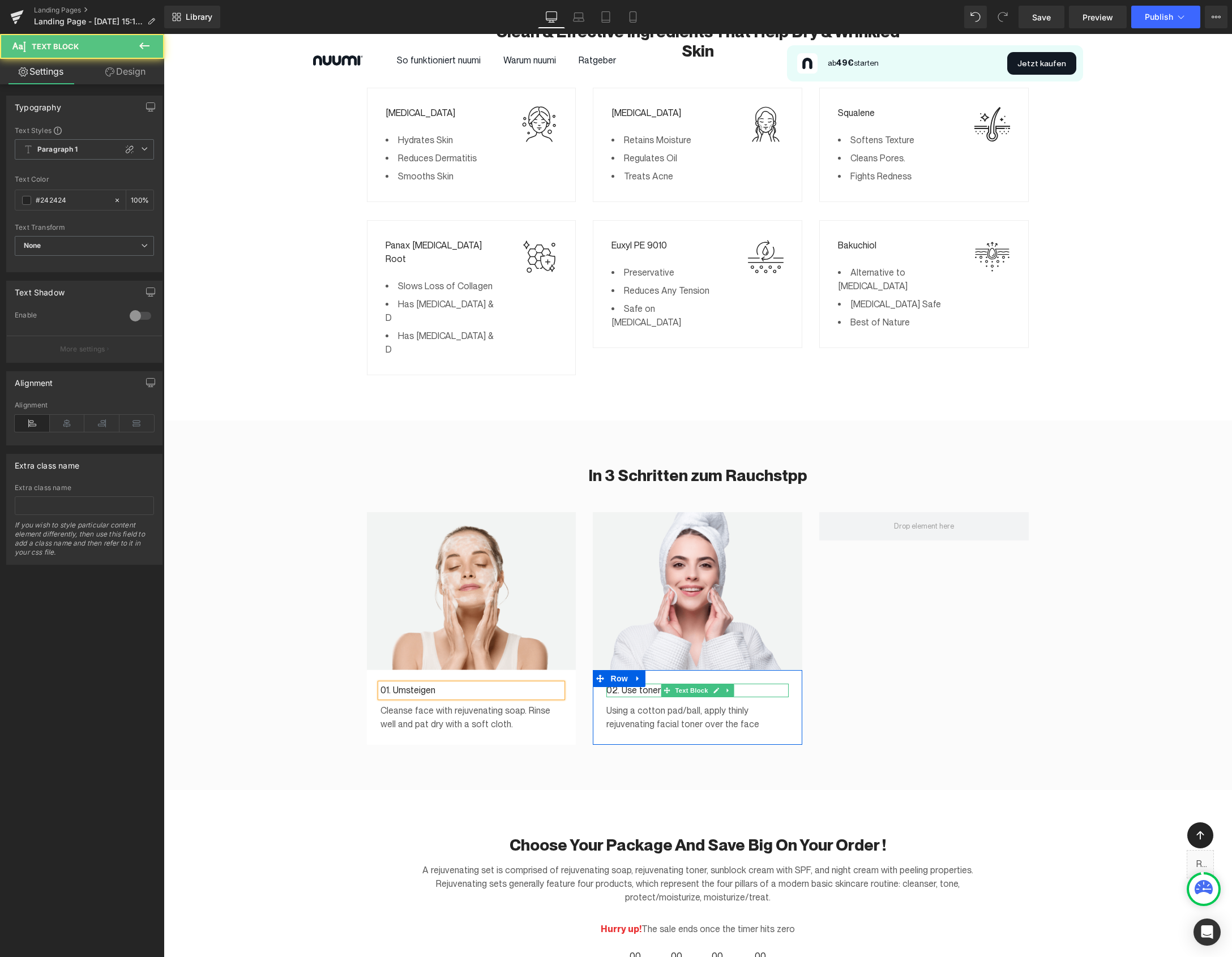
click at [647, 683] on p "02. Use toner up a face" at bounding box center [698, 690] width 183 height 13
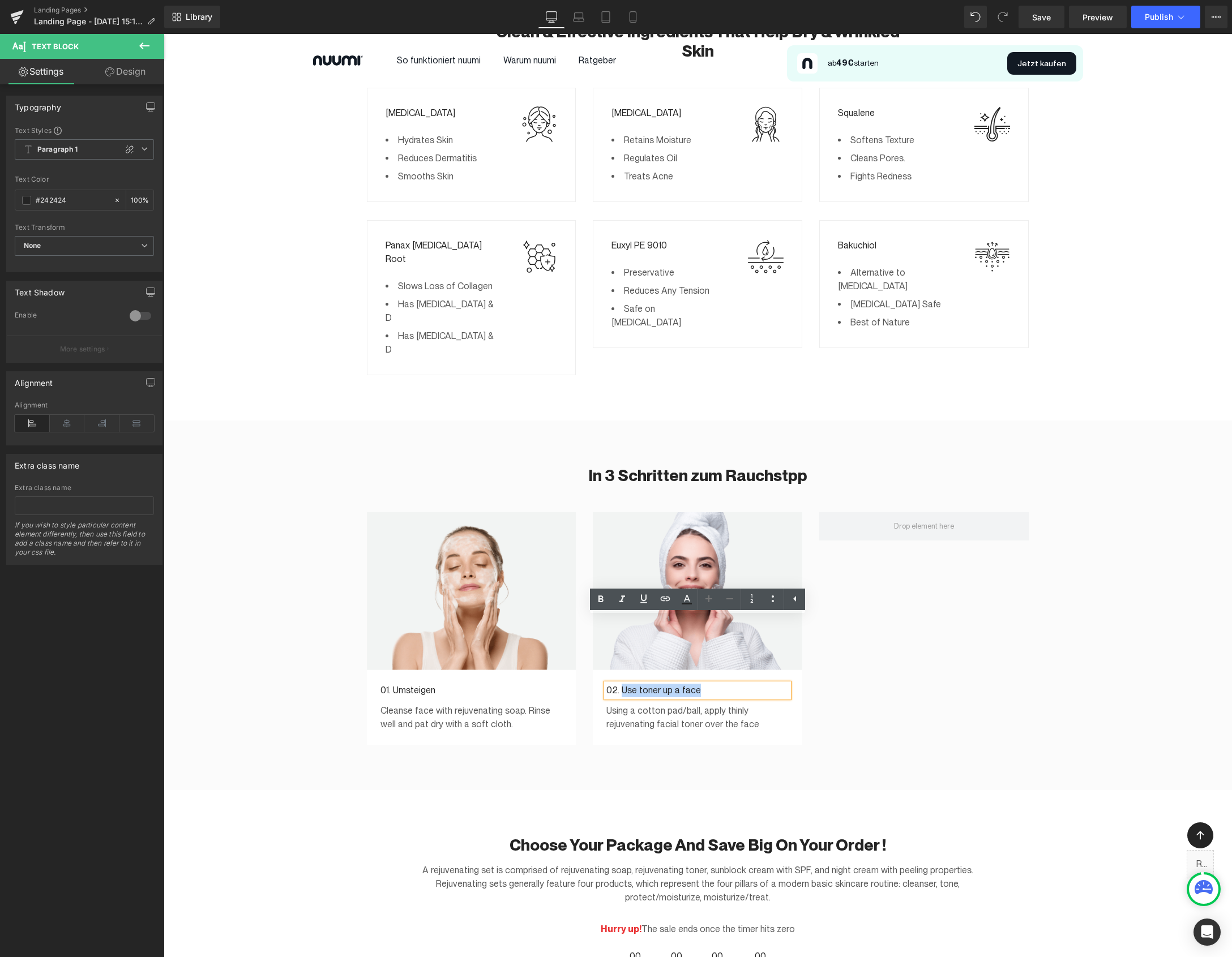
drag, startPoint x: 682, startPoint y: 626, endPoint x: 621, endPoint y: 627, distance: 61.0
click at [621, 683] on p "02. Use toner up a face" at bounding box center [698, 690] width 183 height 13
click at [718, 588] on icon at bounding box center [715, 591] width 6 height 7
click at [708, 588] on icon at bounding box center [709, 591] width 6 height 6
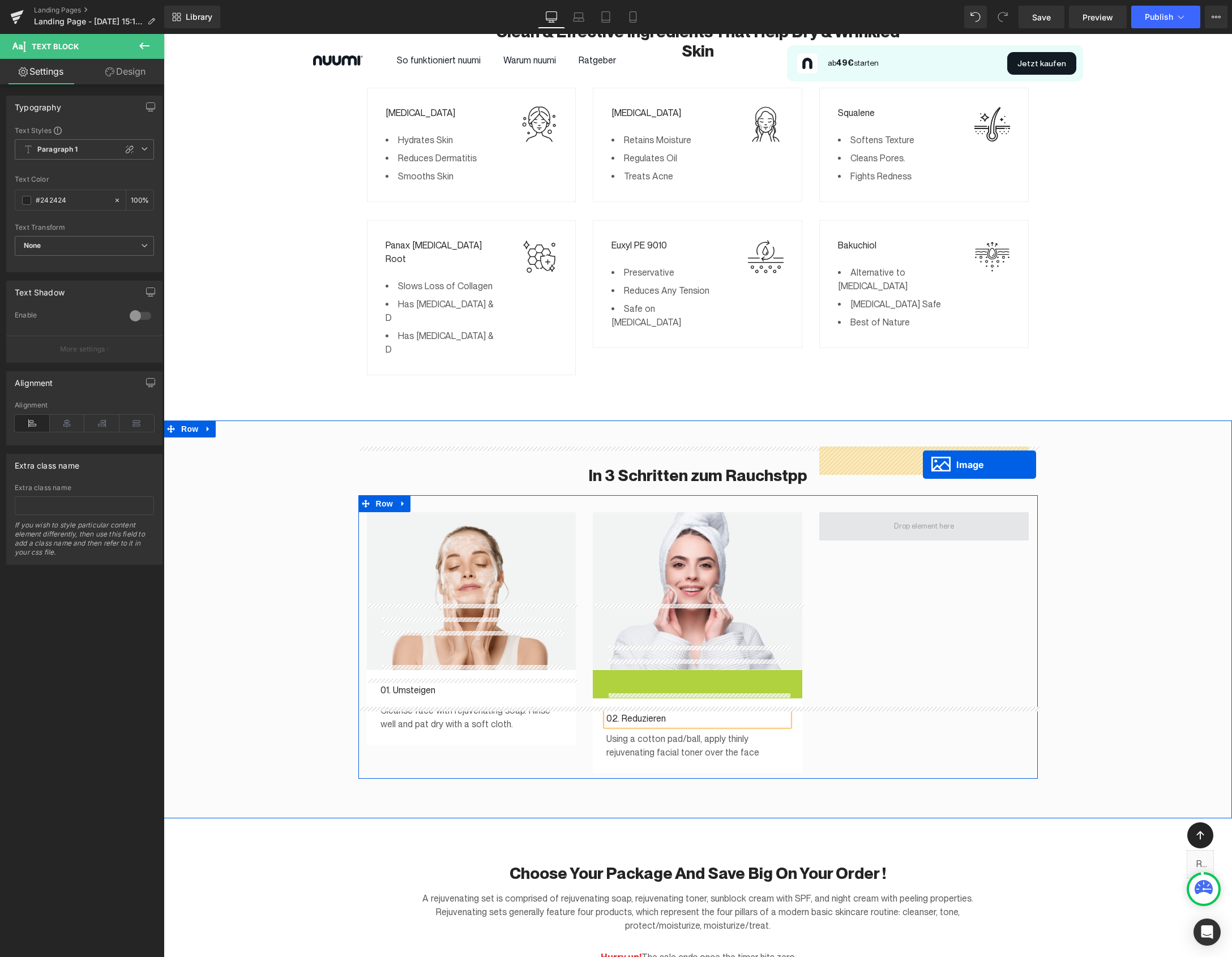
drag, startPoint x: 703, startPoint y: 666, endPoint x: 922, endPoint y: 465, distance: 297.3
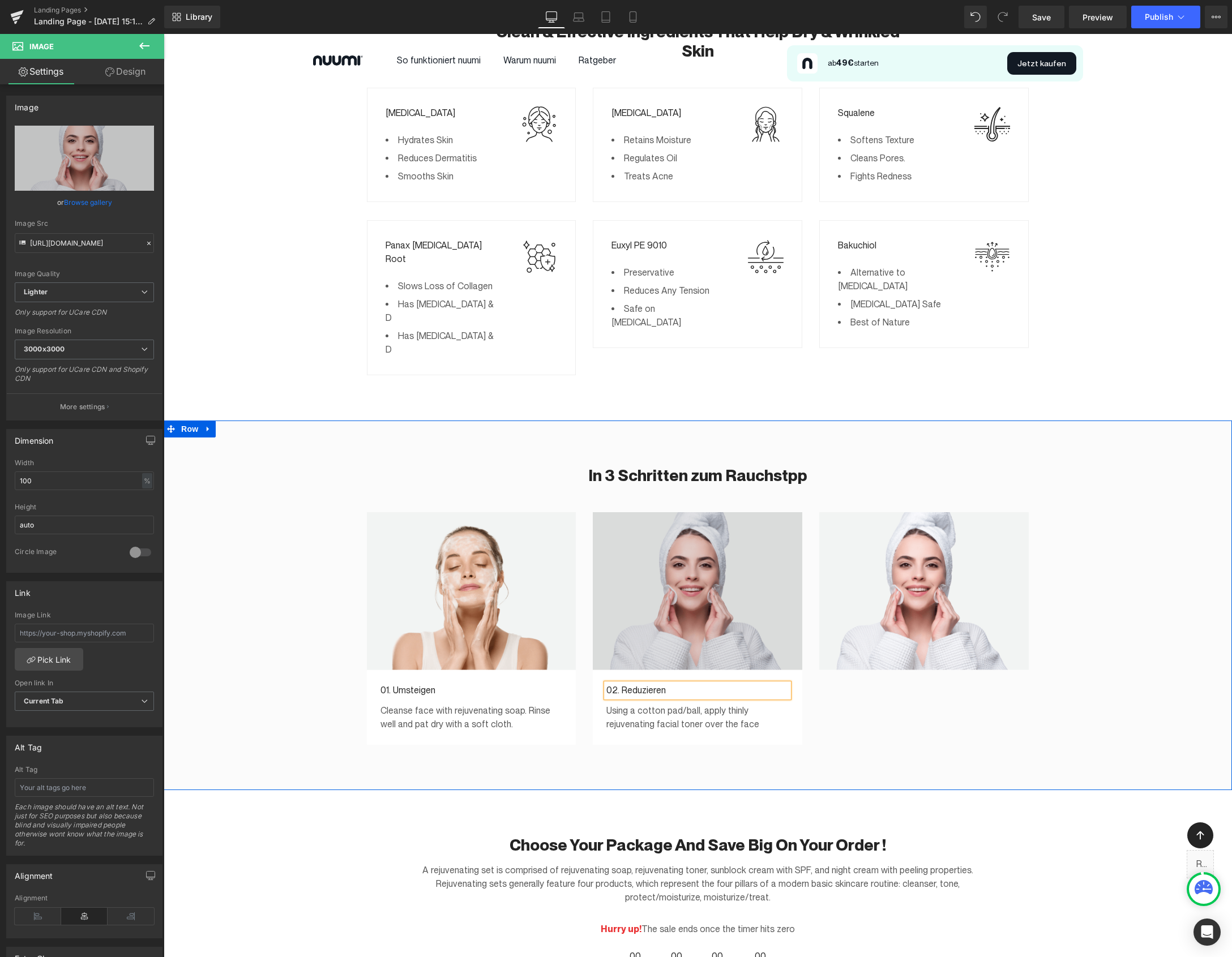
click at [657, 523] on div "Image" at bounding box center [698, 591] width 209 height 158
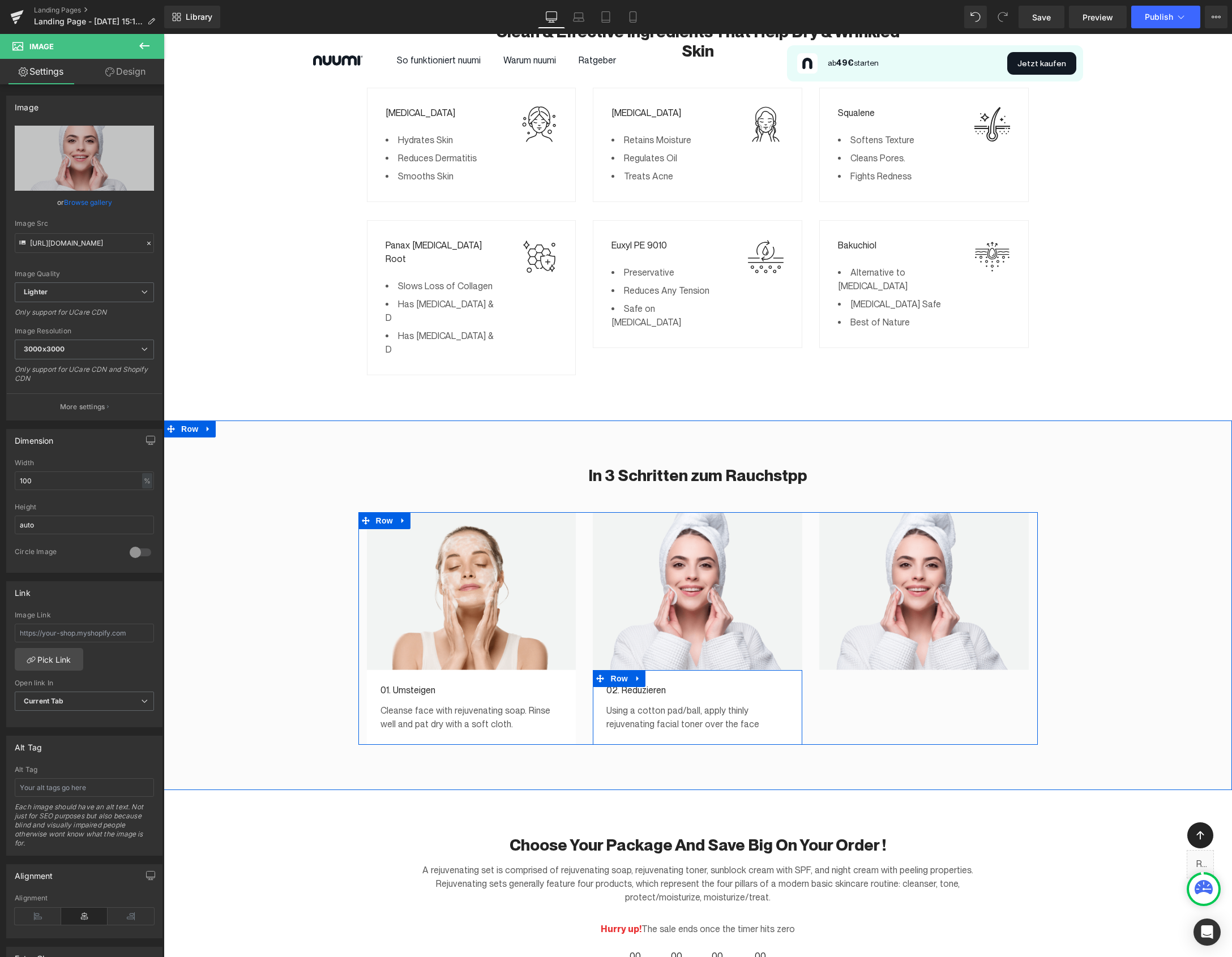
click at [638, 674] on icon at bounding box center [638, 677] width 8 height 9
click at [651, 675] on icon at bounding box center [653, 678] width 8 height 8
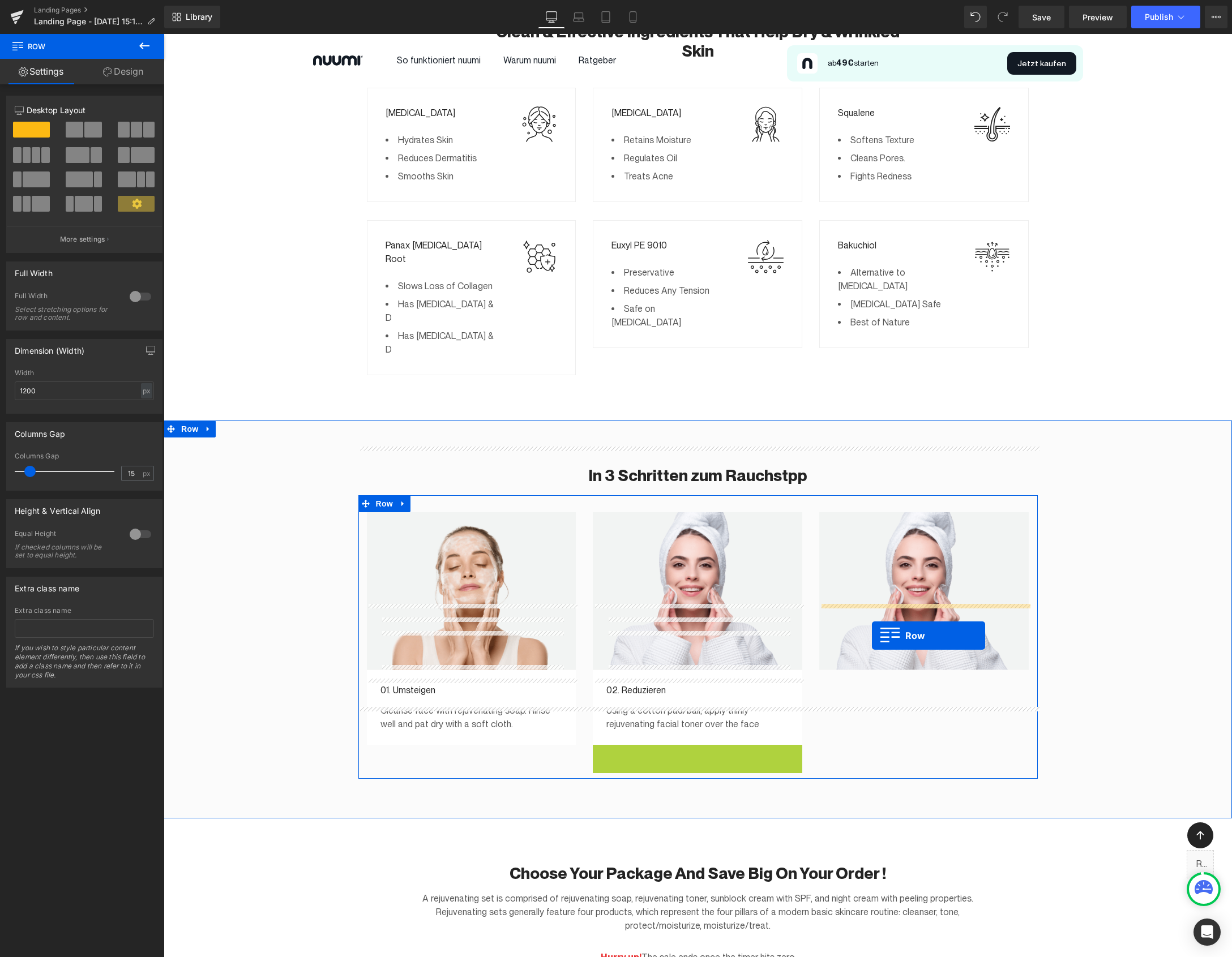
drag, startPoint x: 602, startPoint y: 688, endPoint x: 872, endPoint y: 635, distance: 275.2
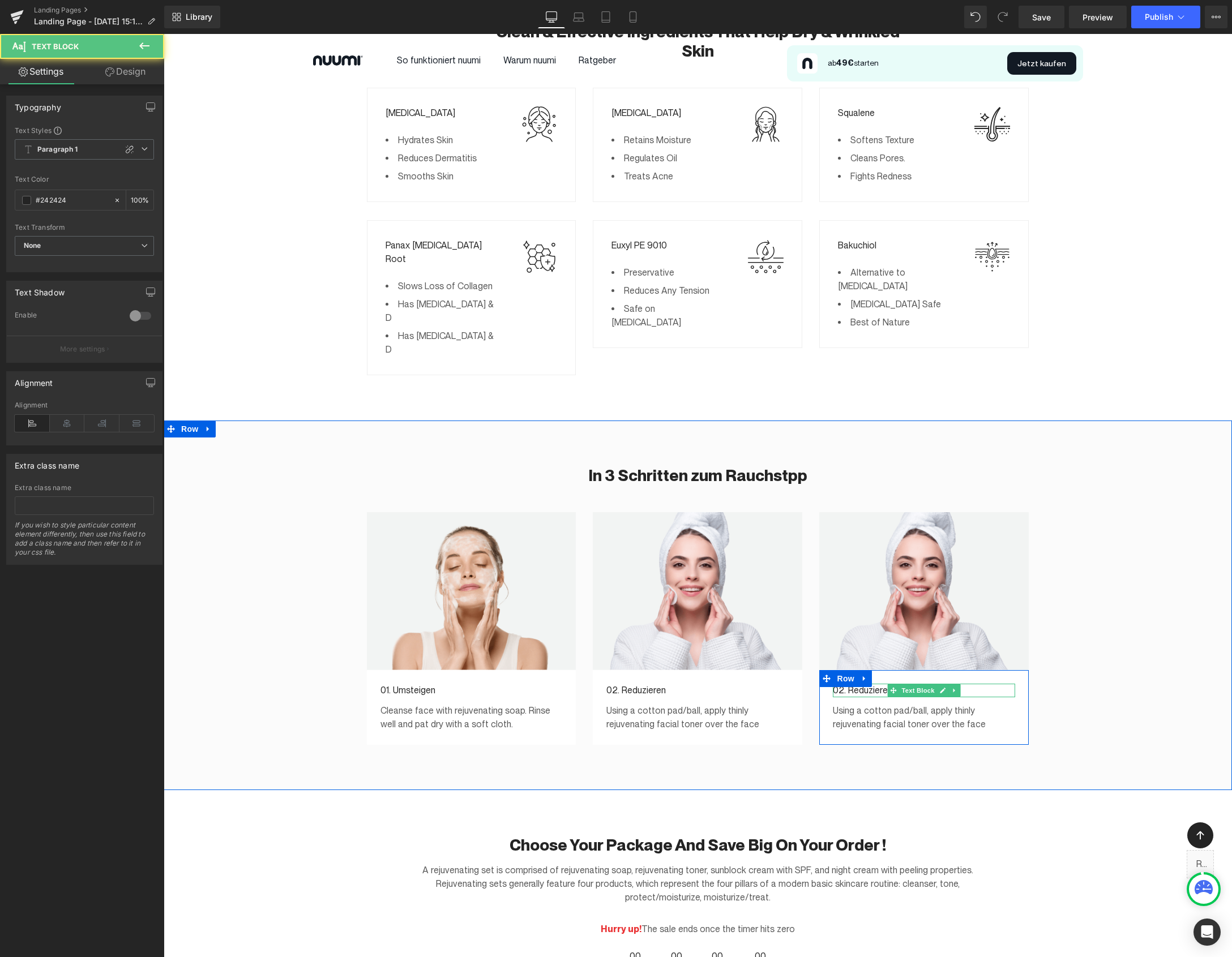
click at [841, 683] on p "02. Reduzieren" at bounding box center [924, 690] width 183 height 13
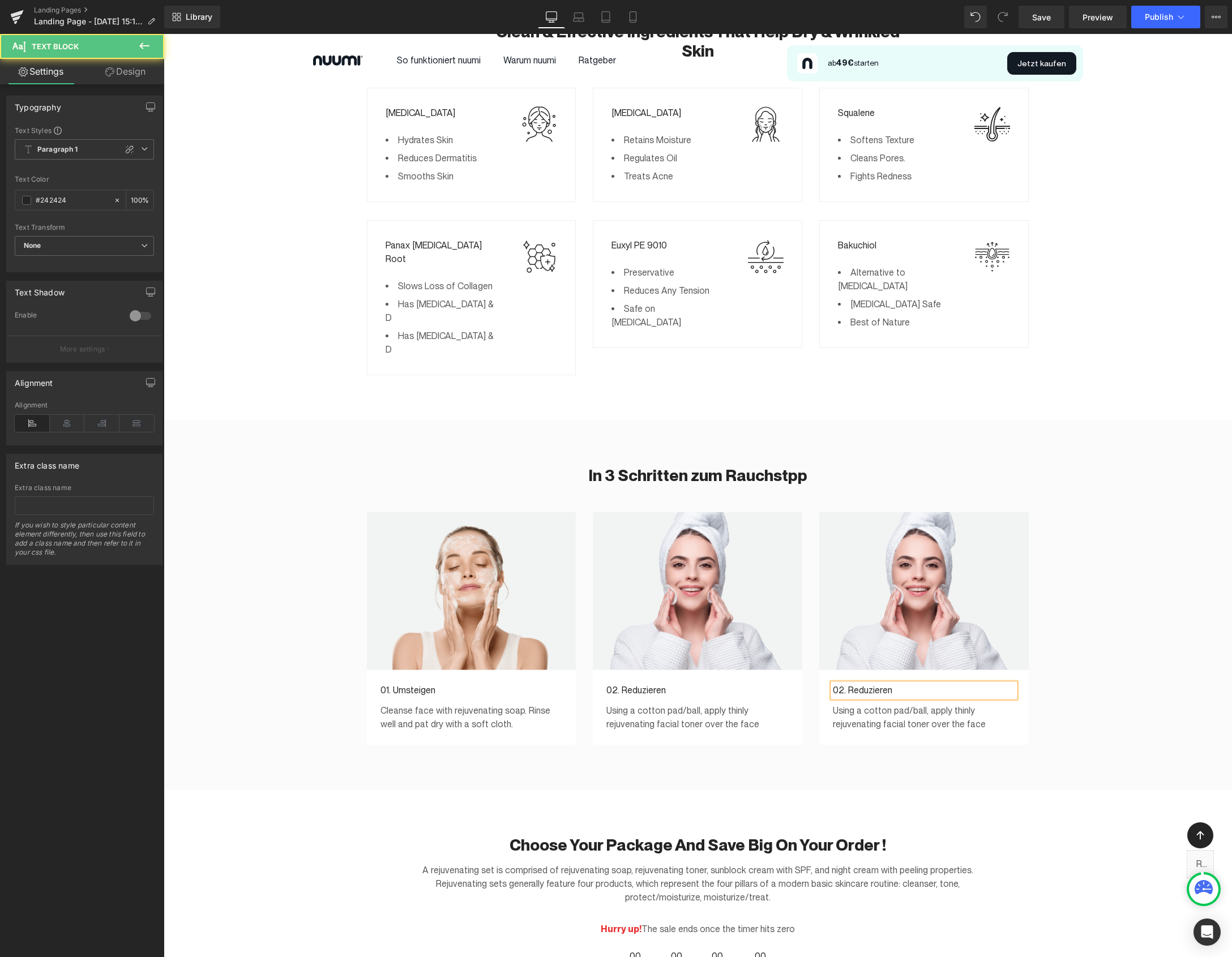
click at [841, 683] on p "02. Reduzieren" at bounding box center [924, 690] width 183 height 13
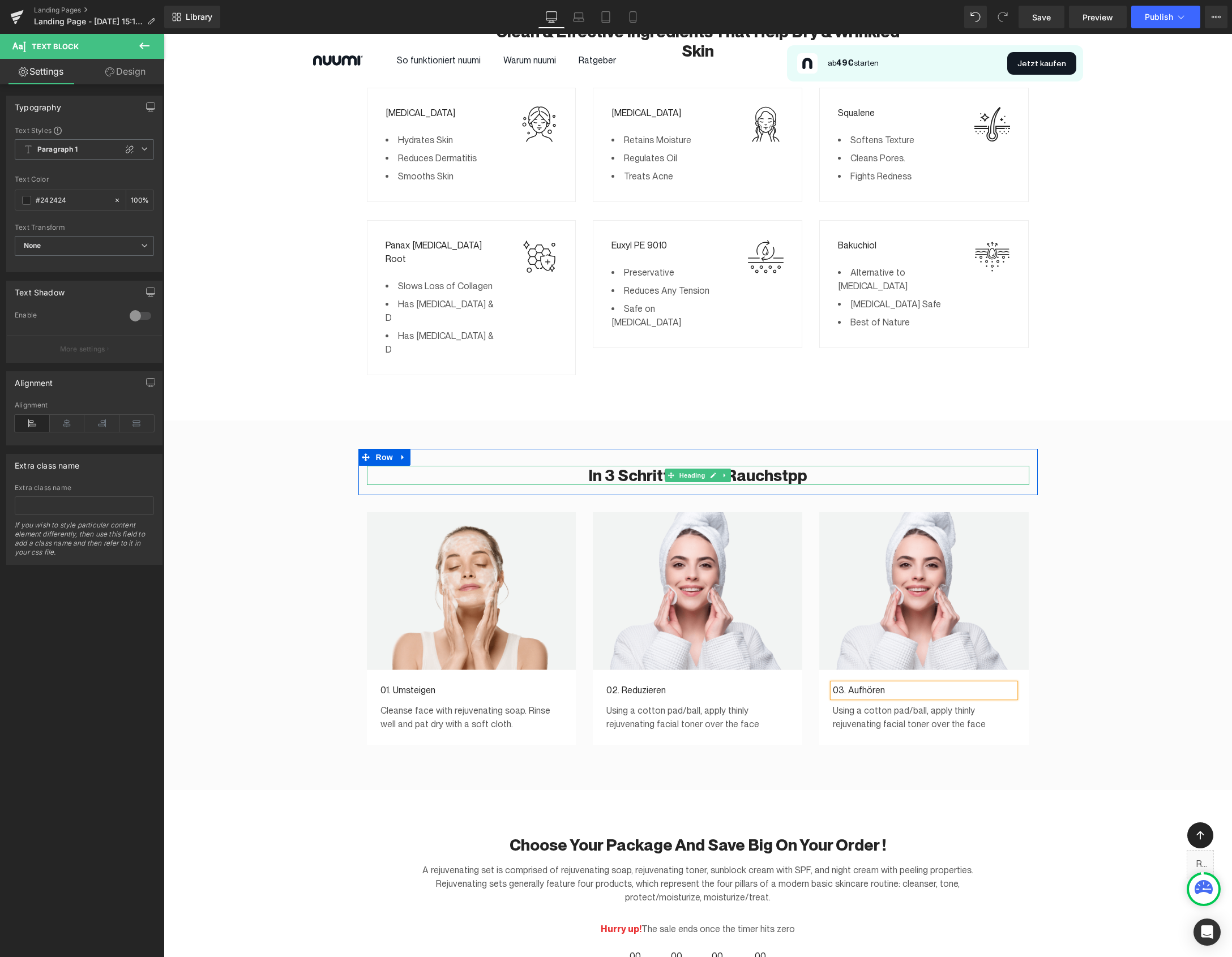
click at [781, 466] on h2 "In 3 Schritten zum Rauchstpp" at bounding box center [698, 476] width 662 height 19
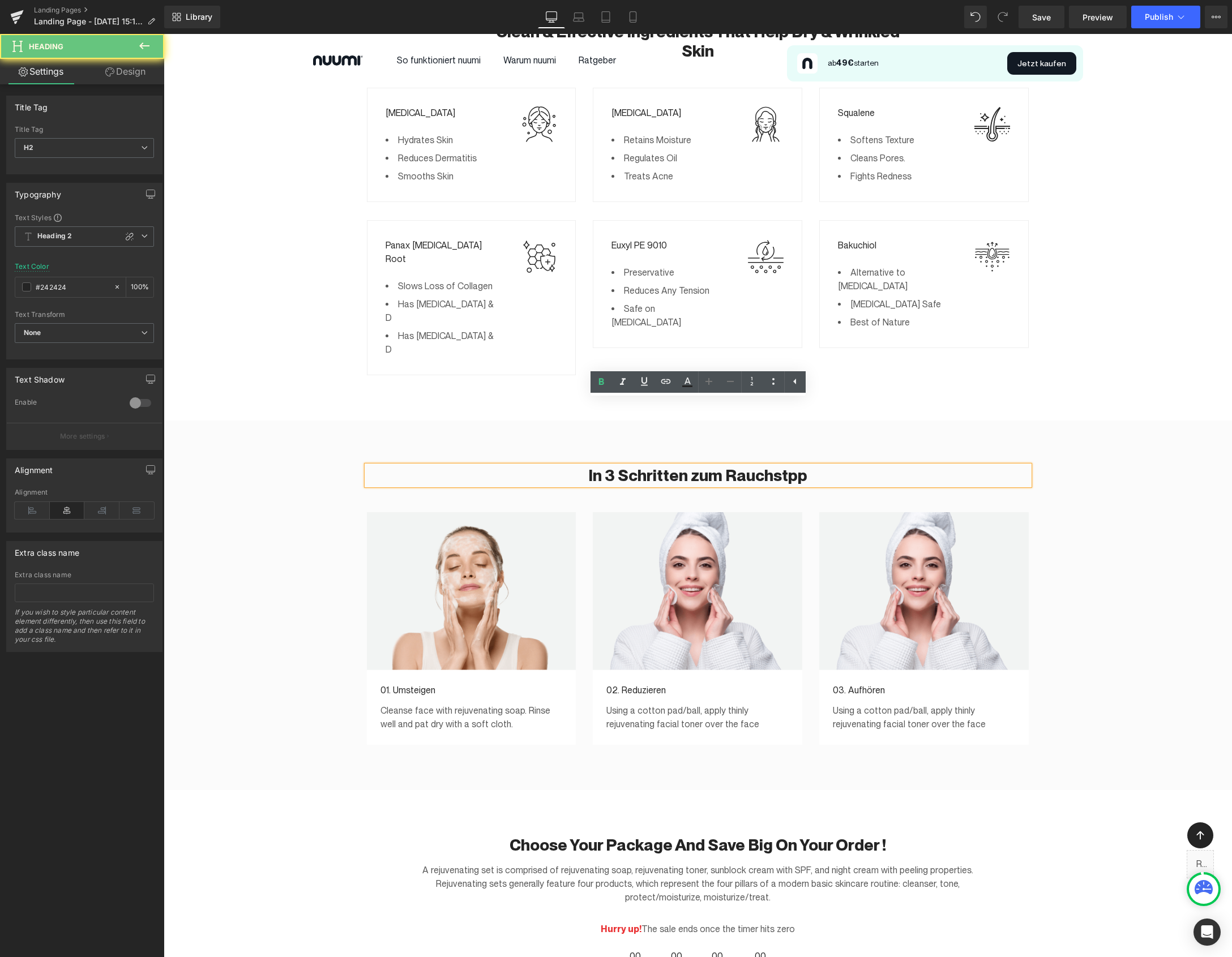
click at [781, 466] on h2 "In 3 Schritten zum Rauchstpp" at bounding box center [698, 476] width 662 height 19
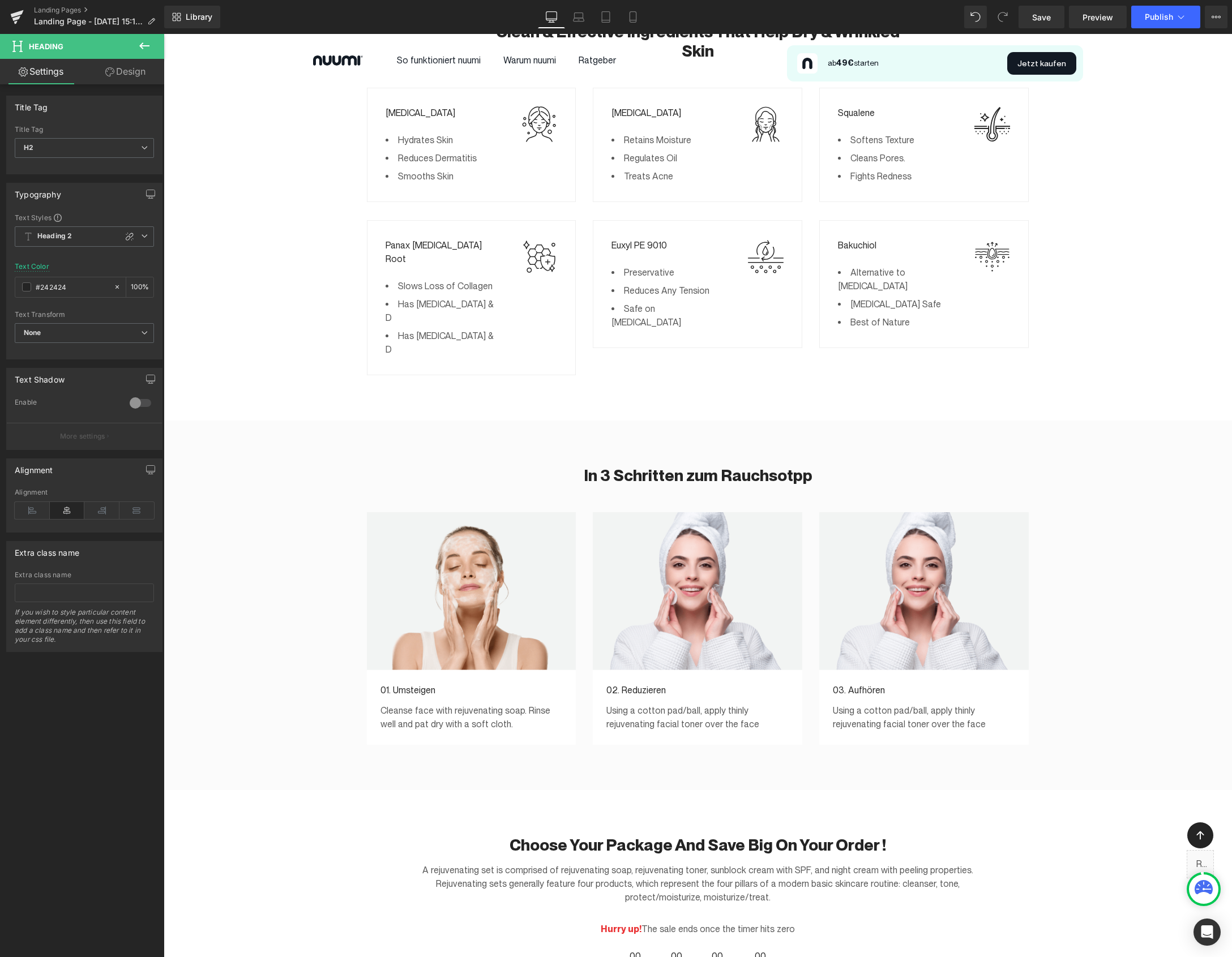
click at [395, 704] on p "Cleanse face with rejuvenating soap. Rinse well and pat dry with a soft cloth." at bounding box center [472, 718] width 183 height 27
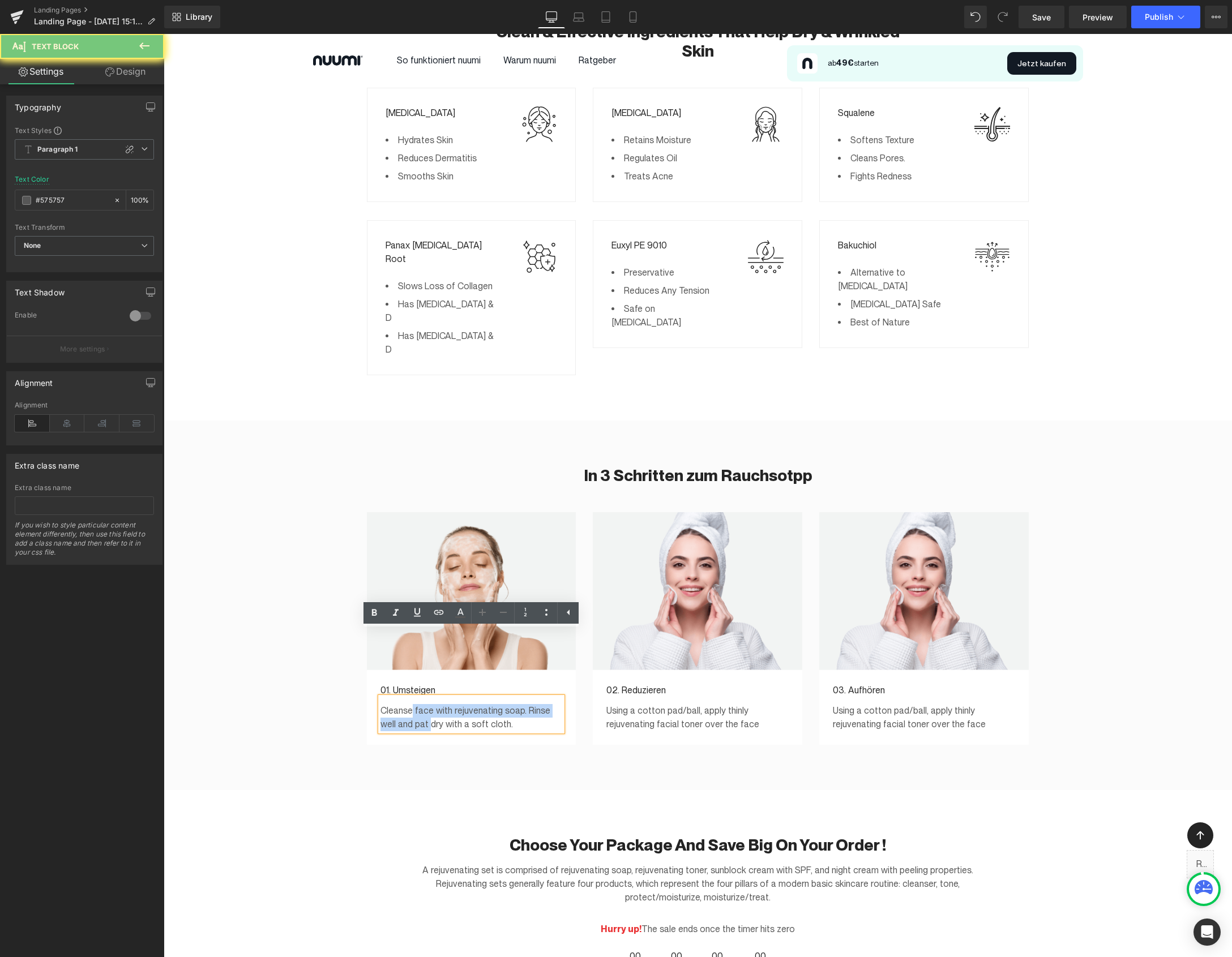
click at [410, 704] on p "Cleanse face with rejuvenating soap. Rinse well and pat dry with a soft cloth." at bounding box center [472, 718] width 183 height 27
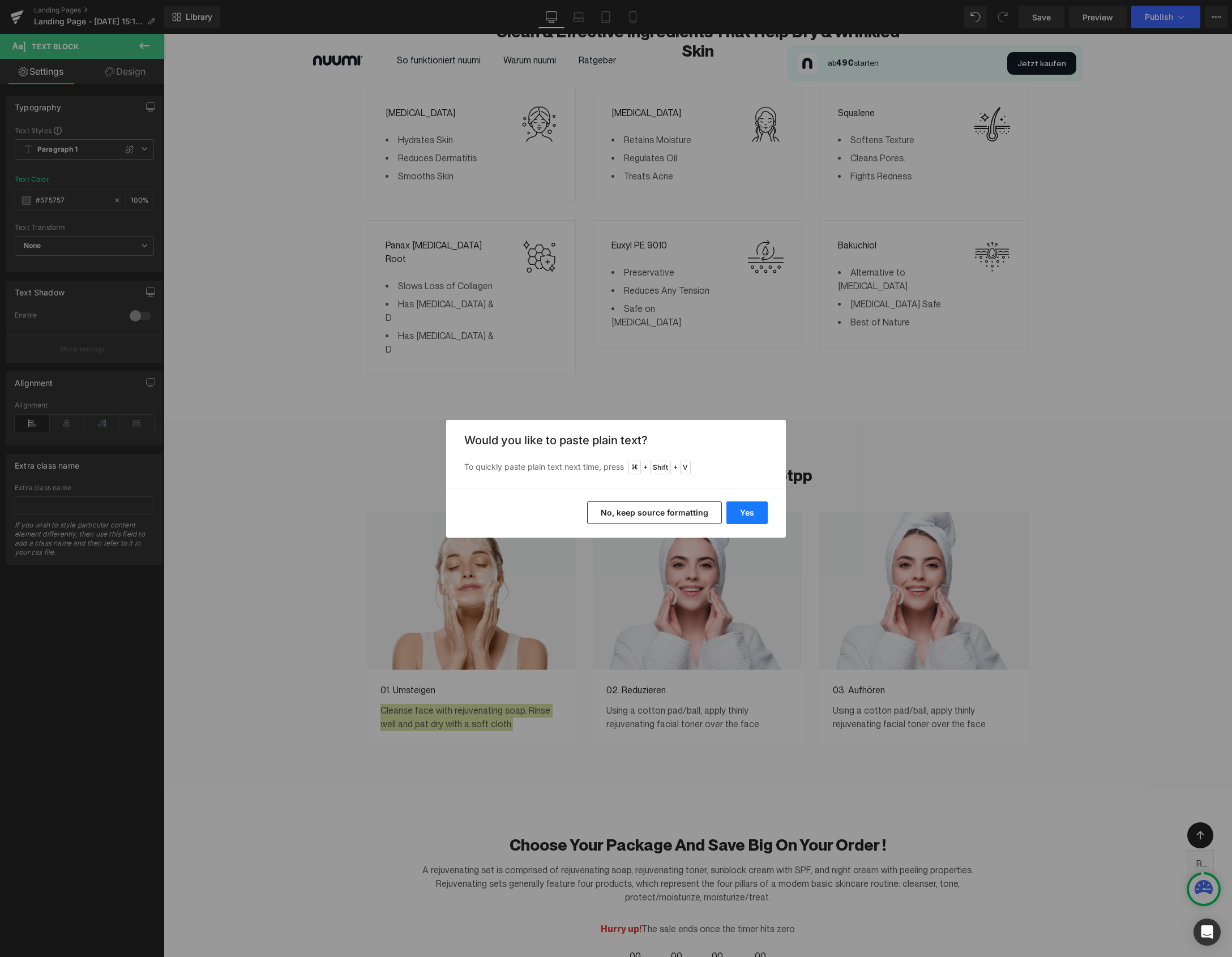
click at [732, 513] on button "Yes" at bounding box center [747, 513] width 41 height 23
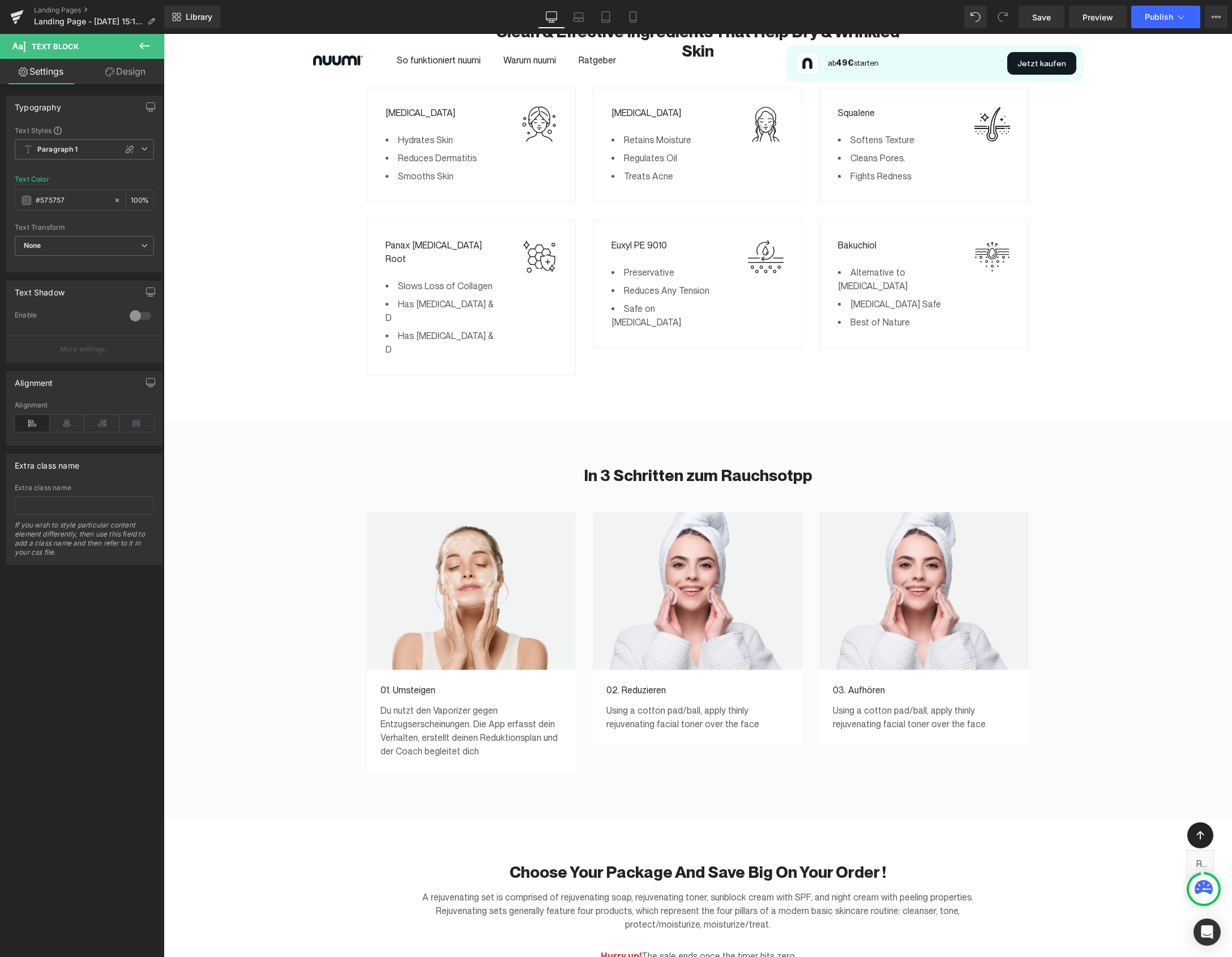
click at [666, 698] on div "Using a cotton pad/ball, apply thinly rejuvenating facial toner over the face T…" at bounding box center [698, 714] width 183 height 34
click at [666, 704] on p "Using a cotton pad/ball, apply thinly rejuvenating facial toner over the face" at bounding box center [698, 718] width 183 height 27
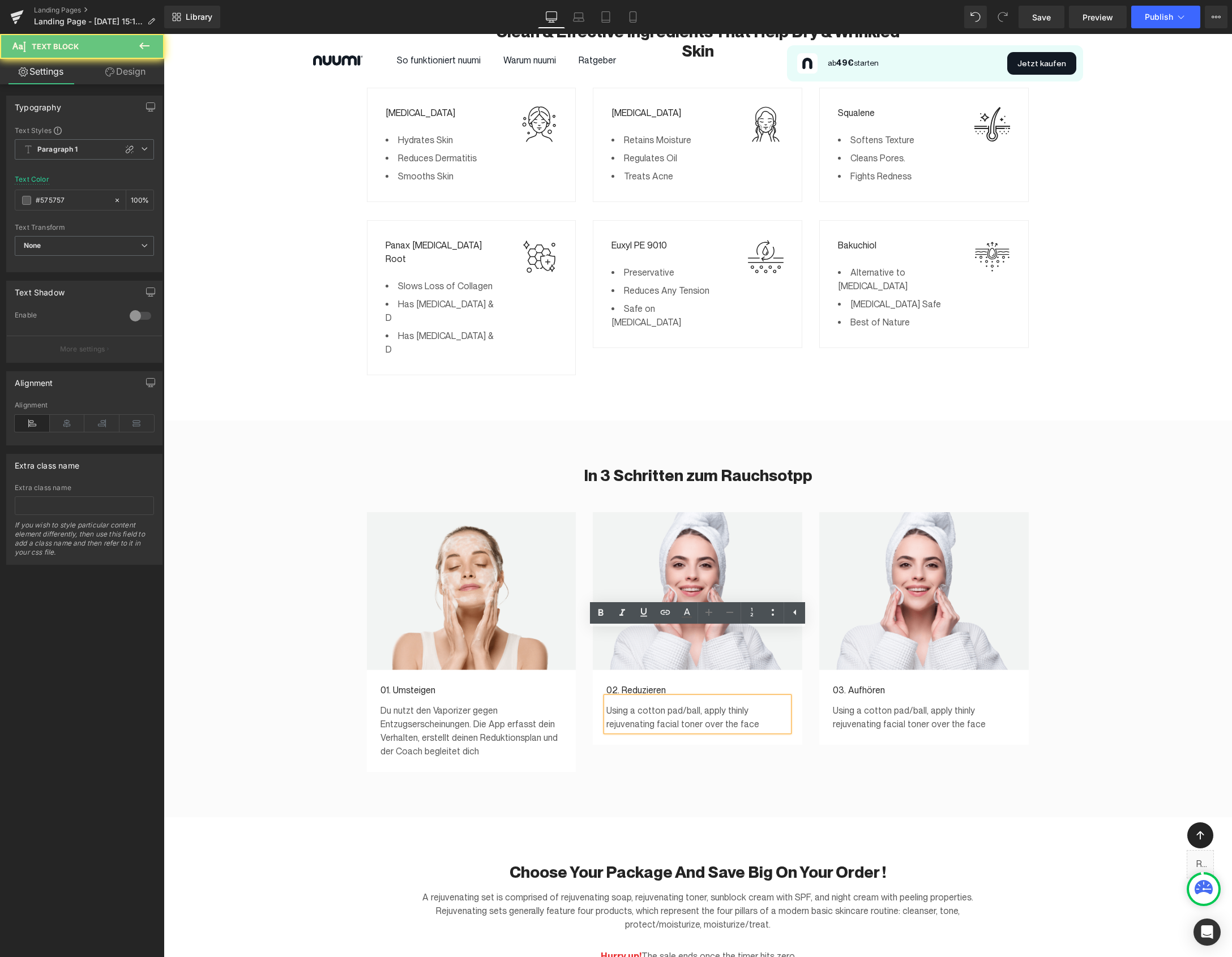
click at [664, 704] on p "Using a cotton pad/ball, apply thinly rejuvenating facial toner over the face" at bounding box center [698, 718] width 183 height 27
paste div
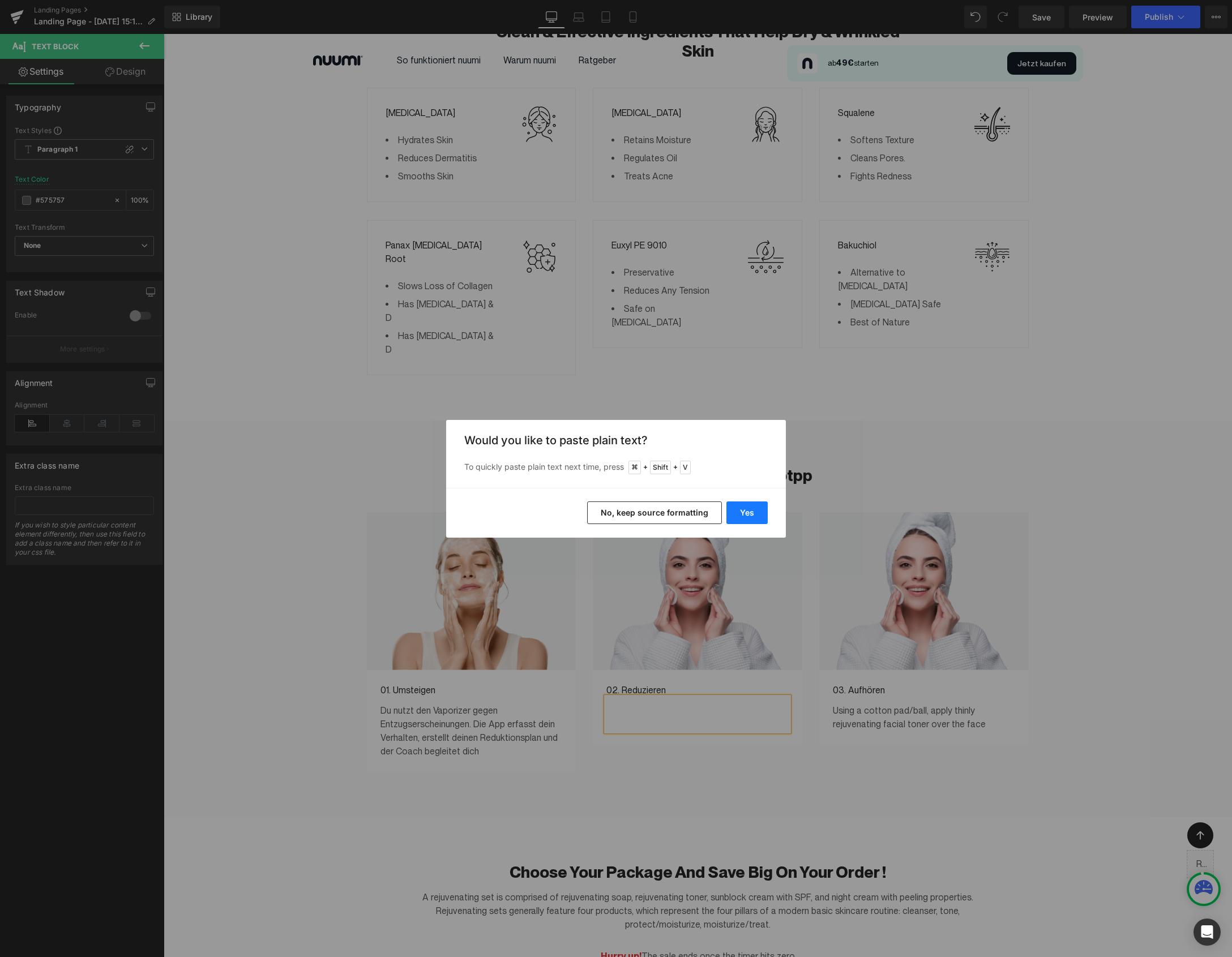
click at [755, 514] on button "Yes" at bounding box center [747, 513] width 41 height 23
